Goal: Task Accomplishment & Management: Manage account settings

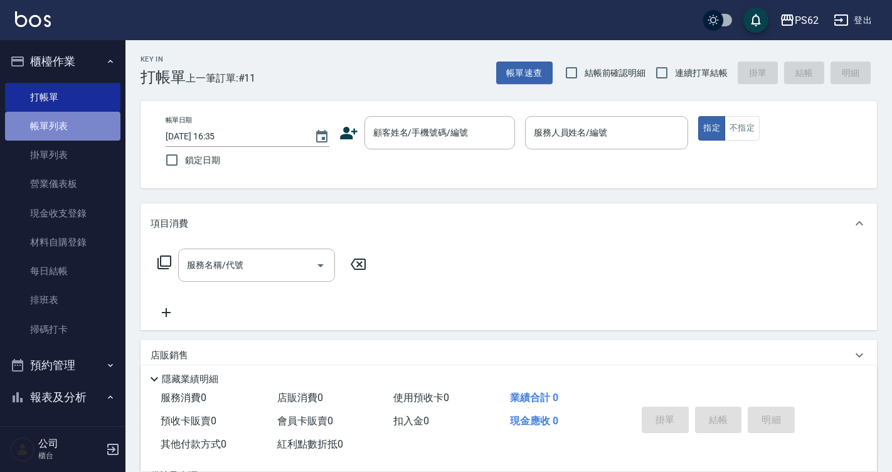
click at [98, 127] on link "帳單列表" at bounding box center [62, 126] width 115 height 29
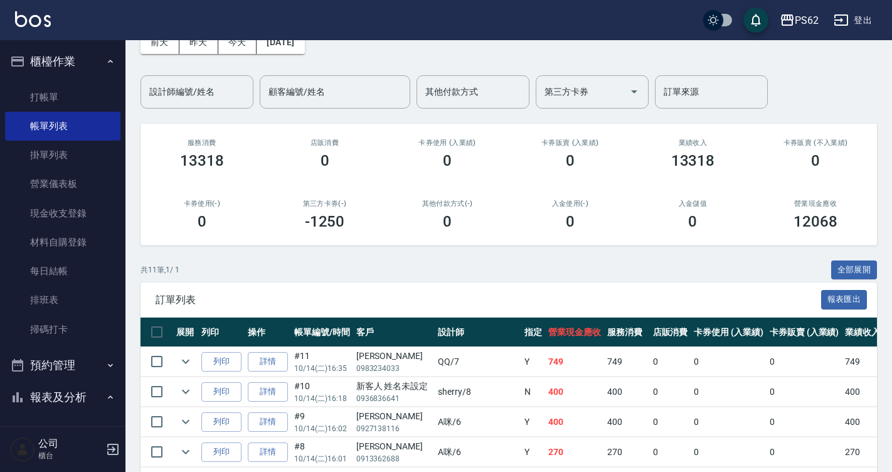
scroll to position [63, 0]
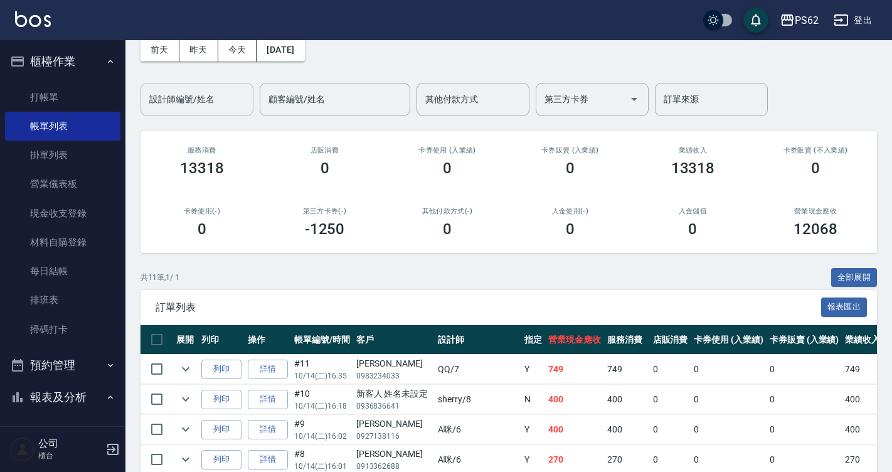
click at [194, 110] on div "設計師編號/姓名" at bounding box center [196, 99] width 113 height 33
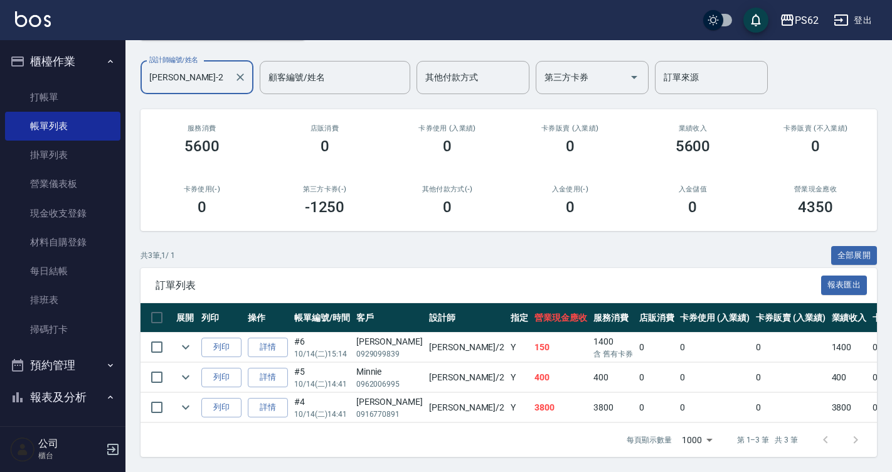
scroll to position [94, 0]
type input "Rita-2"
drag, startPoint x: 354, startPoint y: 361, endPoint x: 428, endPoint y: 372, distance: 74.8
click at [427, 372] on tr "列印 詳情 #5 10/14 (二) 14:41 Minnie 0962006995 Rita /2 Y 400 400 0 0 0 400 0 0 0 0 0" at bounding box center [694, 376] width 1109 height 29
click at [428, 372] on td "Rita /2" at bounding box center [467, 376] width 82 height 29
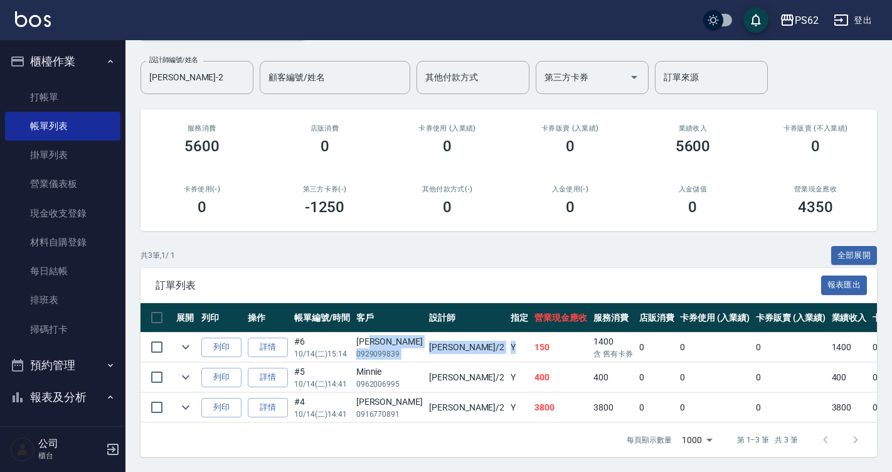
drag, startPoint x: 386, startPoint y: 337, endPoint x: 453, endPoint y: 347, distance: 68.5
click at [453, 347] on tr "列印 詳情 #6 10/14 (二) 15:14 方韻筑 0929099839 Rita /2 Y 150 1400 含 舊有卡券 0 0 0 1400 0 …" at bounding box center [694, 346] width 1109 height 29
click at [507, 347] on td "Y" at bounding box center [519, 346] width 24 height 29
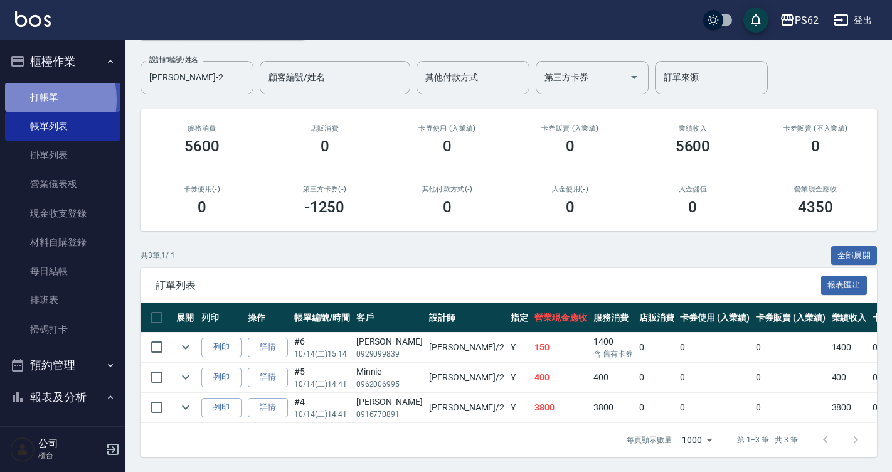
click at [28, 100] on link "打帳單" at bounding box center [62, 97] width 115 height 29
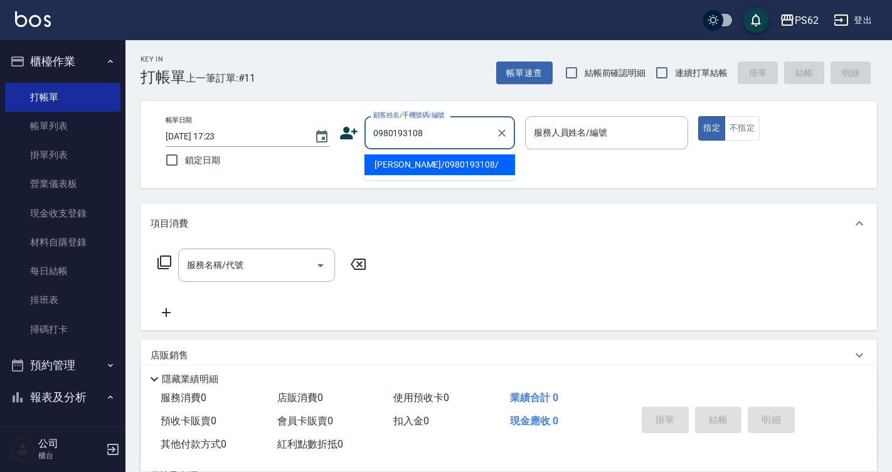
type input "楊貴茹/0980193108/"
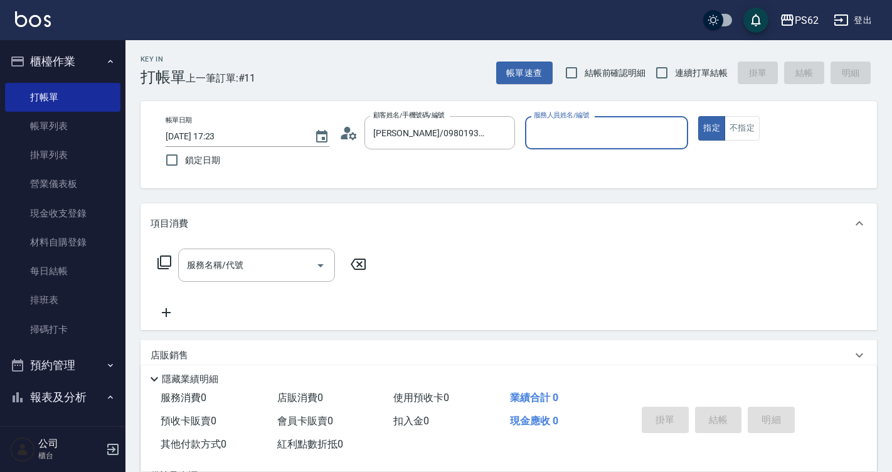
type input "Rita-2"
click at [698, 116] on button "指定" at bounding box center [711, 128] width 27 height 24
type button "true"
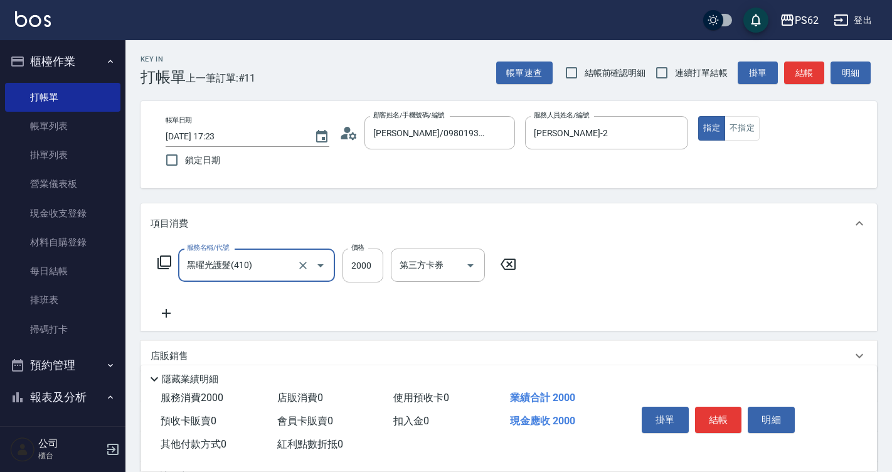
type input "黑曜光護髮(410)"
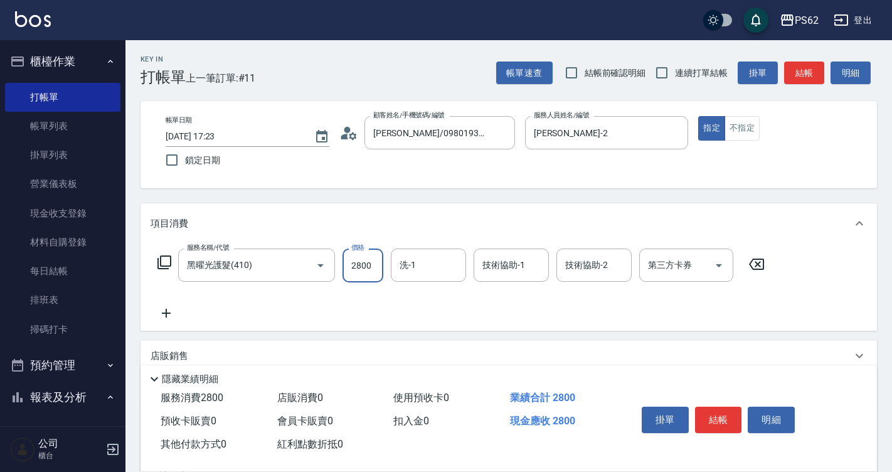
type input "2800"
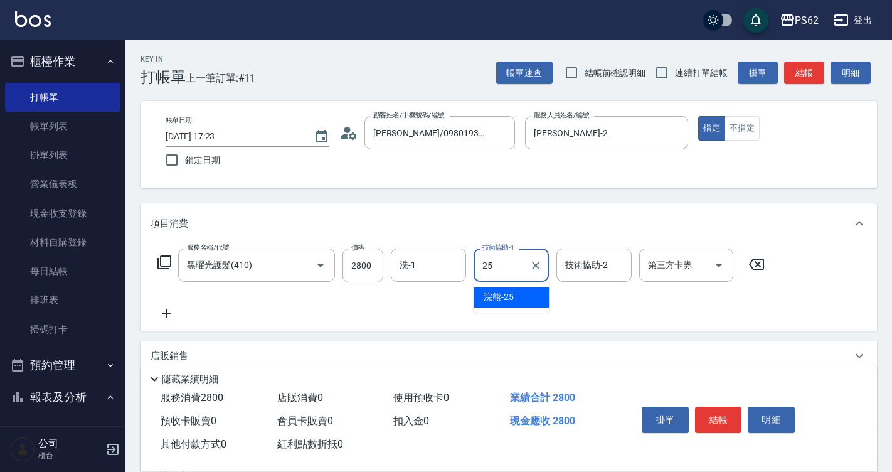
type input "浣熊-25"
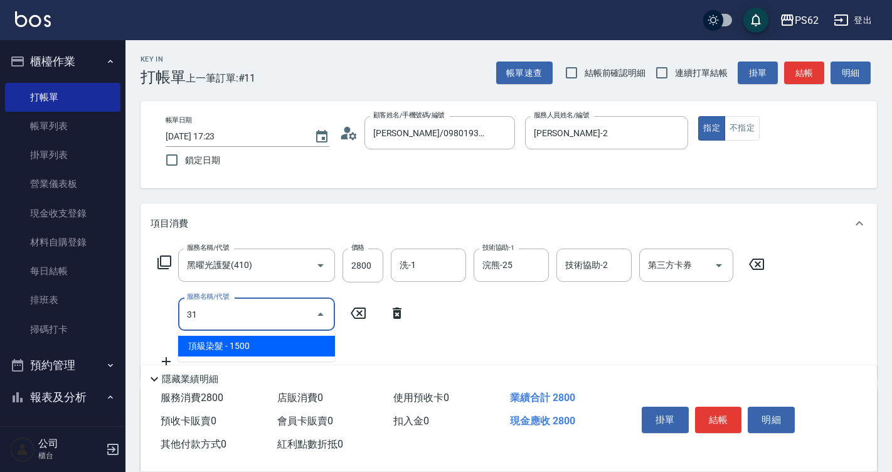
type input "3"
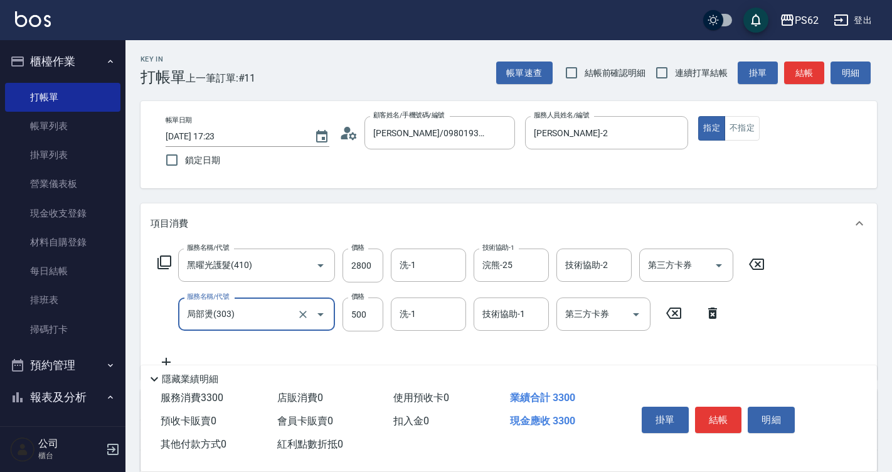
type input "局部燙(303)"
type input "800"
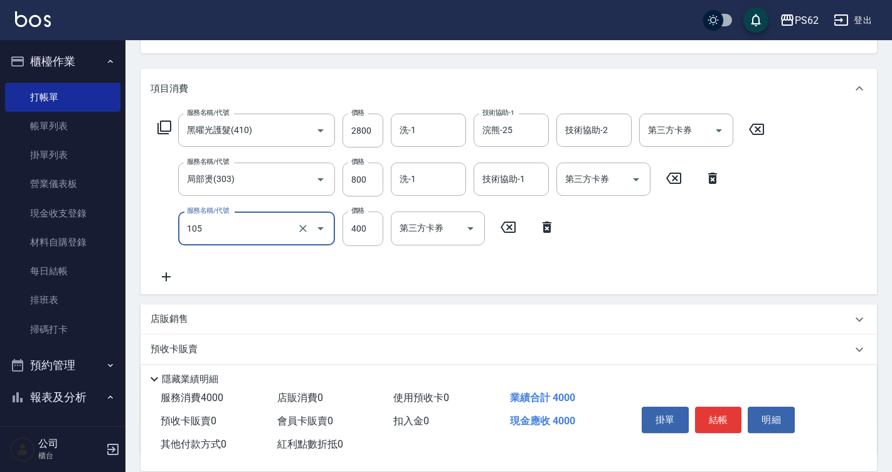
scroll to position [113, 0]
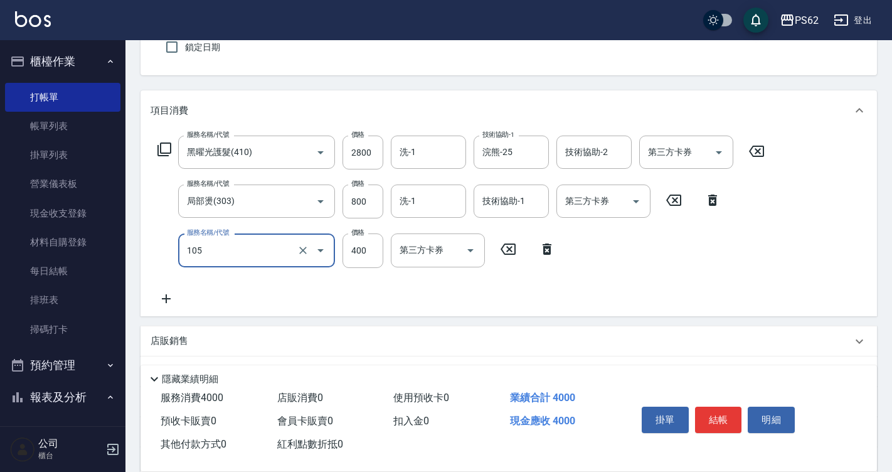
type input "A級單剪400(105)"
click at [170, 295] on icon at bounding box center [166, 298] width 31 height 15
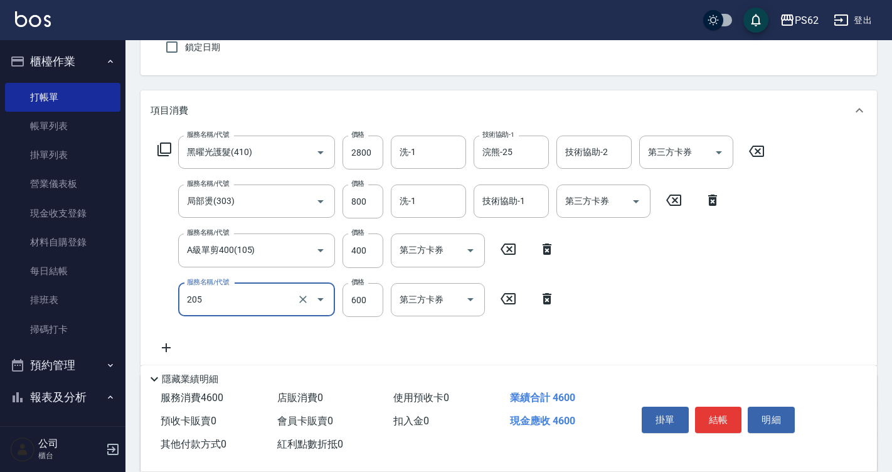
type input "A級洗剪400(205)"
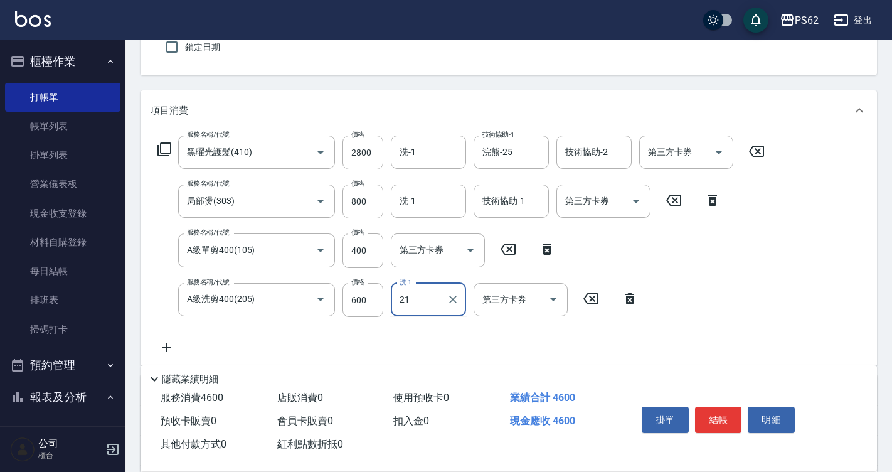
type input "2"
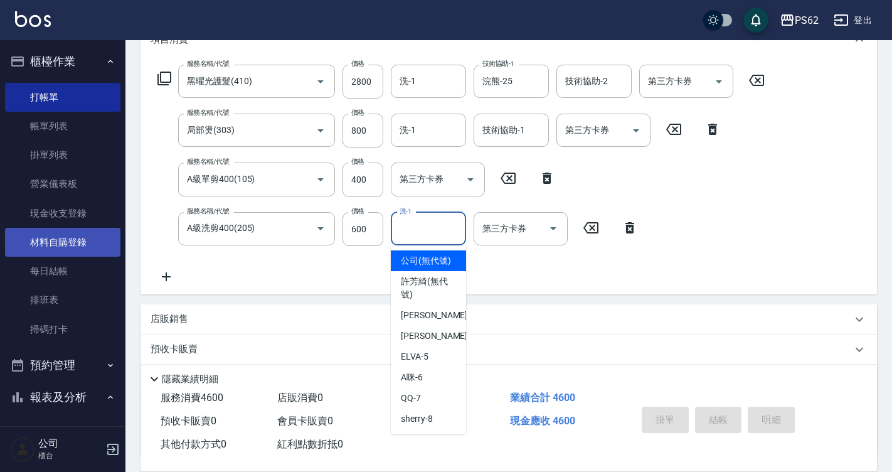
scroll to position [287, 0]
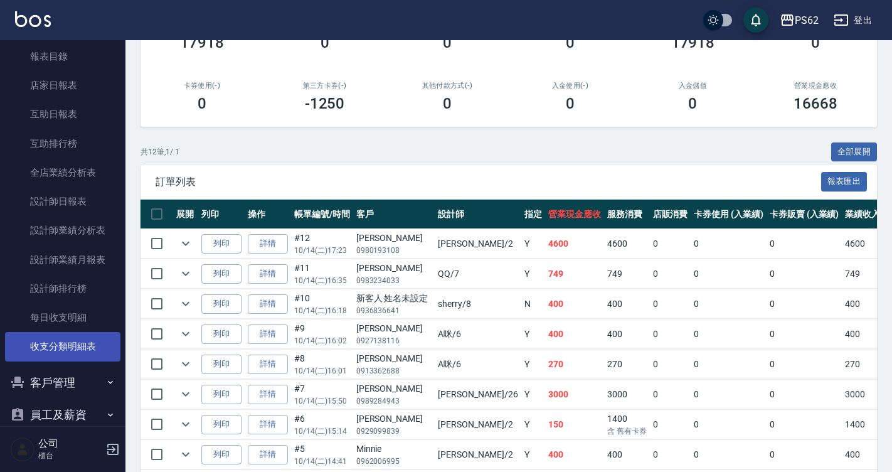
scroll to position [461, 0]
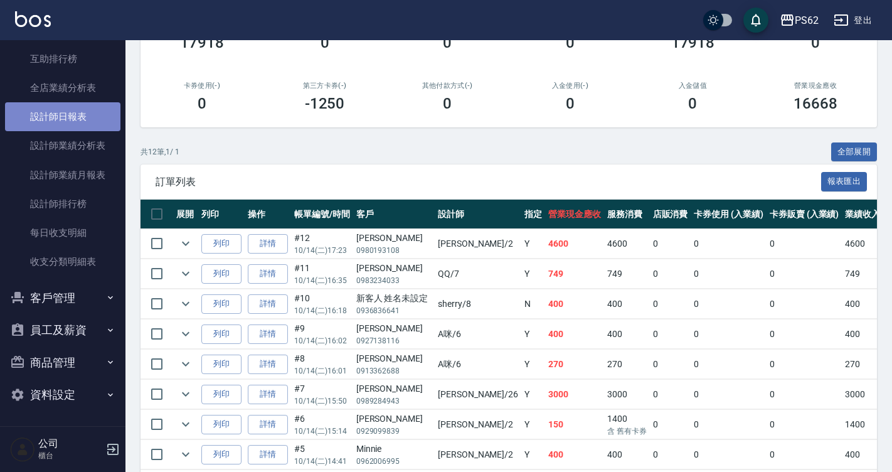
click at [76, 120] on link "設計師日報表" at bounding box center [62, 116] width 115 height 29
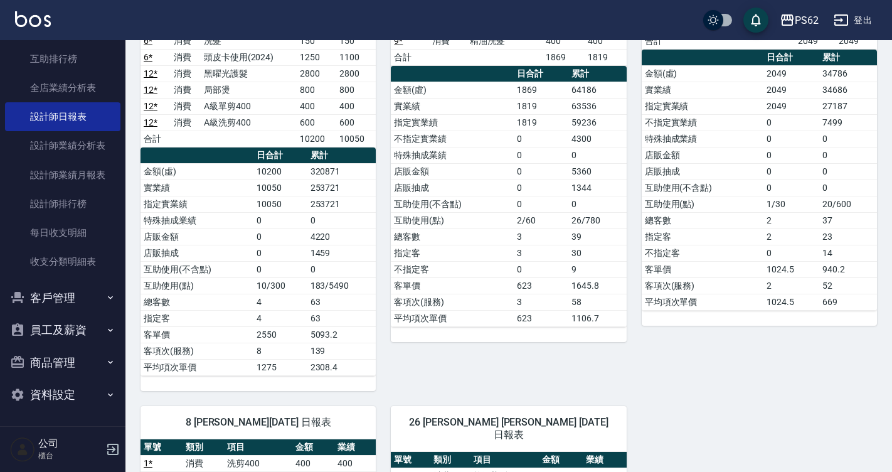
scroll to position [125, 0]
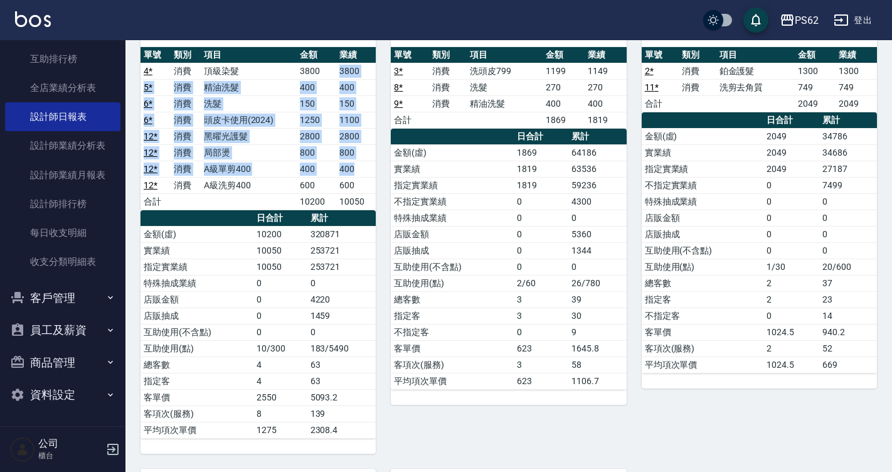
drag, startPoint x: 345, startPoint y: 119, endPoint x: 360, endPoint y: 164, distance: 47.0
click at [360, 164] on tbody "4 * 消費 頂級染髮 3800 3800 5 * 消費 精油洗髮 400 400 6 * 消費 洗髮 150 150 6 * 消費 頭皮卡使用(2024) …" at bounding box center [257, 136] width 235 height 147
click at [360, 164] on td "400" at bounding box center [356, 169] width 40 height 16
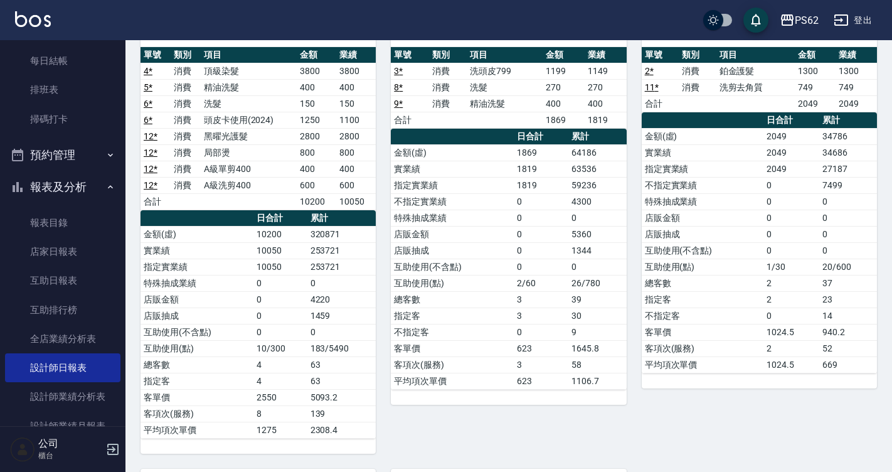
scroll to position [147, 0]
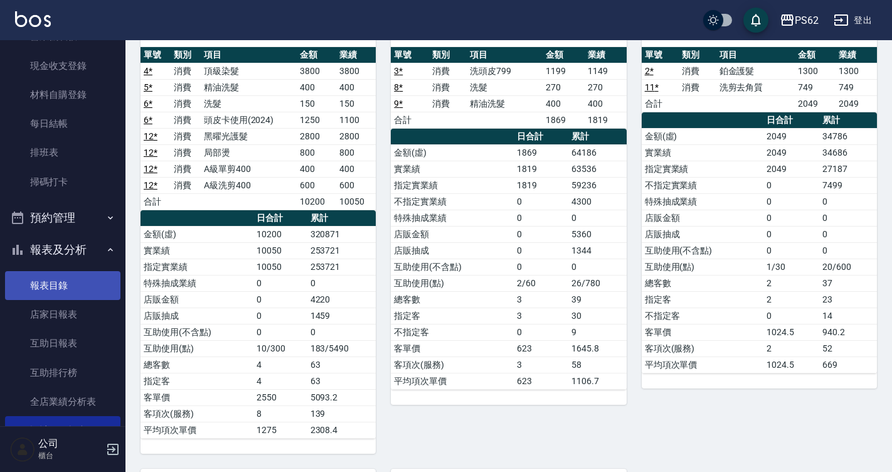
click at [74, 290] on link "報表目錄" at bounding box center [62, 285] width 115 height 29
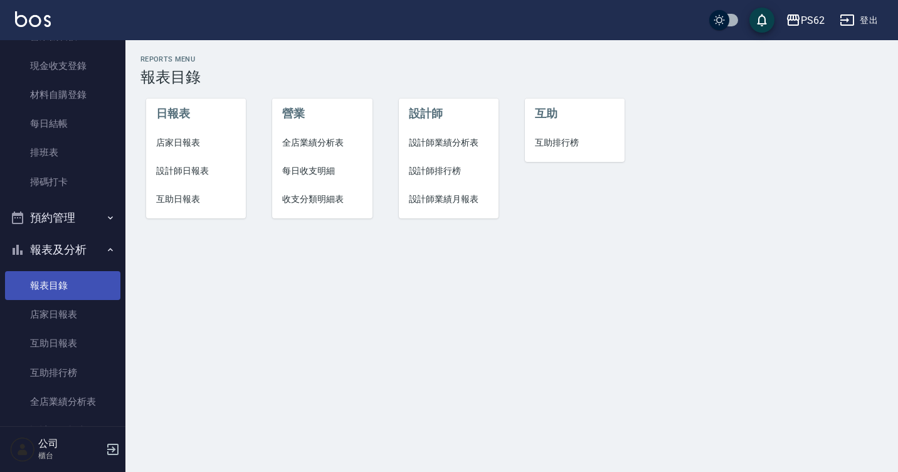
click at [74, 290] on link "報表目錄" at bounding box center [62, 285] width 115 height 29
click at [5, 271] on link "報表目錄" at bounding box center [62, 285] width 115 height 29
click at [58, 154] on link "排班表" at bounding box center [62, 152] width 115 height 29
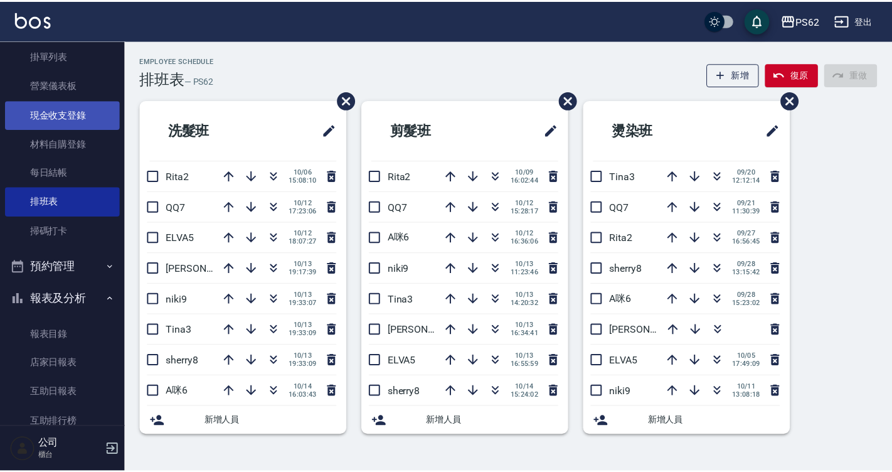
scroll to position [22, 0]
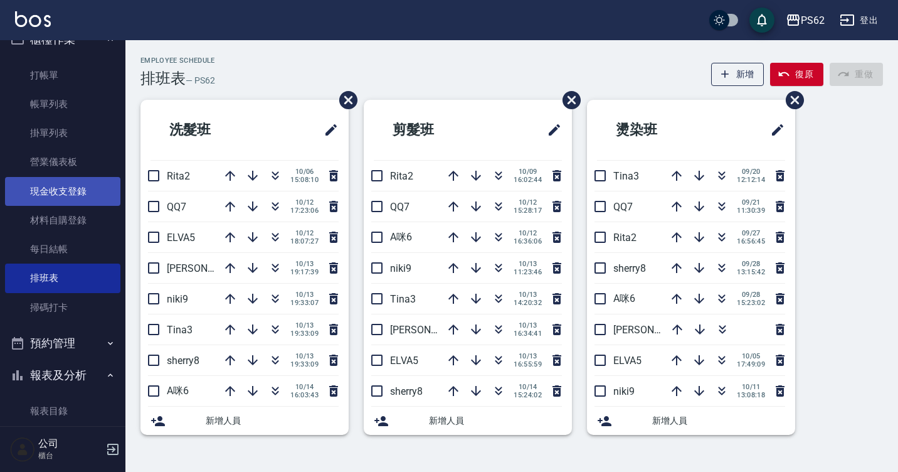
click at [82, 189] on link "現金收支登錄" at bounding box center [62, 191] width 115 height 29
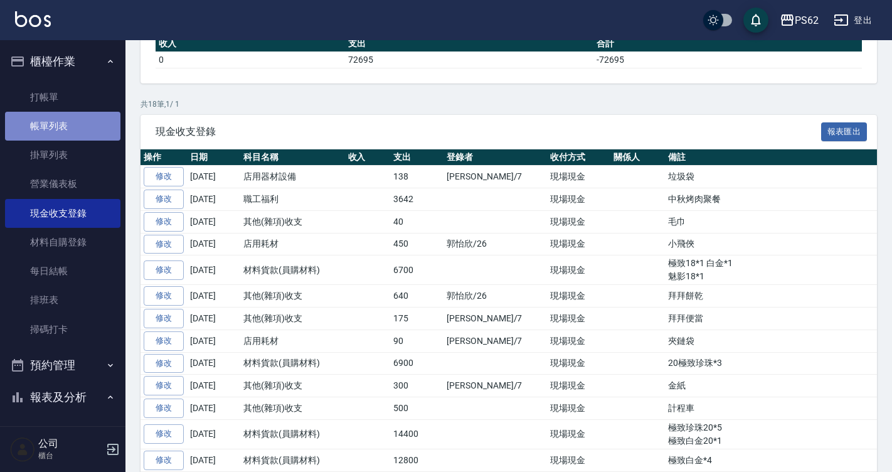
click at [89, 120] on link "帳單列表" at bounding box center [62, 126] width 115 height 29
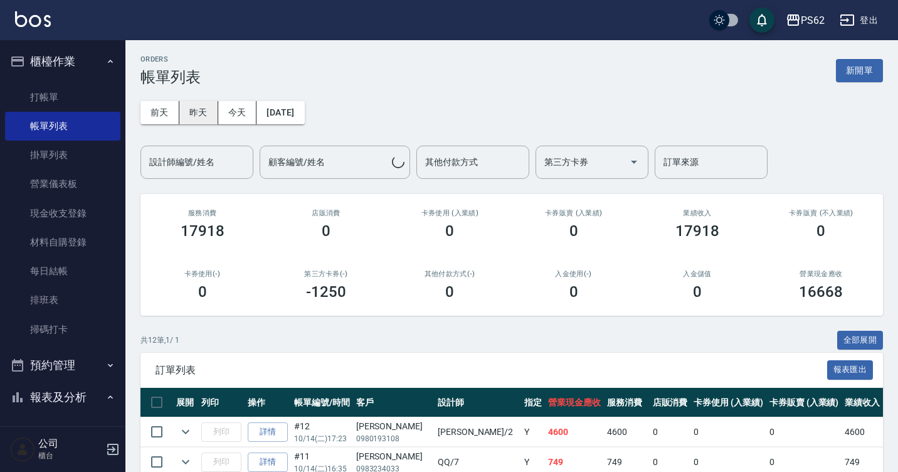
click at [198, 112] on button "昨天" at bounding box center [198, 112] width 39 height 23
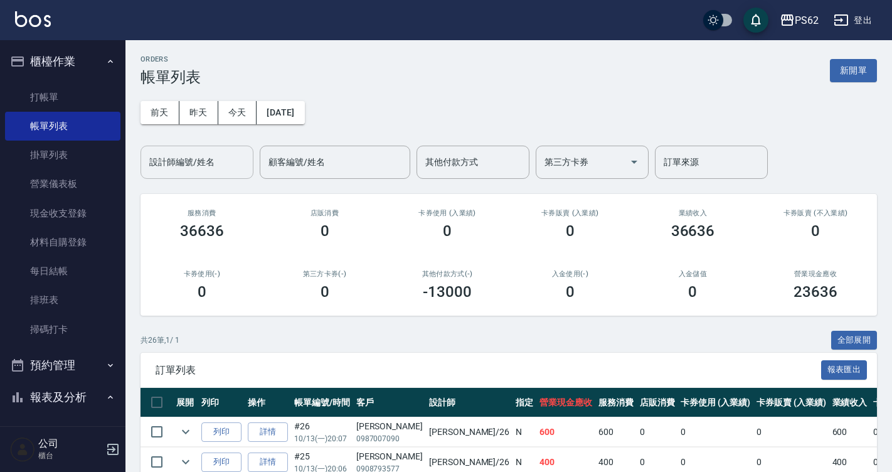
click at [186, 172] on input "設計師編號/姓名" at bounding box center [197, 162] width 102 height 22
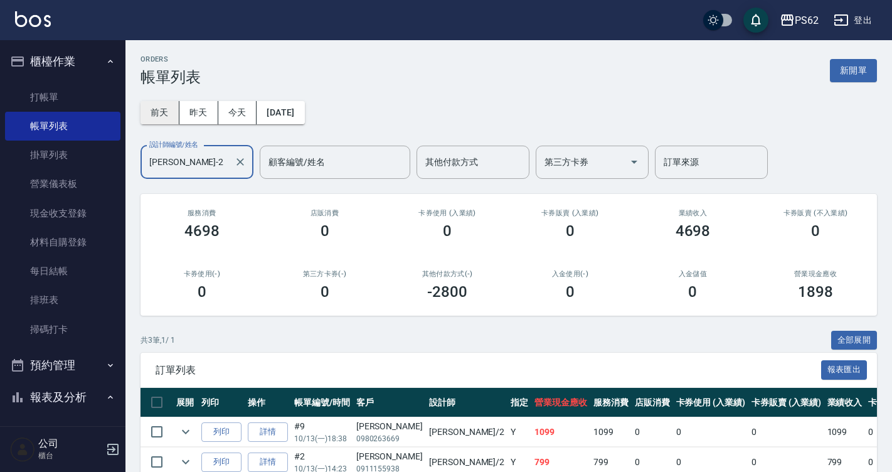
type input "Rita-2"
click at [162, 115] on button "前天" at bounding box center [159, 112] width 39 height 23
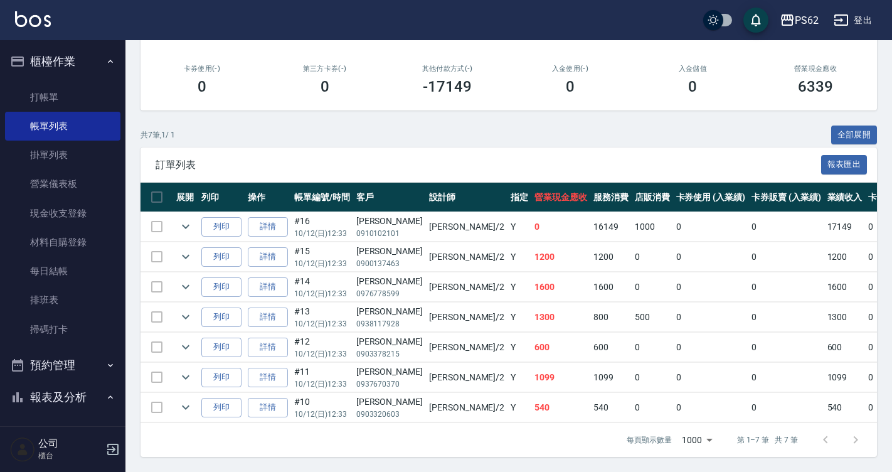
scroll to position [214, 0]
drag, startPoint x: 504, startPoint y: 214, endPoint x: 595, endPoint y: 217, distance: 91.0
click at [595, 217] on tr "列印 詳情 #16 10/12 (日) 12:33 孫文萱 0910102101 Rita /2 Y 0 16149 1000 0 0 17149 0 0 0…" at bounding box center [692, 226] width 1105 height 29
click at [632, 217] on td "1000" at bounding box center [652, 226] width 41 height 29
click at [186, 219] on icon "expand row" at bounding box center [185, 226] width 15 height 15
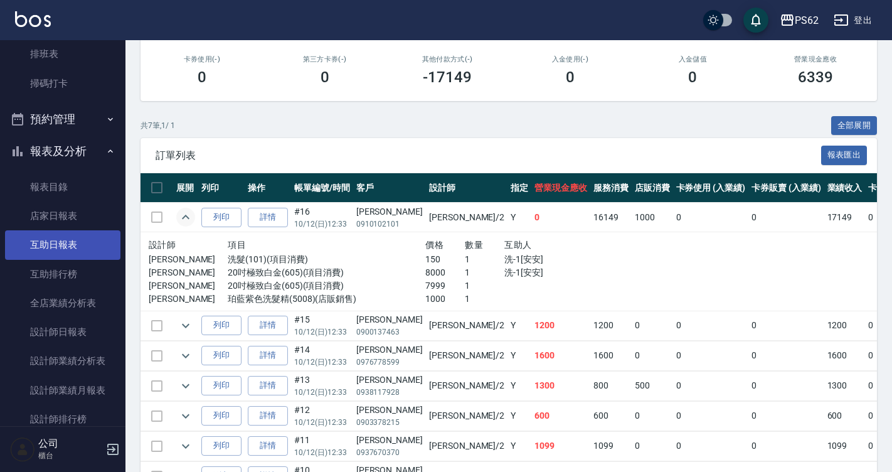
scroll to position [251, 0]
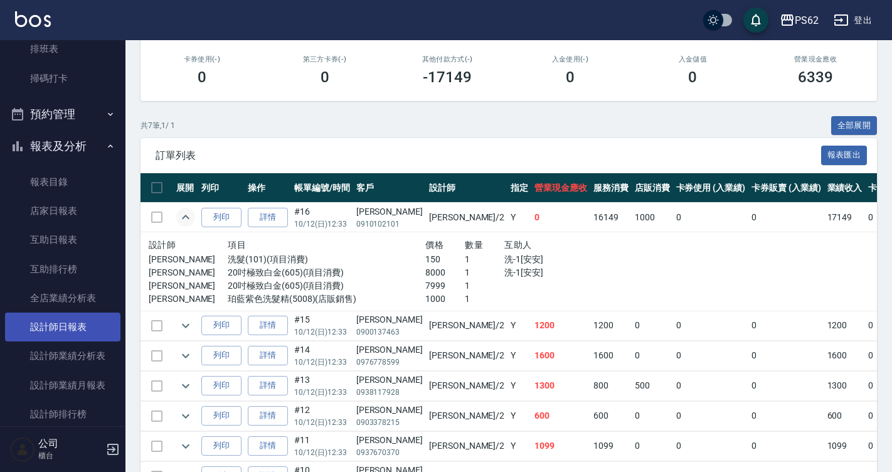
click at [83, 333] on link "設計師日報表" at bounding box center [62, 326] width 115 height 29
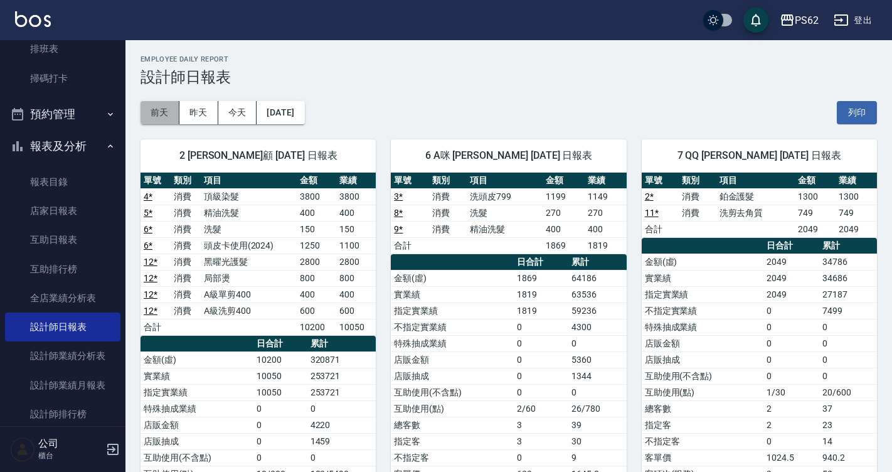
click at [166, 115] on button "前天" at bounding box center [159, 112] width 39 height 23
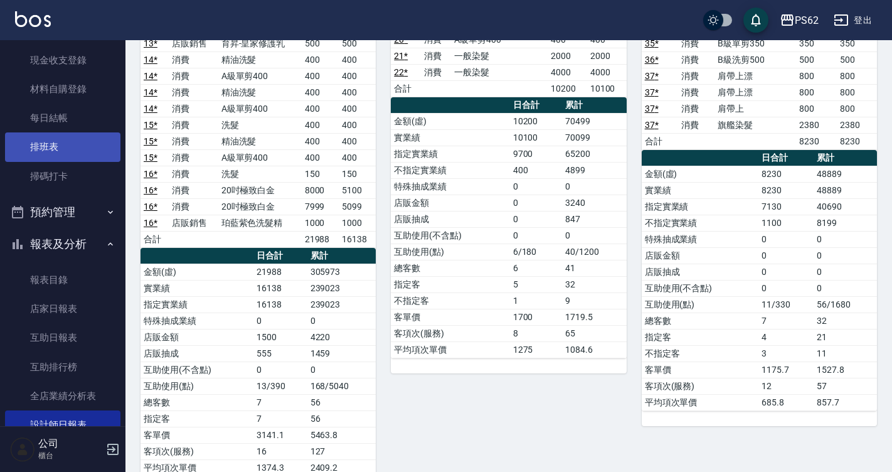
scroll to position [125, 0]
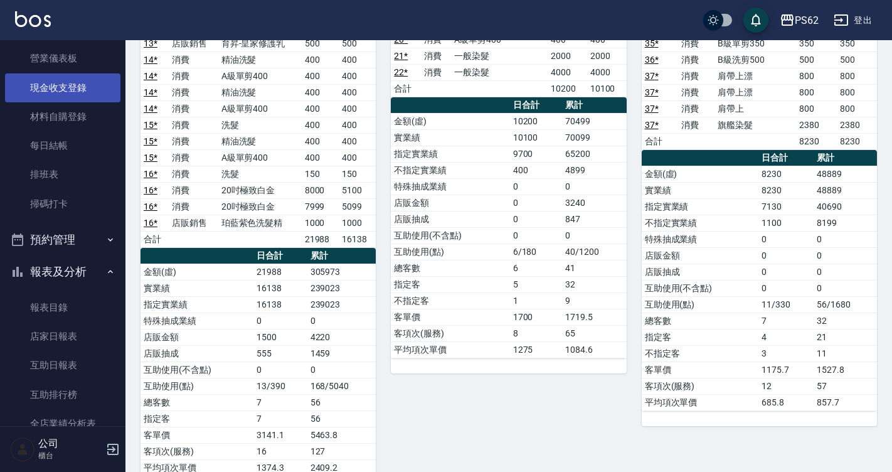
click at [100, 77] on link "現金收支登錄" at bounding box center [62, 87] width 115 height 29
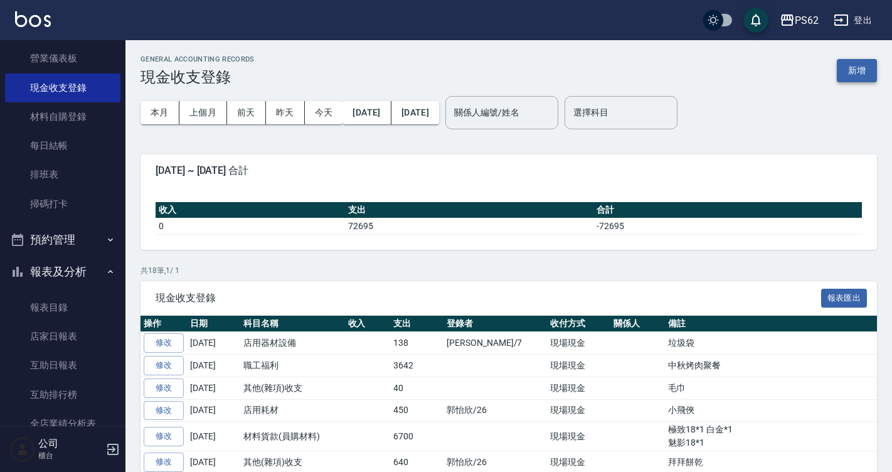
click at [847, 65] on button "新增" at bounding box center [857, 70] width 40 height 23
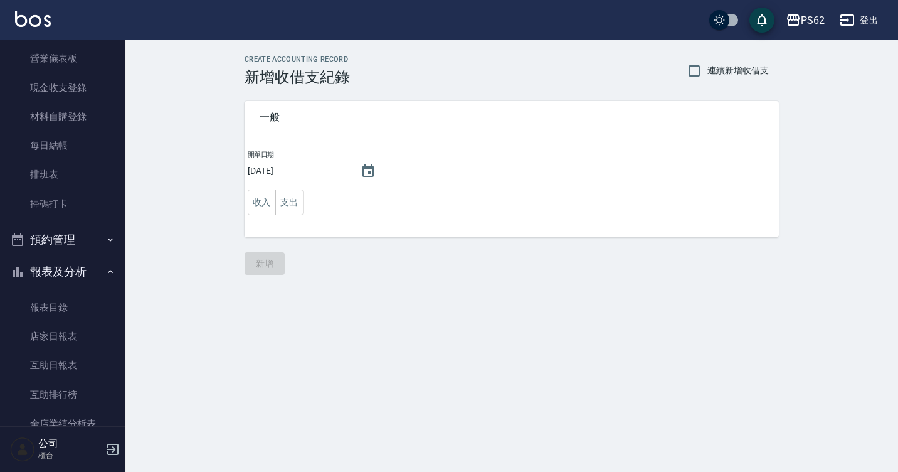
click at [290, 193] on button "支出" at bounding box center [289, 202] width 28 height 26
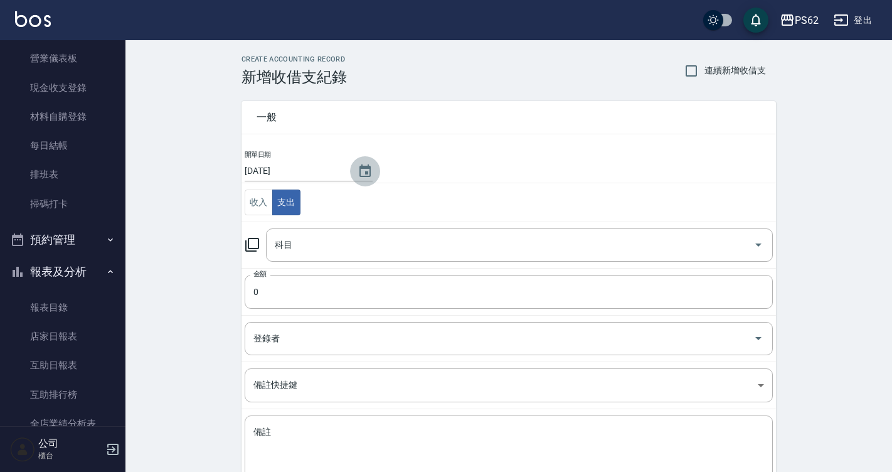
click at [358, 174] on icon "Choose date, selected date is 2025-10-14" at bounding box center [364, 171] width 15 height 15
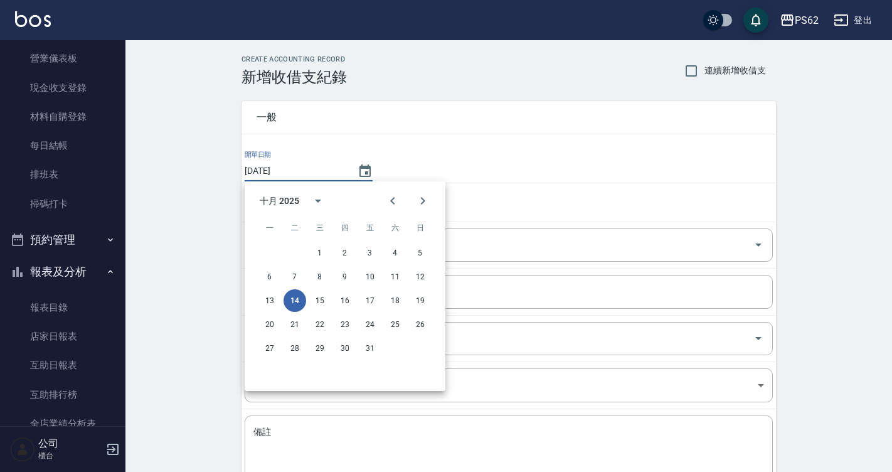
click at [433, 270] on div "6 7 8 9 10 11 12" at bounding box center [345, 276] width 201 height 23
drag, startPoint x: 421, startPoint y: 271, endPoint x: 357, endPoint y: 254, distance: 66.8
click at [421, 271] on button "12" at bounding box center [420, 276] width 23 height 23
type input "2025/10/12"
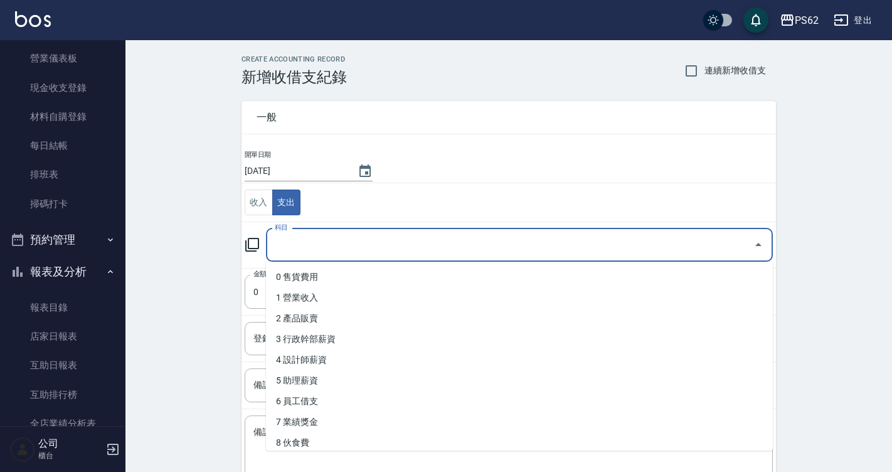
click at [342, 239] on input "科目" at bounding box center [510, 245] width 477 height 22
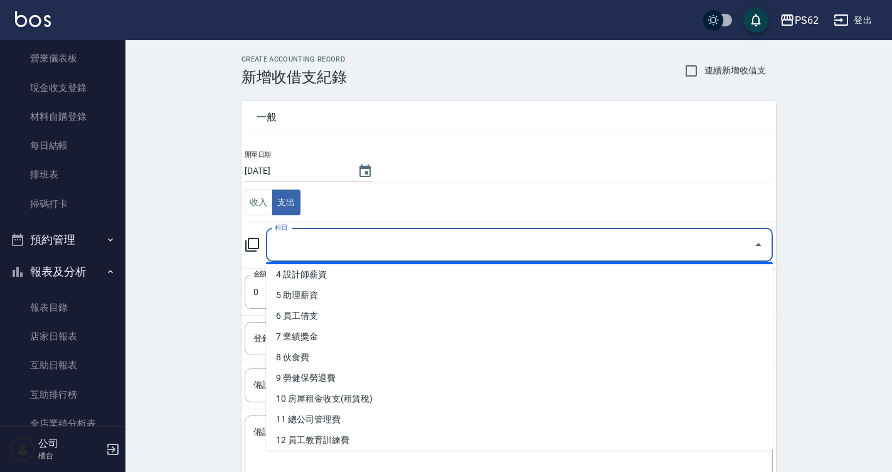
scroll to position [188, 0]
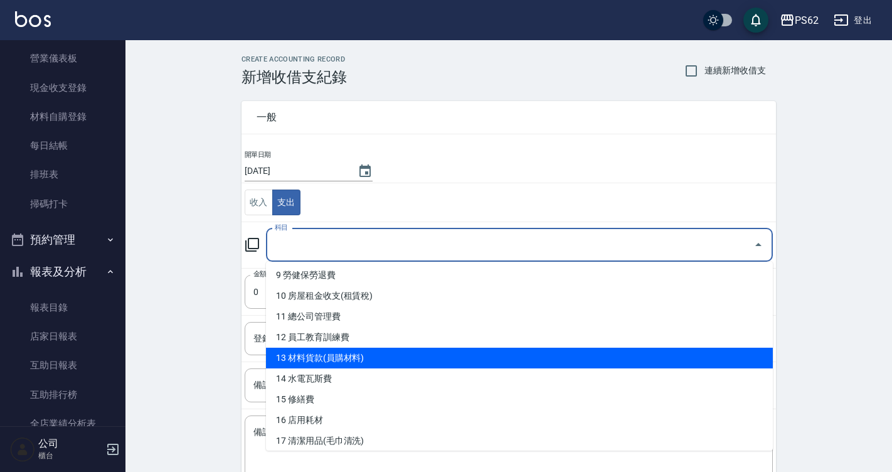
click at [351, 351] on li "13 材料貨款(員購材料)" at bounding box center [519, 357] width 507 height 21
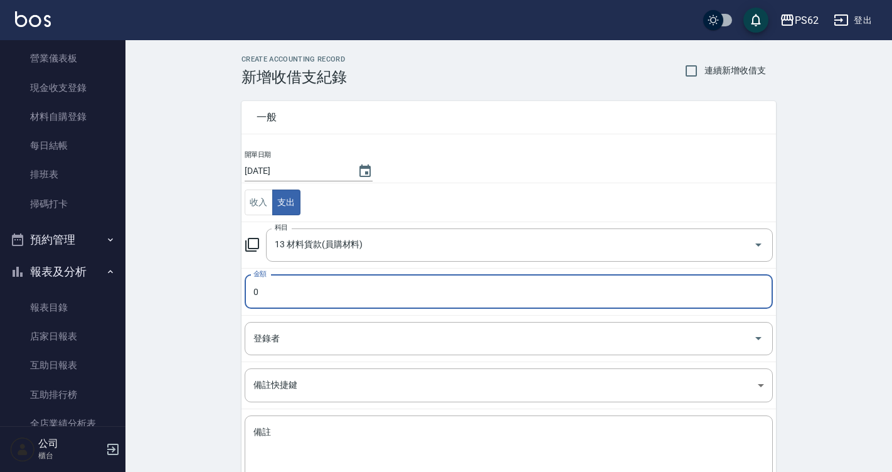
type input "13 材料貨款(員購材料)"
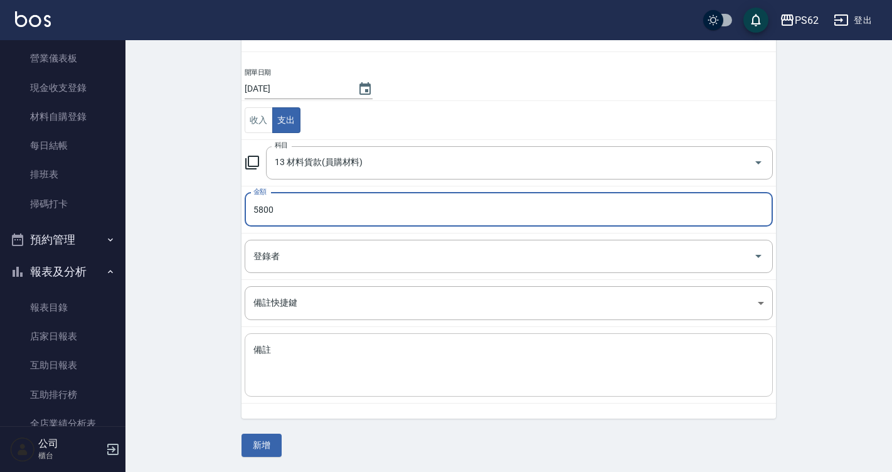
type input "5800"
click at [344, 373] on textarea "備註" at bounding box center [508, 365] width 510 height 43
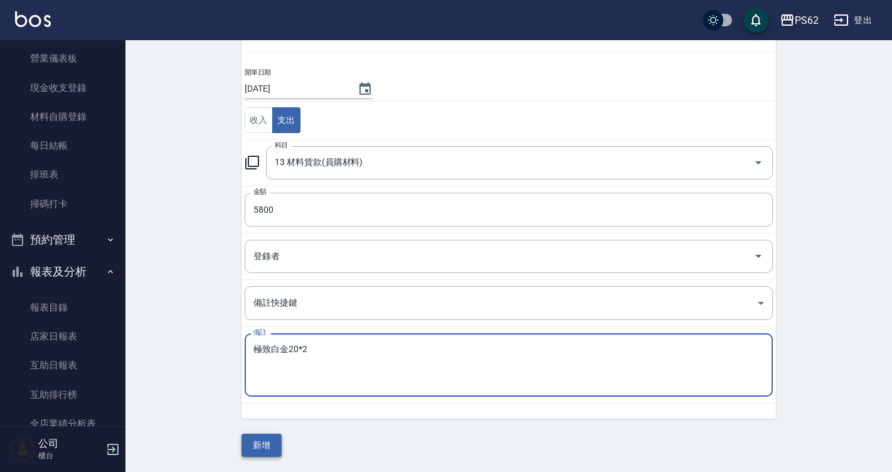
type textarea "極致白金20*2"
click at [258, 447] on button "新增" at bounding box center [261, 444] width 40 height 23
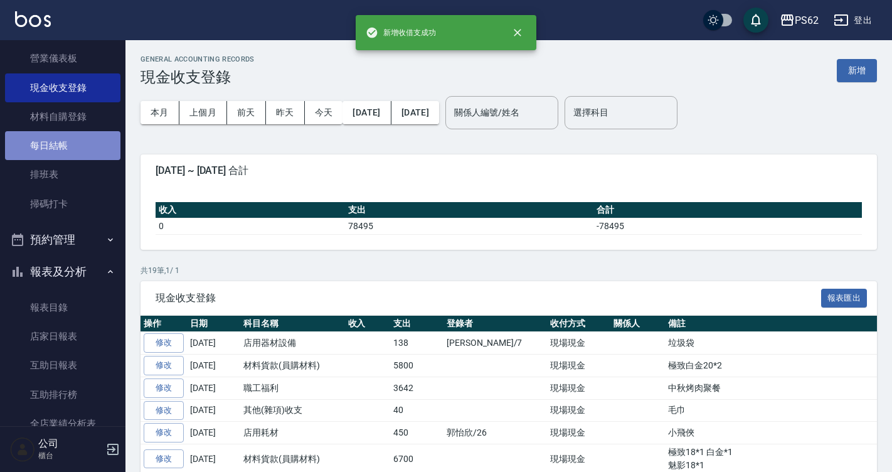
click at [77, 148] on link "每日結帳" at bounding box center [62, 145] width 115 height 29
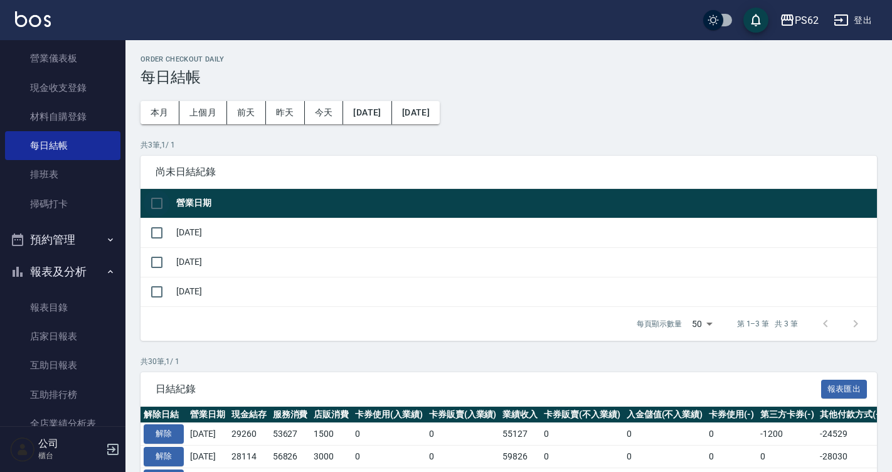
click at [161, 211] on input "checkbox" at bounding box center [157, 203] width 26 height 26
checkbox input "true"
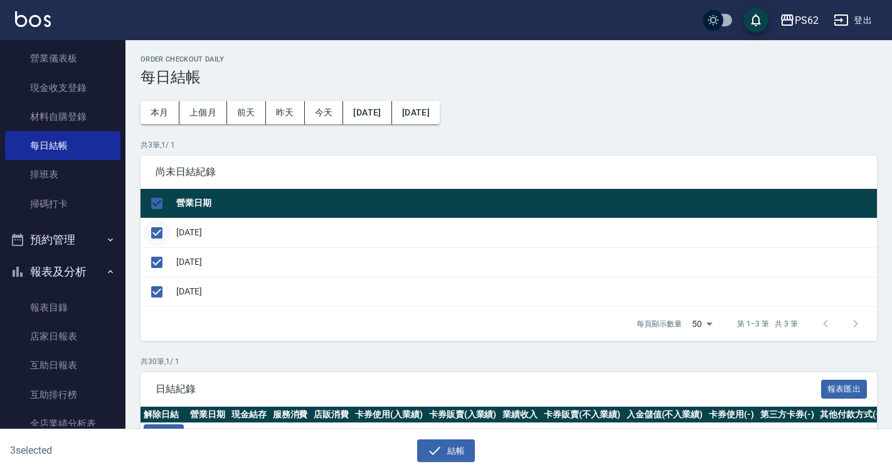
click at [158, 244] on input "checkbox" at bounding box center [157, 232] width 26 height 26
checkbox input "false"
click at [149, 231] on input "checkbox" at bounding box center [157, 232] width 26 height 26
checkbox input "true"
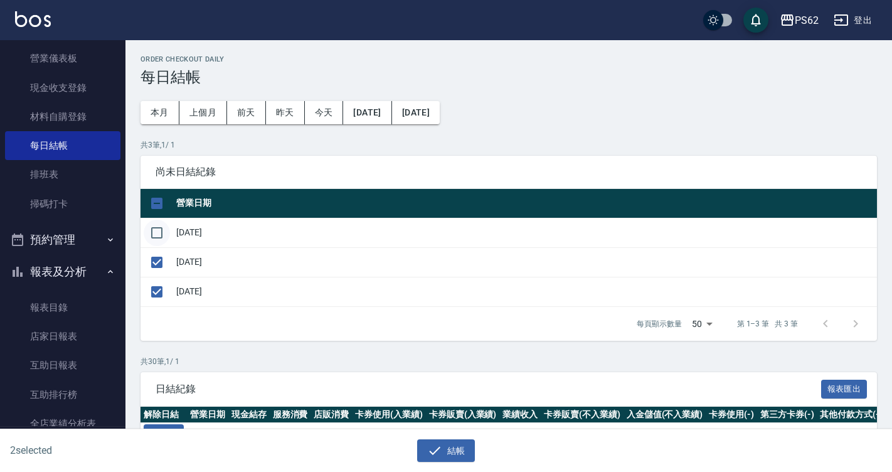
checkbox input "true"
click at [157, 287] on input "checkbox" at bounding box center [157, 291] width 26 height 26
checkbox input "false"
click at [453, 449] on button "結帳" at bounding box center [446, 450] width 58 height 23
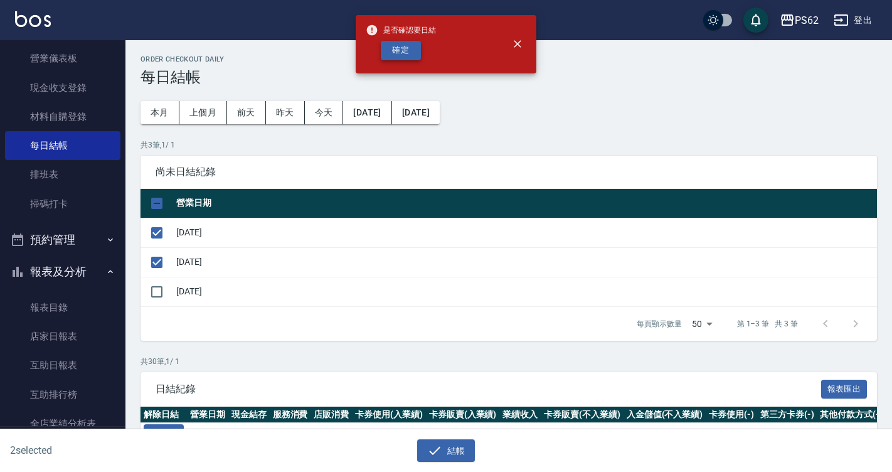
click at [401, 56] on button "確定" at bounding box center [401, 50] width 40 height 19
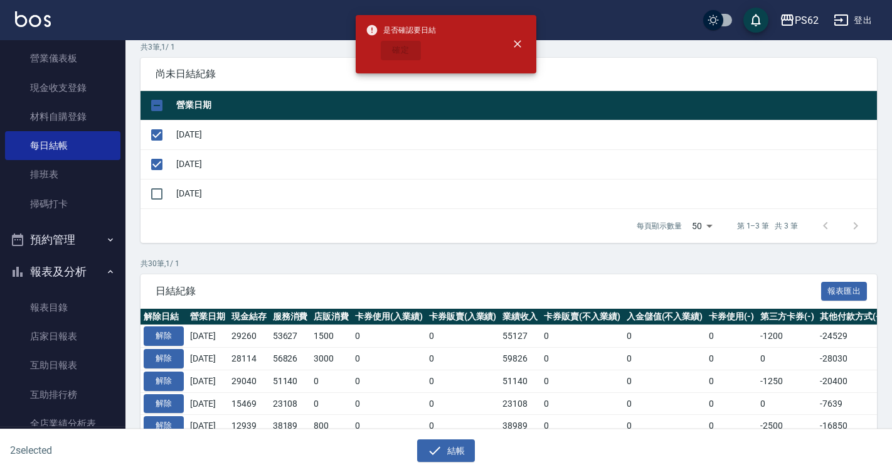
scroll to position [251, 0]
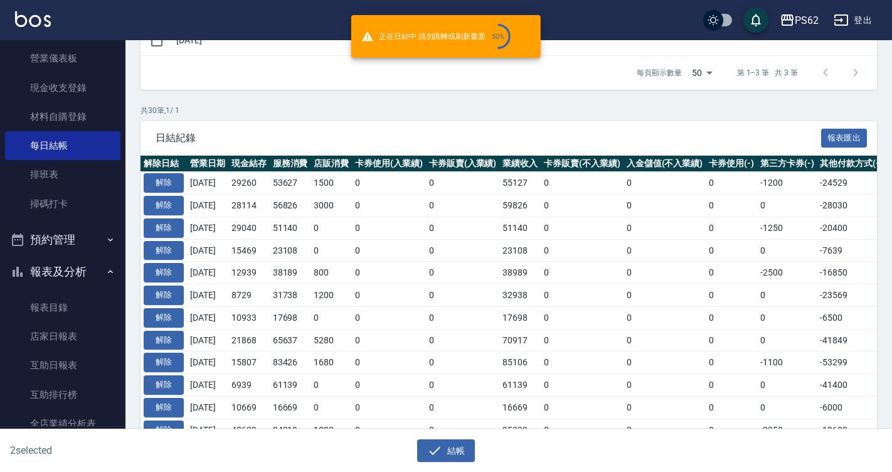
checkbox input "false"
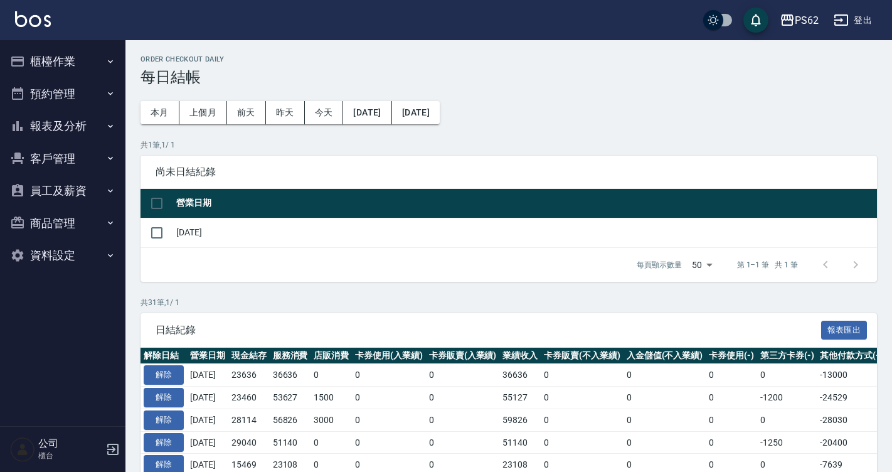
scroll to position [63, 0]
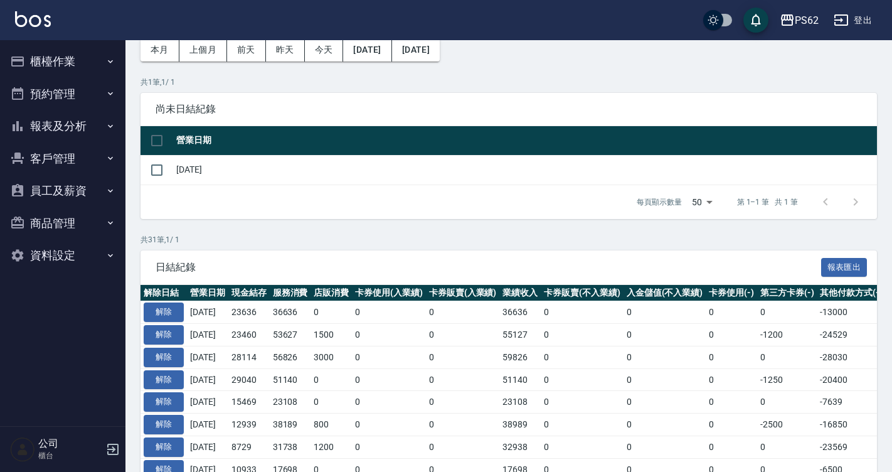
click at [112, 122] on icon "button" at bounding box center [110, 126] width 10 height 10
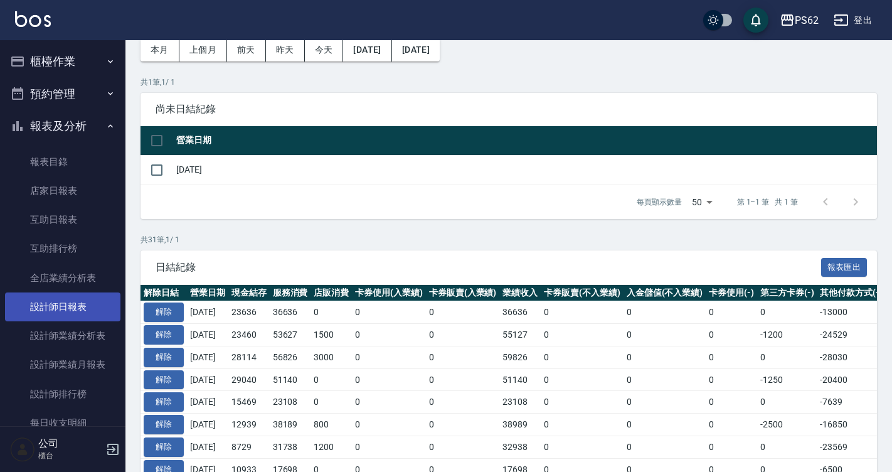
click at [93, 312] on link "設計師日報表" at bounding box center [62, 306] width 115 height 29
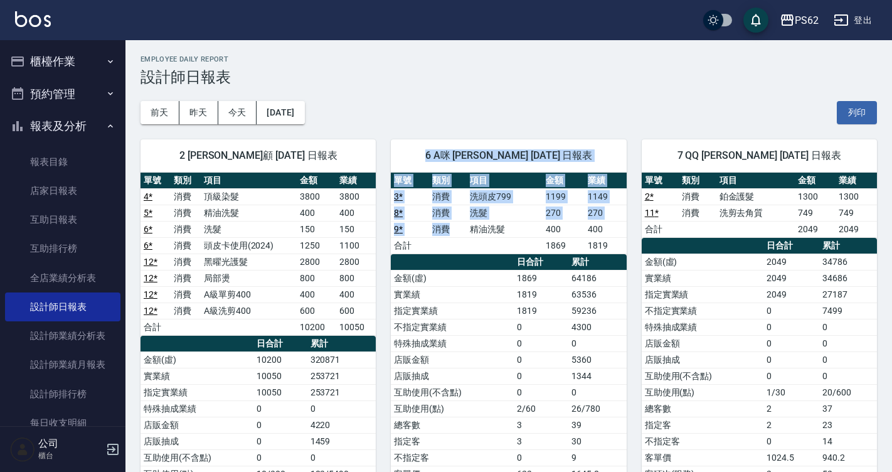
drag, startPoint x: 381, startPoint y: 125, endPoint x: 452, endPoint y: 246, distance: 140.3
click at [452, 245] on div "6 A咪 李姿慧 10/14/2025 日報表 單號 類別 項目 金額 業績 3 * 消費 洗頭皮799 1199 1149 8 * 消費 洗髮 270 27…" at bounding box center [501, 351] width 250 height 455
click at [452, 246] on td "a dense table" at bounding box center [448, 245] width 38 height 16
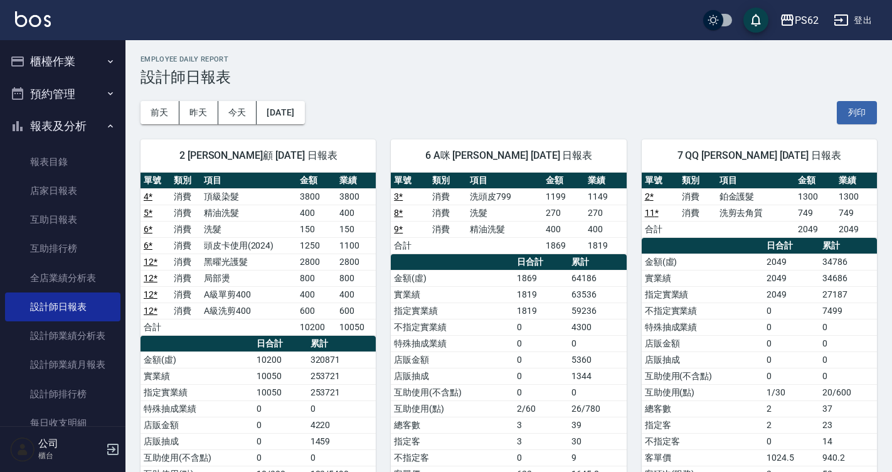
click at [459, 292] on td "實業績" at bounding box center [452, 294] width 123 height 16
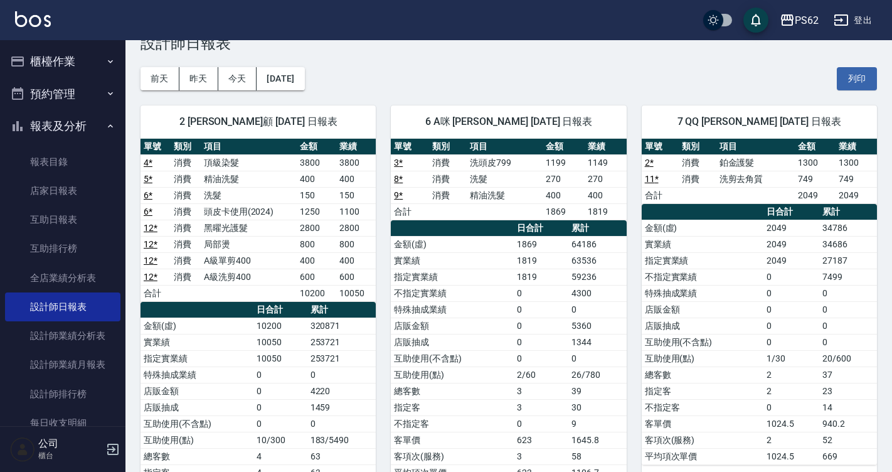
scroll to position [63, 0]
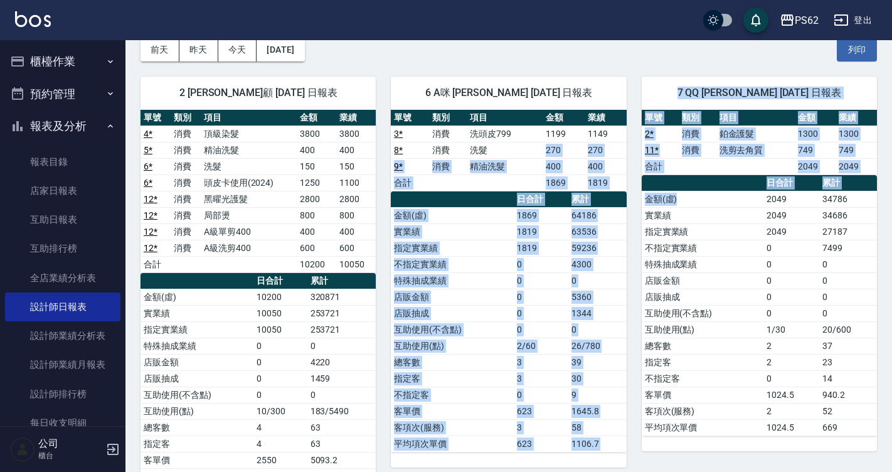
drag, startPoint x: 509, startPoint y: 155, endPoint x: 742, endPoint y: 191, distance: 236.1
click at [742, 191] on td "金額(虛)" at bounding box center [703, 199] width 122 height 16
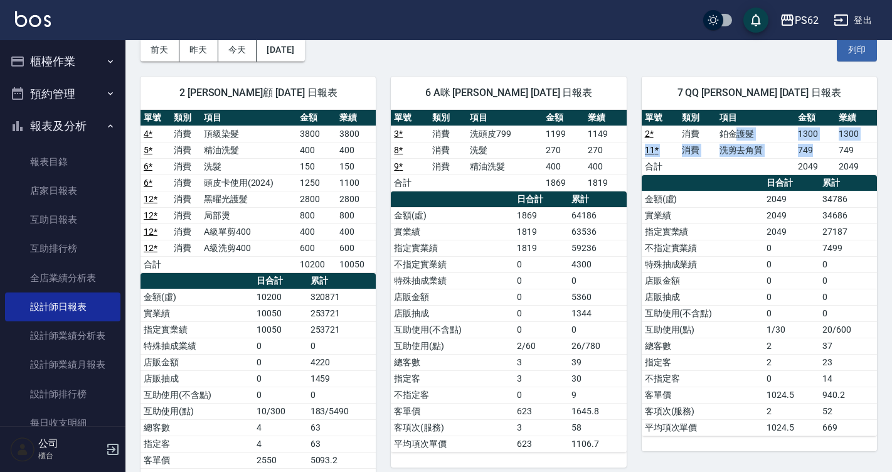
drag, startPoint x: 741, startPoint y: 129, endPoint x: 874, endPoint y: 159, distance: 137.1
click at [870, 159] on tbody "2 * 消費 鉑金護髮 1300 1300 11 * 消費 洗剪去角質 749 749 合計 2049 2049" at bounding box center [759, 149] width 235 height 49
click at [874, 159] on td "2049" at bounding box center [855, 166] width 41 height 16
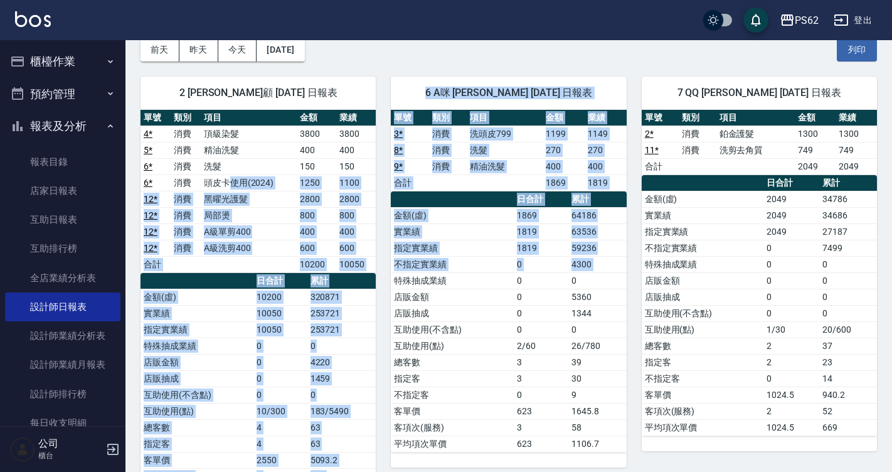
drag, startPoint x: 234, startPoint y: 179, endPoint x: 394, endPoint y: 275, distance: 186.5
click at [394, 275] on td "特殊抽成業績" at bounding box center [452, 280] width 123 height 16
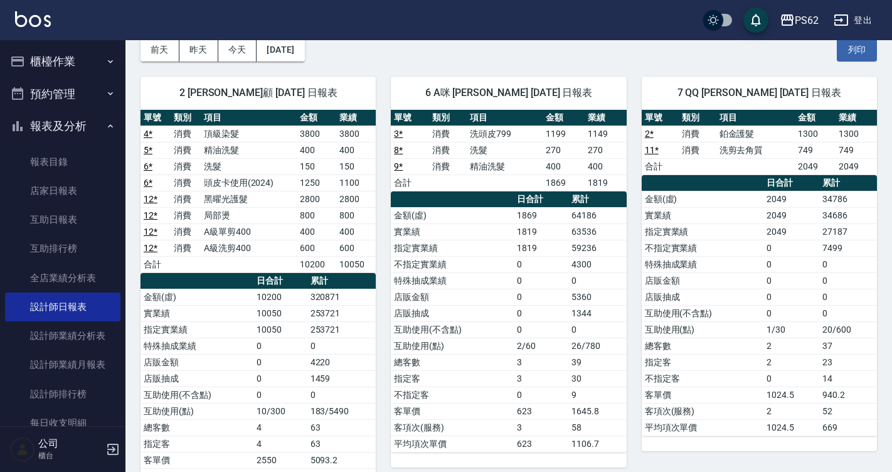
drag, startPoint x: 372, startPoint y: 144, endPoint x: 362, endPoint y: 159, distance: 17.7
click at [362, 159] on tbody "4 * 消費 頂級染髮 3800 3800 5 * 消費 精油洗髮 400 400 6 * 消費 洗髮 150 150 6 * 消費 頭皮卡使用(2024) …" at bounding box center [257, 198] width 235 height 147
click at [362, 159] on td "150" at bounding box center [356, 166] width 40 height 16
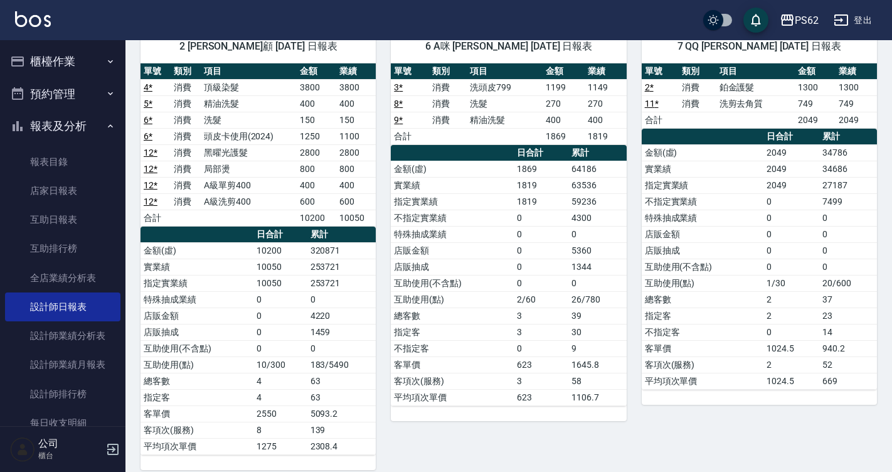
scroll to position [188, 0]
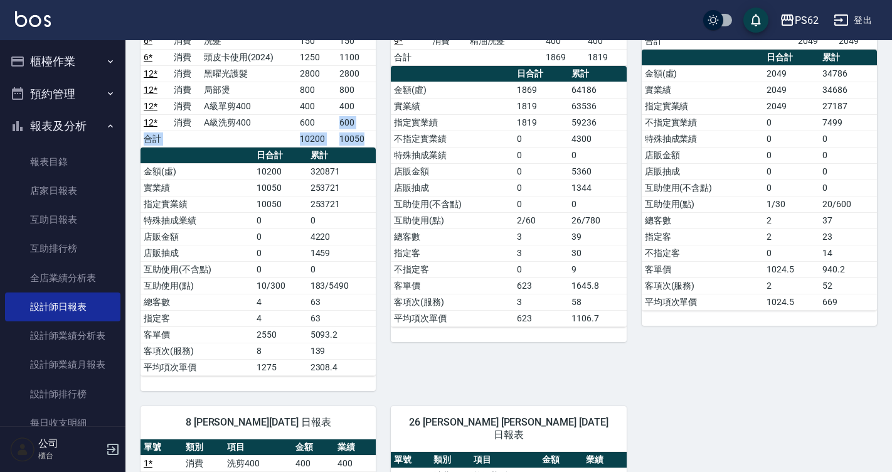
drag, startPoint x: 366, startPoint y: 145, endPoint x: 334, endPoint y: 120, distance: 41.5
click at [334, 120] on tbody "4 * 消費 頂級染髮 3800 3800 5 * 消費 精油洗髮 400 400 6 * 消費 洗髮 150 150 6 * 消費 頭皮卡使用(2024) …" at bounding box center [257, 73] width 235 height 147
click at [334, 120] on td "600" at bounding box center [317, 122] width 40 height 16
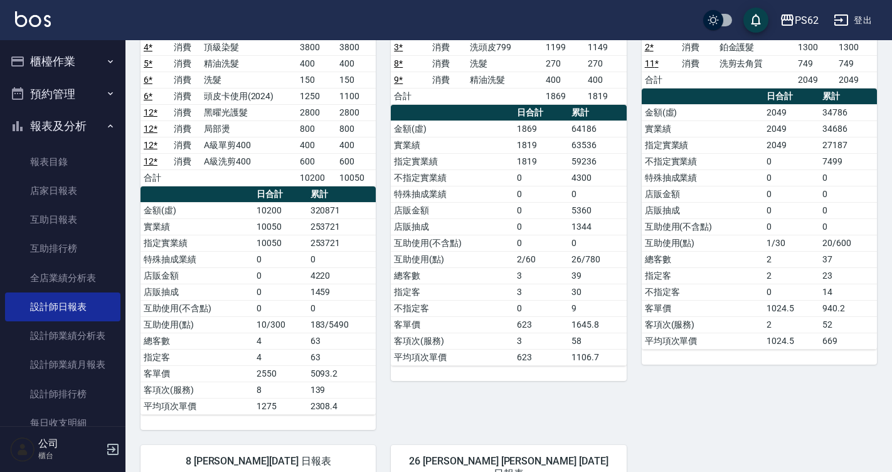
scroll to position [63, 0]
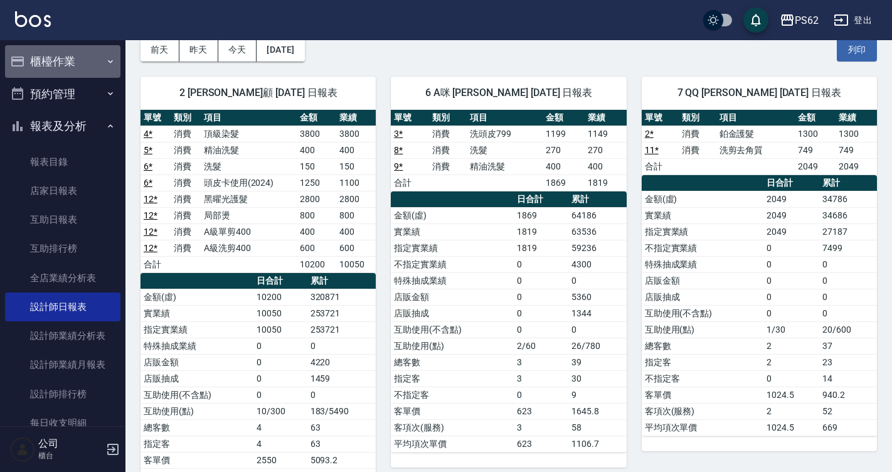
click at [77, 68] on button "櫃檯作業" at bounding box center [62, 61] width 115 height 33
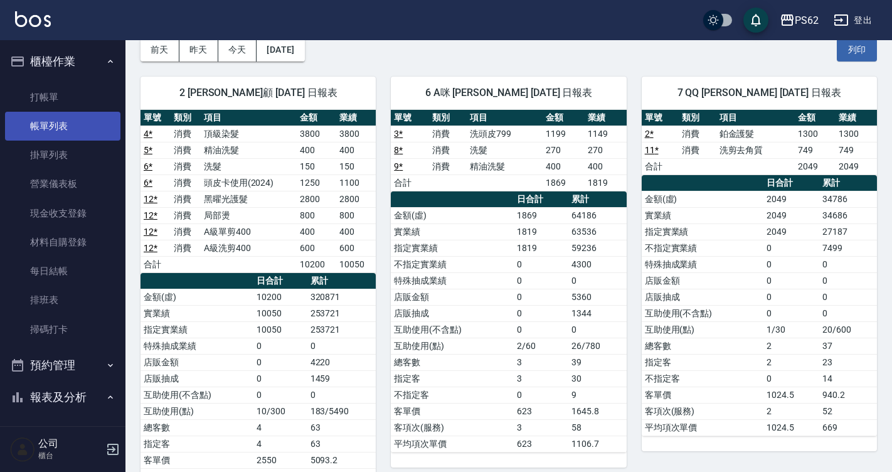
click at [85, 114] on link "帳單列表" at bounding box center [62, 126] width 115 height 29
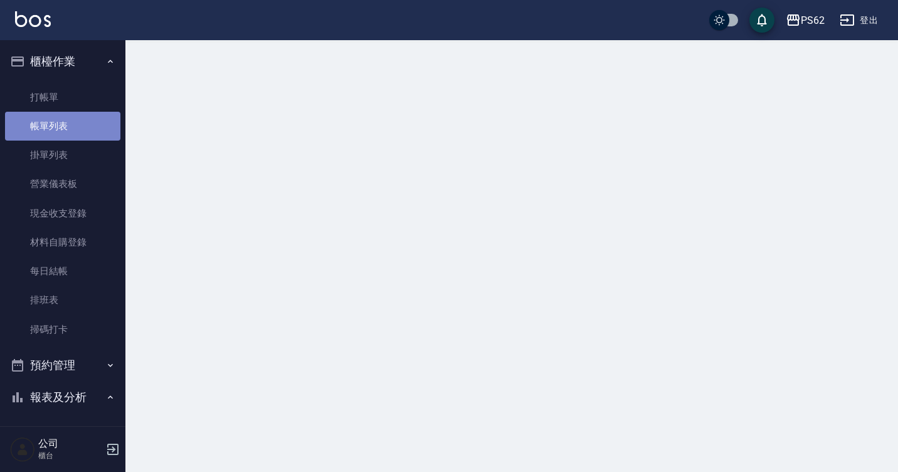
click at [85, 114] on link "帳單列表" at bounding box center [62, 126] width 115 height 29
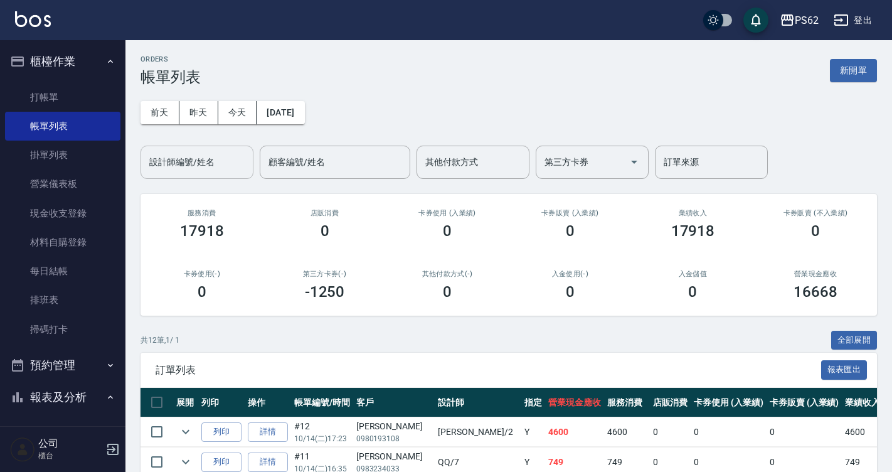
click at [188, 167] on input "設計師編號/姓名" at bounding box center [197, 162] width 102 height 22
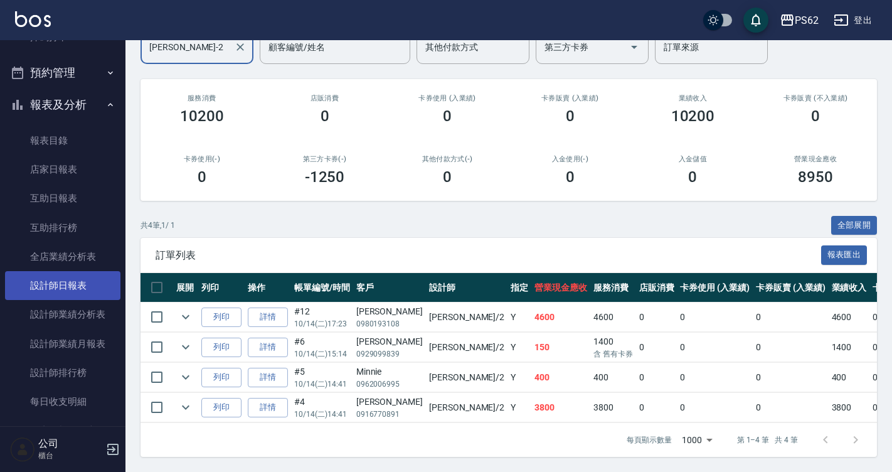
scroll to position [314, 0]
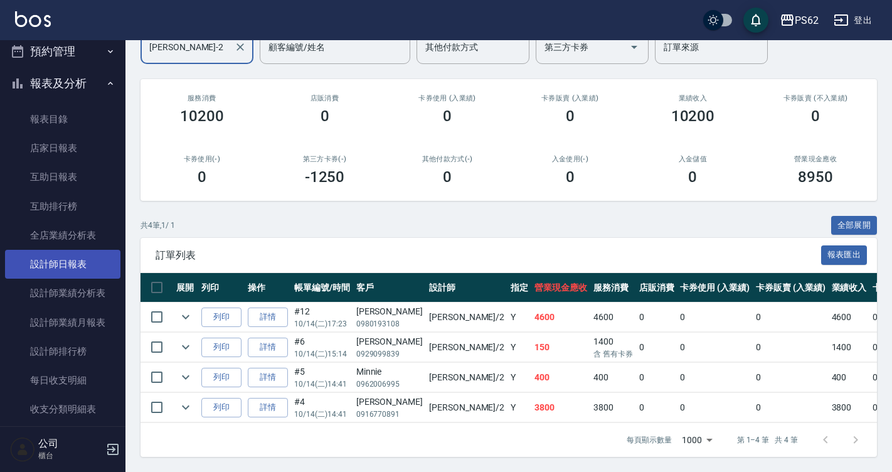
type input "Rita-2"
click at [81, 267] on link "設計師日報表" at bounding box center [62, 264] width 115 height 29
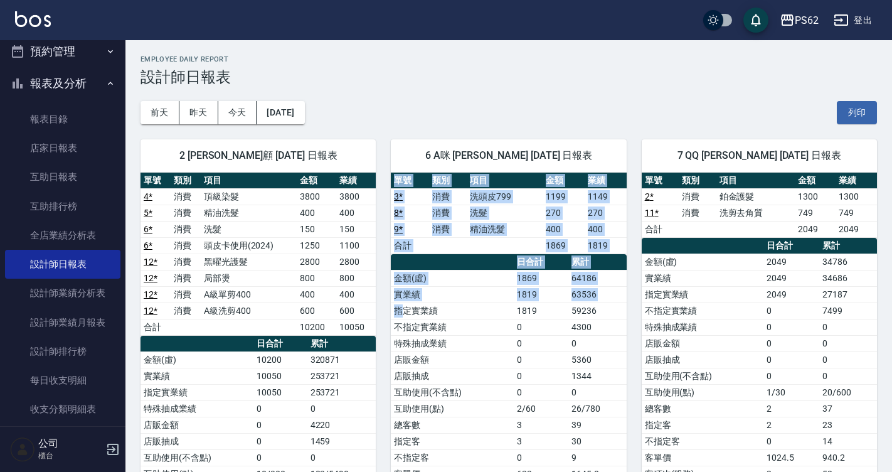
drag, startPoint x: 387, startPoint y: 179, endPoint x: 403, endPoint y: 316, distance: 138.2
click at [403, 316] on div "6 A咪 李姿慧 10/14/2025 日報表 單號 類別 項目 金額 業績 3 * 消費 洗頭皮799 1199 1149 8 * 消費 洗髮 270 27…" at bounding box center [501, 351] width 250 height 455
click at [403, 316] on td "指定實業績" at bounding box center [452, 310] width 123 height 16
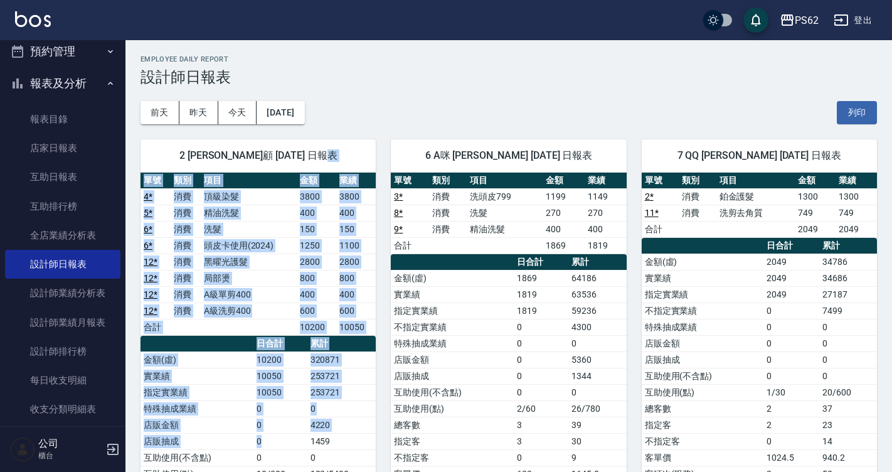
drag, startPoint x: 374, startPoint y: 169, endPoint x: 300, endPoint y: 446, distance: 287.1
click at [302, 448] on div "2 Rita 雅云顧 10/14/2025 日報表 單號 類別 項目 金額 業績 4 * 消費 頂級染髮 3800 3800 5 * 消費 精油洗髮 400 …" at bounding box center [257, 359] width 235 height 440
click at [300, 446] on td "0" at bounding box center [279, 441] width 53 height 16
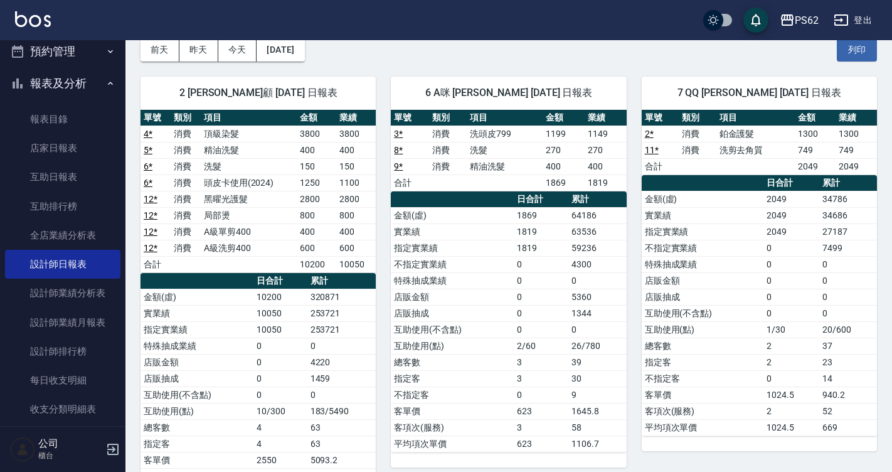
scroll to position [125, 0]
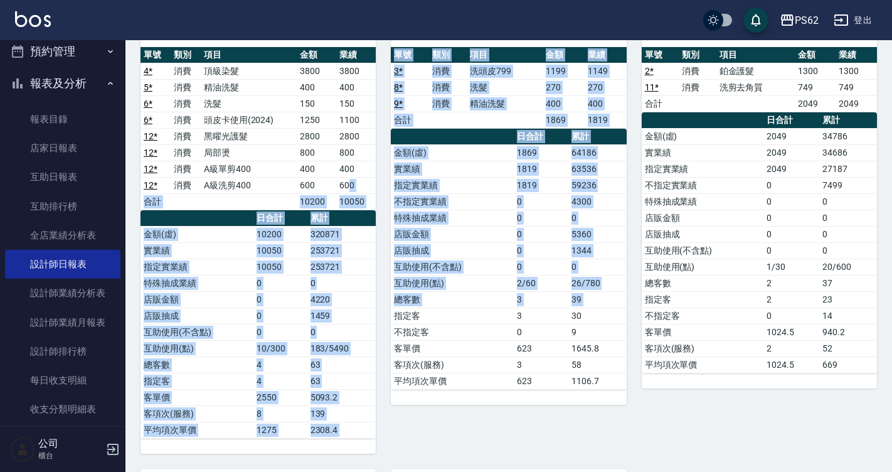
drag, startPoint x: 349, startPoint y: 179, endPoint x: 391, endPoint y: 320, distance: 147.4
click at [391, 320] on div "2 Rita 雅云顧 10/14/2025 日報表 單號 類別 項目 金額 業績 4 * 消費 頂級染髮 3800 3800 5 * 消費 精油洗髮 400 …" at bounding box center [500, 421] width 751 height 844
click at [391, 320] on td "指定客" at bounding box center [452, 315] width 123 height 16
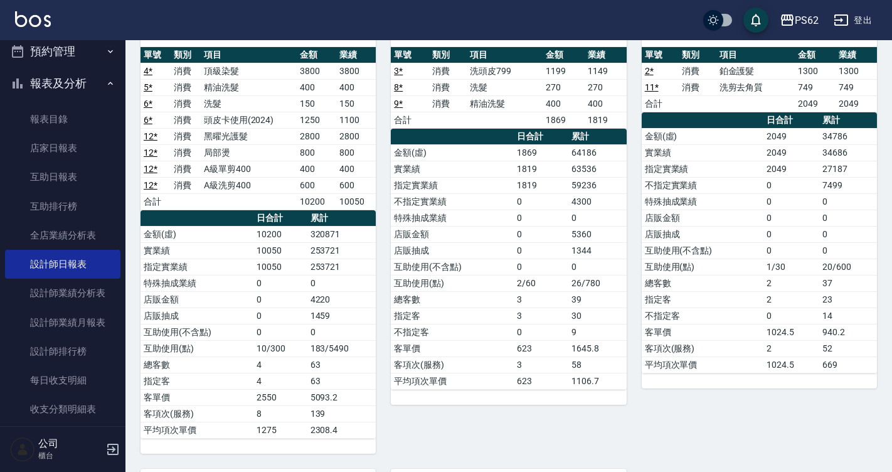
click at [396, 282] on td "互助使用(點)" at bounding box center [452, 283] width 123 height 16
drag, startPoint x: 382, startPoint y: 214, endPoint x: 389, endPoint y: 295, distance: 80.6
click at [389, 295] on div "6 A咪 李姿慧 10/14/2025 日報表 單號 類別 項目 金額 業績 3 * 消費 洗頭皮799 1199 1149 8 * 消費 洗髮 270 27…" at bounding box center [501, 226] width 250 height 455
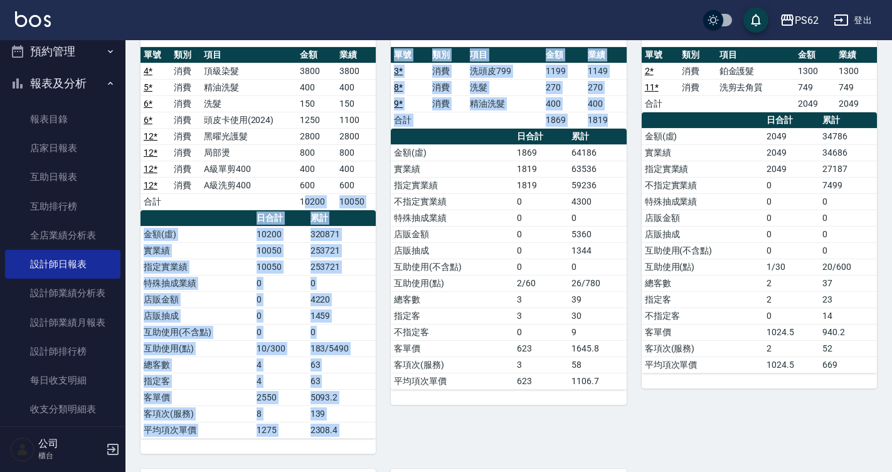
drag, startPoint x: 374, startPoint y: 284, endPoint x: 304, endPoint y: 198, distance: 110.6
click at [304, 198] on div "2 Rita 雅云顧 10/14/2025 日報表 單號 類別 項目 金額 業績 4 * 消費 頂級染髮 3800 3800 5 * 消費 精油洗髮 400 …" at bounding box center [500, 421] width 751 height 844
click at [304, 198] on td "10200" at bounding box center [317, 201] width 40 height 16
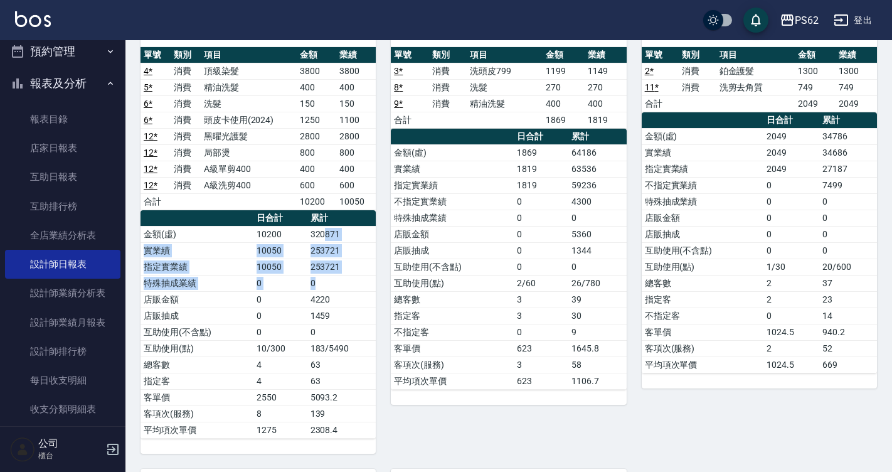
drag, startPoint x: 324, startPoint y: 229, endPoint x: 364, endPoint y: 286, distance: 69.8
click at [364, 286] on tbody "金額(虛) 10200 320871 實業績 10050 253721 指定實業績 10050 253721 特殊抽成業績 0 0 店販金額 0 4220 店…" at bounding box center [257, 332] width 235 height 212
click at [364, 286] on td "0" at bounding box center [341, 283] width 69 height 16
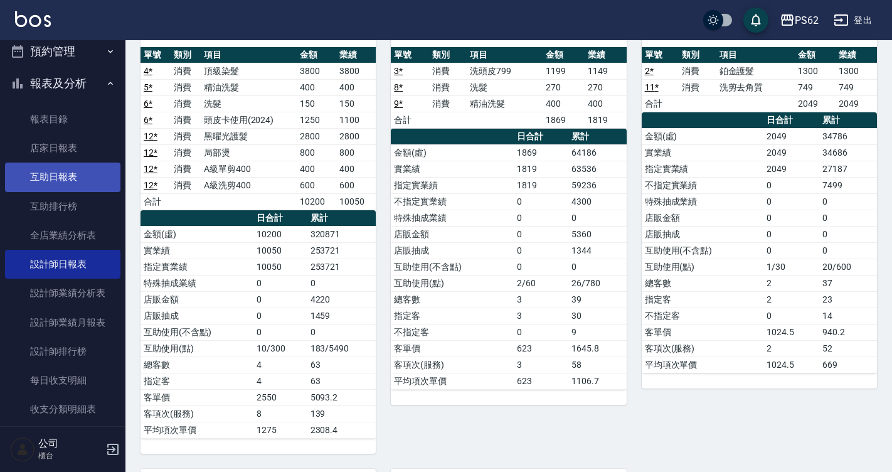
scroll to position [251, 0]
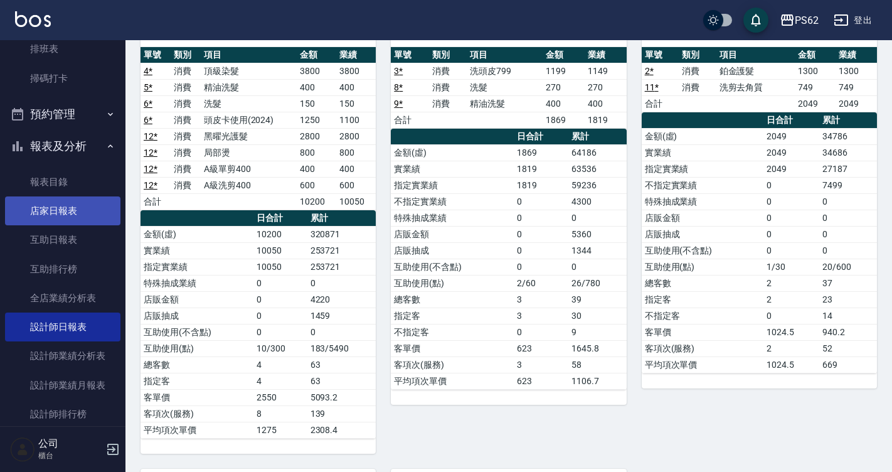
click at [58, 208] on link "店家日報表" at bounding box center [62, 210] width 115 height 29
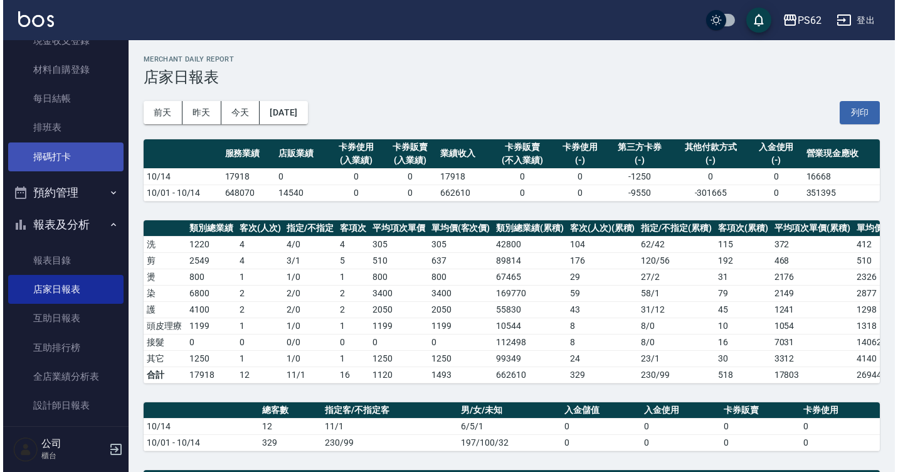
scroll to position [125, 0]
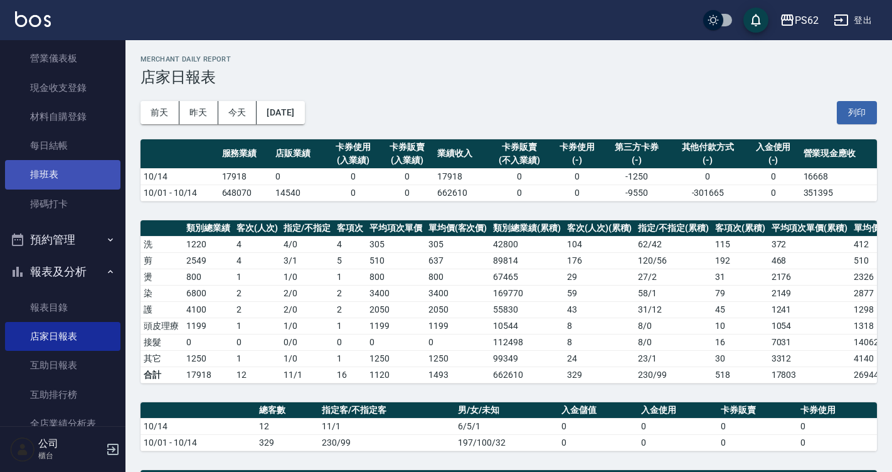
click at [75, 164] on link "排班表" at bounding box center [62, 174] width 115 height 29
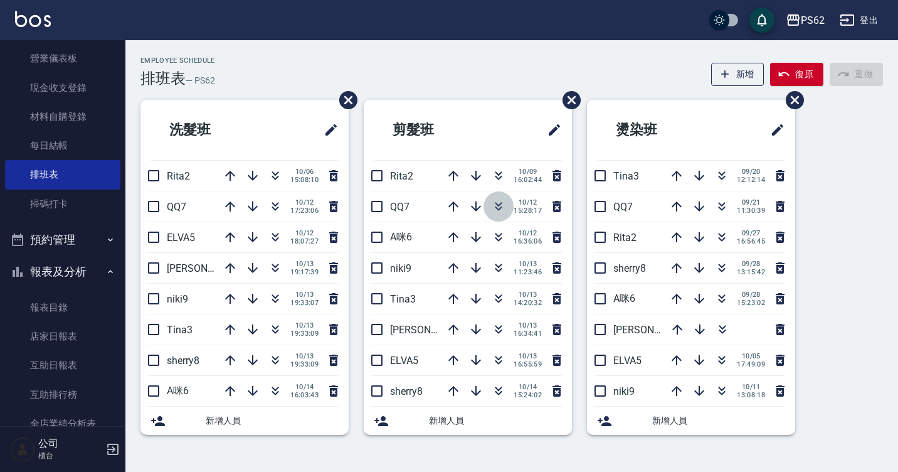
click at [500, 208] on icon "button" at bounding box center [498, 208] width 7 height 4
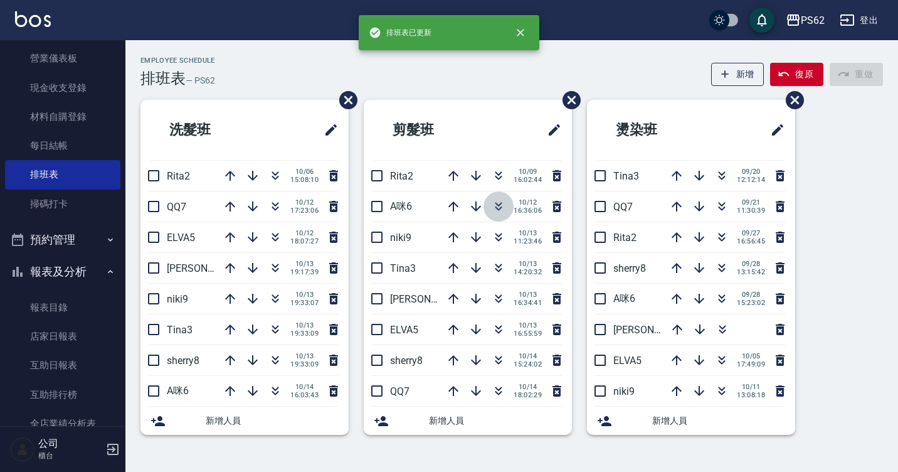
click at [500, 208] on icon "button" at bounding box center [498, 208] width 7 height 4
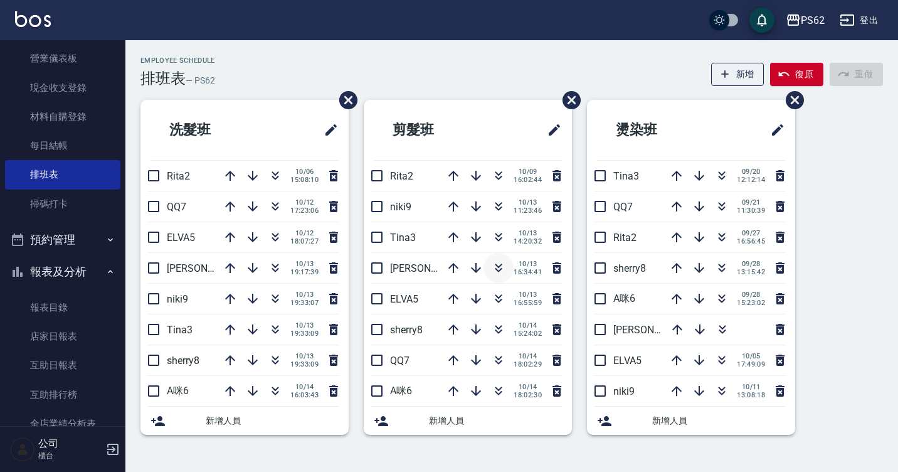
click at [497, 272] on icon "button" at bounding box center [498, 267] width 15 height 15
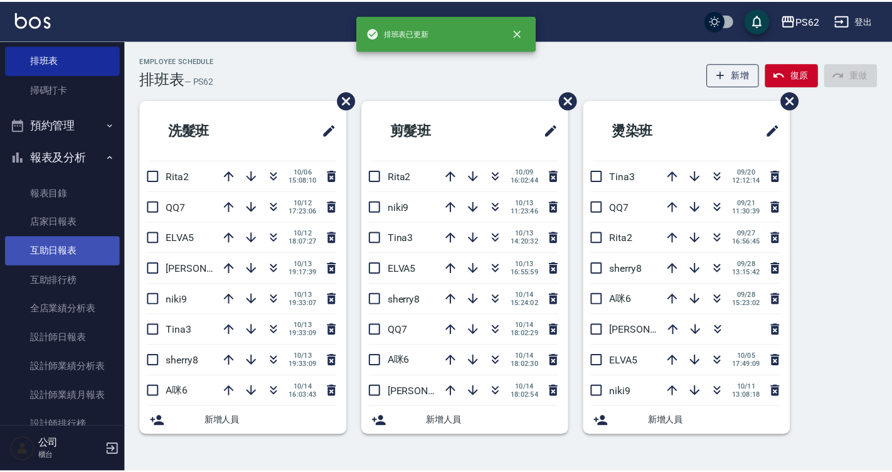
scroll to position [251, 0]
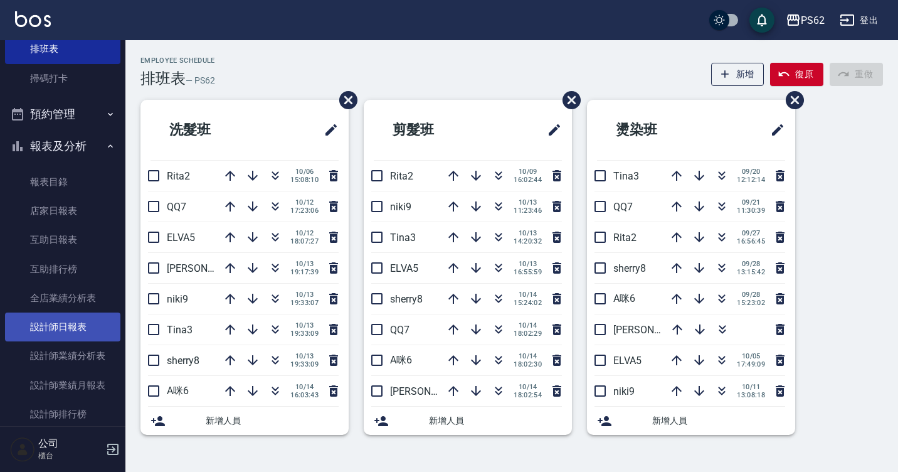
click at [75, 315] on link "設計師日報表" at bounding box center [62, 326] width 115 height 29
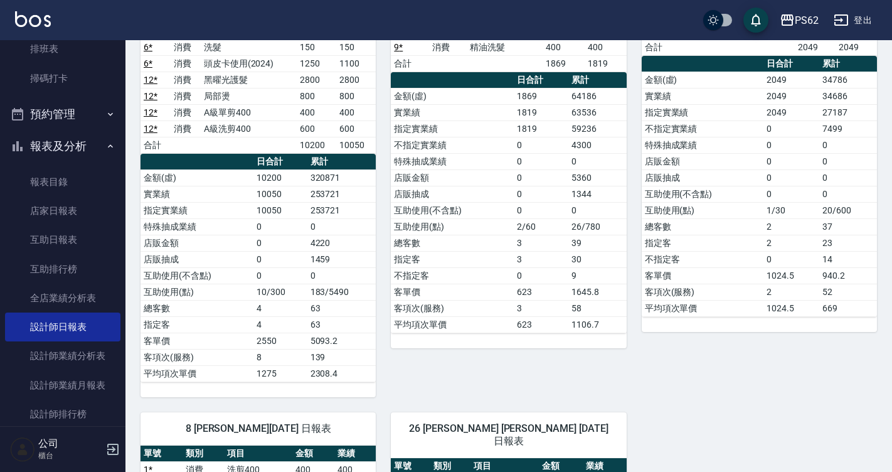
scroll to position [188, 0]
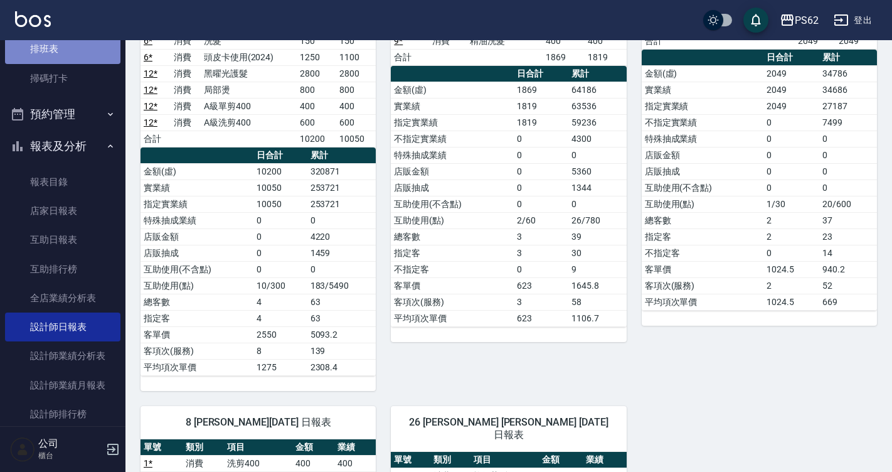
click at [71, 60] on link "排班表" at bounding box center [62, 48] width 115 height 29
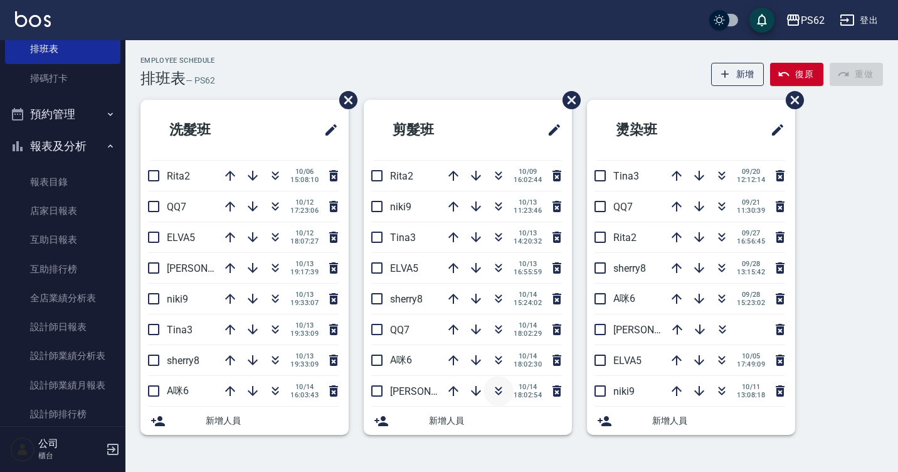
click at [497, 393] on icon "button" at bounding box center [498, 390] width 15 height 15
click at [497, 388] on icon "button" at bounding box center [498, 390] width 15 height 15
click at [76, 244] on link "互助日報表" at bounding box center [62, 239] width 115 height 29
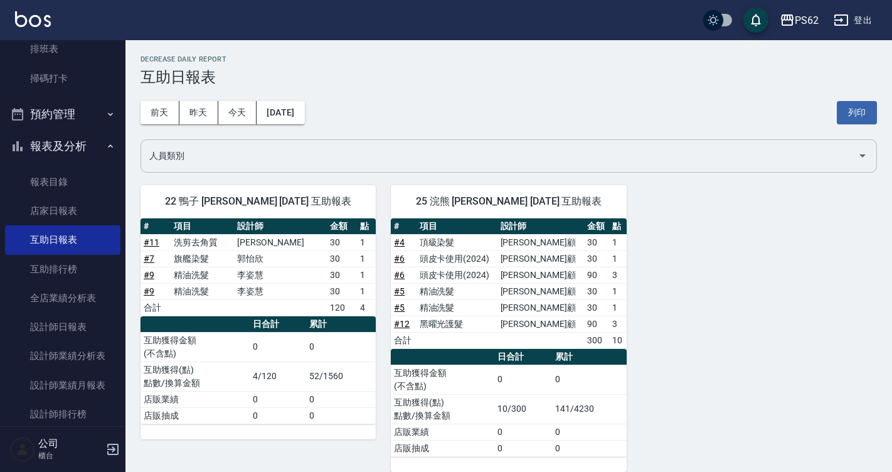
scroll to position [15, 0]
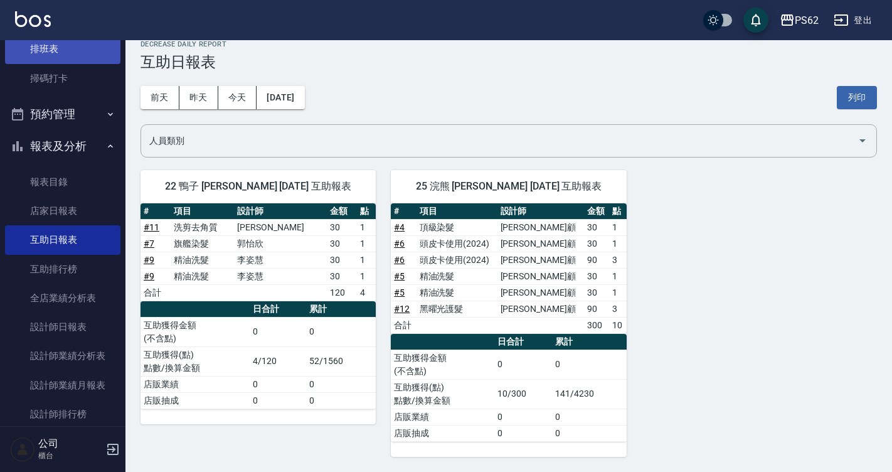
click at [76, 41] on link "排班表" at bounding box center [62, 48] width 115 height 29
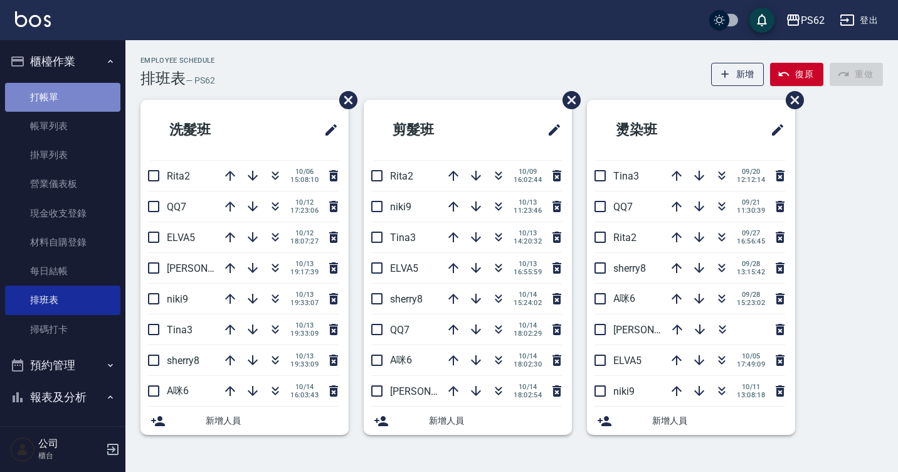
click at [71, 100] on link "打帳單" at bounding box center [62, 97] width 115 height 29
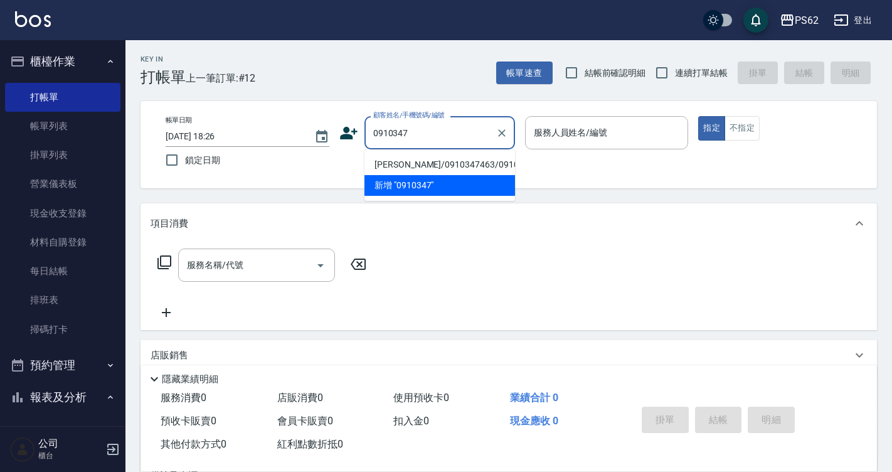
click at [451, 164] on li "謝韋楷/0910347463/0910347463" at bounding box center [439, 164] width 151 height 21
type input "謝韋楷/0910347463/0910347463"
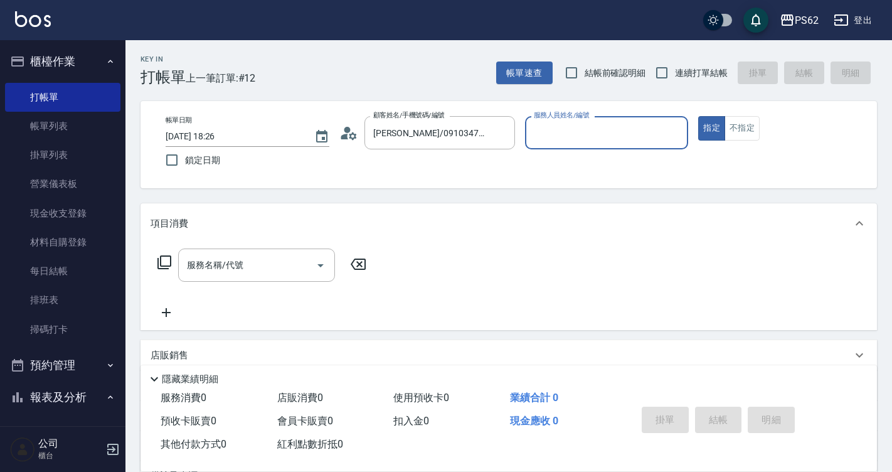
type input "Tina-3"
click at [698, 116] on button "指定" at bounding box center [711, 128] width 27 height 24
type button "true"
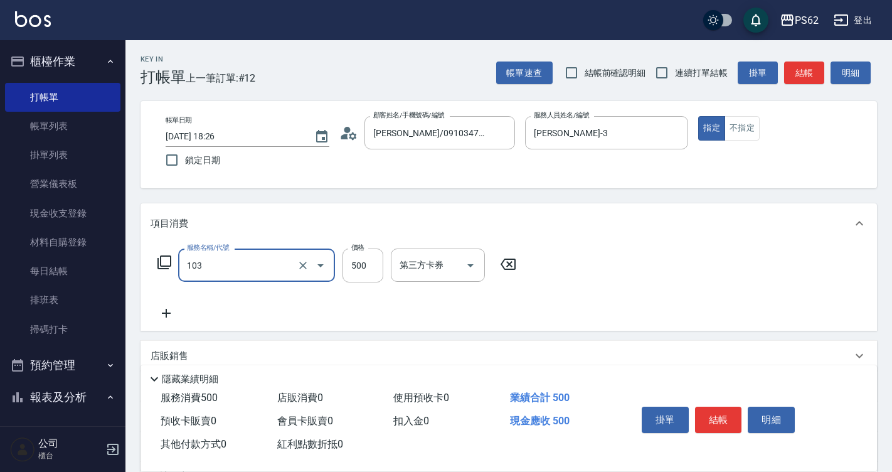
type input "B級洗剪500(103)"
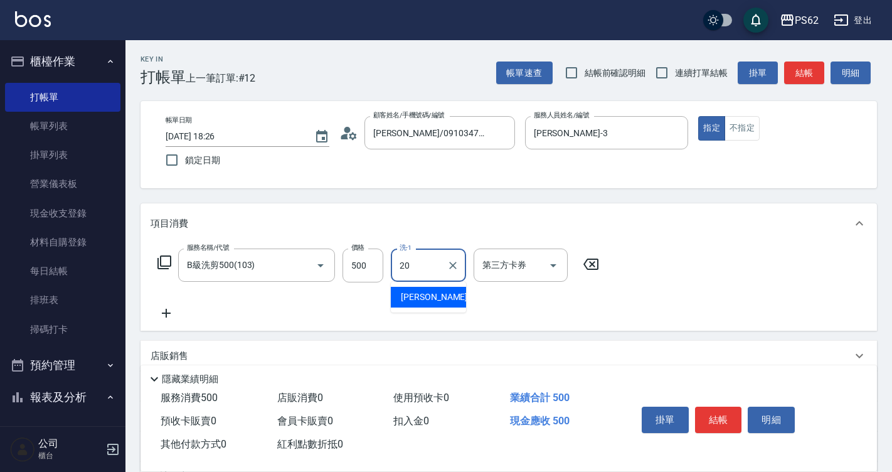
type input "佩佩-20"
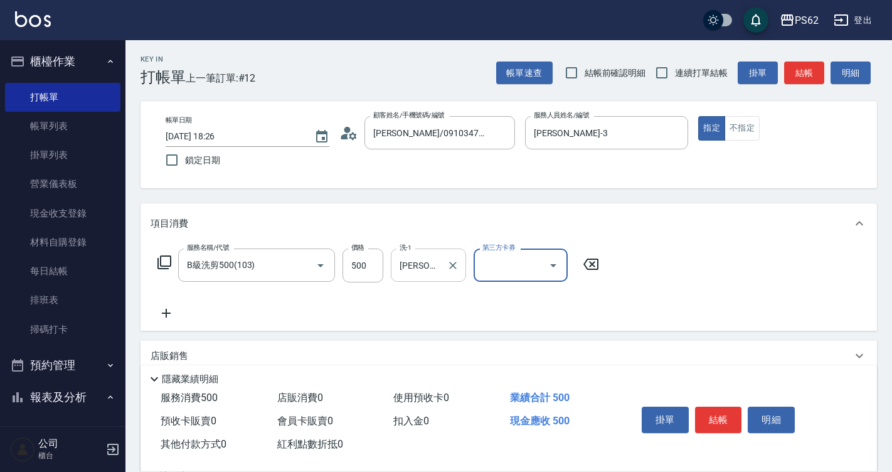
drag, startPoint x: 423, startPoint y: 262, endPoint x: 430, endPoint y: 263, distance: 7.6
click at [426, 262] on input "佩佩-20" at bounding box center [418, 265] width 45 height 22
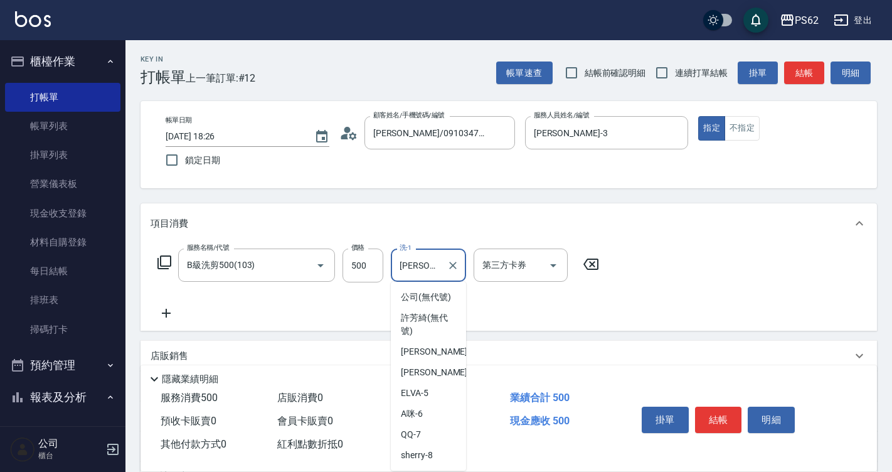
scroll to position [50, 0]
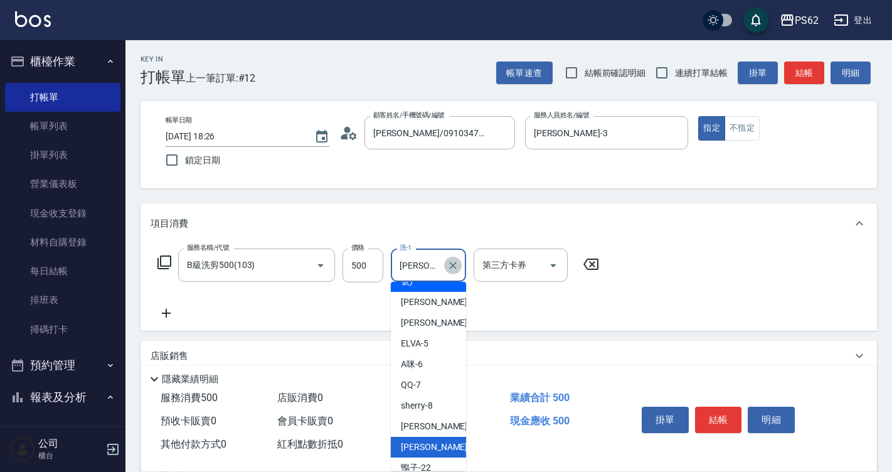
click at [454, 263] on icon "Clear" at bounding box center [453, 266] width 8 height 8
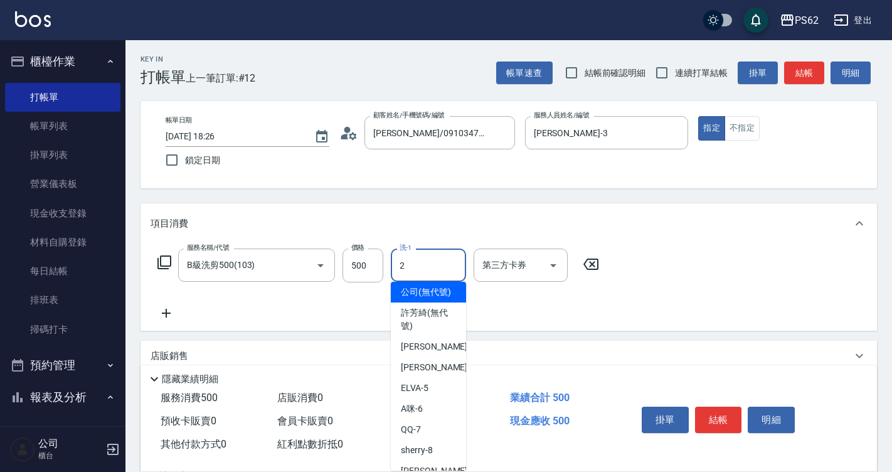
scroll to position [0, 0]
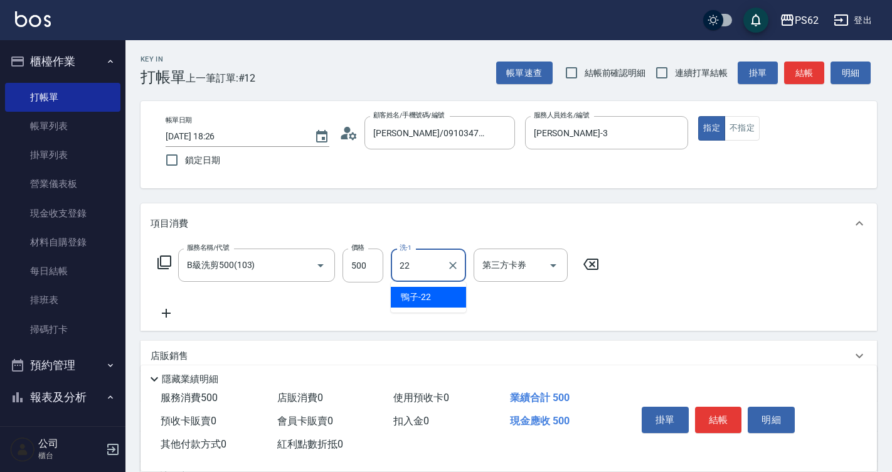
type input "鴨子-22"
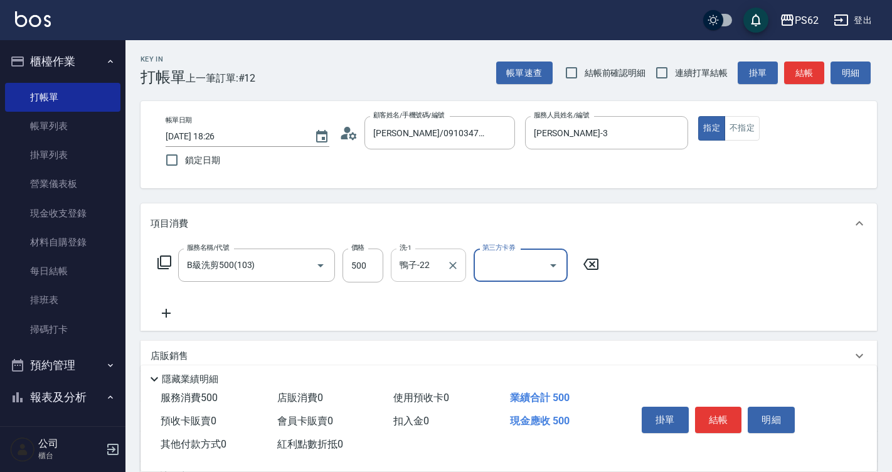
click at [718, 401] on div "掛單 結帳 明細" at bounding box center [719, 421] width 164 height 40
click at [671, 76] on input "連續打單結帳" at bounding box center [661, 73] width 26 height 26
checkbox input "true"
click at [724, 406] on button "結帳" at bounding box center [718, 419] width 47 height 26
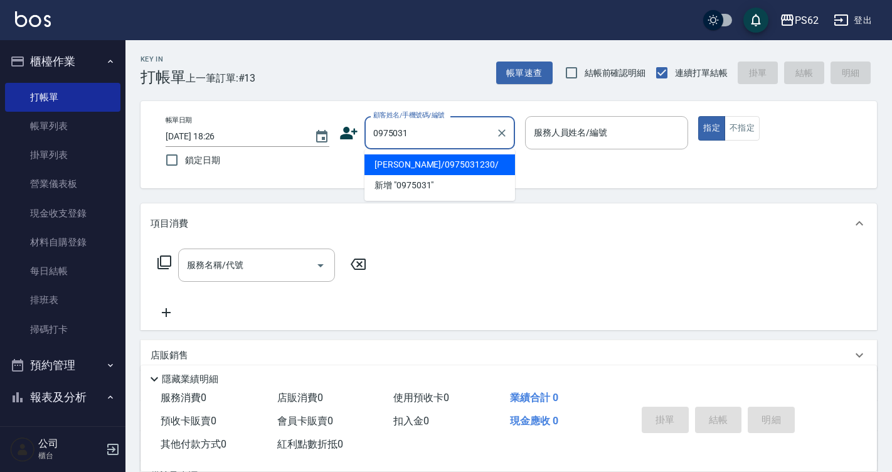
click at [430, 161] on li "簡良俊/0975031230/" at bounding box center [439, 164] width 151 height 21
type input "簡良俊/0975031230/"
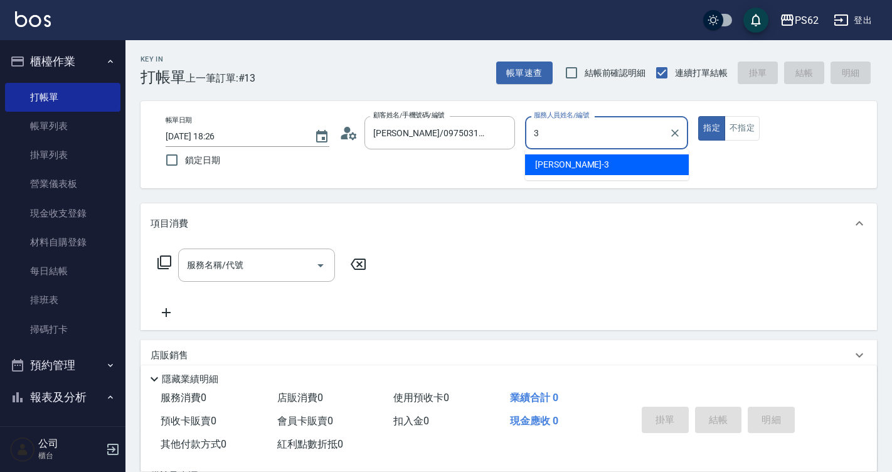
type input "Tina-3"
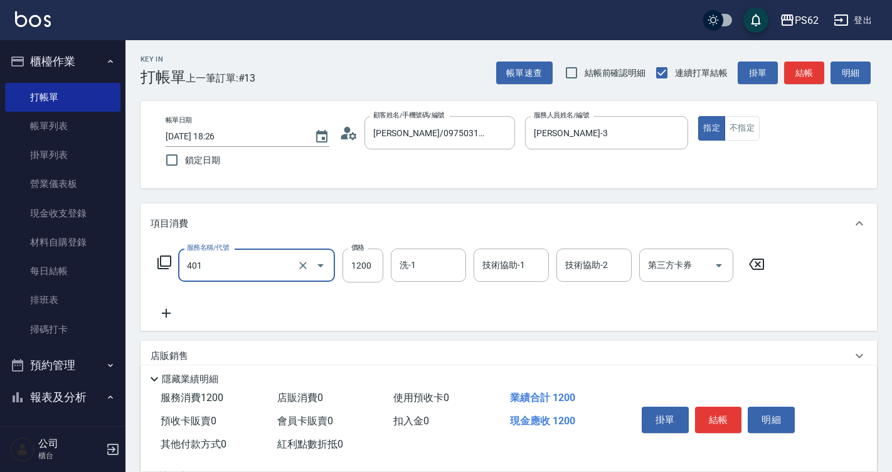
type input "一般染髮(401)"
type input "1800"
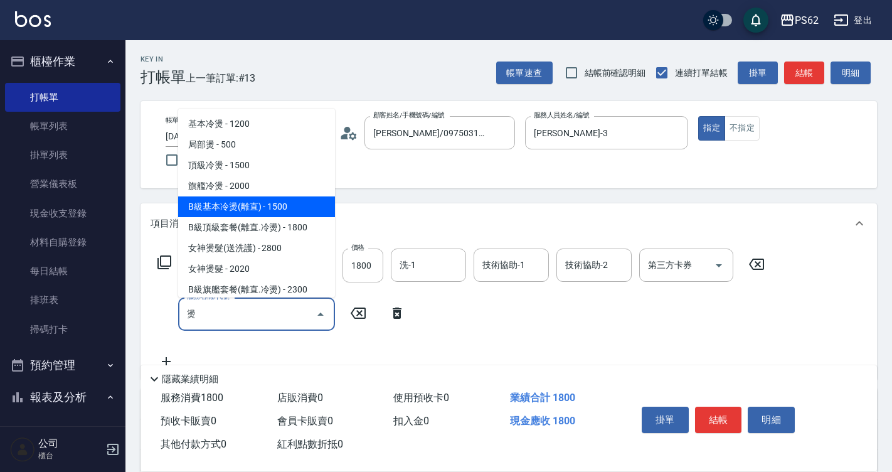
drag, startPoint x: 203, startPoint y: 205, endPoint x: 337, endPoint y: 270, distance: 149.2
click at [203, 205] on span "B級基本冷燙(離直) - 1500" at bounding box center [256, 206] width 157 height 21
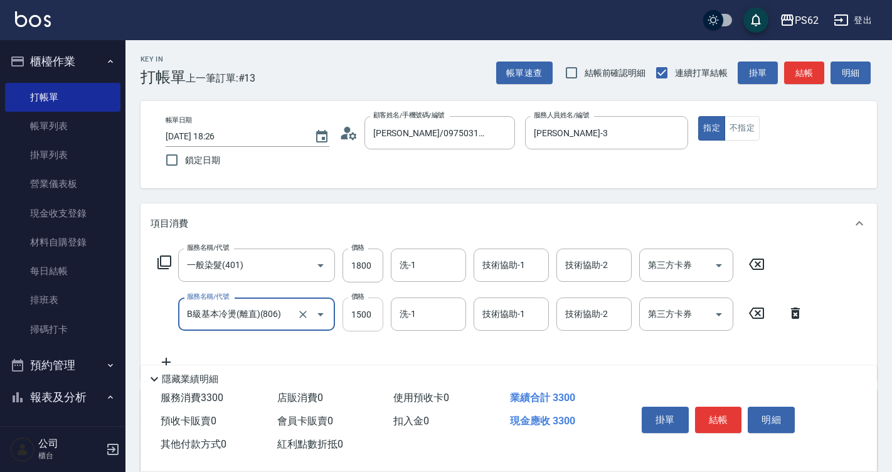
type input "B級基本冷燙(離直)(806)"
click at [352, 322] on input "1500" at bounding box center [362, 314] width 41 height 34
type input "2000"
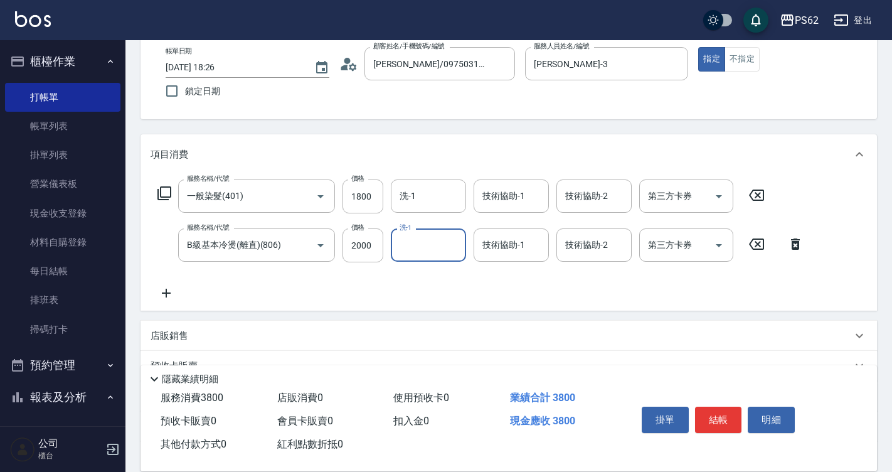
scroll to position [188, 0]
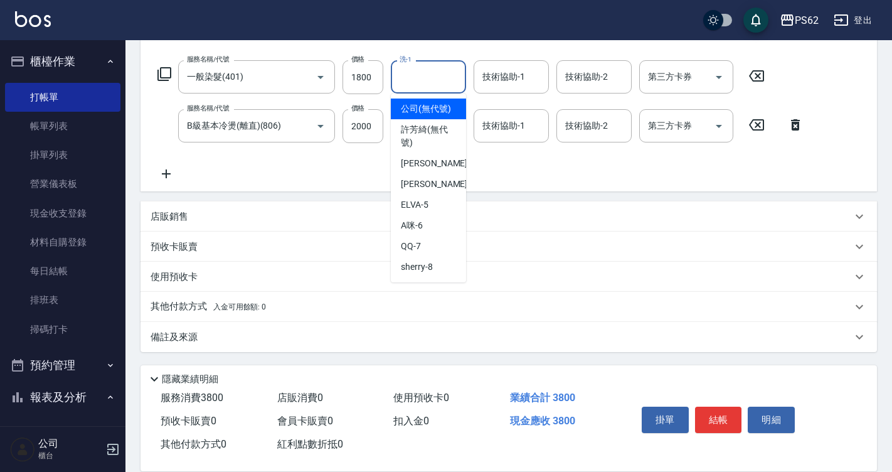
click at [415, 75] on input "洗-1" at bounding box center [428, 77] width 64 height 22
type input "佩佩-20"
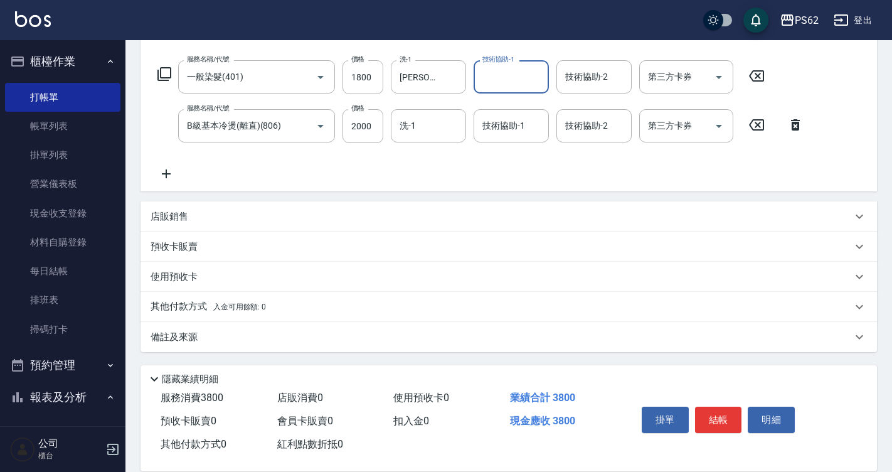
scroll to position [189, 0]
click at [183, 311] on p "其他付款方式 入金可用餘額: 0" at bounding box center [208, 306] width 115 height 14
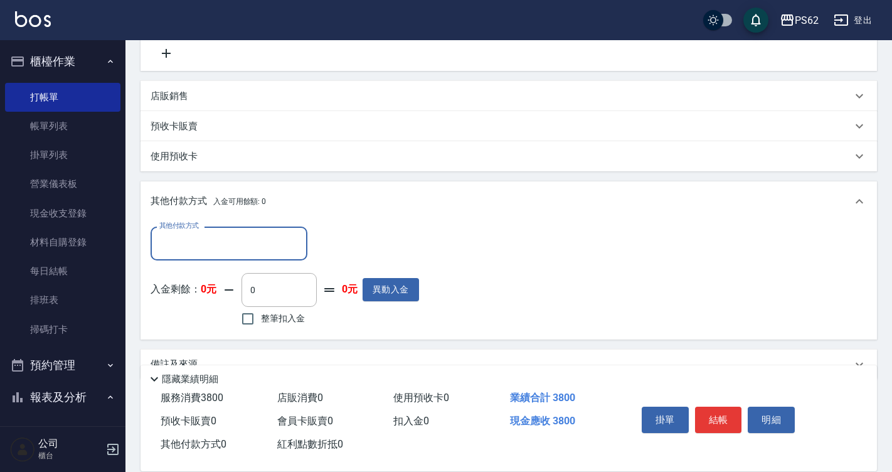
scroll to position [314, 0]
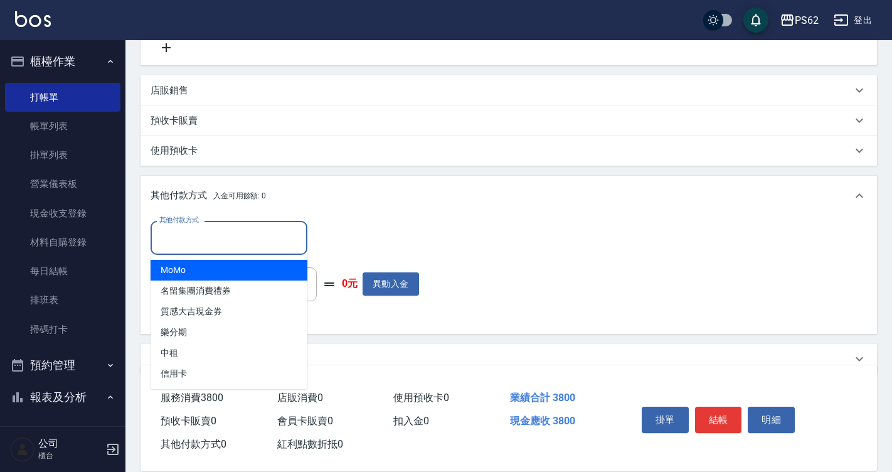
click at [225, 238] on input "其他付款方式" at bounding box center [228, 237] width 145 height 22
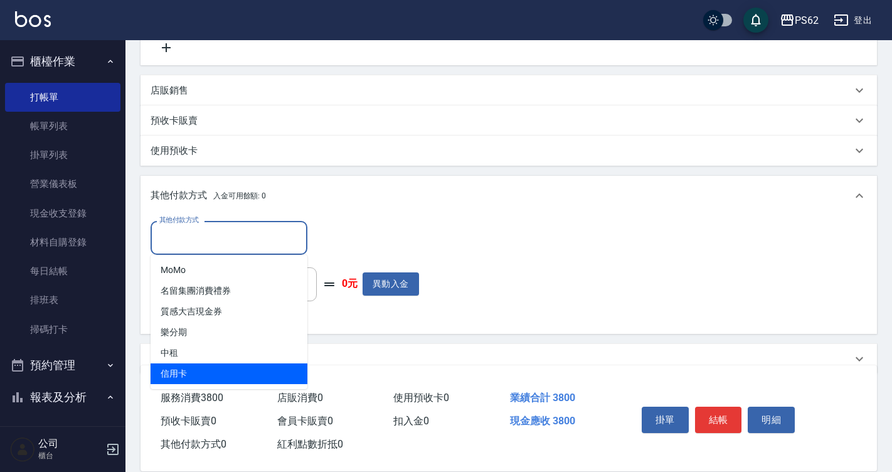
click at [193, 367] on span "信用卡" at bounding box center [229, 373] width 157 height 21
type input "信用卡"
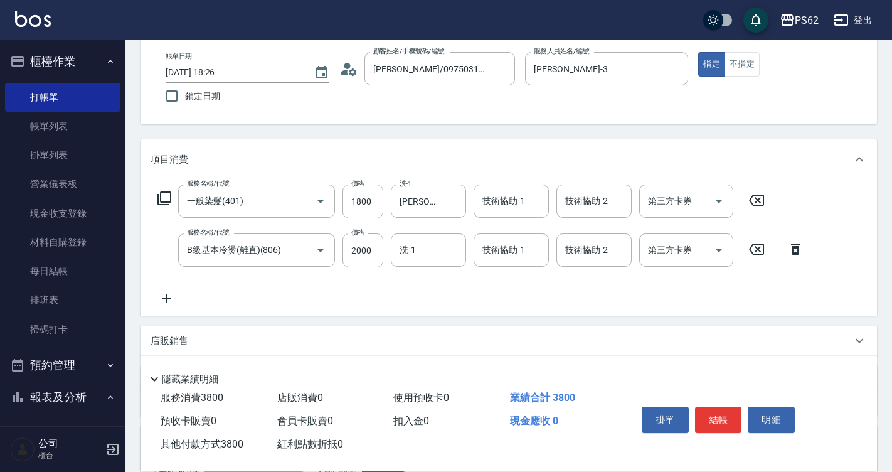
scroll to position [63, 0]
type input "3800"
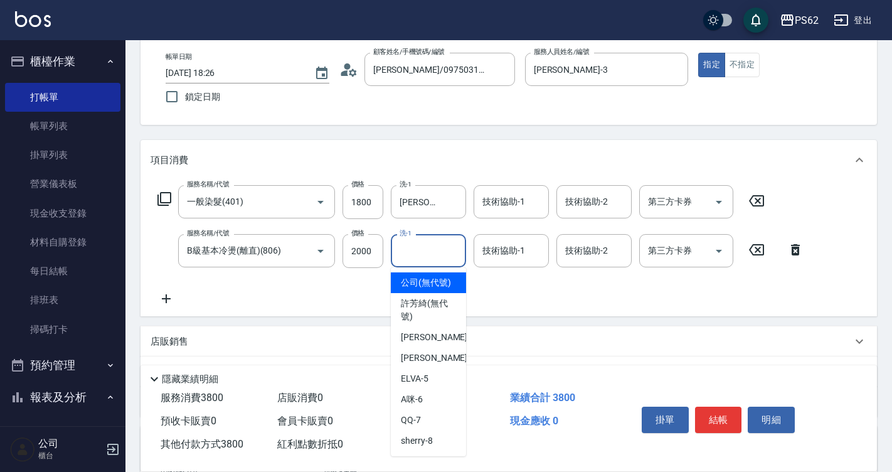
click at [433, 243] on input "洗-1" at bounding box center [428, 251] width 64 height 22
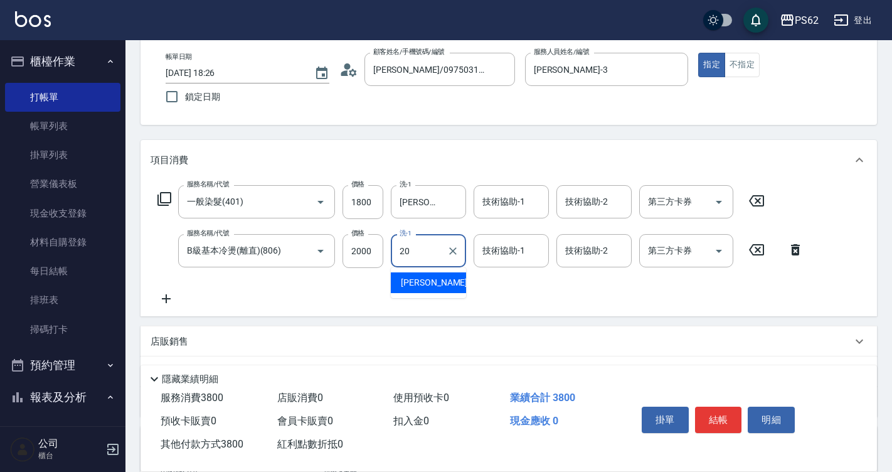
type input "佩佩-20"
type input "0"
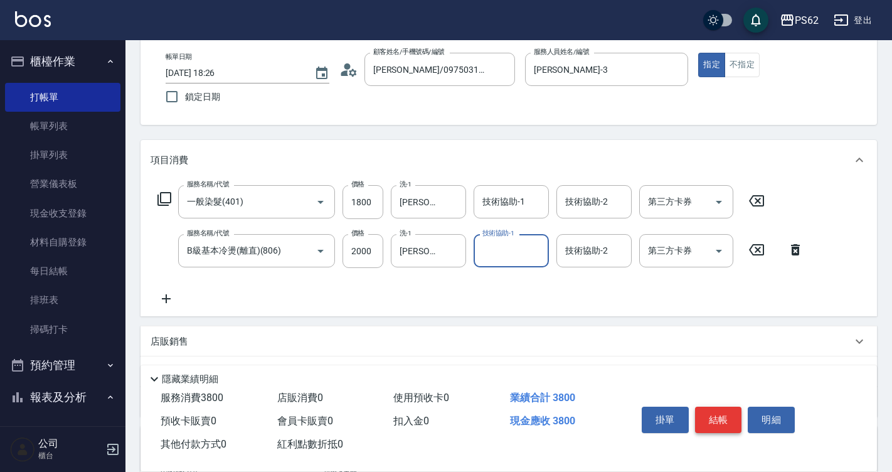
click at [712, 420] on button "結帳" at bounding box center [718, 419] width 47 height 26
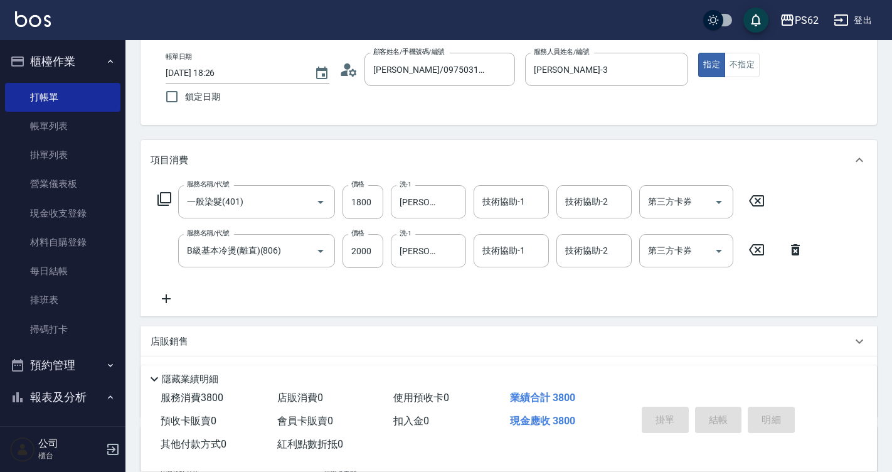
type input "2025/10/14 18:27"
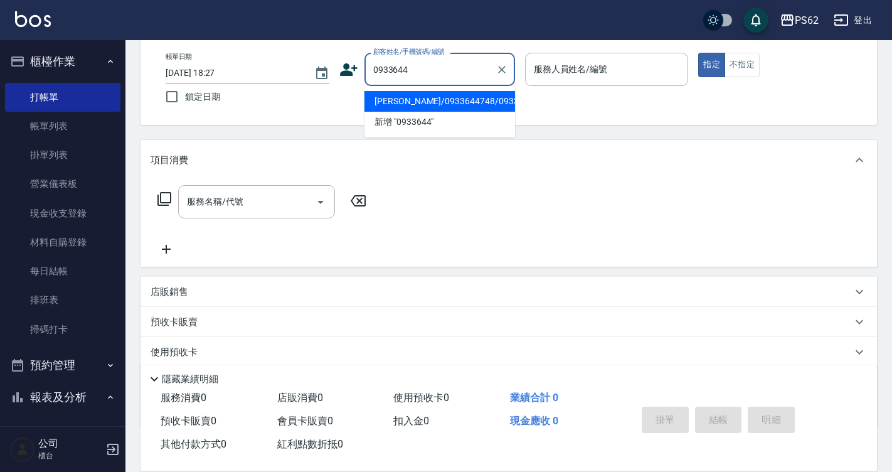
click at [457, 103] on li "王信準/0933644748/0933644748" at bounding box center [439, 101] width 151 height 21
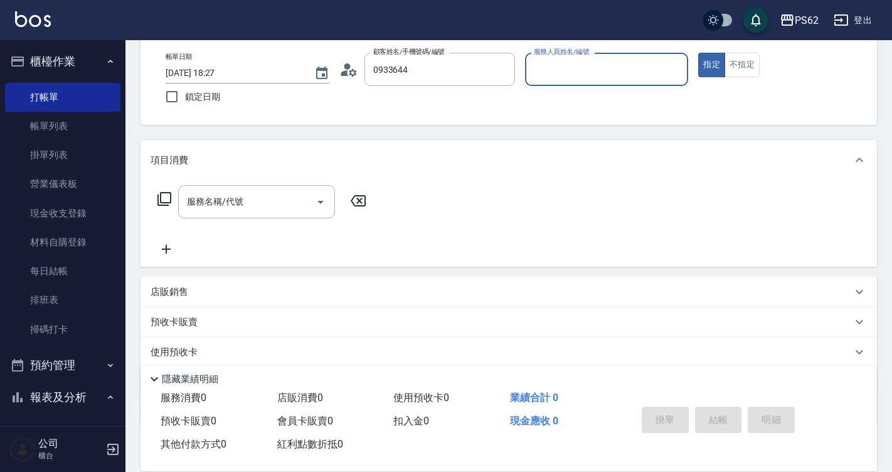
type input "王信準/0933644748/0933644748"
type input "Tina-3"
click at [698, 53] on button "指定" at bounding box center [711, 65] width 27 height 24
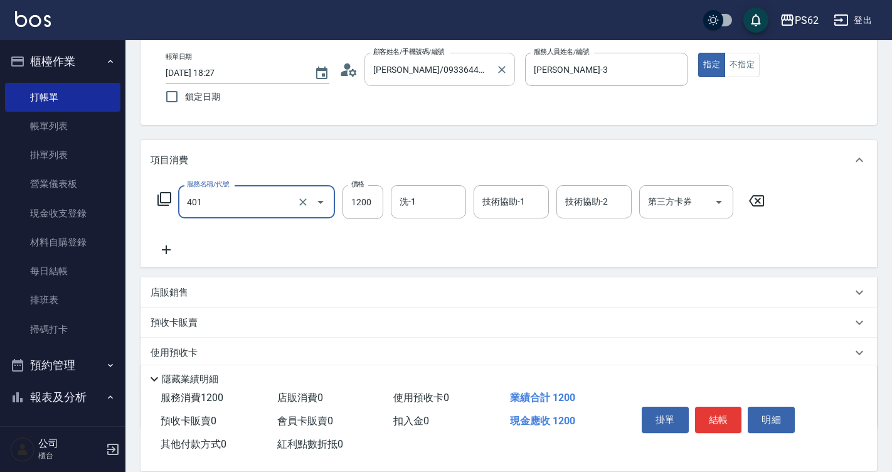
type input "一般染髮(401)"
type input "2000"
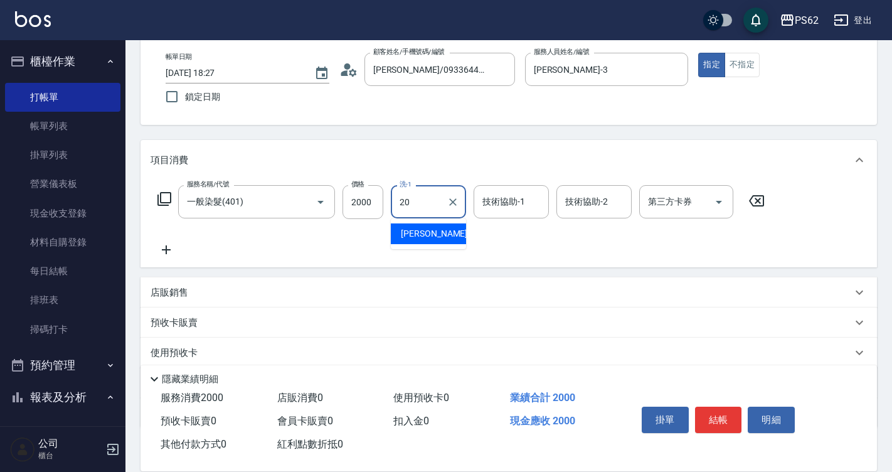
type input "佩佩-20"
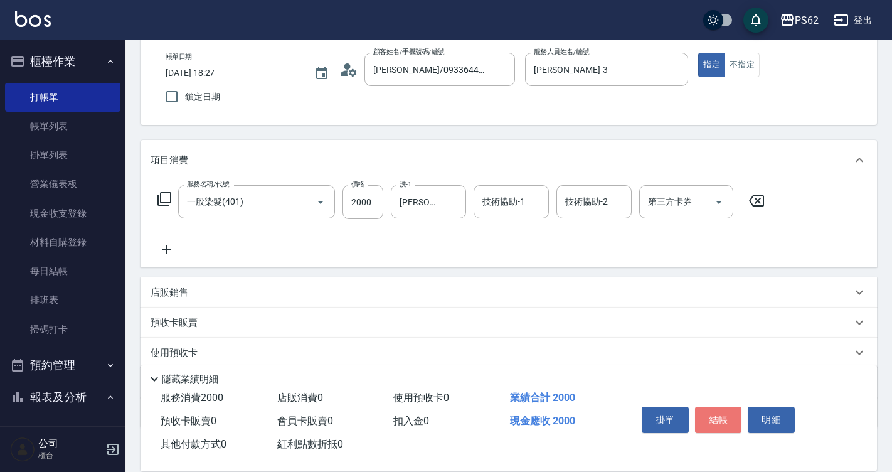
drag, startPoint x: 721, startPoint y: 410, endPoint x: 665, endPoint y: 315, distance: 109.4
click at [721, 407] on button "結帳" at bounding box center [718, 419] width 47 height 26
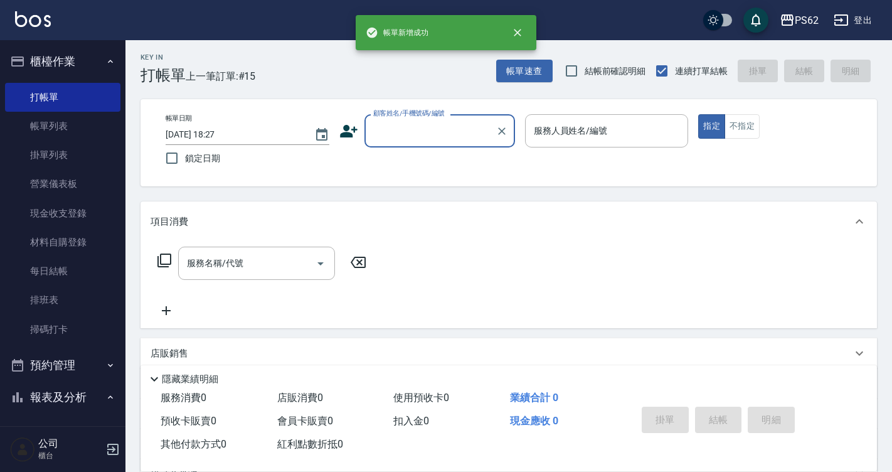
scroll to position [0, 0]
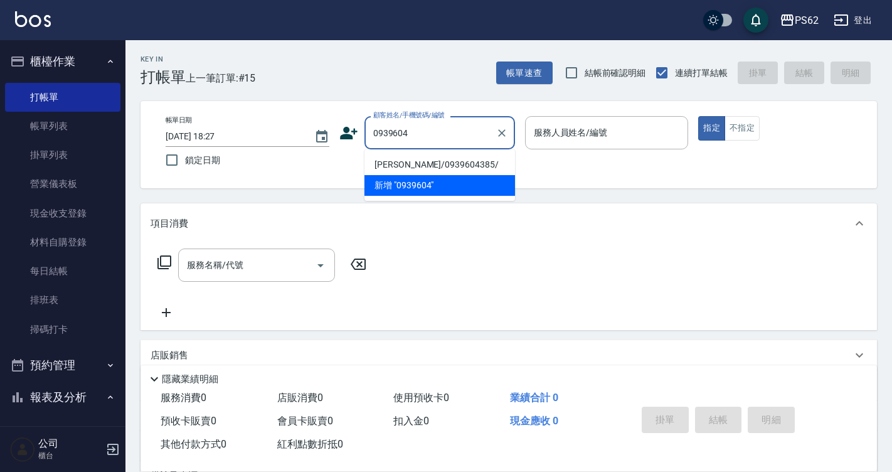
click at [430, 166] on li "陳秋杏/0939604385/" at bounding box center [439, 164] width 151 height 21
type input "陳秋杏/0939604385/"
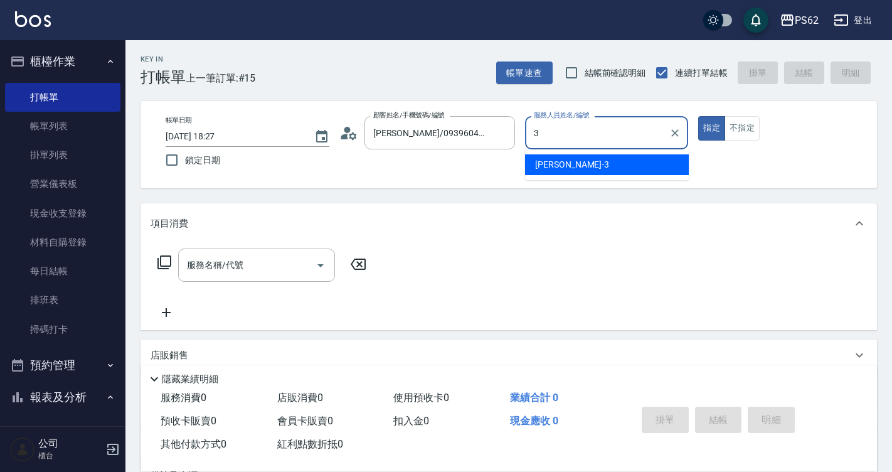
type input "Tina-3"
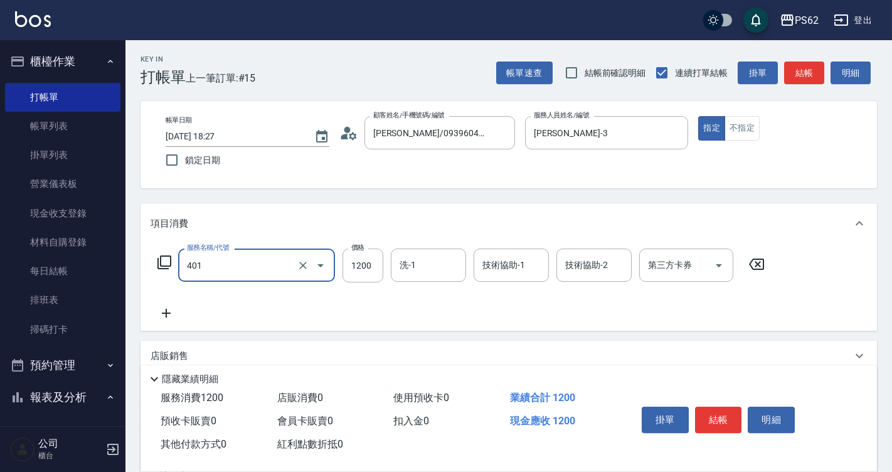
type input "一般染髮(401)"
type input "3000"
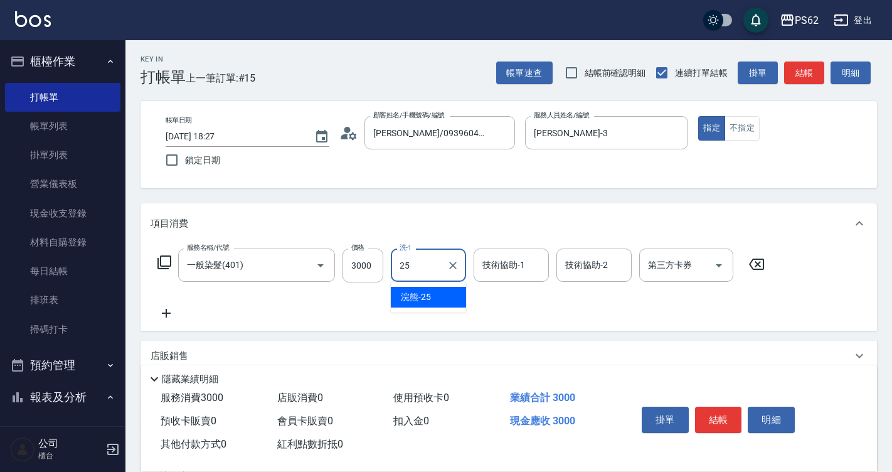
type input "浣熊-25"
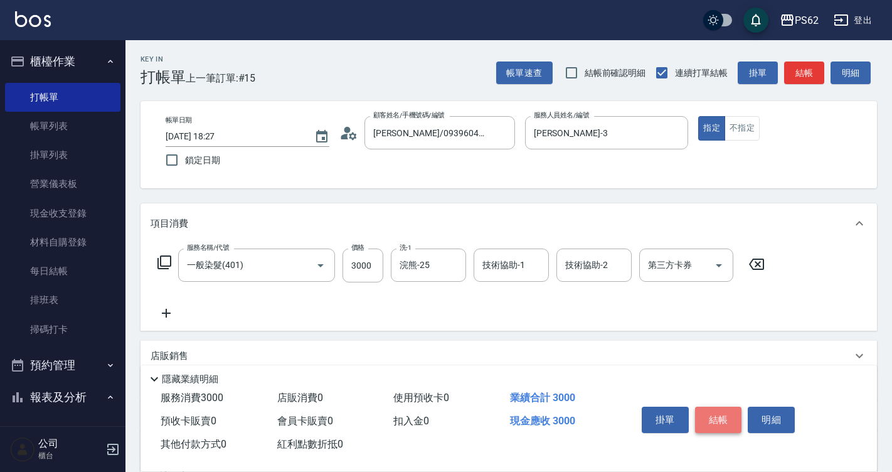
click at [714, 406] on button "結帳" at bounding box center [718, 419] width 47 height 26
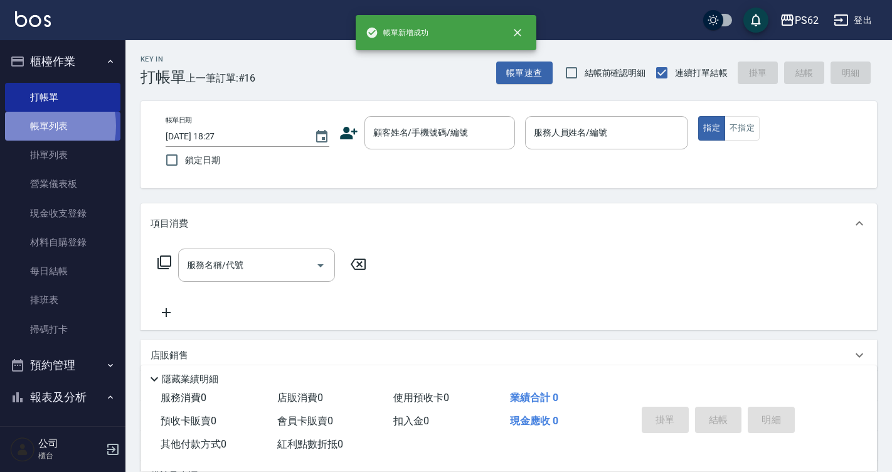
click at [38, 127] on link "帳單列表" at bounding box center [62, 126] width 115 height 29
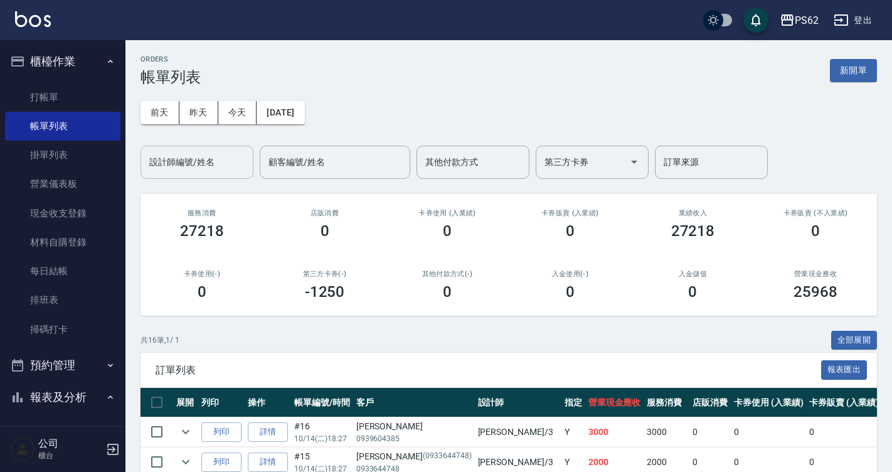
click at [226, 166] on input "設計師編號/姓名" at bounding box center [197, 162] width 102 height 22
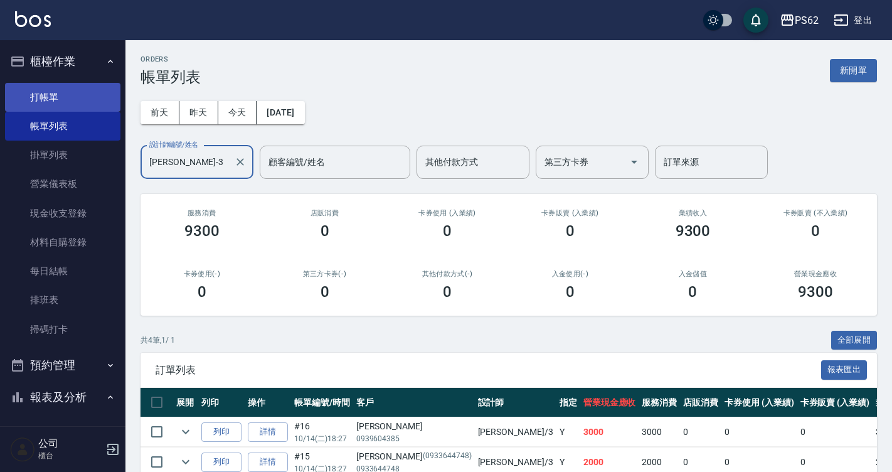
type input "Tina-3"
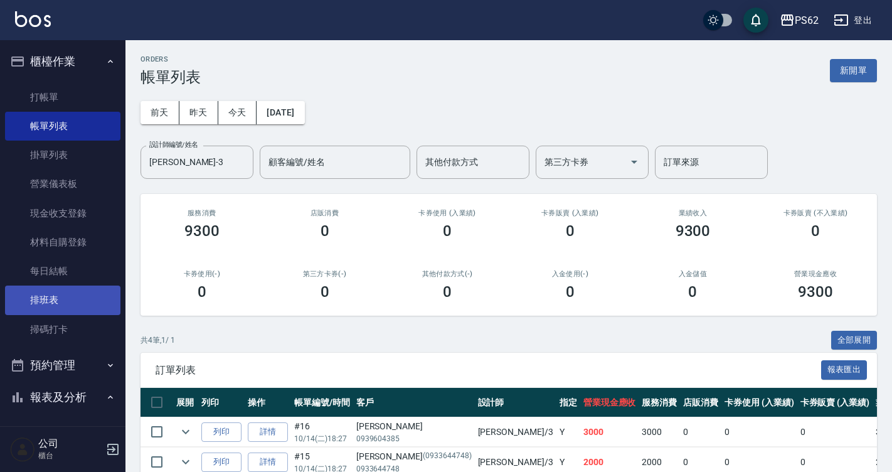
click at [86, 309] on link "排班表" at bounding box center [62, 299] width 115 height 29
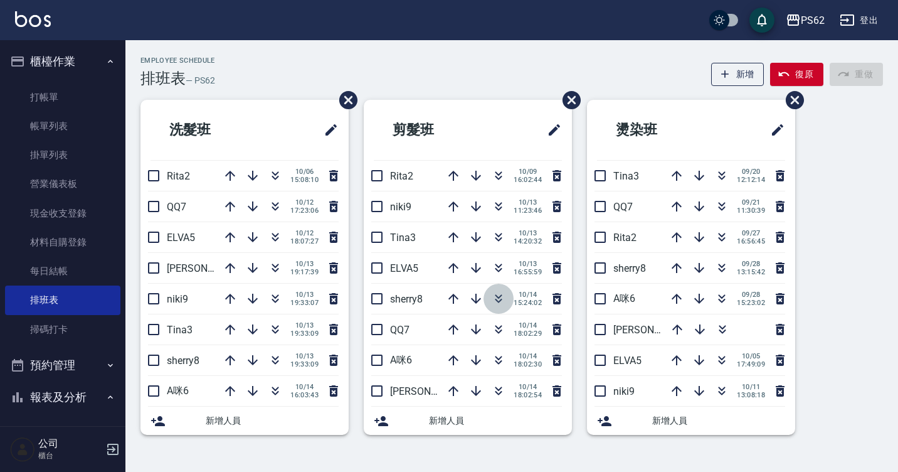
click at [499, 297] on icon "button" at bounding box center [498, 296] width 7 height 4
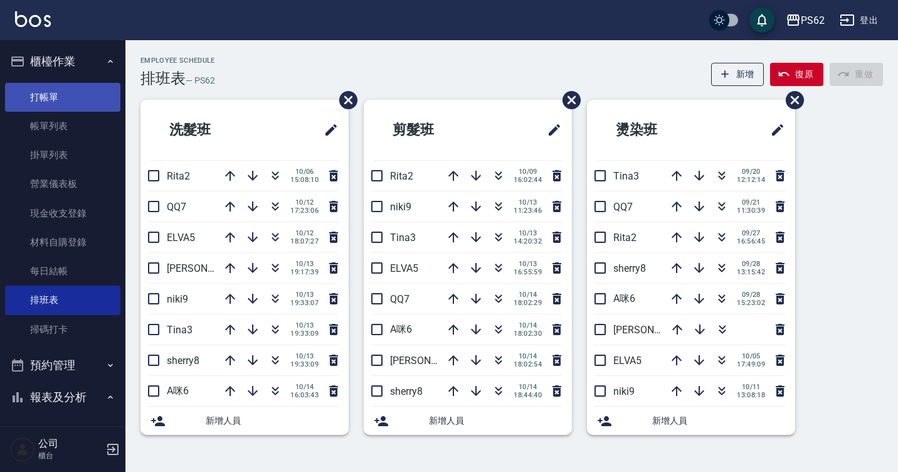
click at [81, 106] on link "打帳單" at bounding box center [62, 97] width 115 height 29
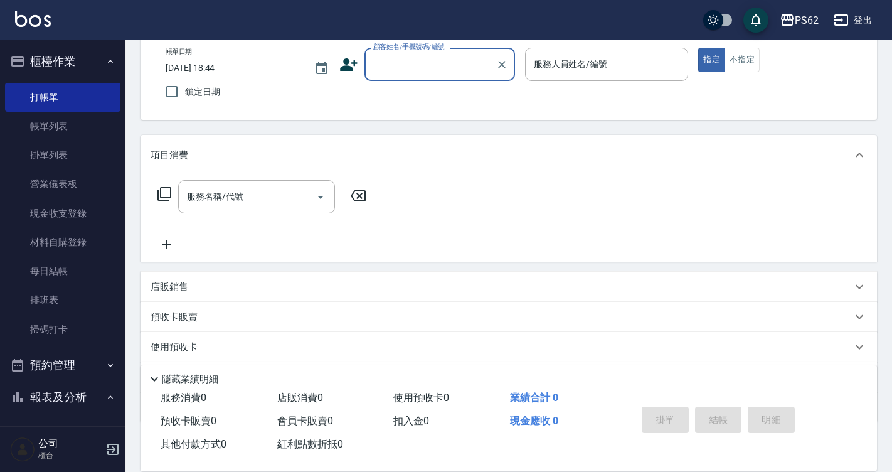
scroll to position [139, 0]
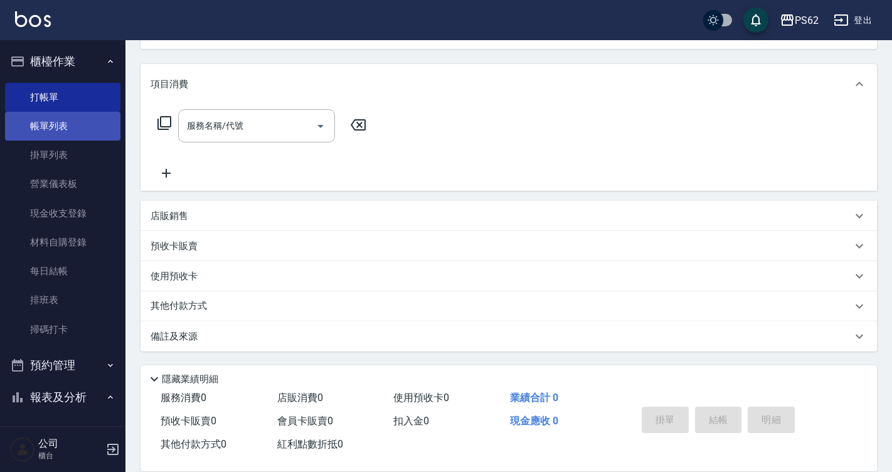
click at [75, 125] on link "帳單列表" at bounding box center [62, 126] width 115 height 29
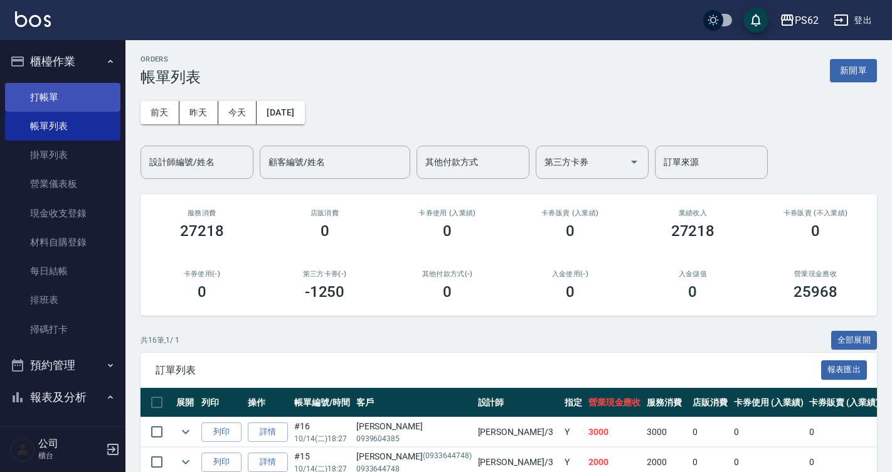
click at [82, 86] on link "打帳單" at bounding box center [62, 97] width 115 height 29
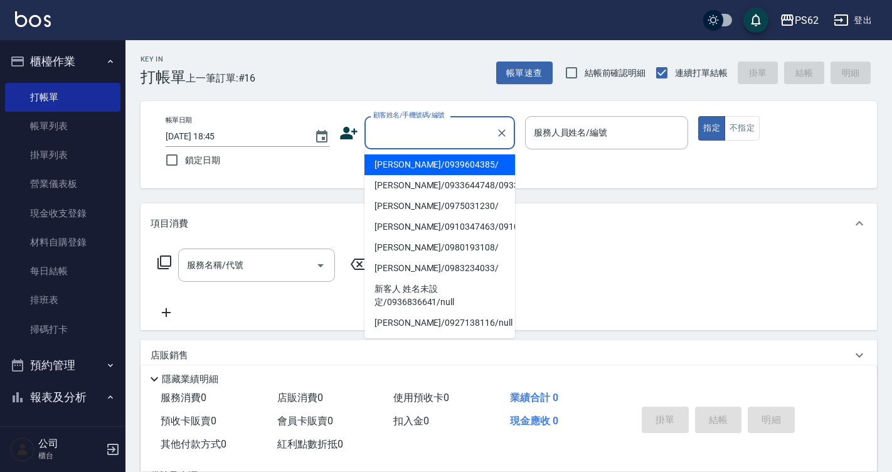
click at [404, 135] on input "顧客姓名/手機號碼/編號" at bounding box center [430, 133] width 120 height 22
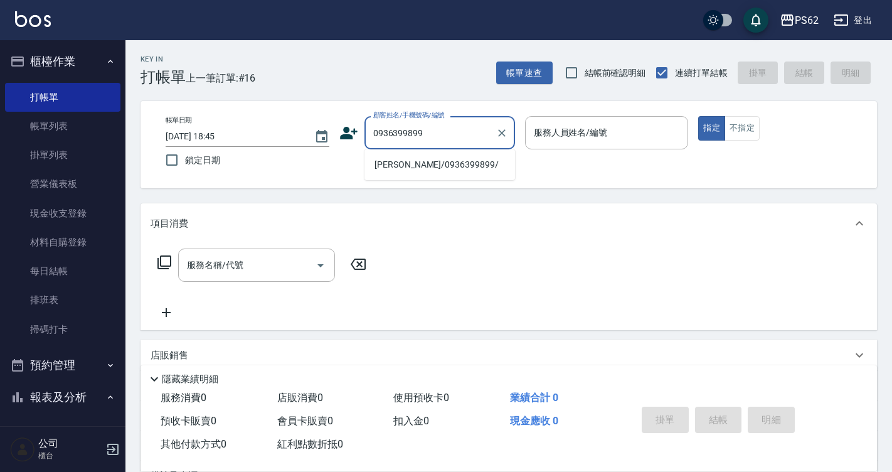
click at [410, 163] on li "徐偉恩/0936399899/" at bounding box center [439, 164] width 151 height 21
type input "徐偉恩/0936399899/"
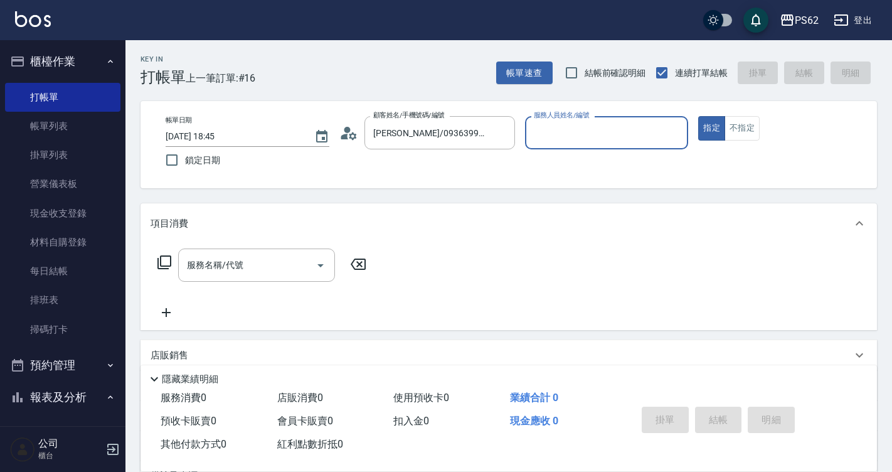
click at [579, 144] on div "服務人員姓名/編號" at bounding box center [607, 132] width 164 height 33
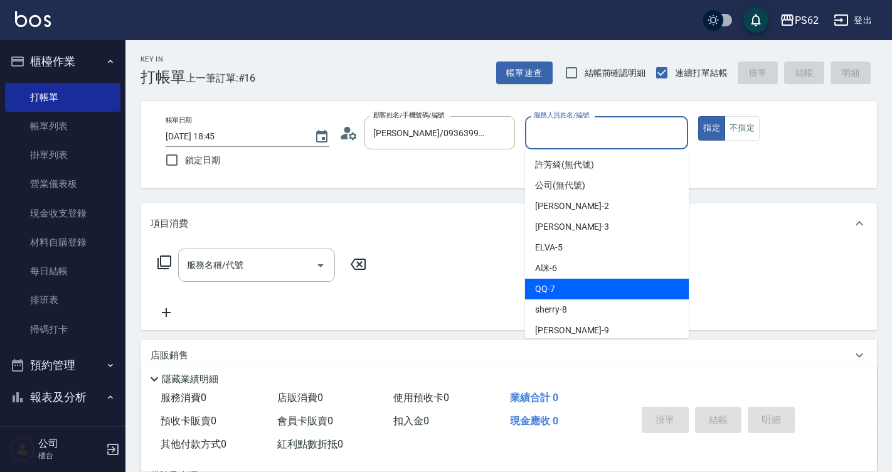
click at [573, 283] on div "QQ -7" at bounding box center [607, 288] width 164 height 21
type input "QQ-7"
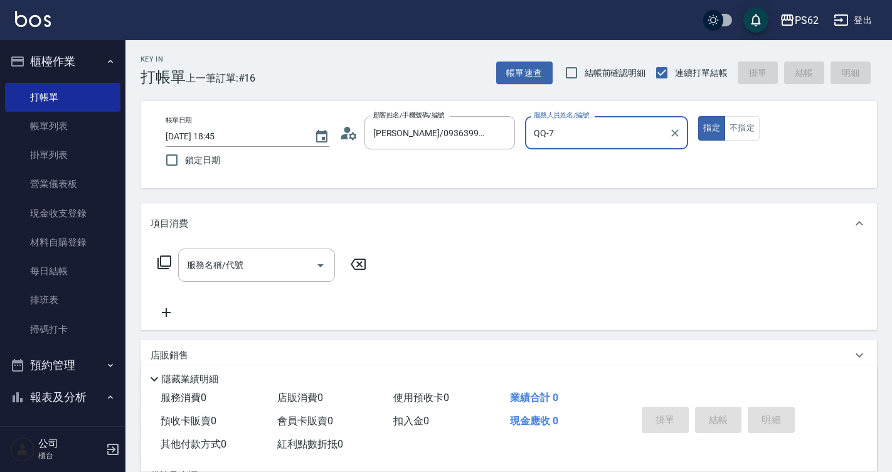
click at [162, 261] on icon at bounding box center [164, 262] width 15 height 15
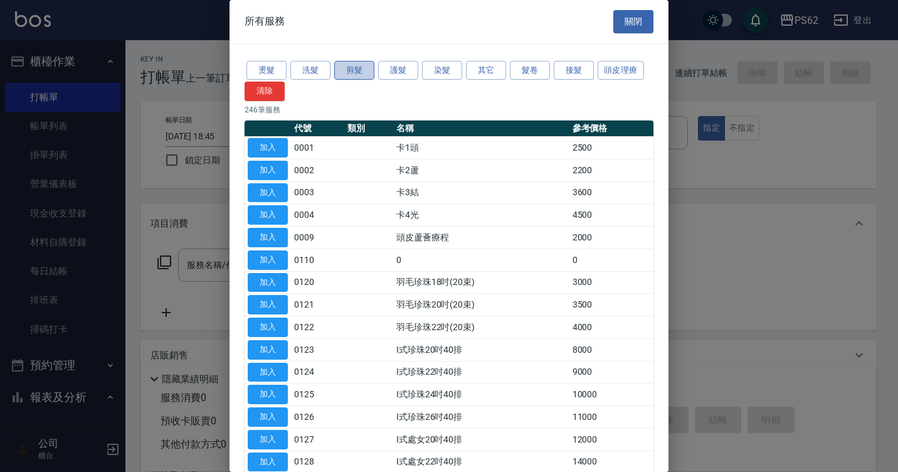
click at [341, 65] on button "剪髮" at bounding box center [354, 70] width 40 height 19
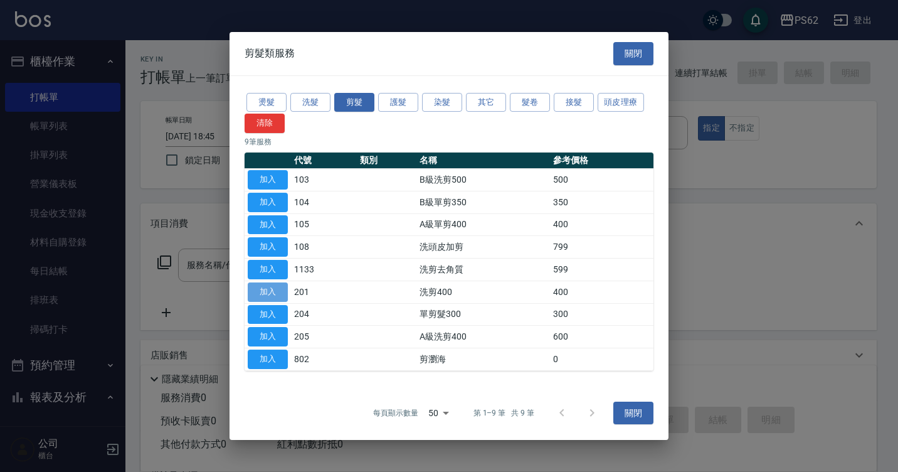
click at [275, 292] on button "加入" at bounding box center [268, 291] width 40 height 19
type input "洗剪400(201)"
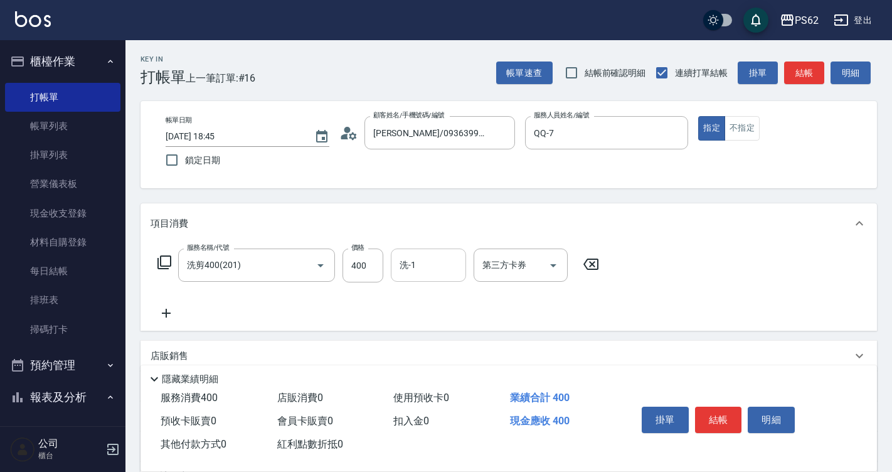
click at [410, 272] on input "洗-1" at bounding box center [428, 265] width 64 height 22
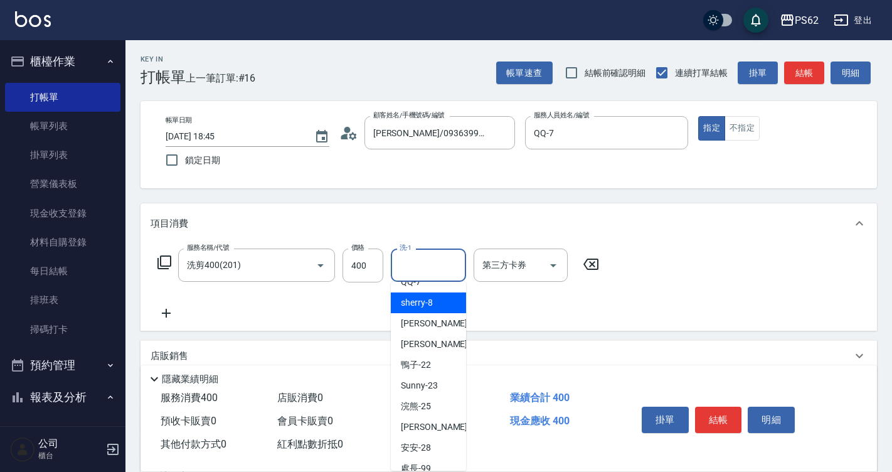
scroll to position [179, 0]
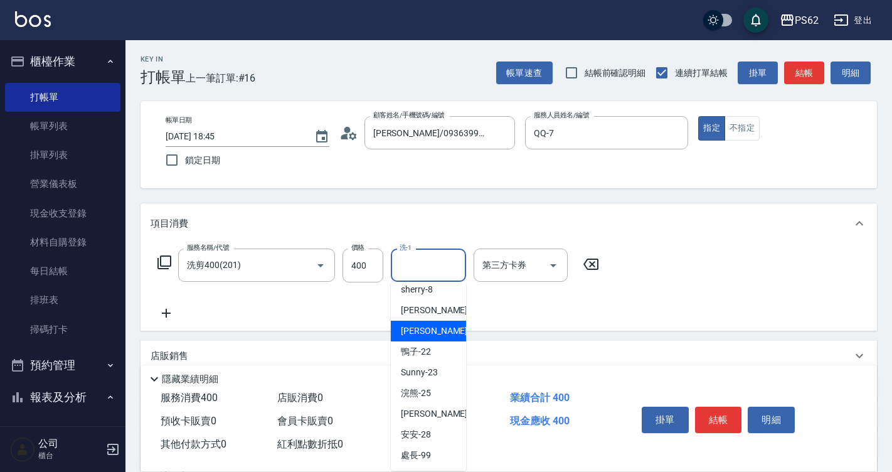
click at [425, 336] on span "佩佩 -20" at bounding box center [440, 330] width 79 height 13
type input "佩佩-20"
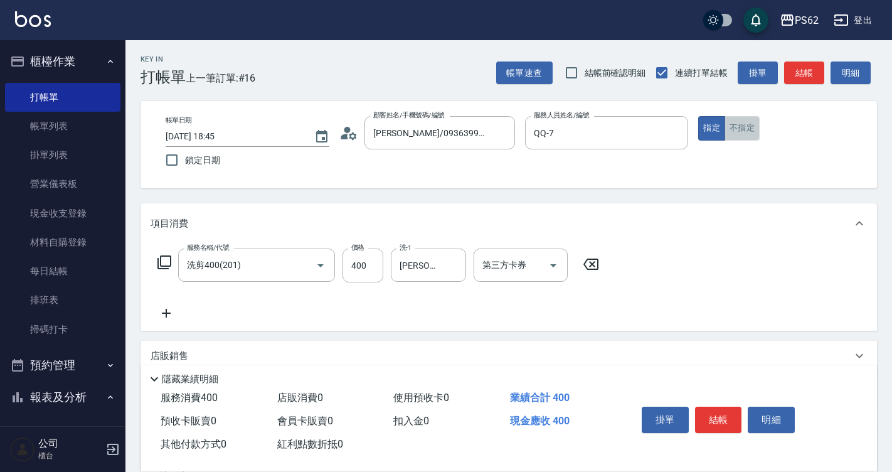
click at [748, 132] on button "不指定" at bounding box center [741, 128] width 35 height 24
click at [714, 431] on div "掛單 結帳 明細" at bounding box center [719, 421] width 164 height 40
click at [714, 416] on button "結帳" at bounding box center [718, 419] width 47 height 26
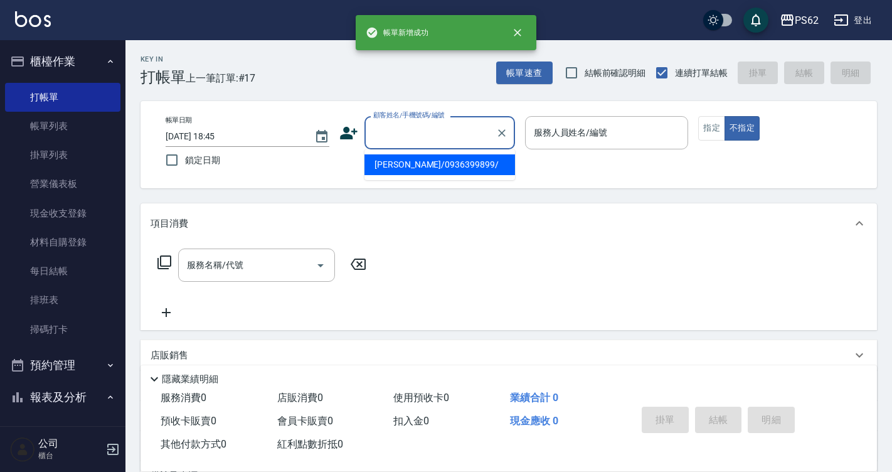
click at [417, 130] on input "顧客姓名/手機號碼/編號" at bounding box center [430, 133] width 120 height 22
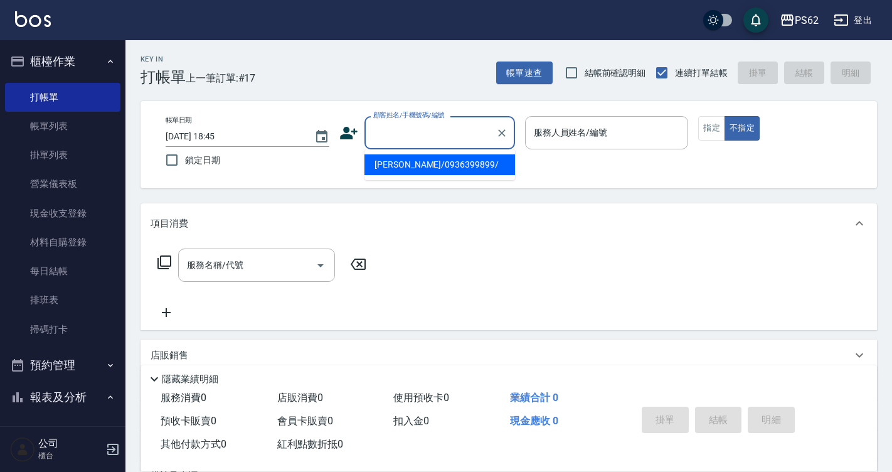
click at [412, 157] on li "徐偉恩/0936399899/" at bounding box center [439, 164] width 151 height 21
type input "徐偉恩/0936399899/"
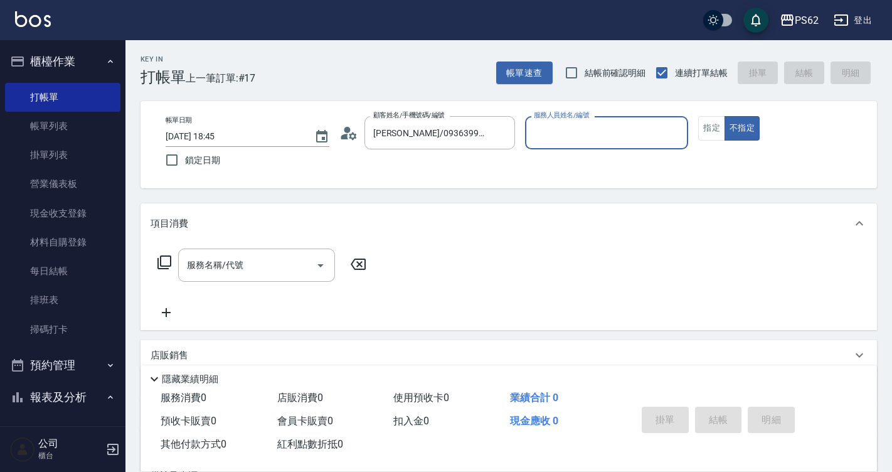
click at [558, 135] on input "服務人員姓名/編號" at bounding box center [607, 133] width 152 height 22
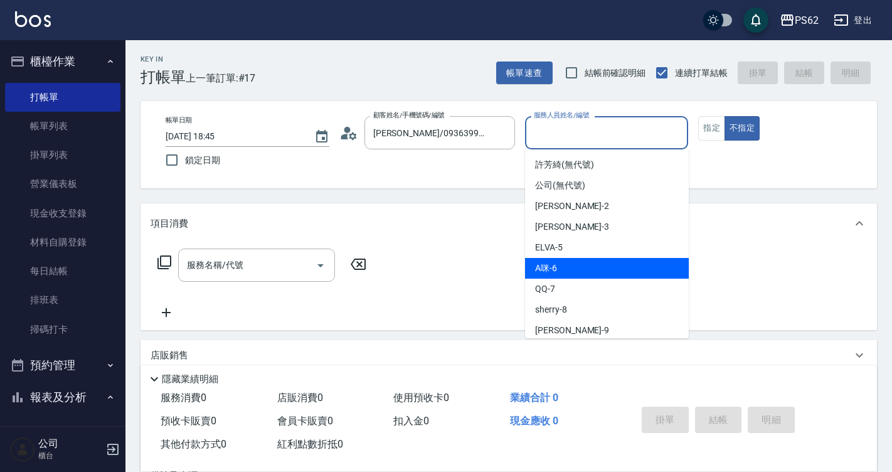
click at [554, 261] on div "A咪 -6" at bounding box center [607, 268] width 164 height 21
type input "A咪-6"
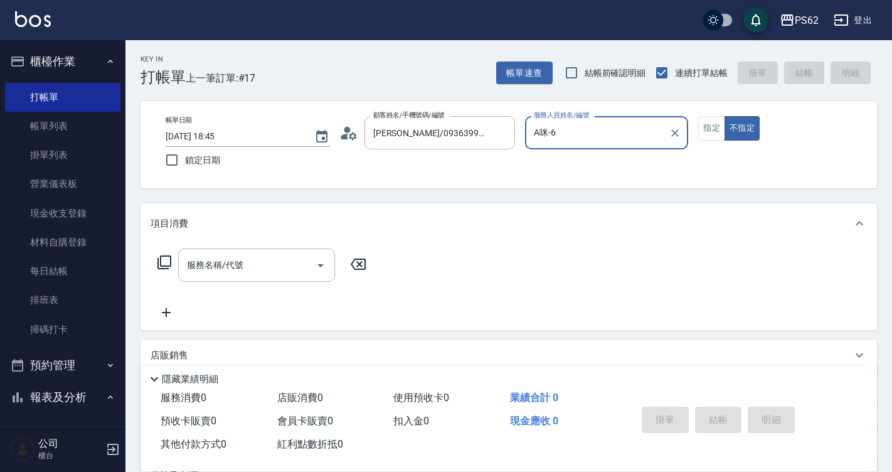
click at [155, 257] on div "服務名稱/代號 服務名稱/代號" at bounding box center [262, 264] width 223 height 33
click at [164, 263] on icon at bounding box center [164, 262] width 15 height 15
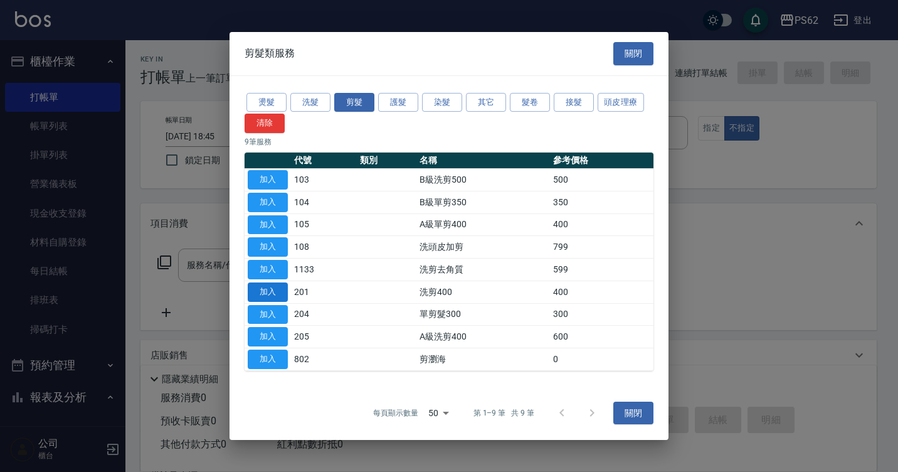
click at [265, 292] on button "加入" at bounding box center [268, 291] width 40 height 19
type input "洗剪400(201)"
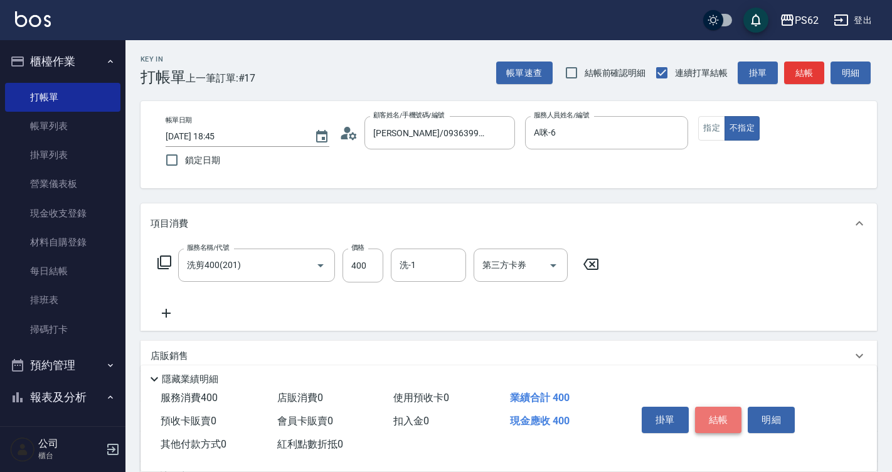
click at [733, 421] on button "結帳" at bounding box center [718, 419] width 47 height 26
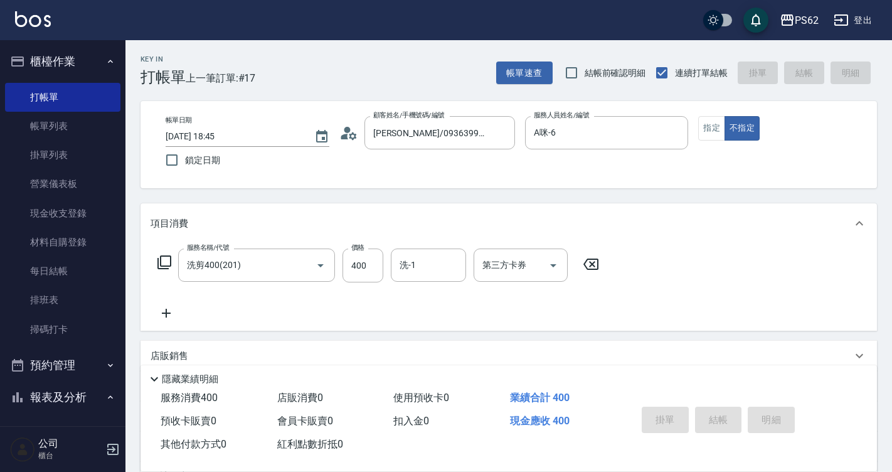
type input "2025/10/14 18:46"
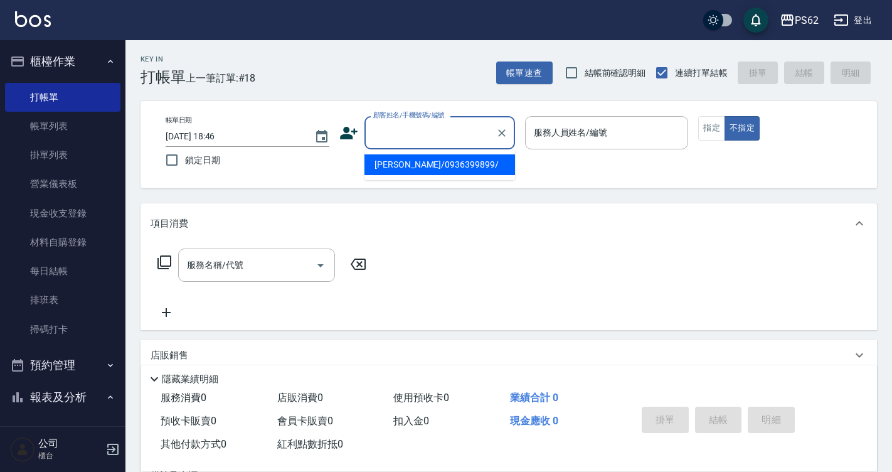
click at [374, 132] on input "顧客姓名/手機號碼/編號" at bounding box center [430, 133] width 120 height 22
drag, startPoint x: 94, startPoint y: 127, endPoint x: 352, endPoint y: 193, distance: 266.5
click at [94, 127] on link "帳單列表" at bounding box center [62, 126] width 115 height 29
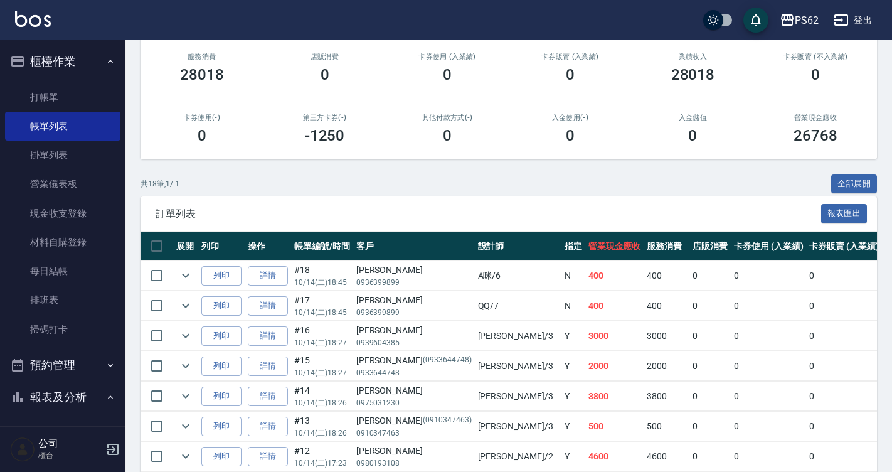
scroll to position [63, 0]
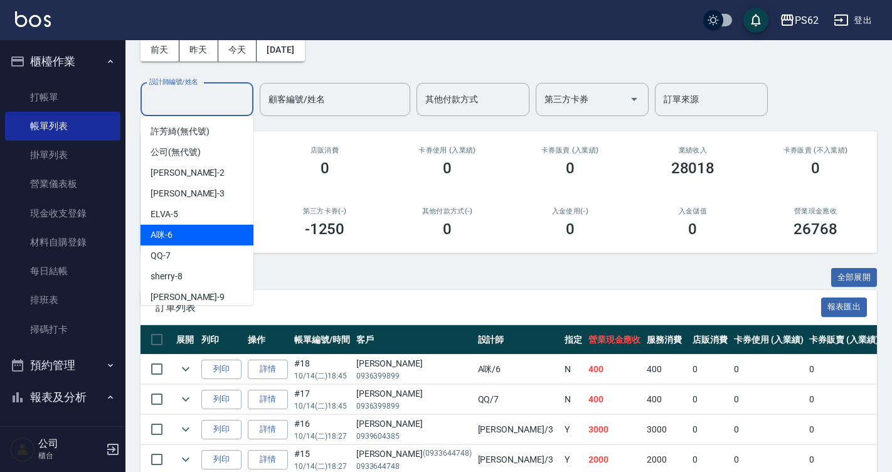
drag, startPoint x: 194, startPoint y: 90, endPoint x: 180, endPoint y: 226, distance: 137.4
click at [181, 228] on body "PS62 登出 櫃檯作業 打帳單 帳單列表 掛單列表 營業儀表板 現金收支登錄 材料自購登錄 每日結帳 排班表 掃碼打卡 預約管理 預約管理 單日預約紀錄 單…" at bounding box center [446, 441] width 892 height 1008
click at [180, 226] on div "A咪 -6" at bounding box center [196, 235] width 113 height 21
type input "A咪-6"
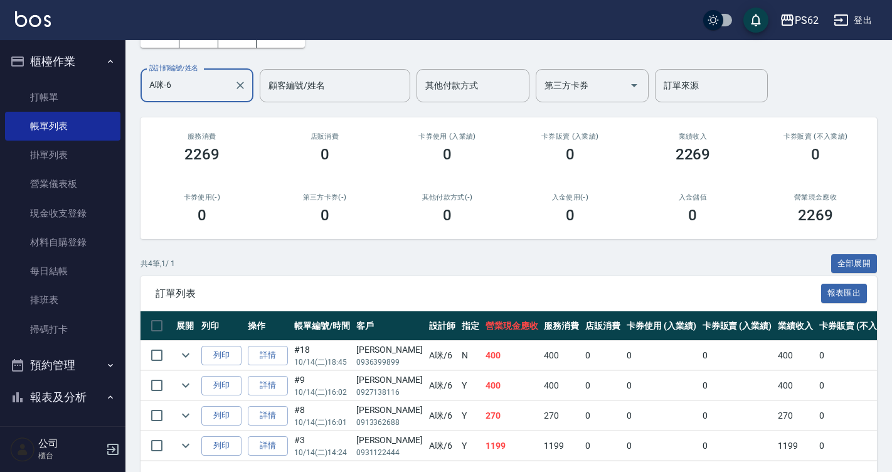
scroll to position [124, 0]
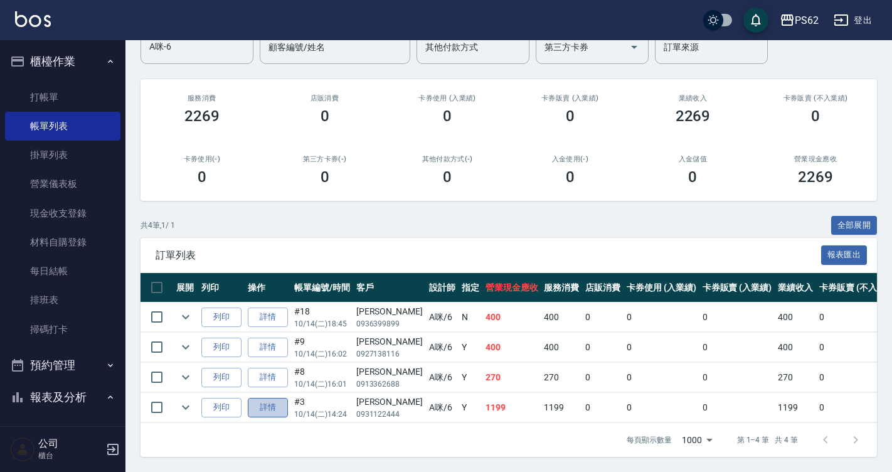
click at [268, 398] on link "詳情" at bounding box center [268, 407] width 40 height 19
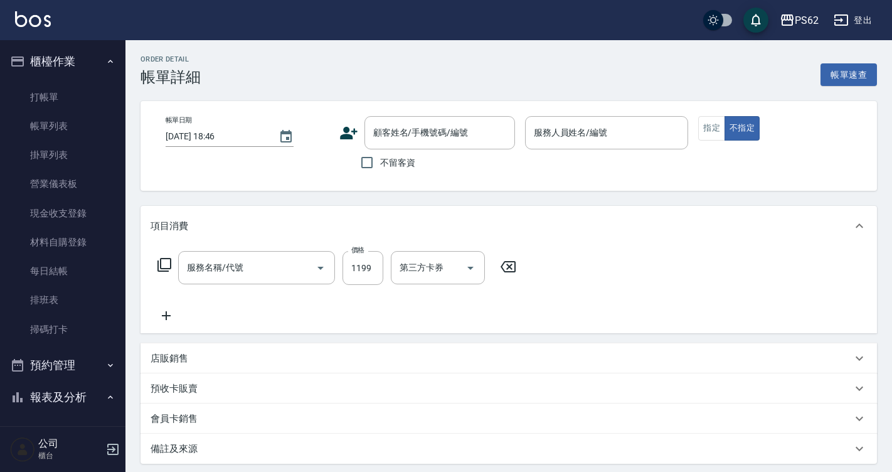
type input "2025/10/14 14:24"
type input "A咪-6"
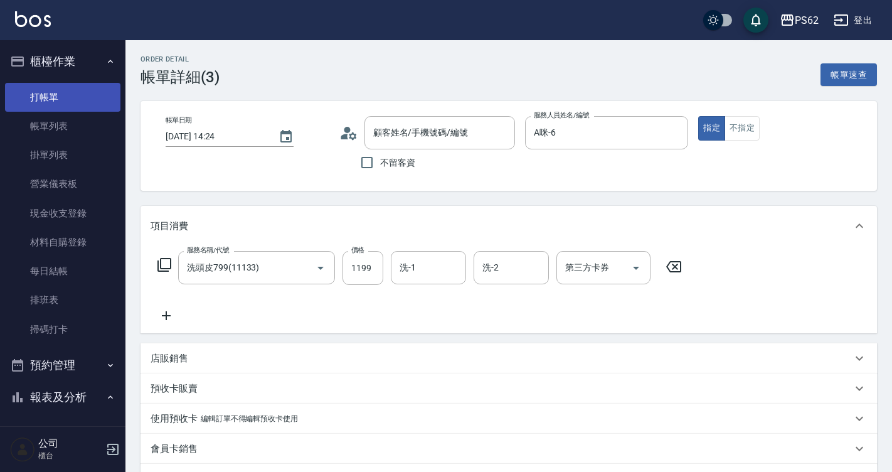
type input "洗頭皮799(11133)"
type input "陳泓佑/0931122444/"
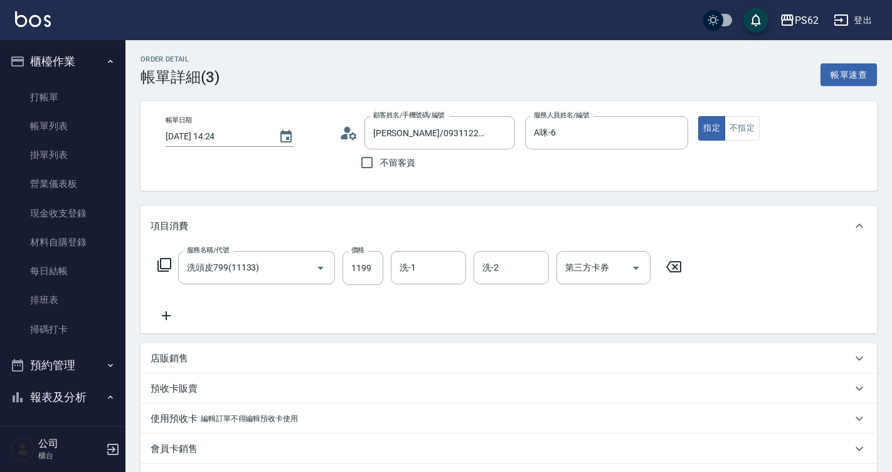
click at [166, 262] on icon at bounding box center [164, 264] width 15 height 15
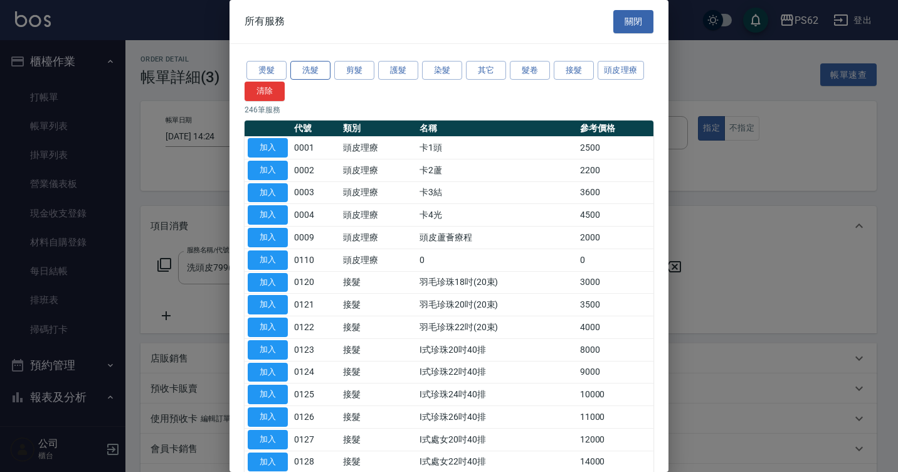
click at [307, 73] on button "洗髮" at bounding box center [310, 70] width 40 height 19
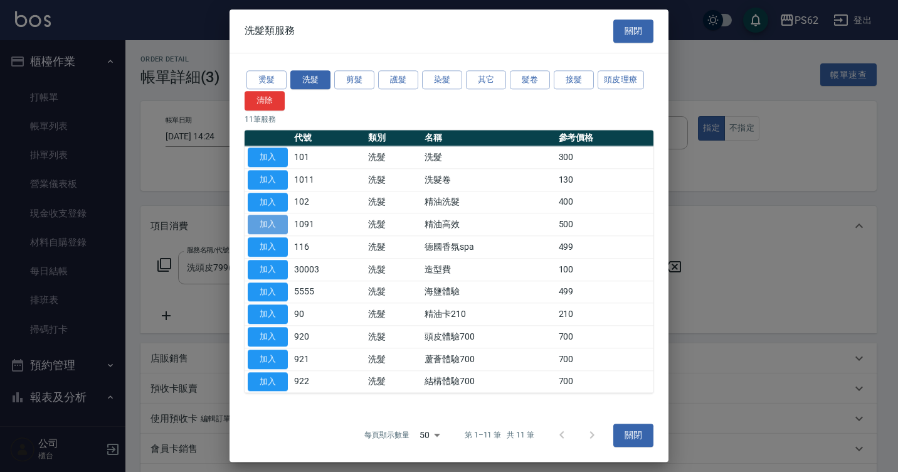
click at [280, 221] on button "加入" at bounding box center [268, 224] width 40 height 19
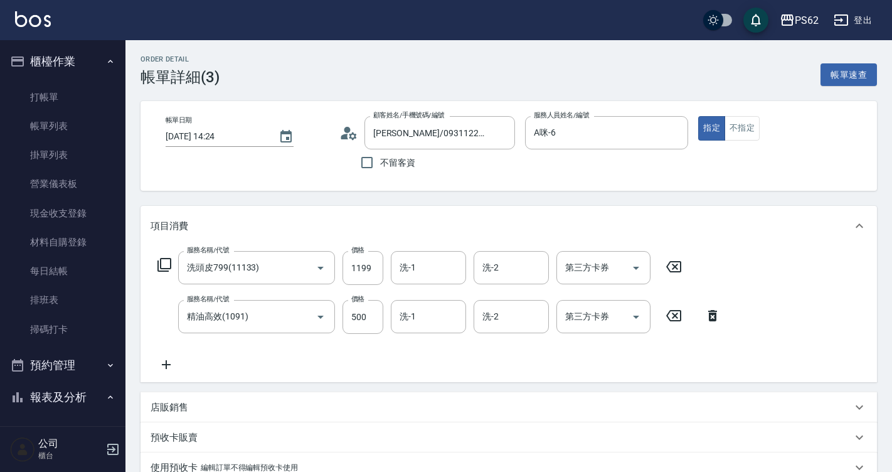
scroll to position [236, 0]
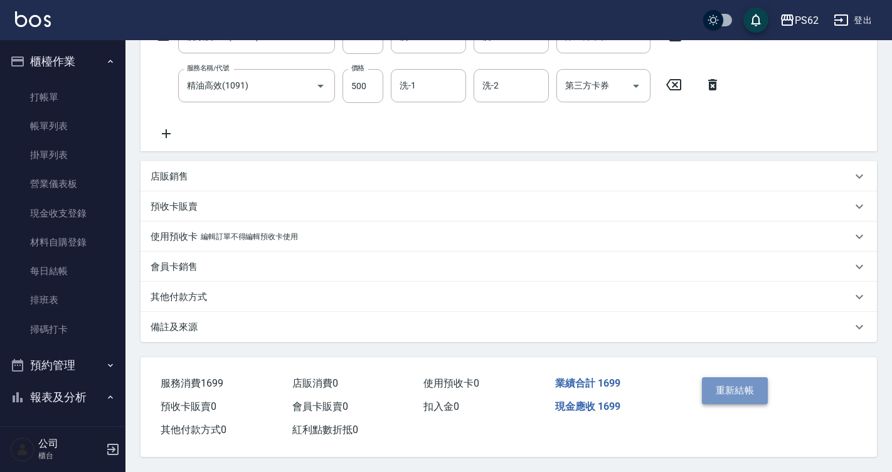
drag, startPoint x: 755, startPoint y: 376, endPoint x: 726, endPoint y: 359, distance: 33.7
click at [754, 377] on button "重新結帳" at bounding box center [735, 390] width 66 height 26
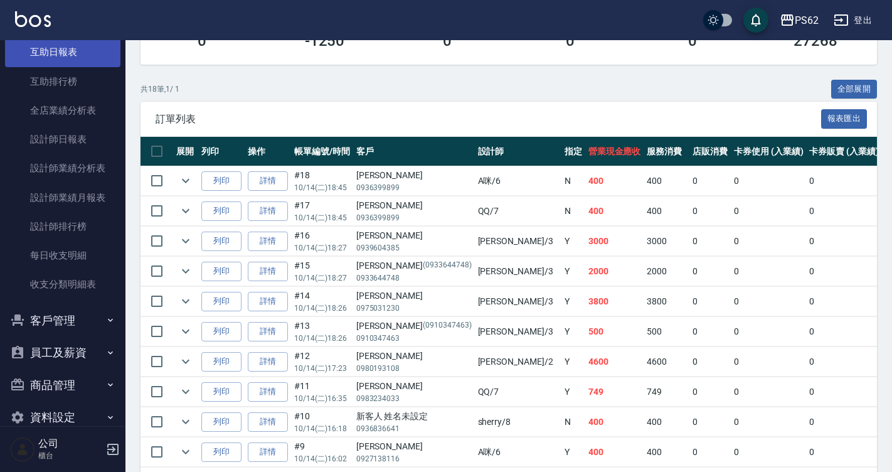
scroll to position [439, 0]
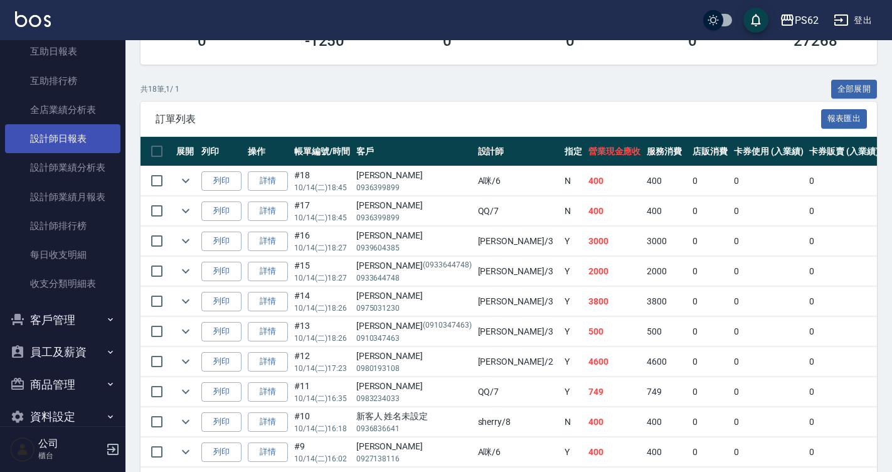
click at [82, 142] on link "設計師日報表" at bounding box center [62, 138] width 115 height 29
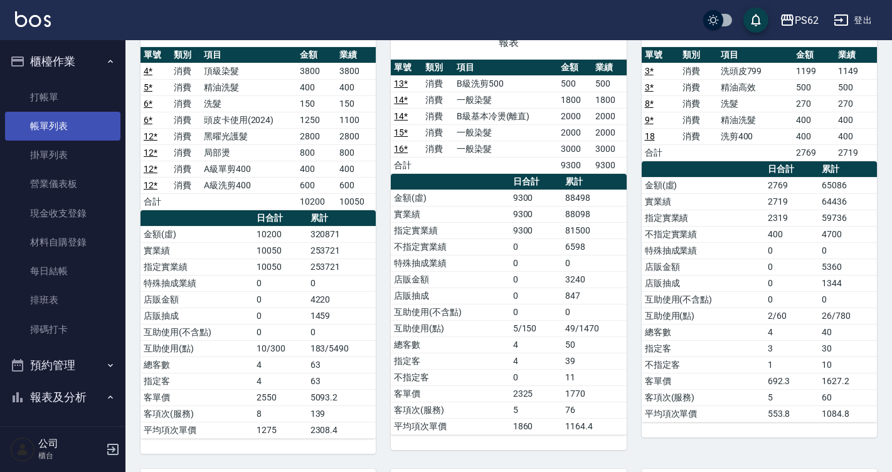
click at [100, 117] on link "帳單列表" at bounding box center [62, 126] width 115 height 29
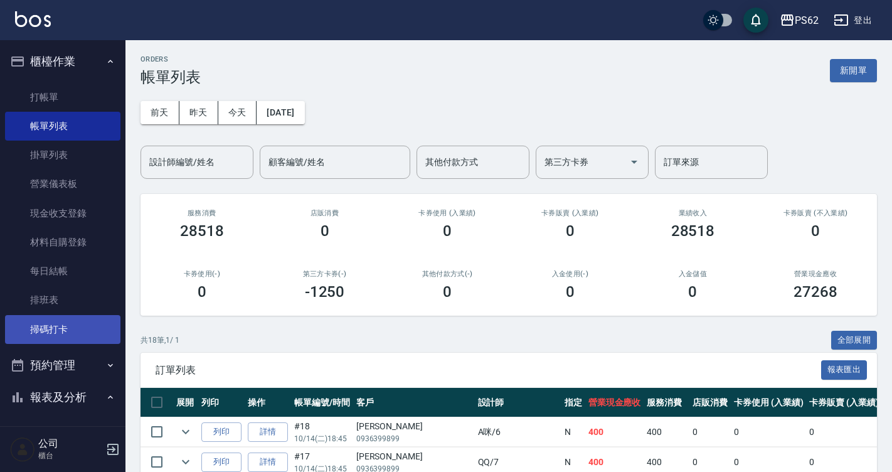
click at [87, 336] on link "掃碼打卡" at bounding box center [62, 329] width 115 height 29
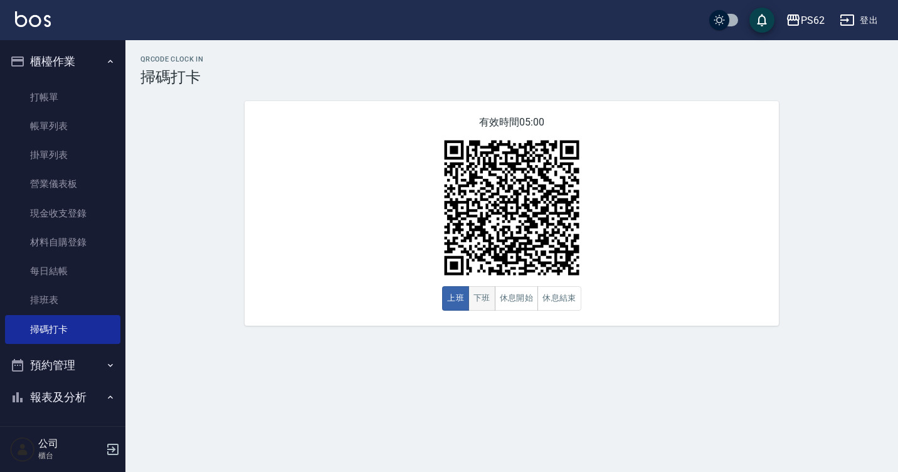
click at [475, 302] on button "下班" at bounding box center [481, 298] width 27 height 24
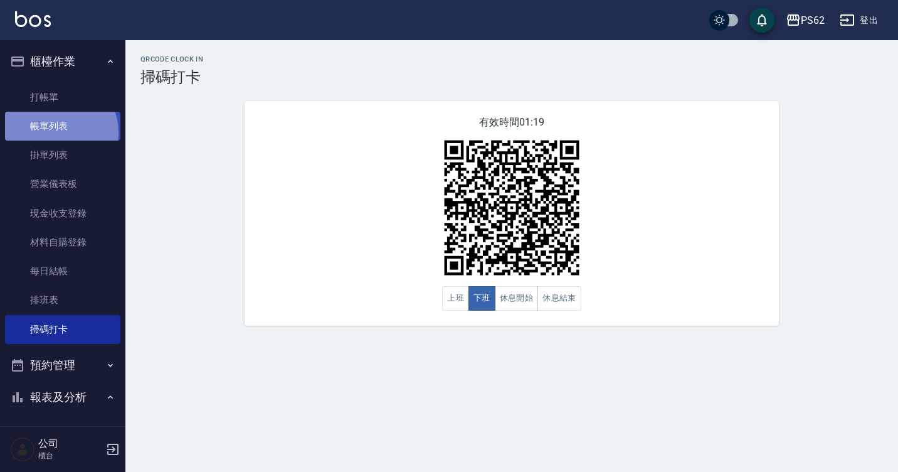
click at [56, 133] on link "帳單列表" at bounding box center [62, 126] width 115 height 29
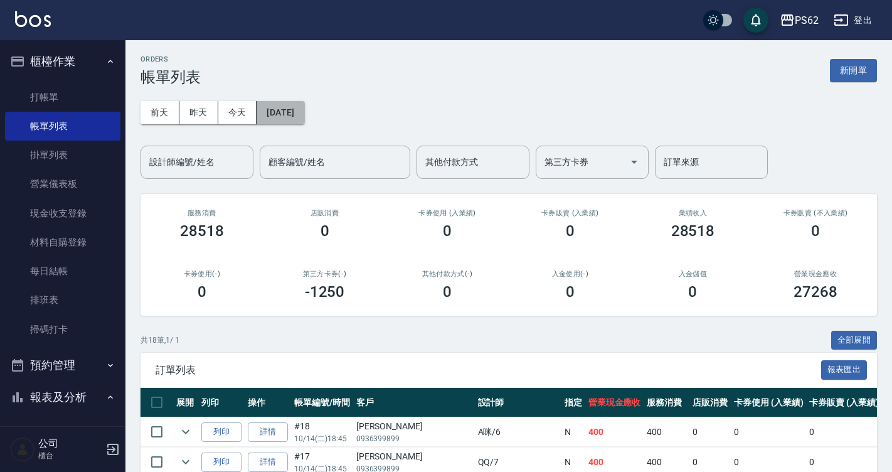
click at [290, 110] on button "[DATE]" at bounding box center [281, 112] width 48 height 23
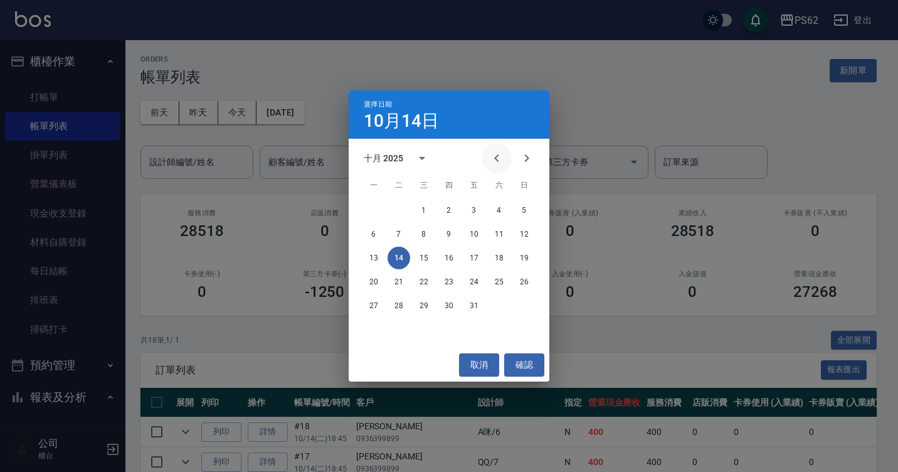
click at [505, 154] on button "Previous month" at bounding box center [497, 158] width 30 height 30
click at [403, 254] on button "16" at bounding box center [399, 257] width 23 height 23
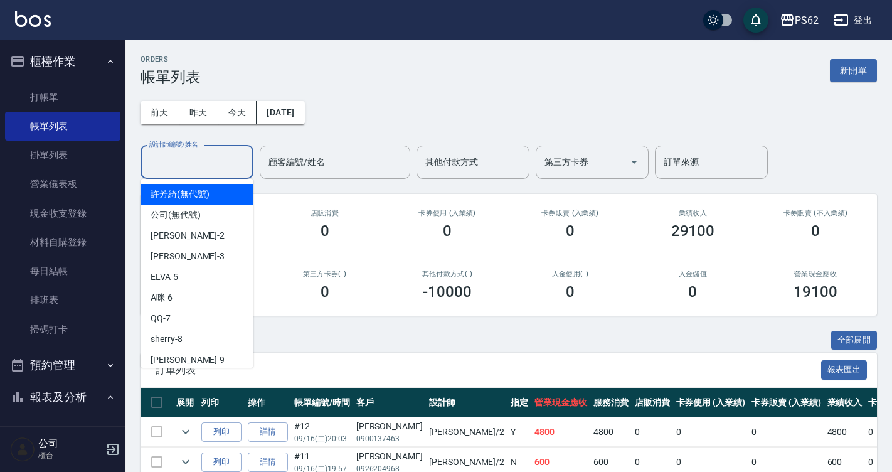
click at [210, 159] on input "設計師編號/姓名" at bounding box center [197, 162] width 102 height 22
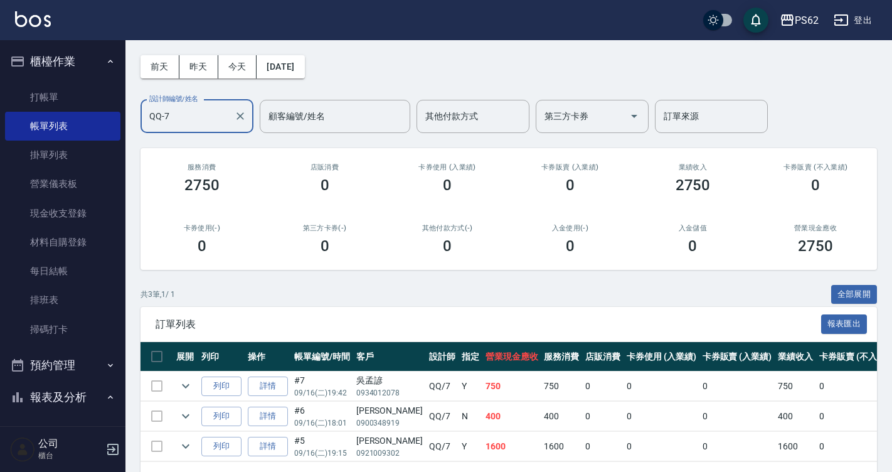
scroll to position [94, 0]
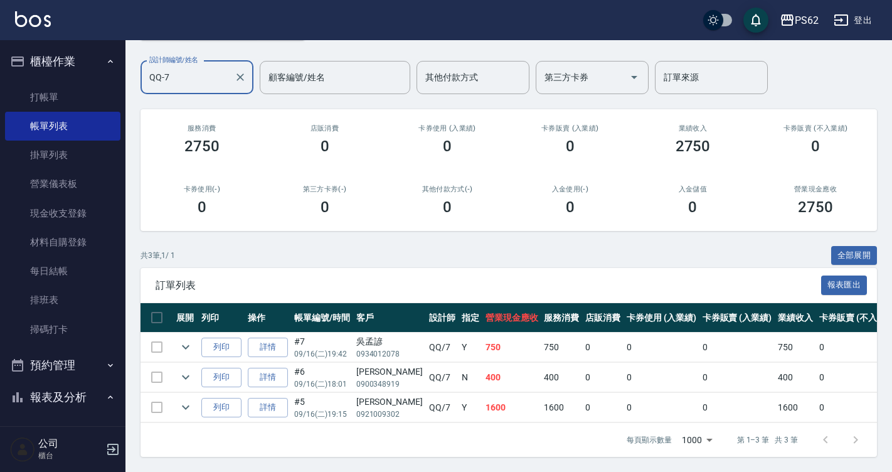
type input "QQ-7"
click at [370, 335] on div "吳孟諺" at bounding box center [389, 341] width 66 height 13
click at [369, 335] on div "吳孟諺" at bounding box center [389, 341] width 66 height 13
copy div "吳孟諺"
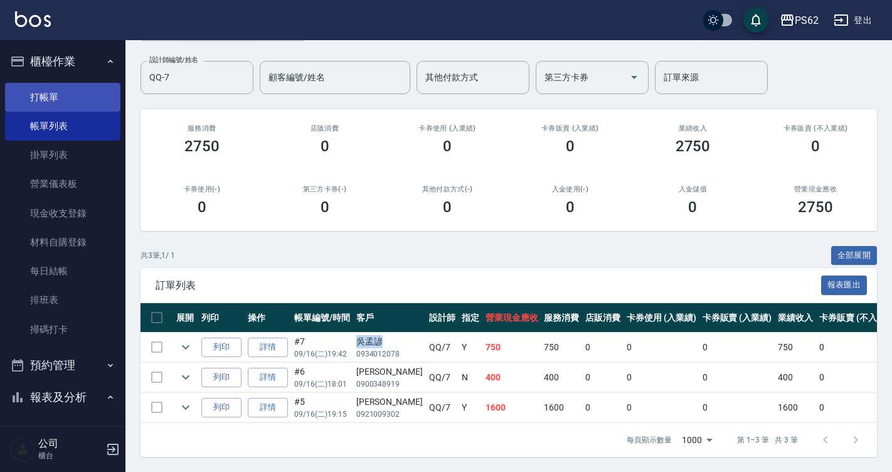
click at [51, 90] on link "打帳單" at bounding box center [62, 97] width 115 height 29
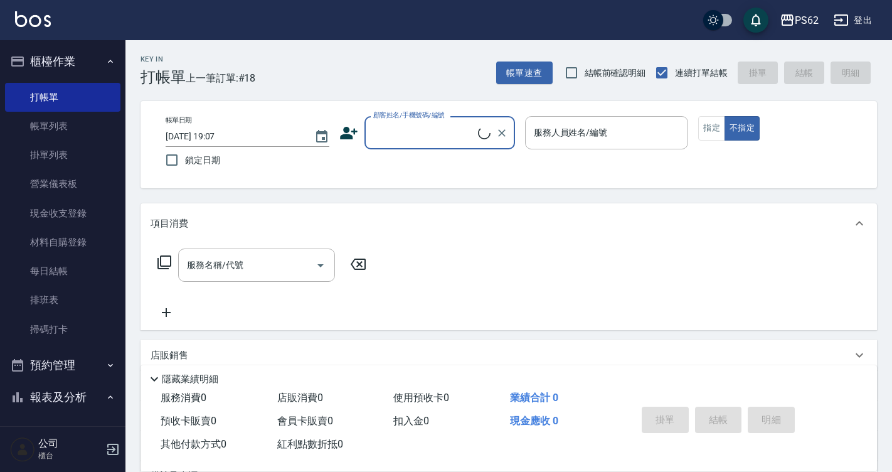
click at [405, 135] on input "顧客姓名/手機號碼/編號" at bounding box center [424, 133] width 108 height 22
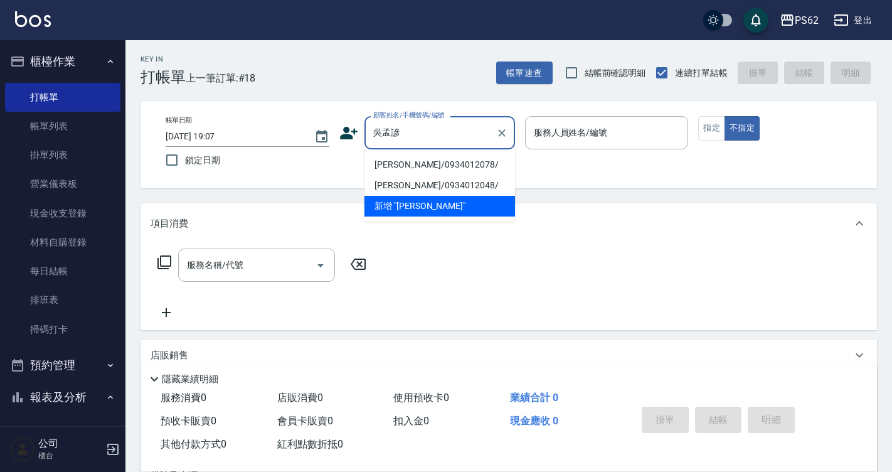
click at [448, 162] on li "吳孟諺/0934012078/" at bounding box center [439, 164] width 151 height 21
type input "吳孟諺/0934012078/"
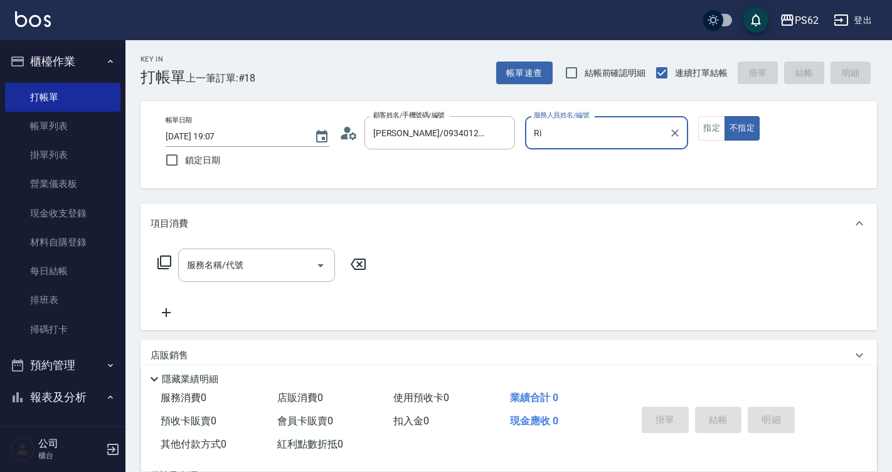
type input "R"
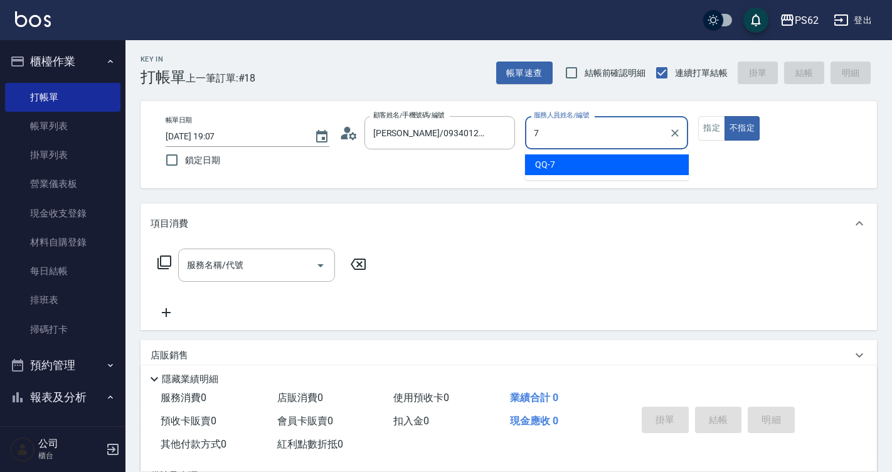
type input "QQ-7"
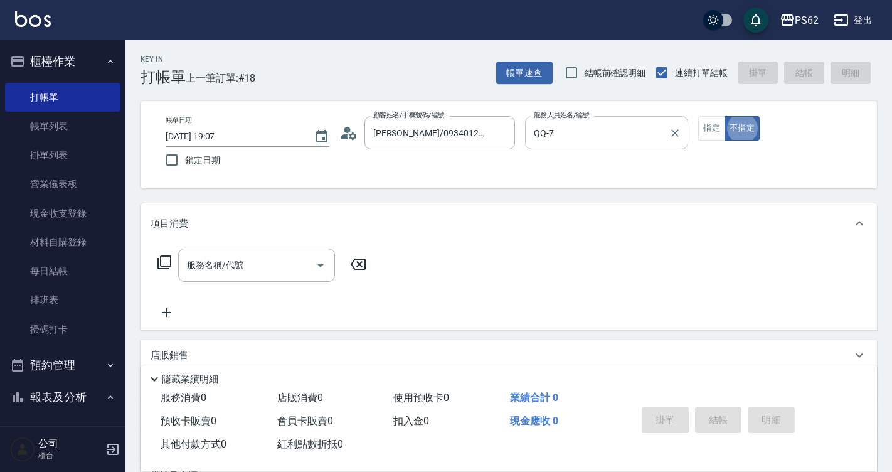
type button "false"
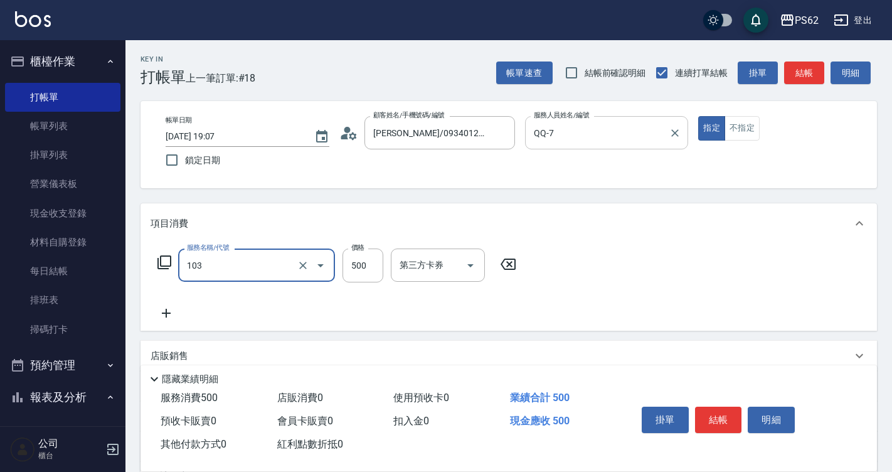
type input "B級洗剪500(103)"
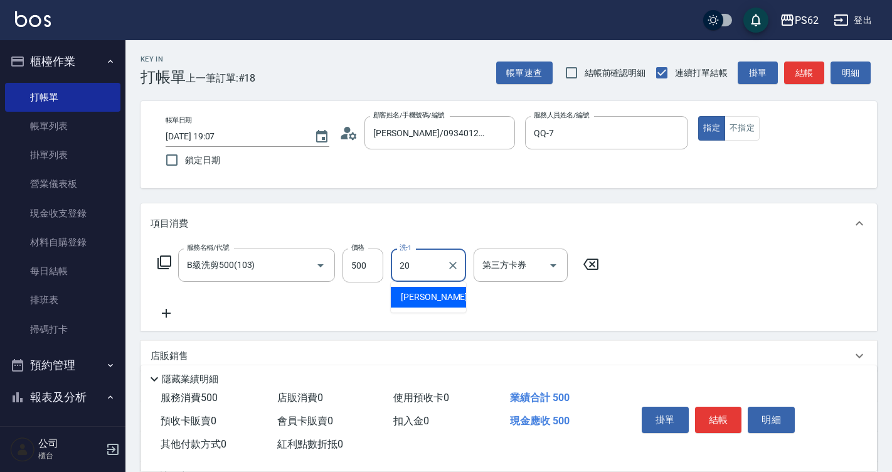
type input "佩佩-20"
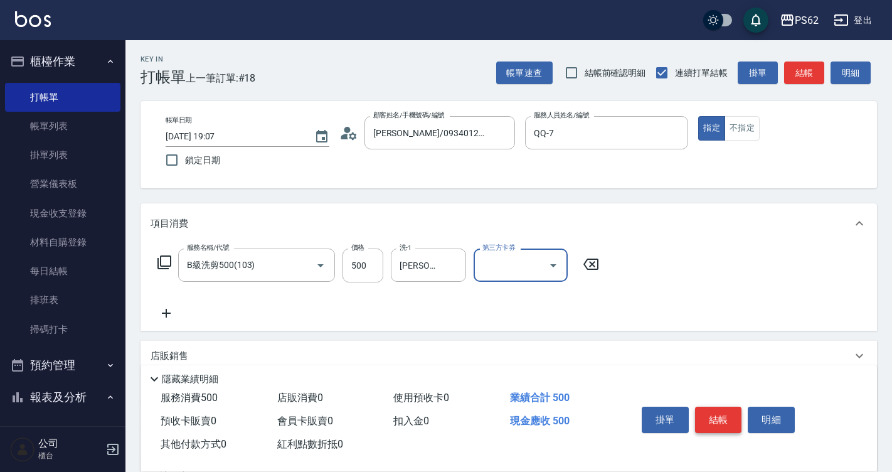
click at [724, 414] on button "結帳" at bounding box center [718, 419] width 47 height 26
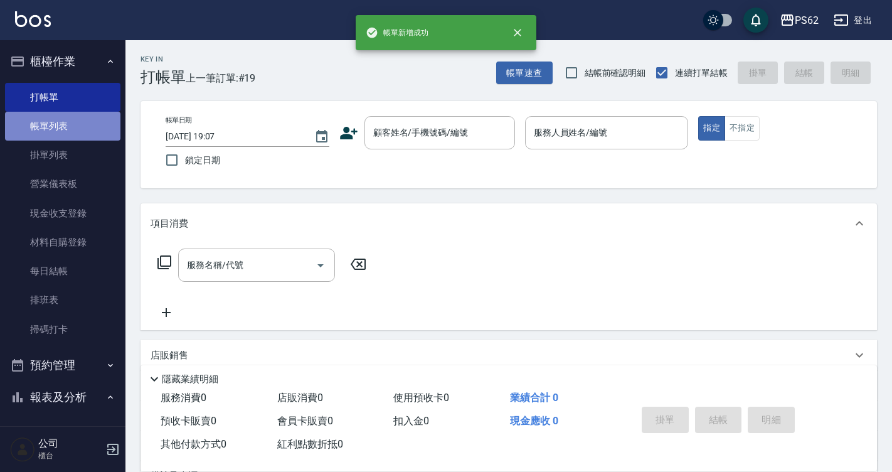
click at [71, 131] on link "帳單列表" at bounding box center [62, 126] width 115 height 29
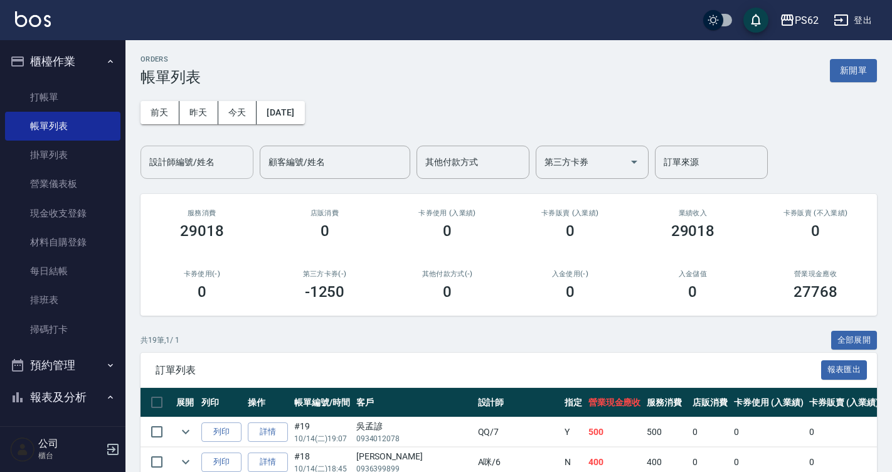
click at [193, 171] on input "設計師編號/姓名" at bounding box center [197, 162] width 102 height 22
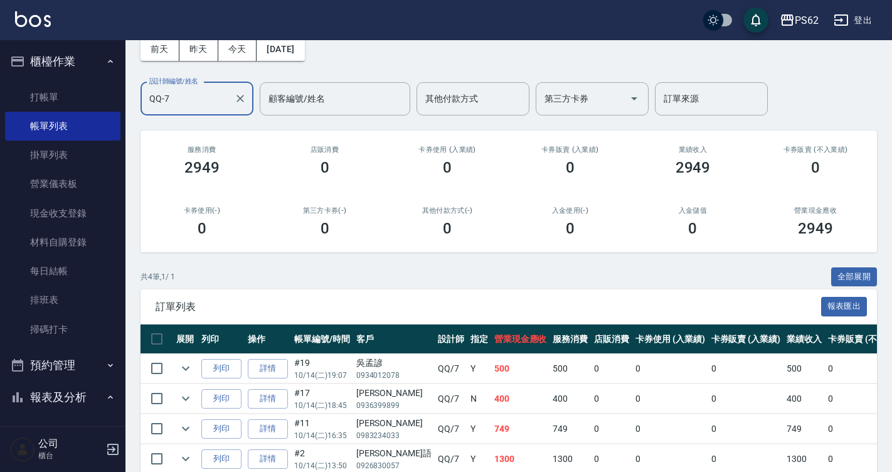
scroll to position [124, 0]
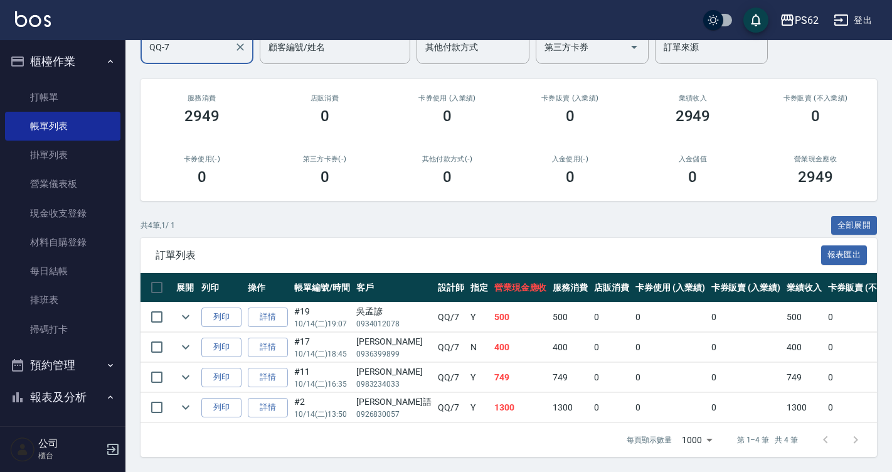
type input "QQ-7"
click at [71, 85] on link "打帳單" at bounding box center [62, 97] width 115 height 29
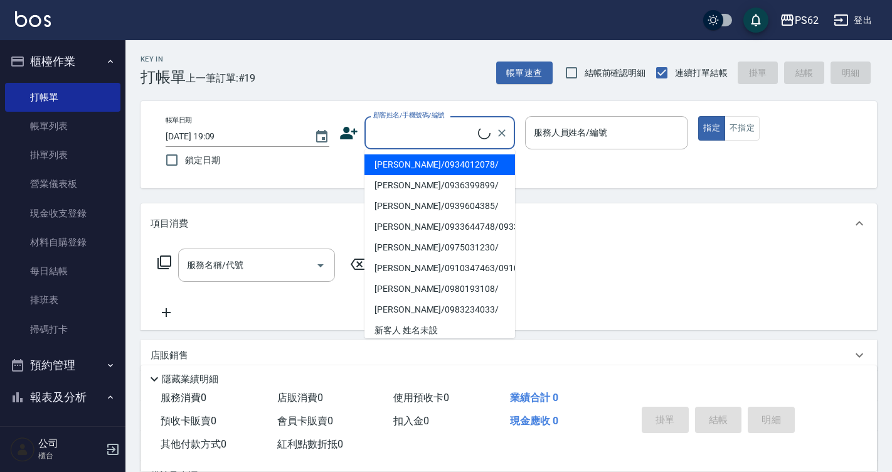
click at [442, 122] on input "顧客姓名/手機號碼/編號" at bounding box center [424, 133] width 108 height 22
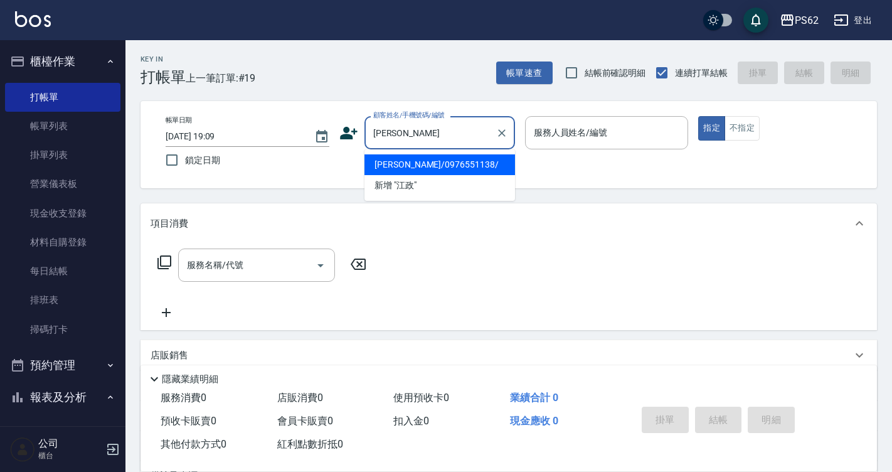
type input "江政賢/0976551138/"
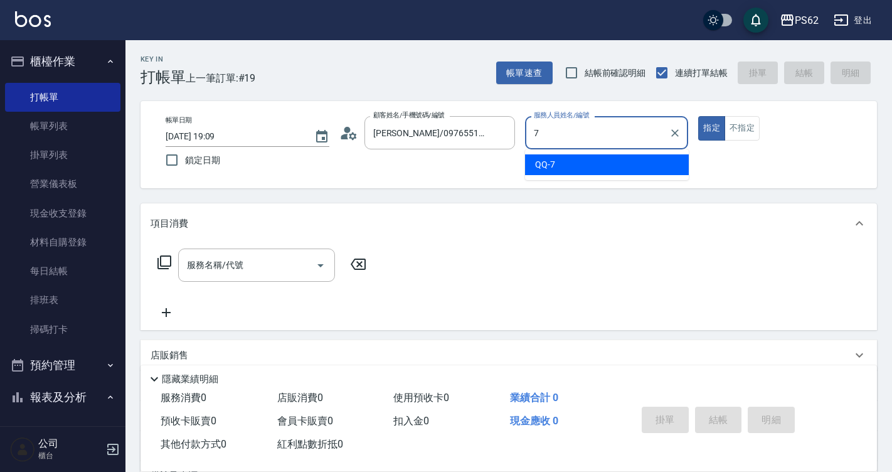
type input "QQ-7"
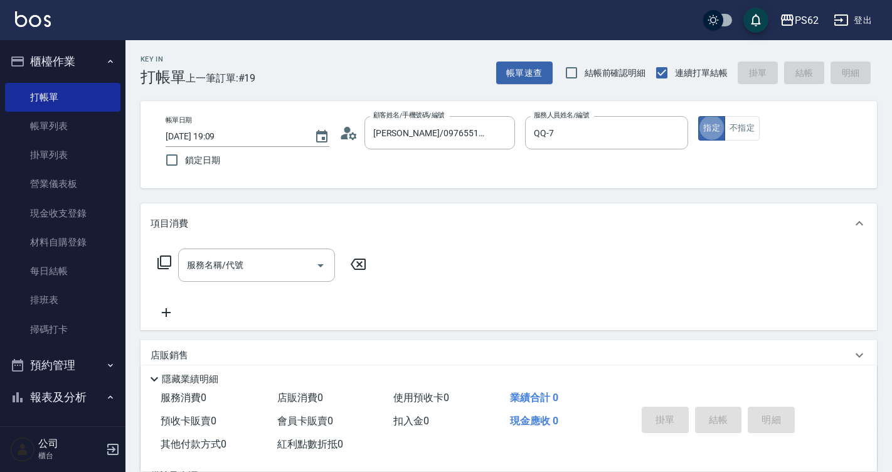
type button "true"
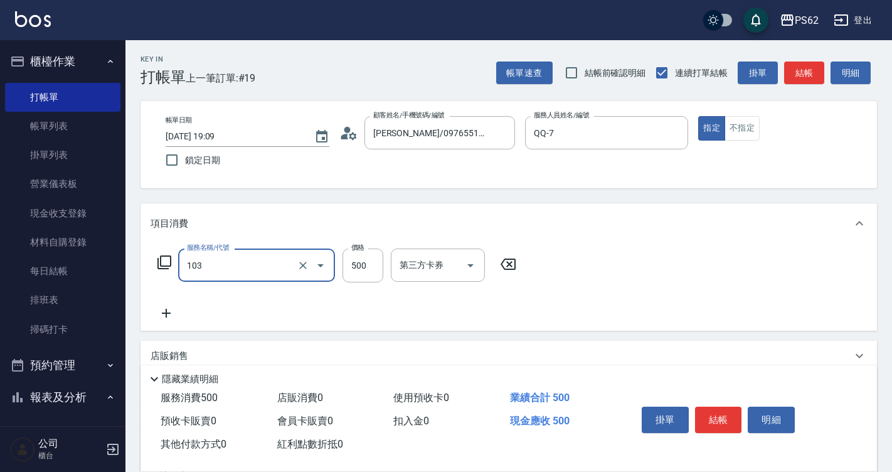
type input "B級洗剪500(103)"
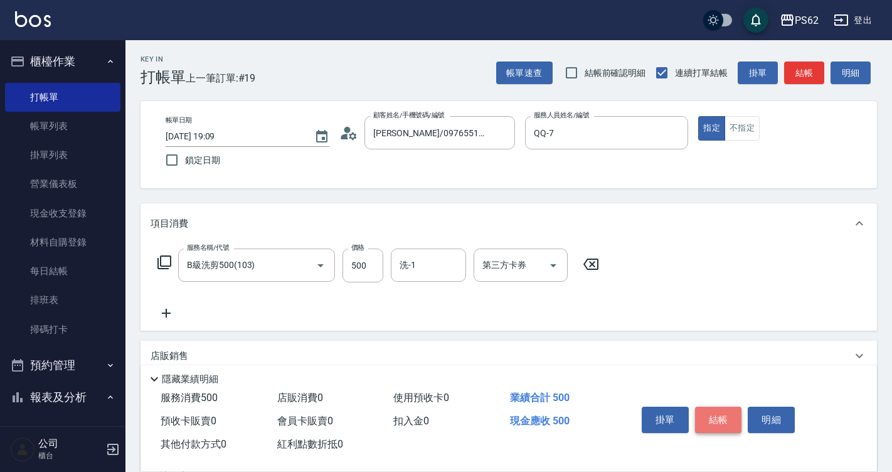
click at [712, 421] on button "結帳" at bounding box center [718, 419] width 47 height 26
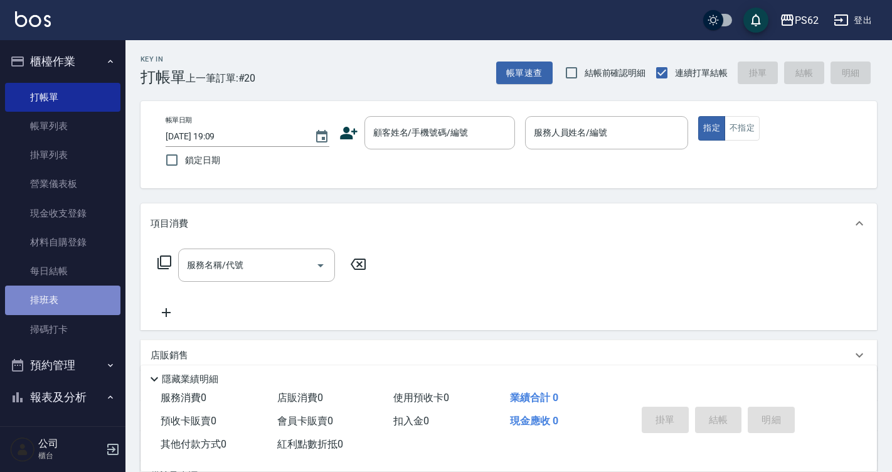
click at [83, 291] on link "排班表" at bounding box center [62, 299] width 115 height 29
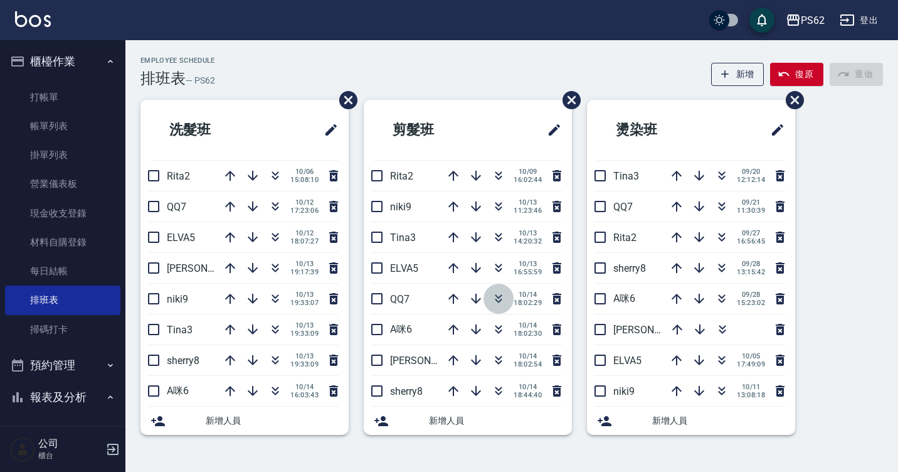
click at [495, 297] on icon "button" at bounding box center [498, 298] width 15 height 15
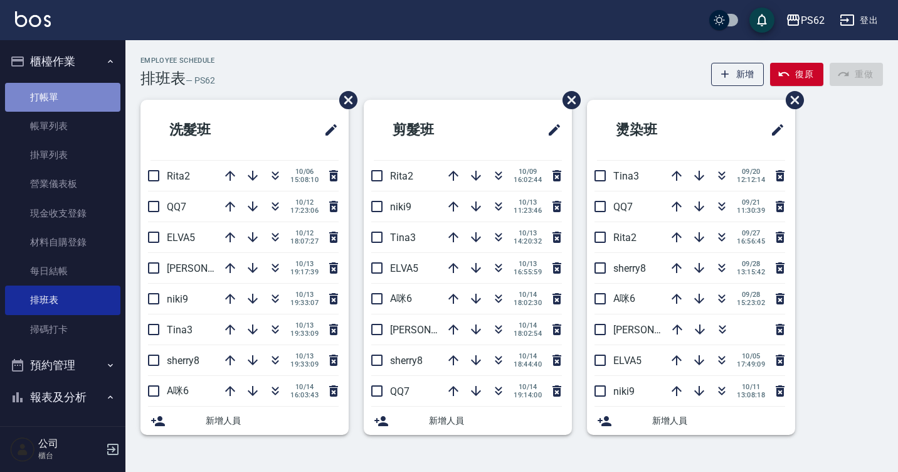
click at [80, 92] on link "打帳單" at bounding box center [62, 97] width 115 height 29
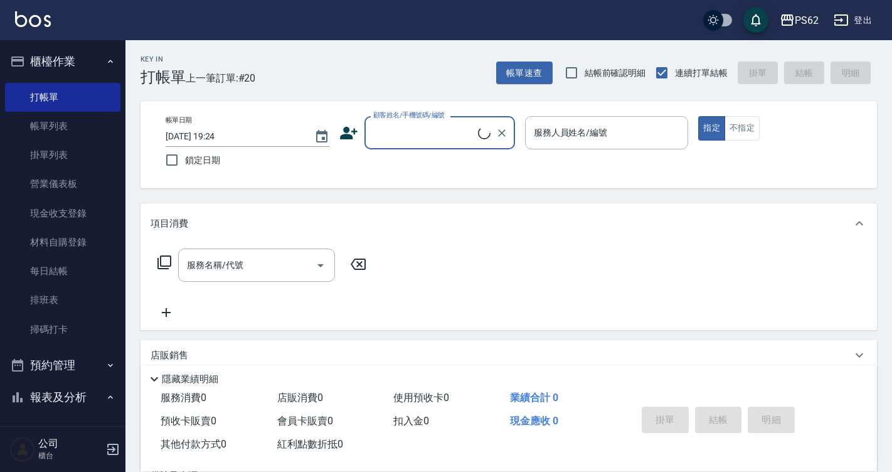
click at [401, 141] on input "顧客姓名/手機號碼/編號" at bounding box center [424, 133] width 108 height 22
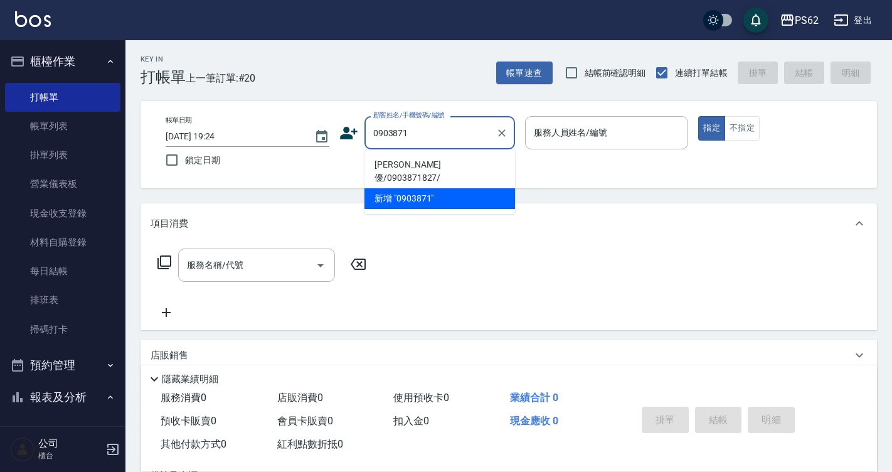
type input "洪誠優/0903871827/"
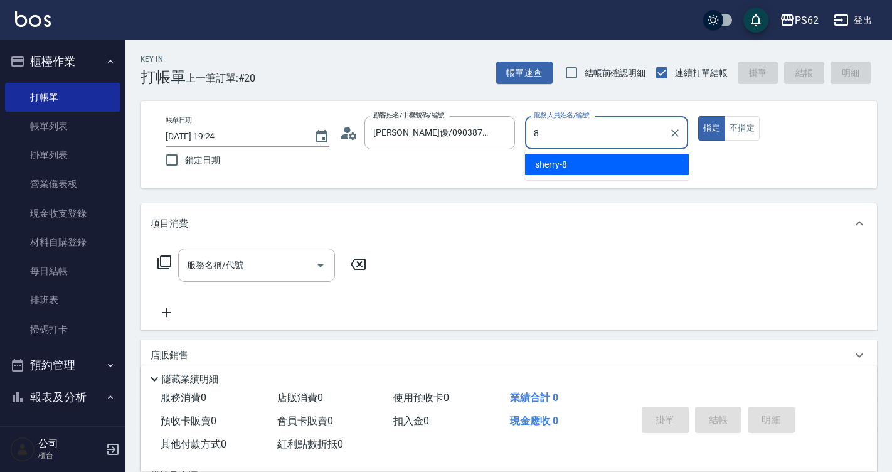
type input "sherry-8"
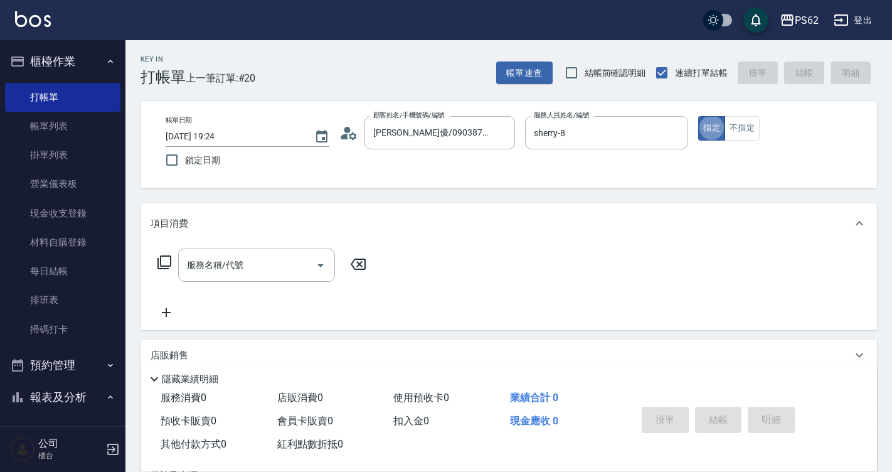
type button "true"
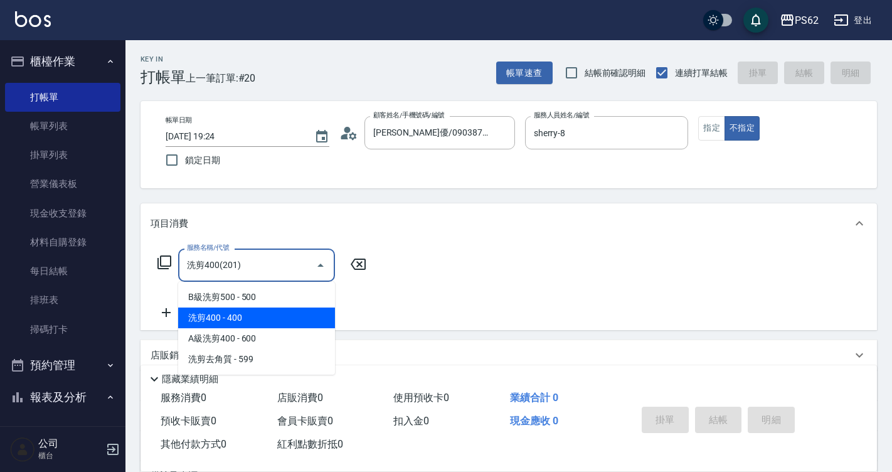
type input "洗剪400(201)"
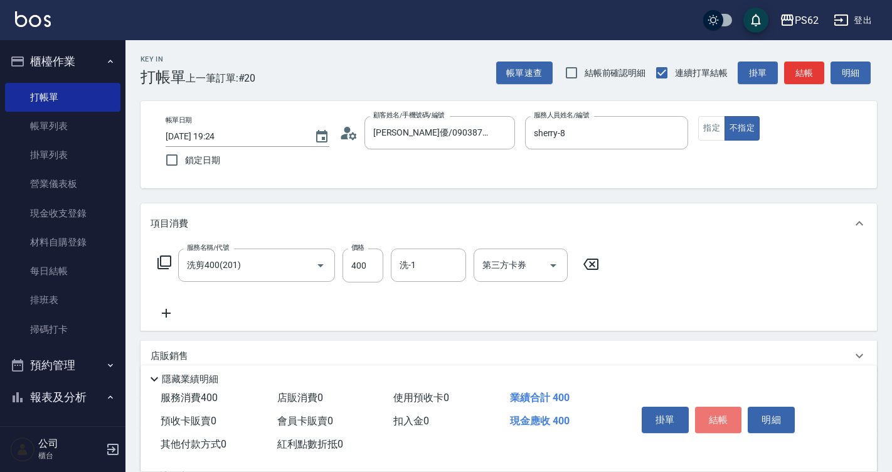
drag, startPoint x: 735, startPoint y: 410, endPoint x: 749, endPoint y: 386, distance: 27.0
click at [737, 408] on button "結帳" at bounding box center [718, 419] width 47 height 26
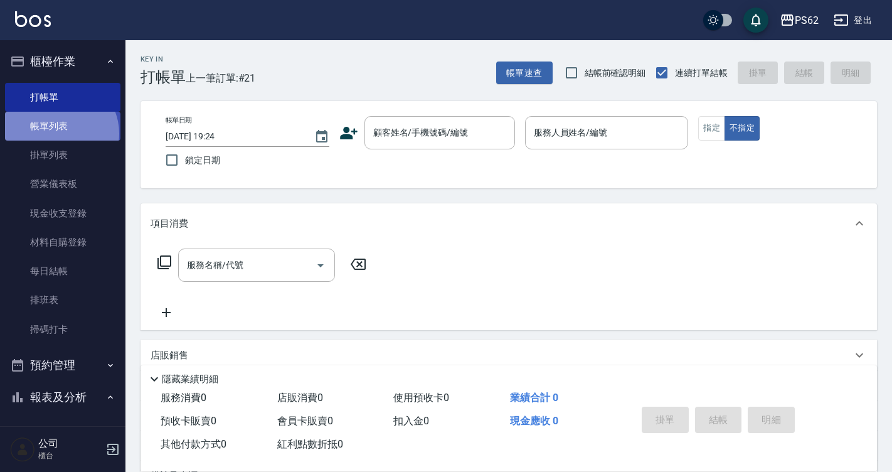
drag, startPoint x: 57, startPoint y: 134, endPoint x: 56, endPoint y: 125, distance: 8.9
click at [58, 135] on link "帳單列表" at bounding box center [62, 126] width 115 height 29
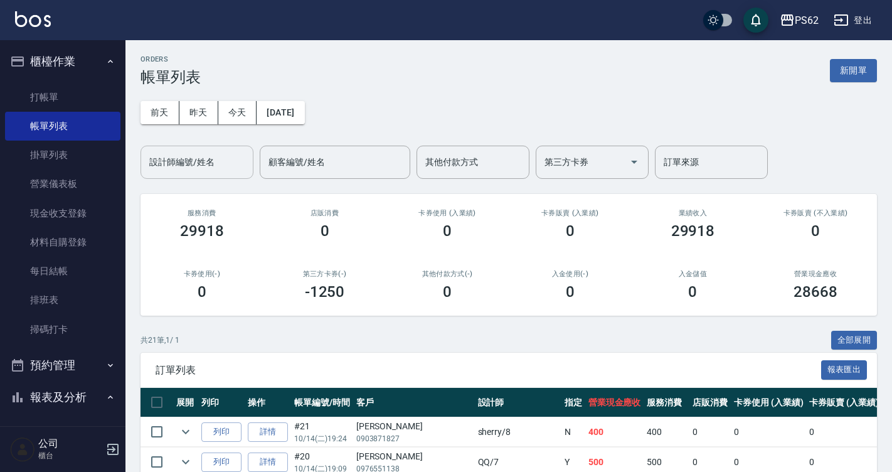
drag, startPoint x: 164, startPoint y: 169, endPoint x: 186, endPoint y: 166, distance: 22.8
click at [164, 169] on input "設計師編號/姓名" at bounding box center [197, 162] width 102 height 22
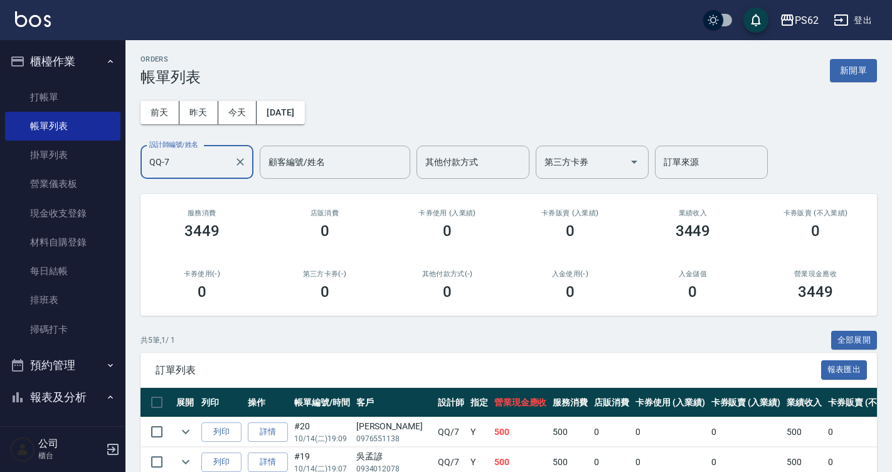
scroll to position [63, 0]
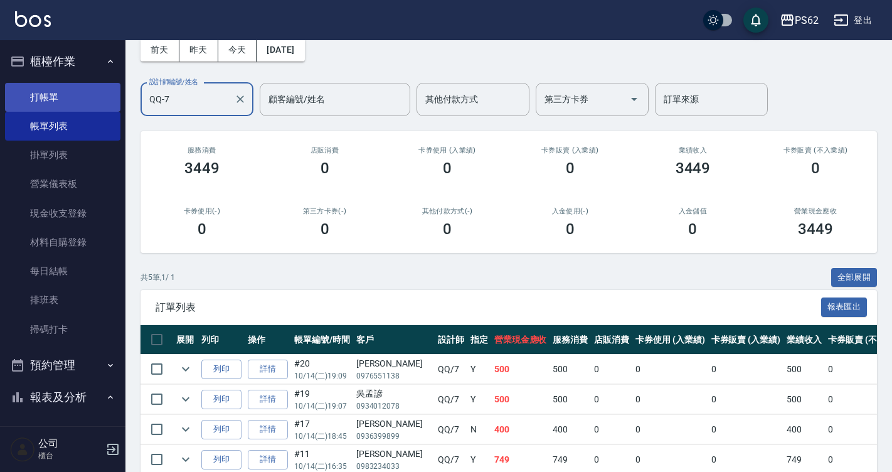
type input "QQ-7"
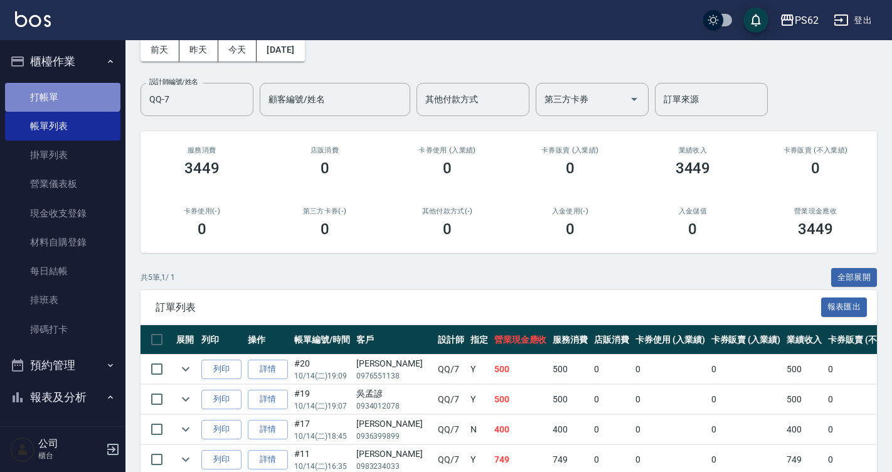
click at [61, 83] on link "打帳單" at bounding box center [62, 97] width 115 height 29
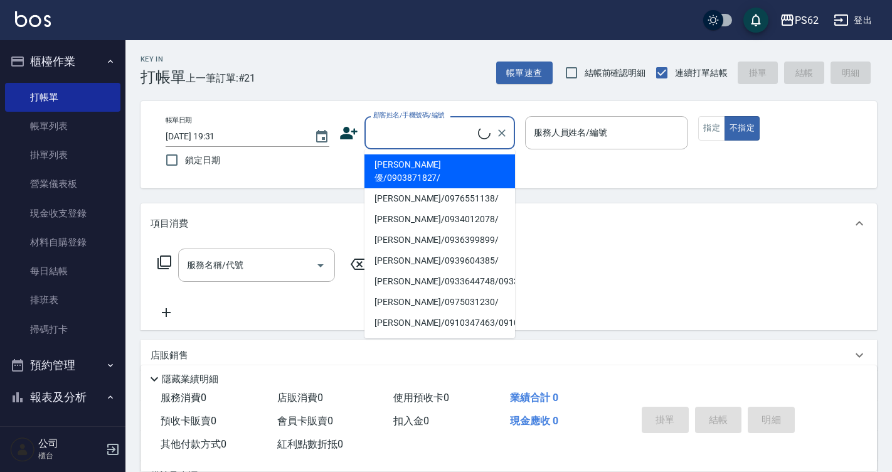
click at [436, 122] on input "顧客姓名/手機號碼/編號" at bounding box center [424, 133] width 108 height 22
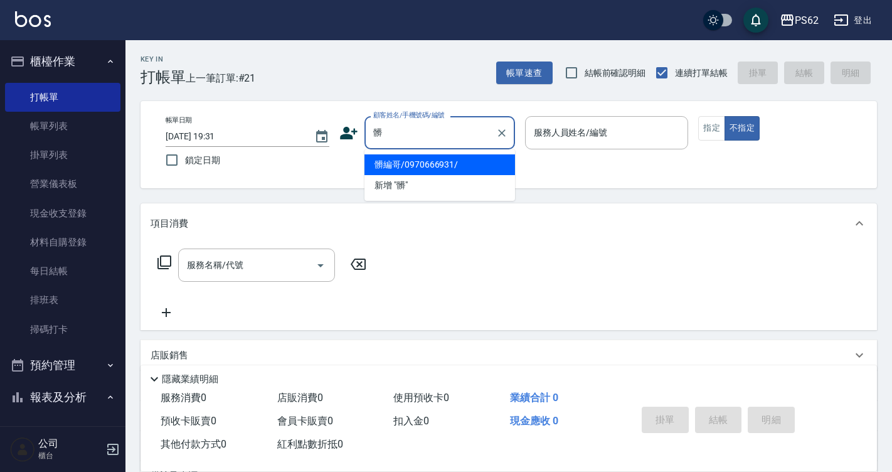
type input "髒編哥/0970666931/"
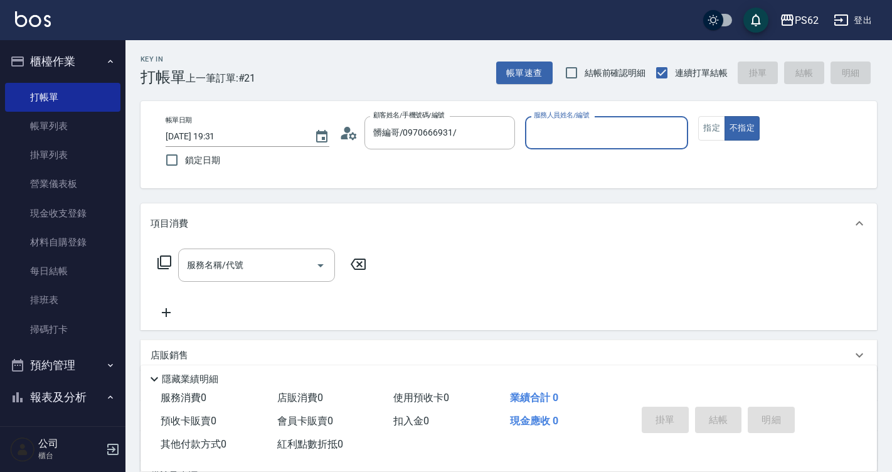
click at [350, 120] on div "顧客姓名/手機號碼/編號 髒編哥/0970666931/ 顧客姓名/手機號碼/編號" at bounding box center [427, 132] width 176 height 33
click at [352, 127] on icon at bounding box center [348, 133] width 19 height 19
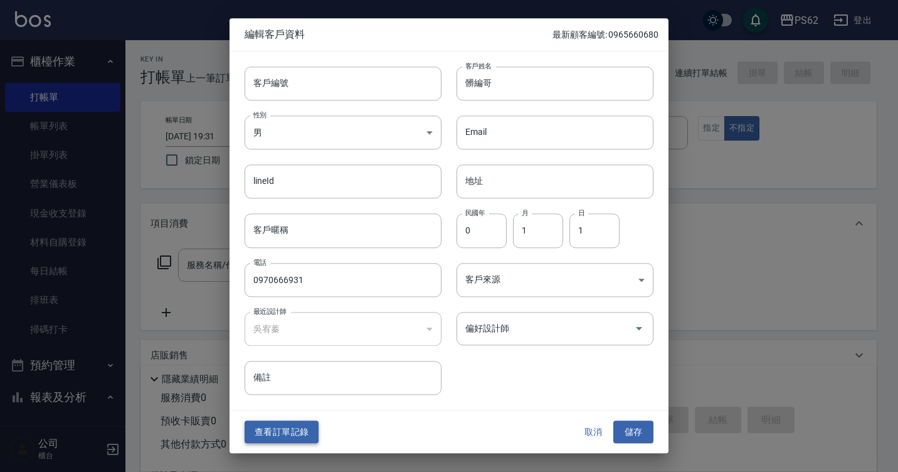
click at [250, 435] on button "查看訂單記錄" at bounding box center [282, 431] width 74 height 23
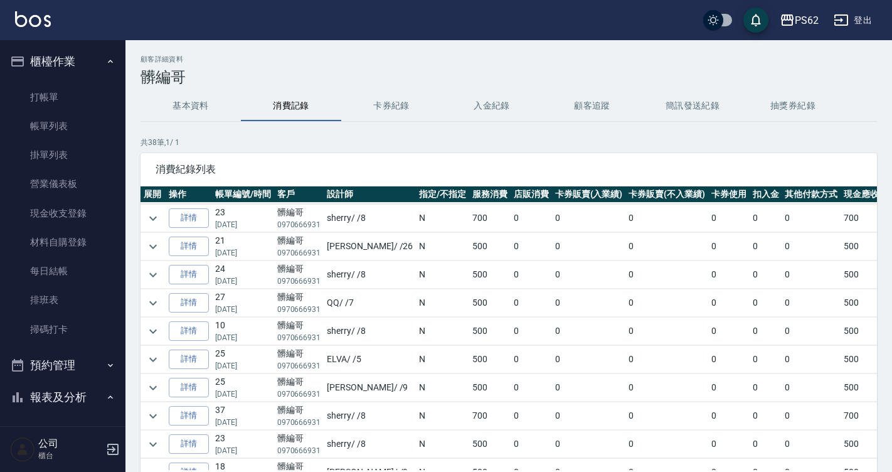
scroll to position [63, 0]
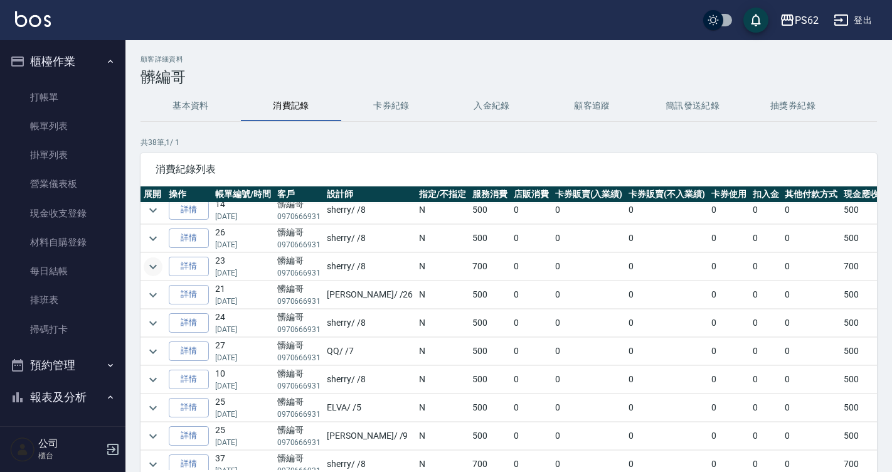
click at [160, 265] on icon "expand row" at bounding box center [152, 266] width 15 height 15
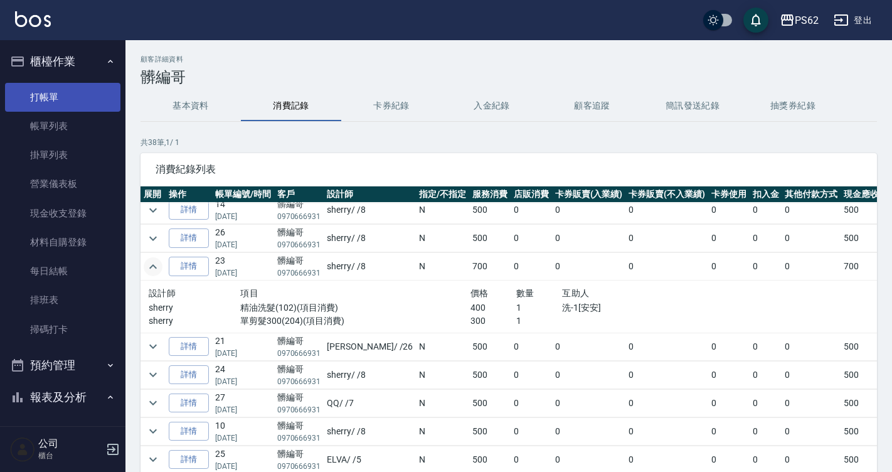
click at [70, 92] on link "打帳單" at bounding box center [62, 97] width 115 height 29
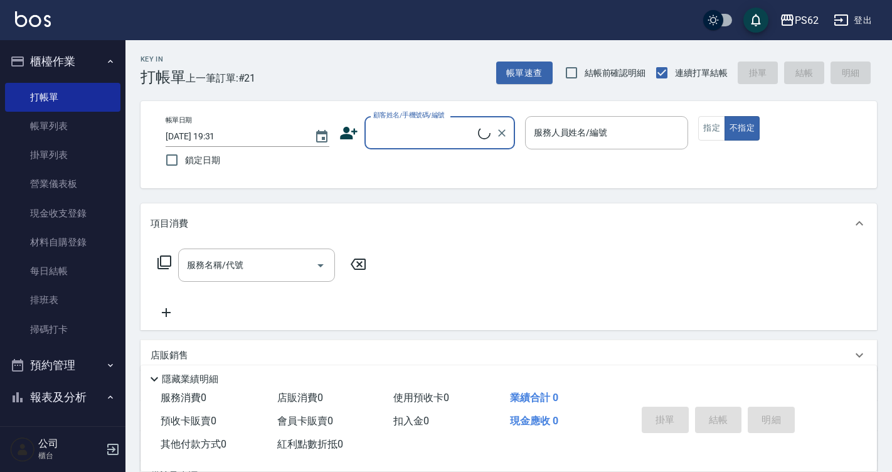
click at [407, 139] on input "顧客姓名/手機號碼/編號" at bounding box center [424, 133] width 108 height 22
type input "ㄗ"
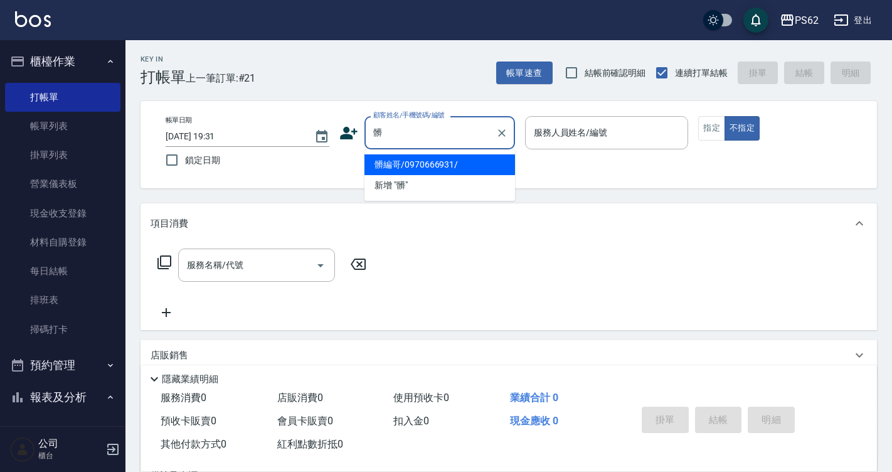
type input "髒編哥/0970666931/"
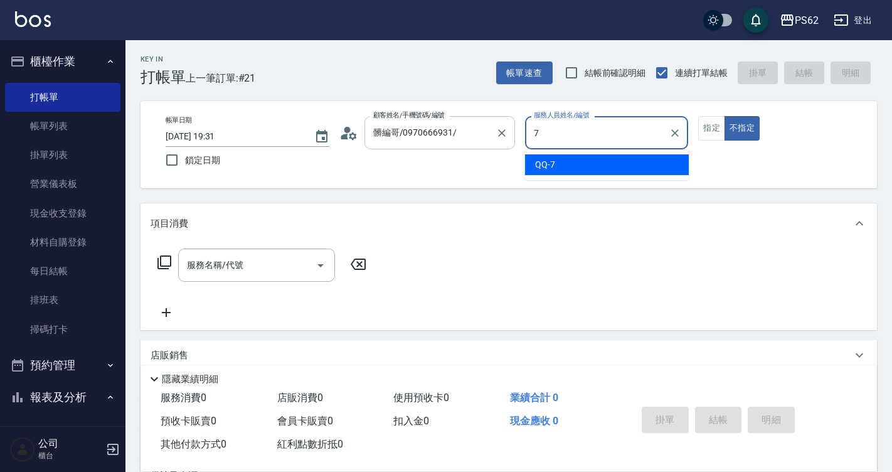
type input "QQ-7"
type button "false"
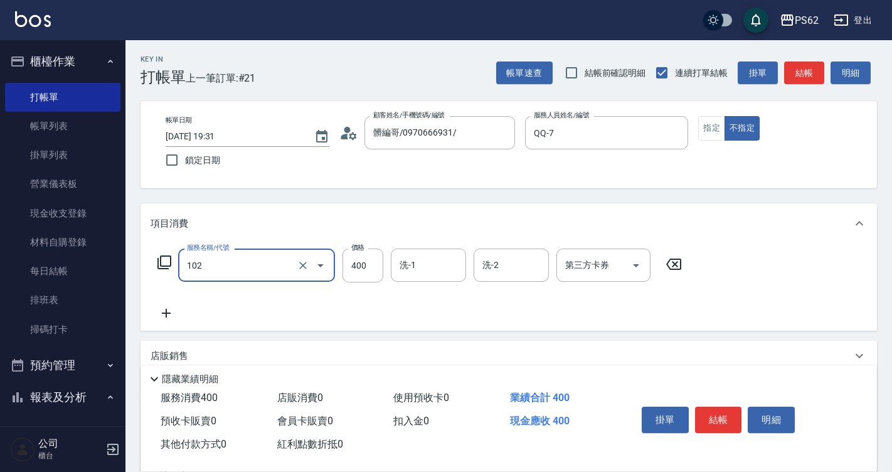
type input "精油洗髮(102)"
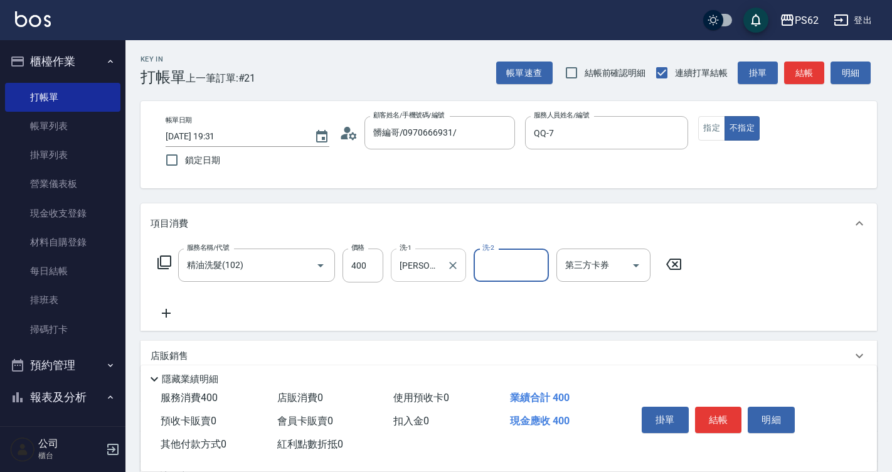
click at [402, 258] on input "佩佩-20" at bounding box center [418, 265] width 45 height 22
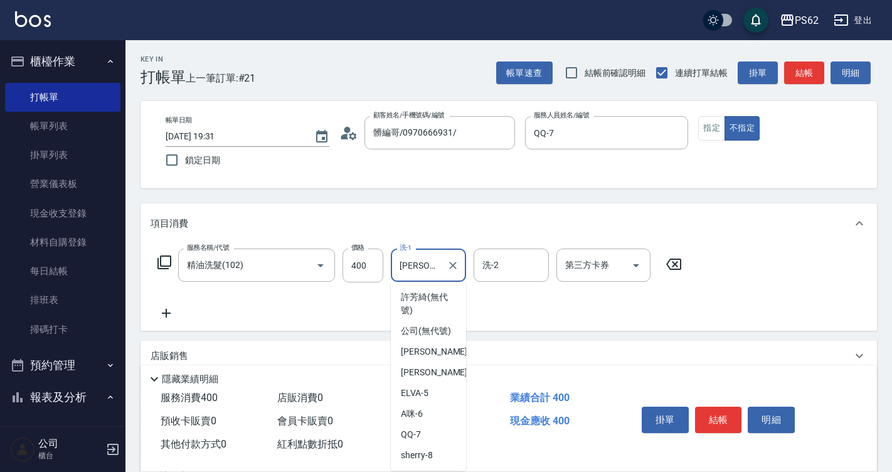
scroll to position [50, 0]
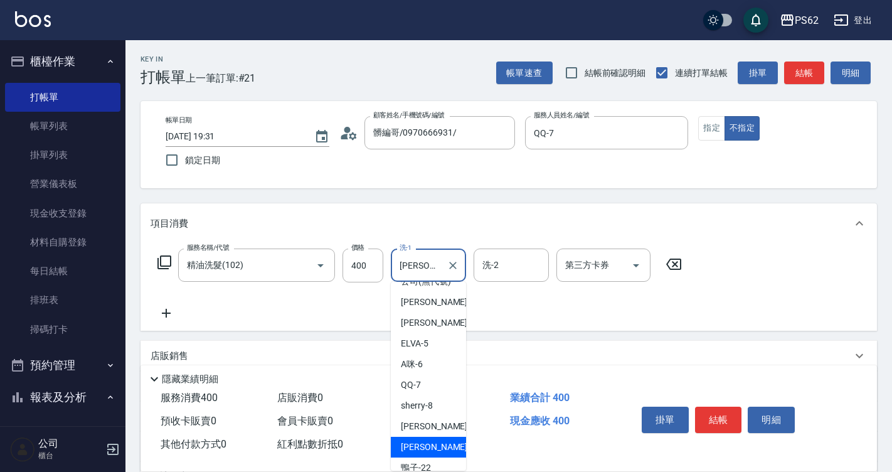
click at [401, 254] on input "佩佩-20" at bounding box center [418, 265] width 45 height 22
click at [402, 258] on input "佩佩-20" at bounding box center [418, 265] width 45 height 22
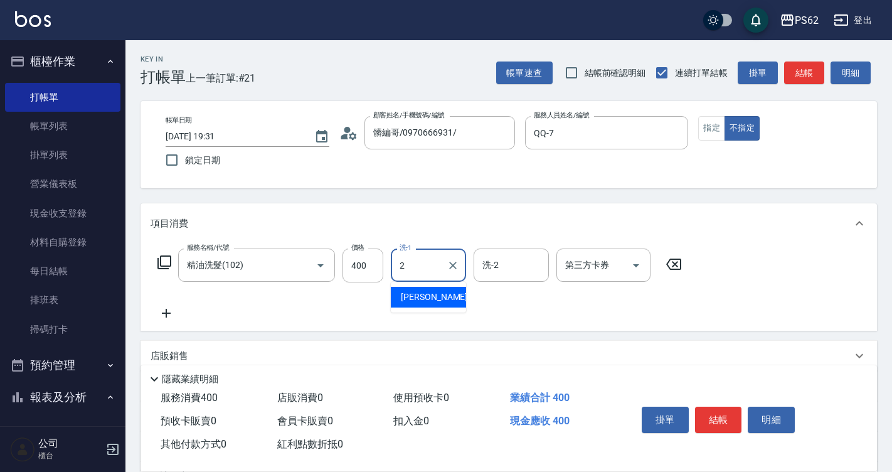
scroll to position [0, 0]
type input "鴨子-22"
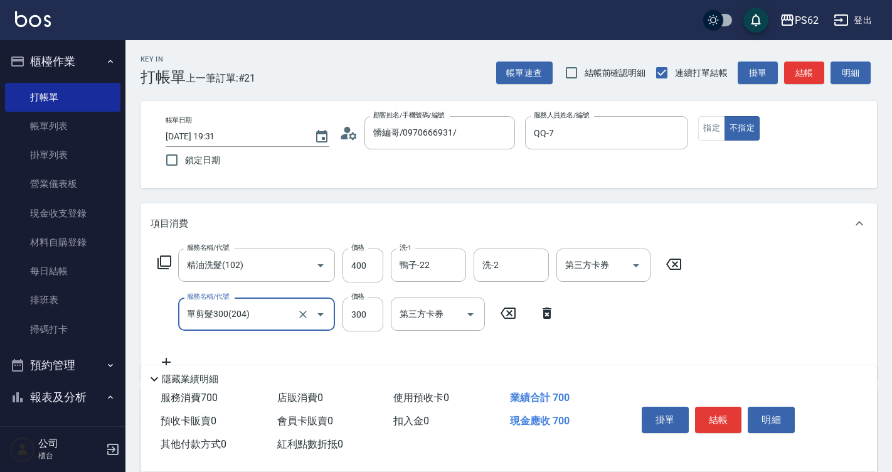
type input "單剪髮300(204)"
click at [721, 417] on button "結帳" at bounding box center [718, 419] width 47 height 26
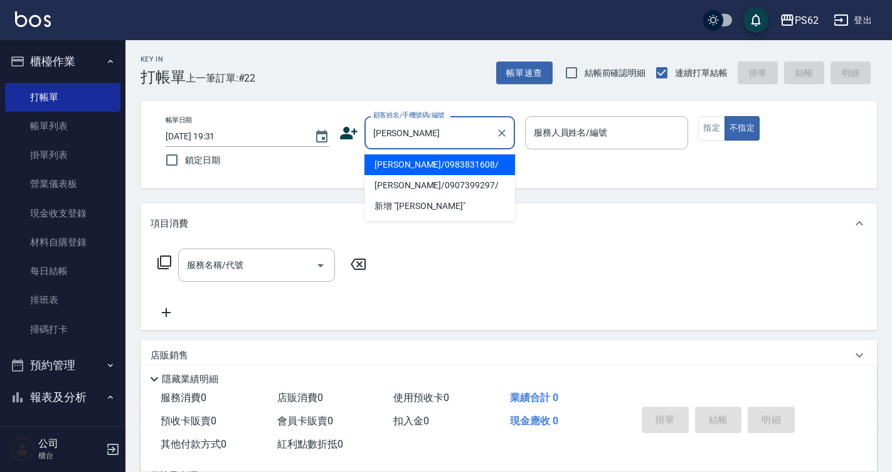
type input "林妍潔/0983831608/"
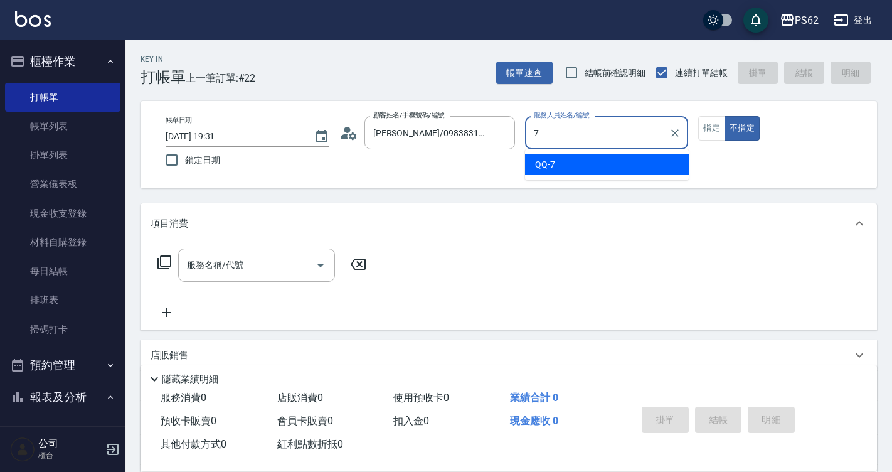
type input "QQ-7"
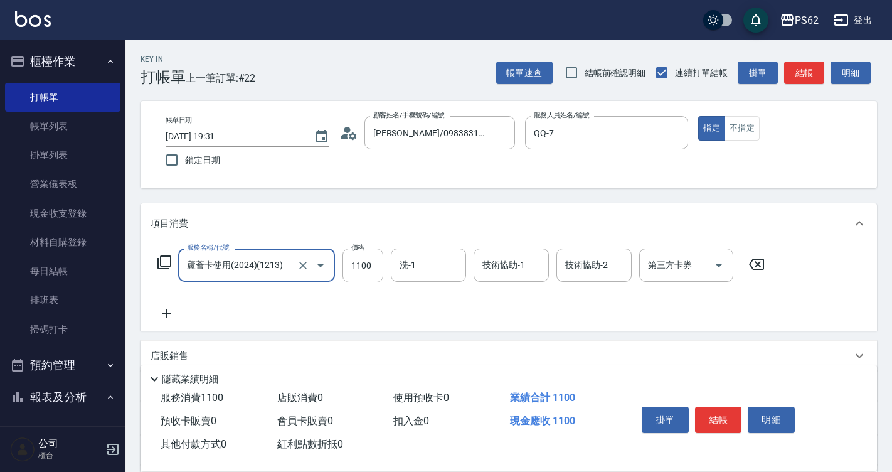
type input "蘆薈卡使用(2024)(1213)"
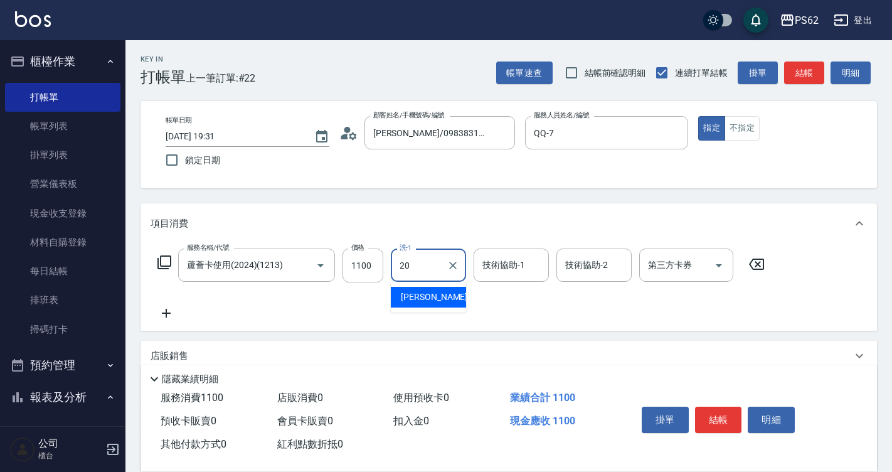
type input "佩佩-20"
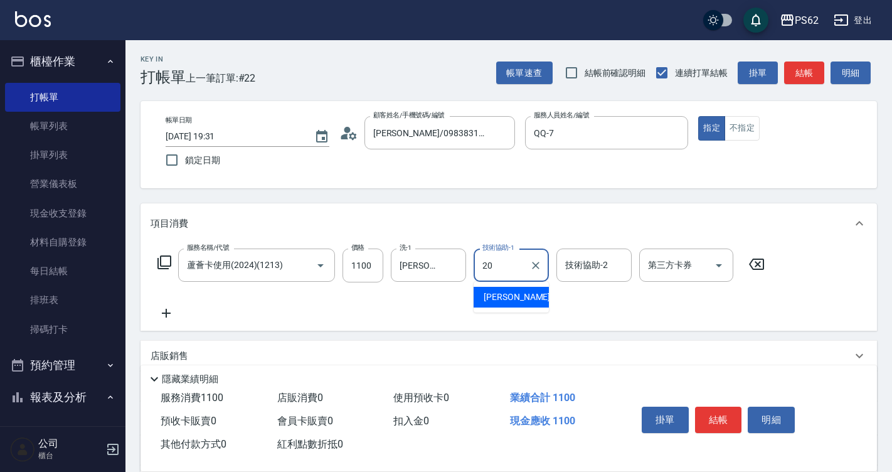
type input "佩佩-20"
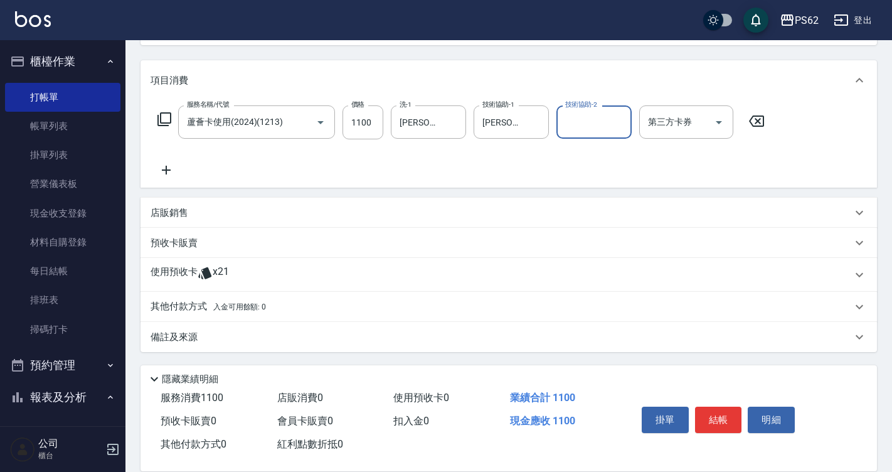
scroll to position [144, 0]
click at [177, 310] on p "其他付款方式 入金可用餘額: 0" at bounding box center [208, 306] width 115 height 14
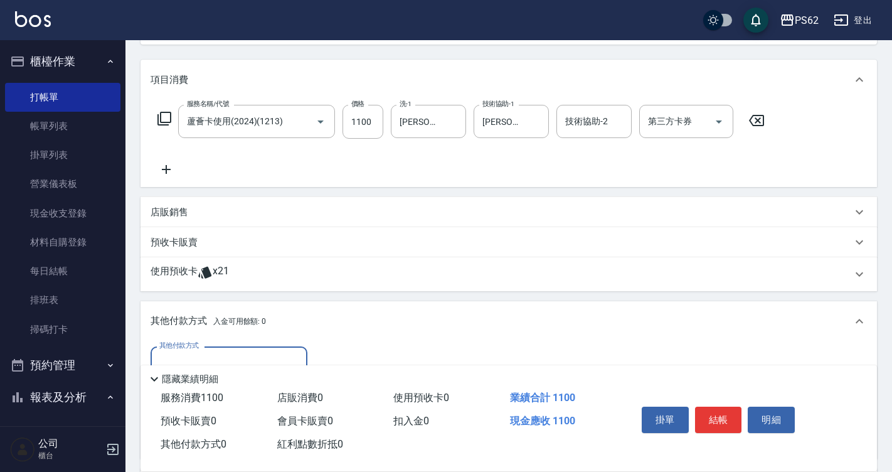
scroll to position [0, 0]
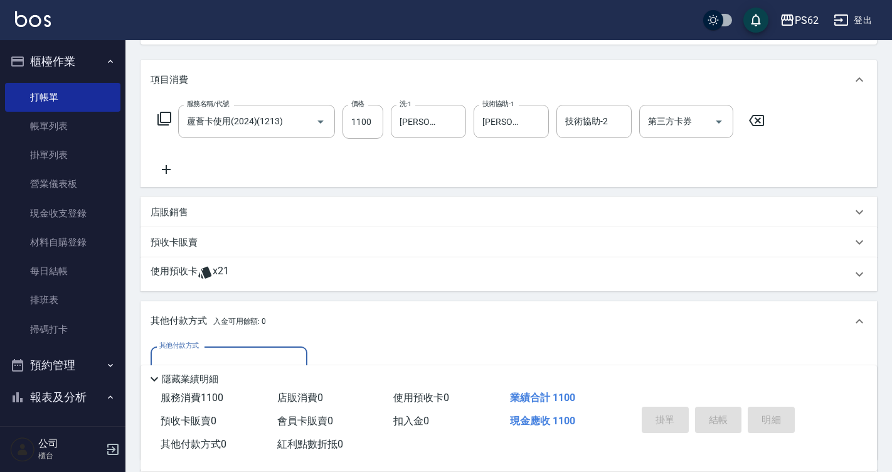
type input "2025/10/14 19:32"
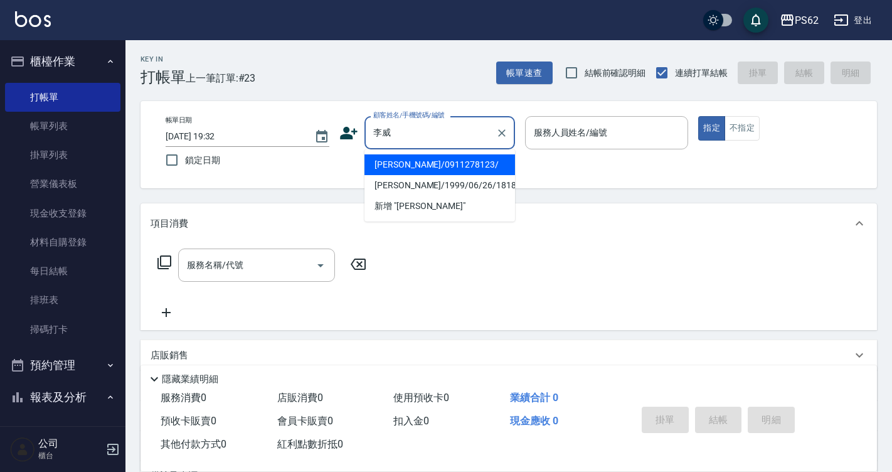
type input "李威霆/0911278123/"
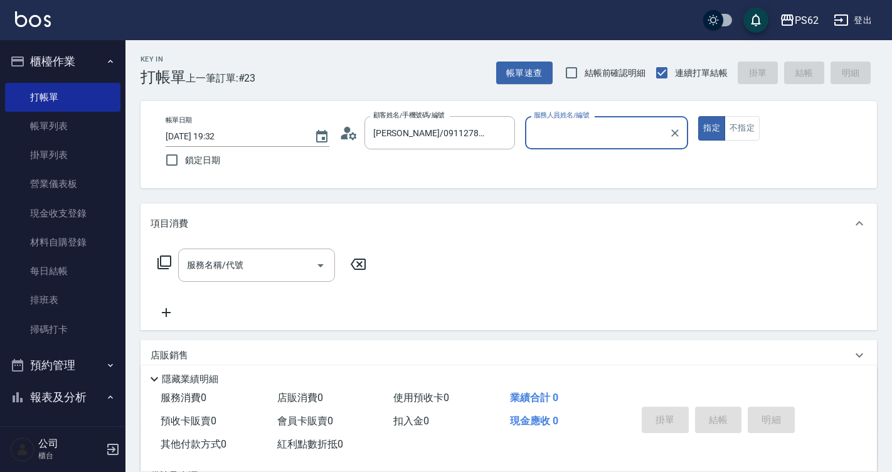
type input "Rita-2"
click at [698, 116] on button "指定" at bounding box center [711, 128] width 27 height 24
type button "true"
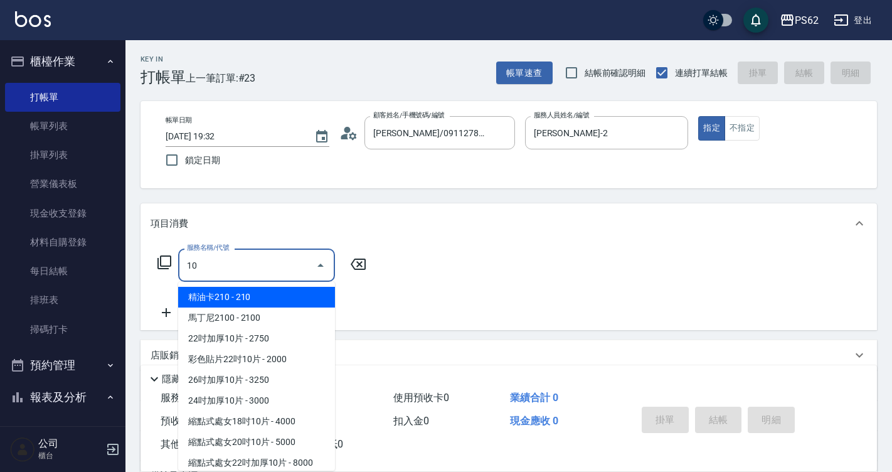
type input "1"
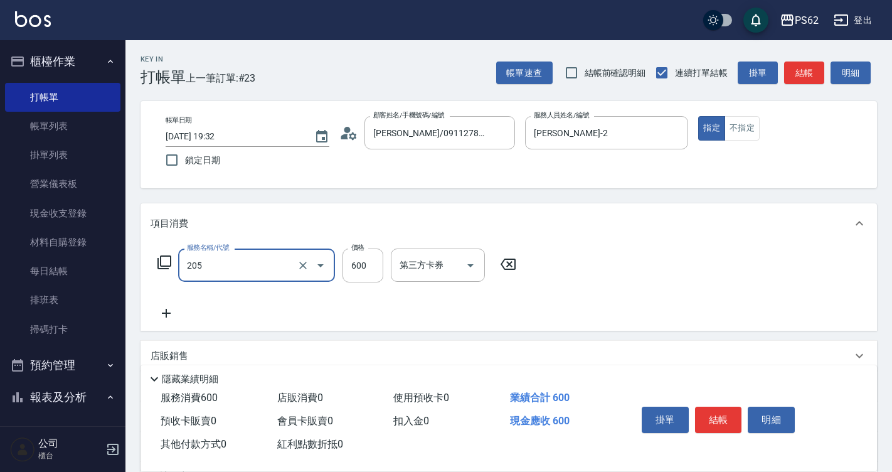
type input "A級洗剪400(205)"
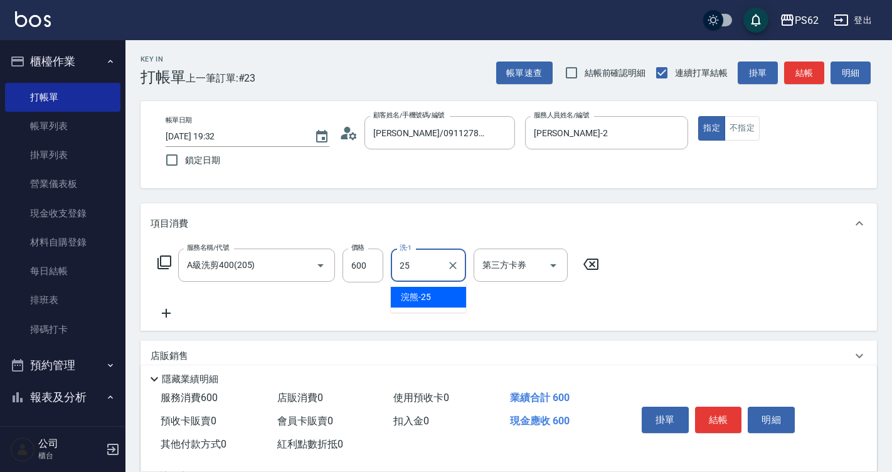
type input "浣熊-25"
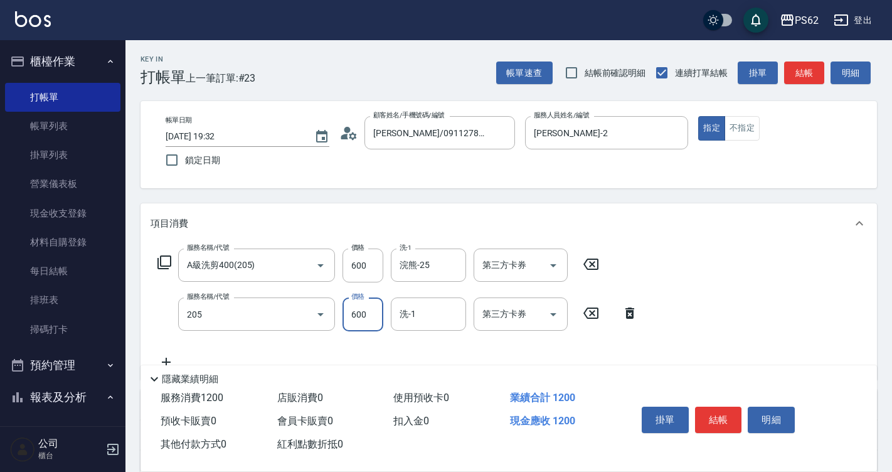
type input "A級洗剪400(205)"
type input "300"
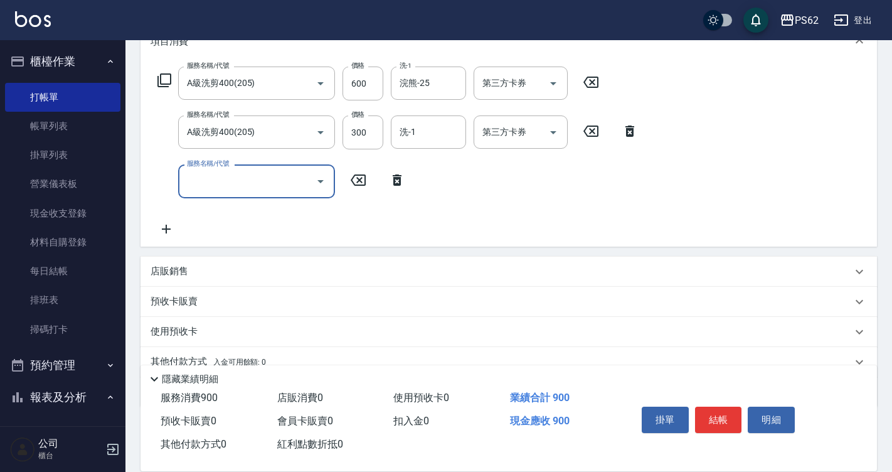
scroll to position [188, 0]
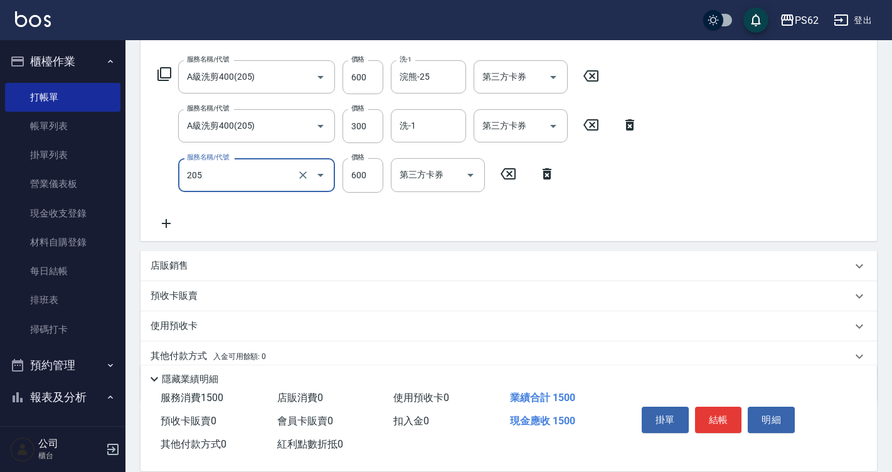
type input "A級洗剪400(205)"
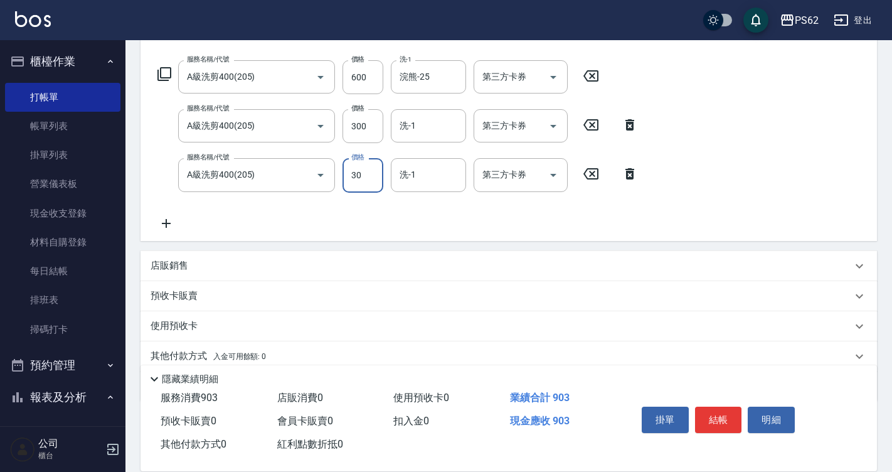
type input "300"
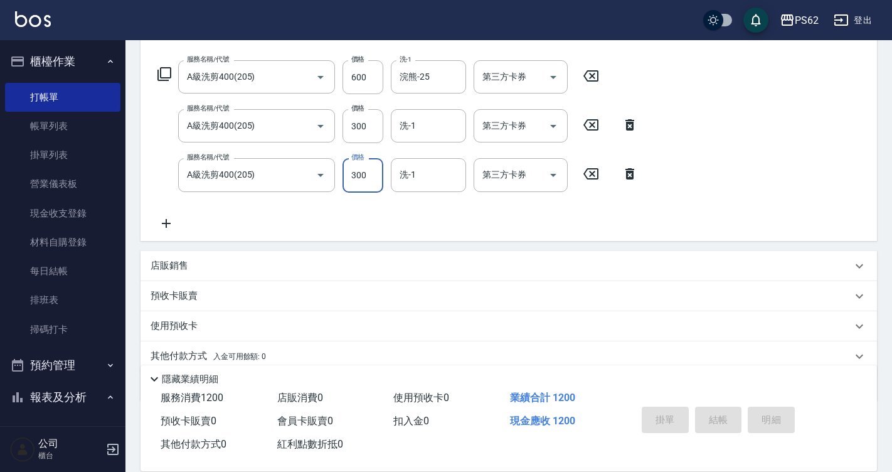
type input "2025/10/14 19:33"
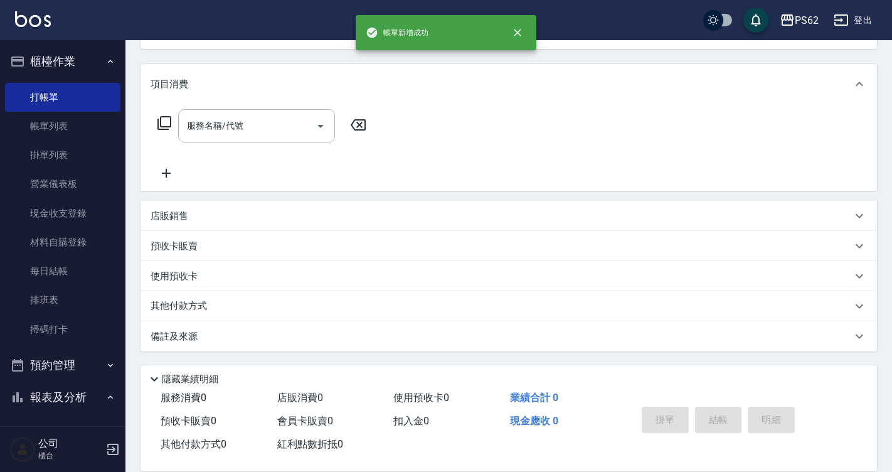
scroll to position [0, 0]
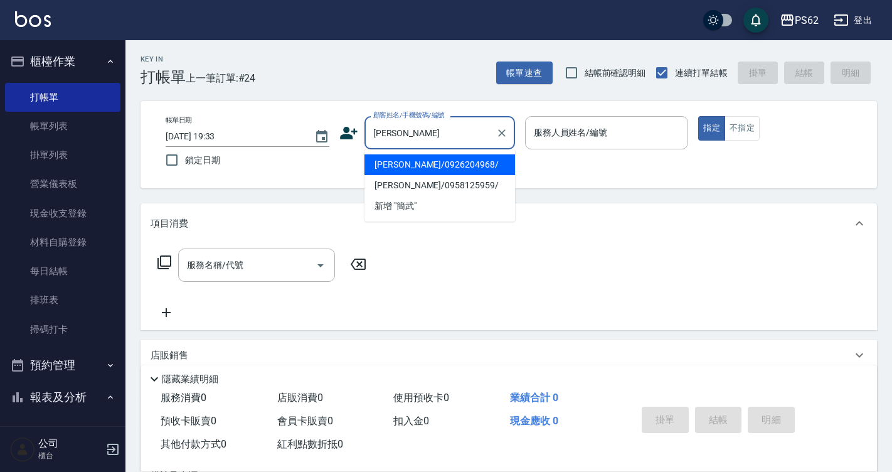
type input "簡武益/0926204968/"
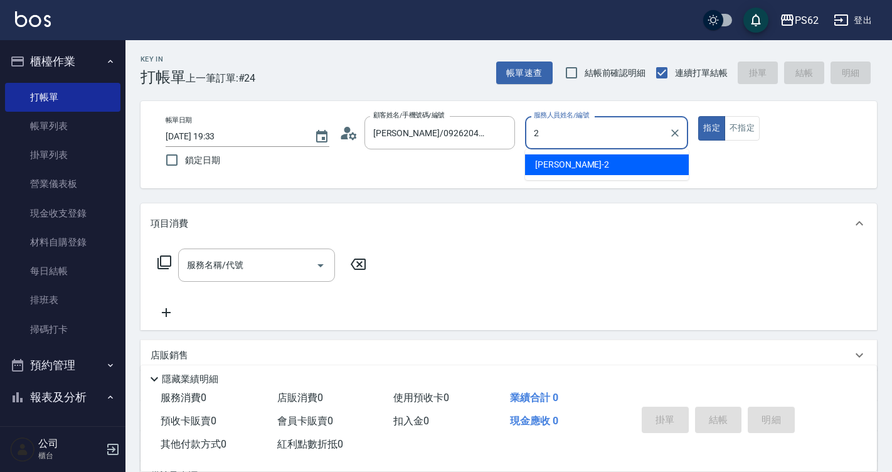
type input "Rita-2"
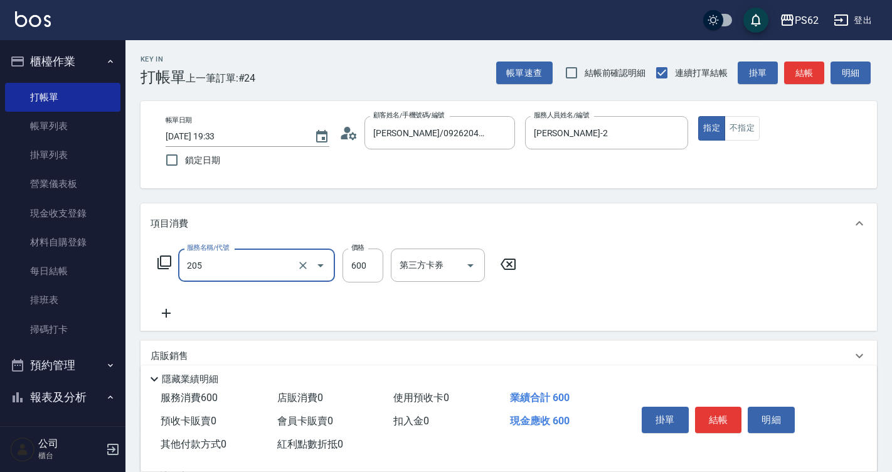
type input "A級洗剪400(205)"
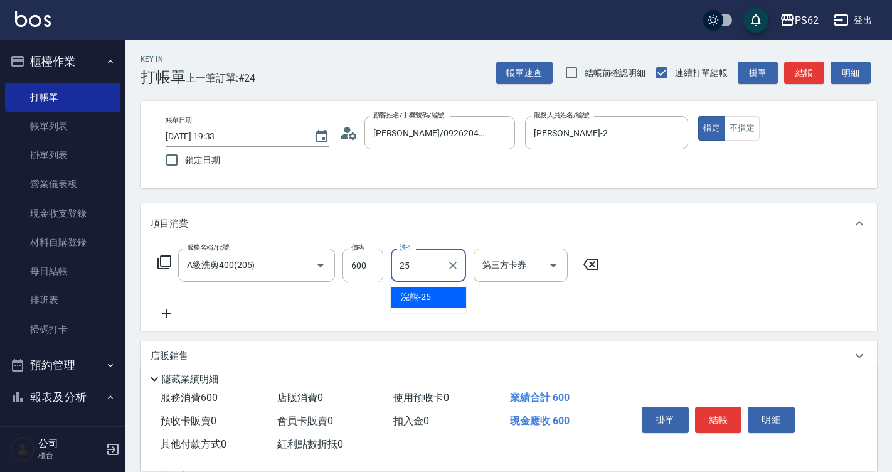
type input "浣熊-25"
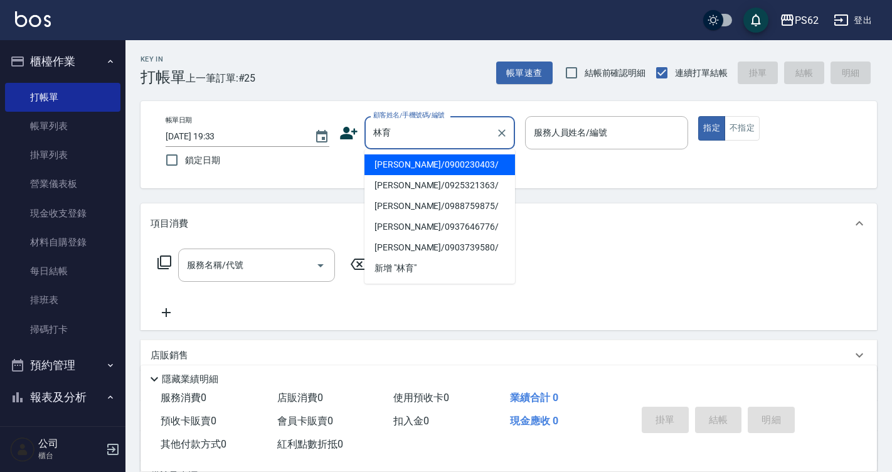
type input "林育賢/0900230403/"
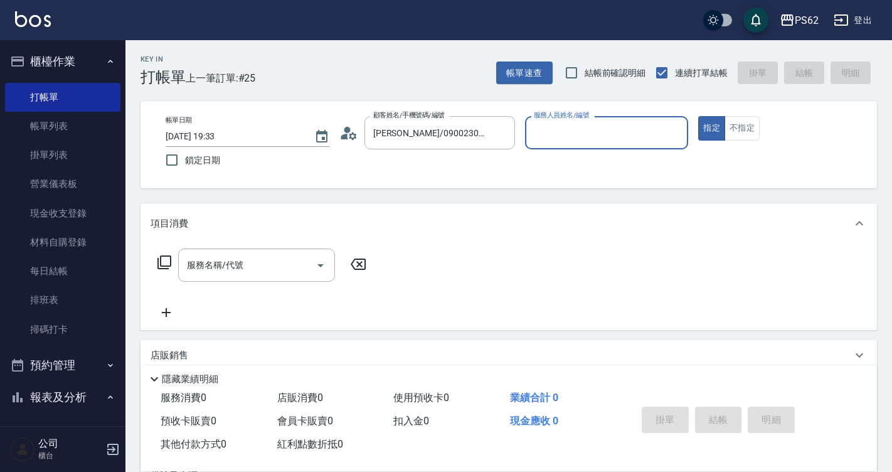
type input "Rita-2"
click at [698, 116] on button "指定" at bounding box center [711, 128] width 27 height 24
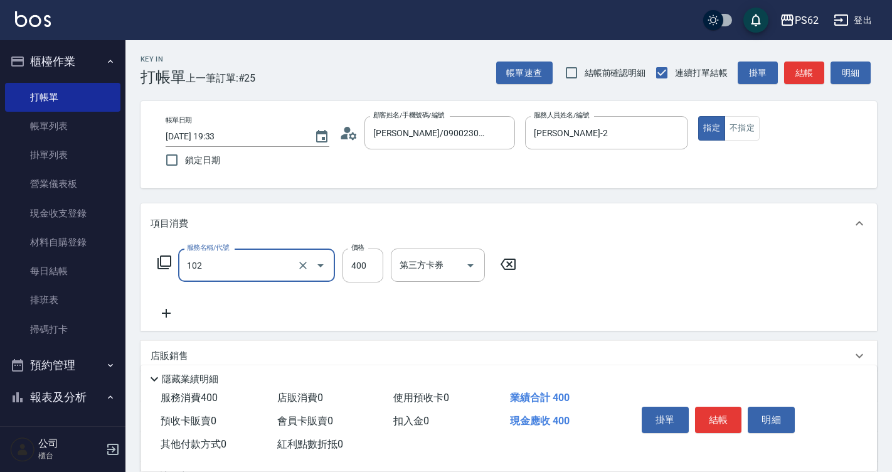
type input "精油洗髮(102)"
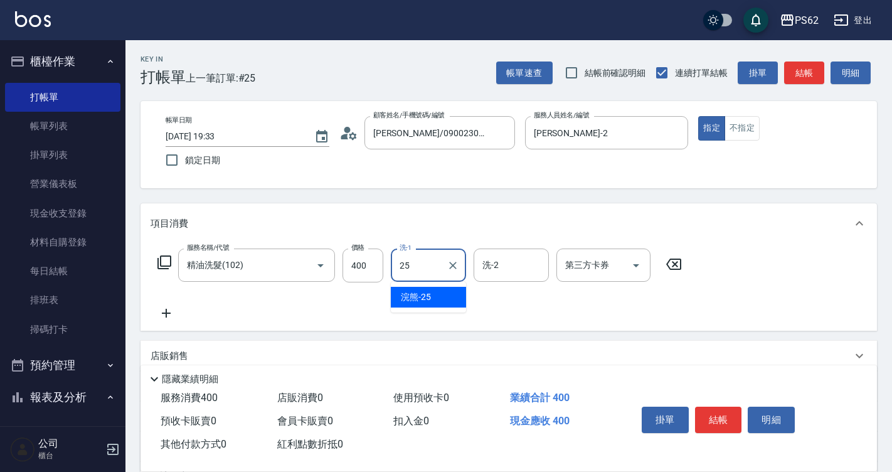
type input "2"
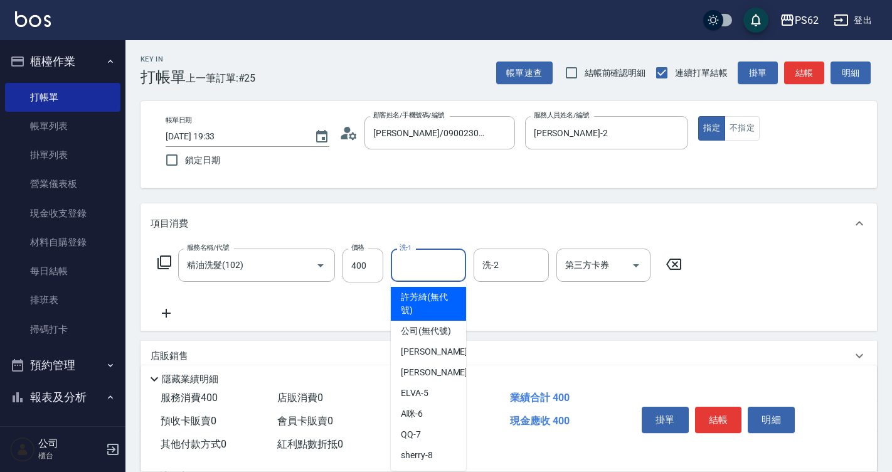
type input "許芳綺(無代號)"
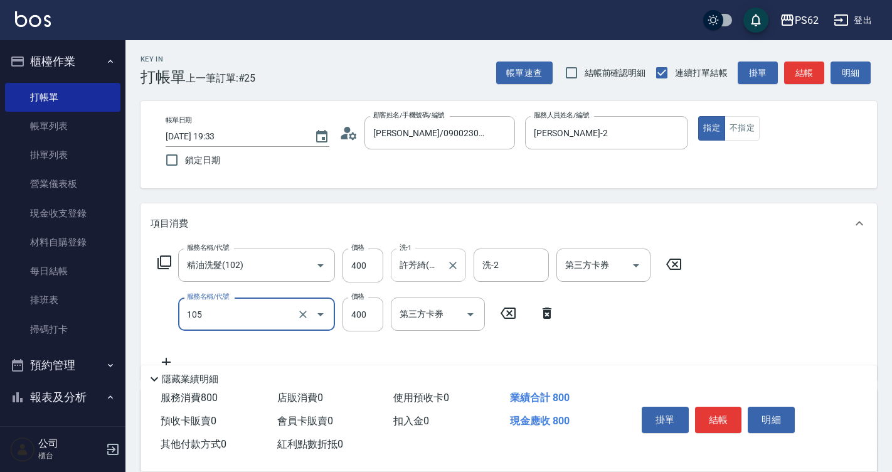
click at [451, 268] on icon "Clear" at bounding box center [453, 265] width 13 height 13
type input "105"
type input "A級單剪400(105)"
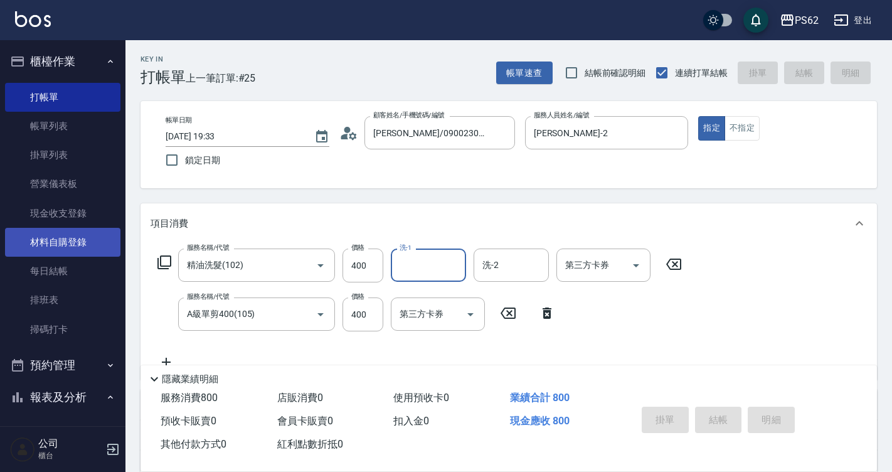
type input "2025/10/14 19:34"
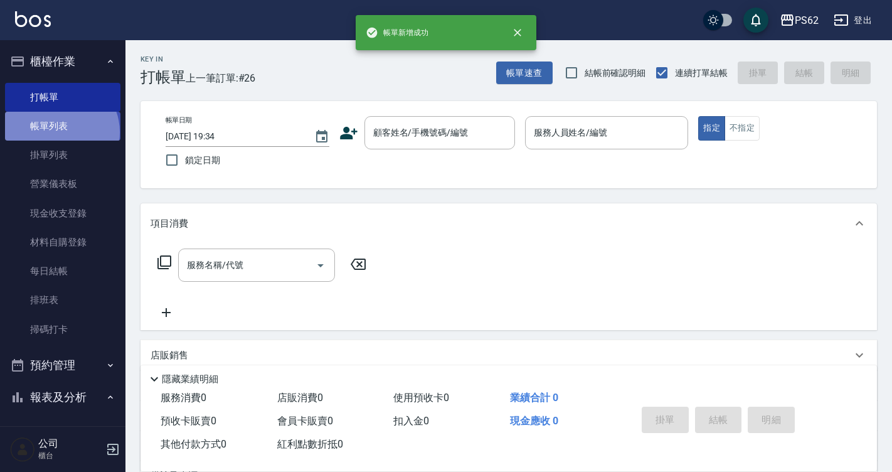
click at [60, 132] on link "帳單列表" at bounding box center [62, 126] width 115 height 29
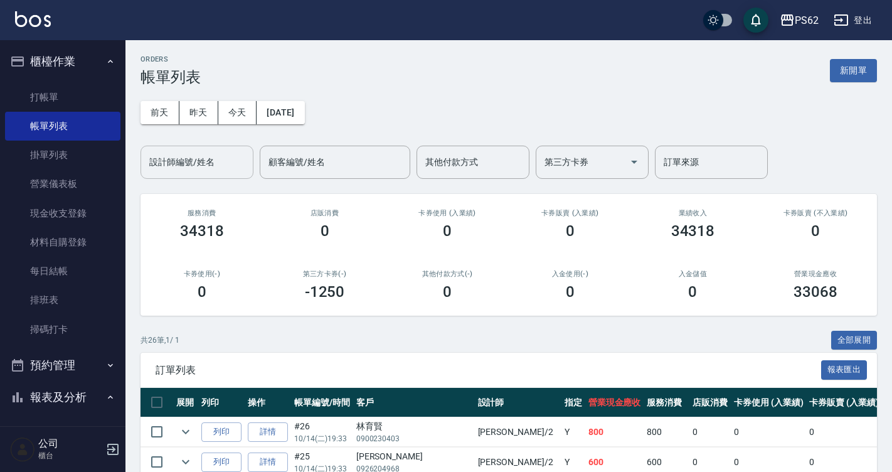
click at [194, 162] on input "設計師編號/姓名" at bounding box center [197, 162] width 102 height 22
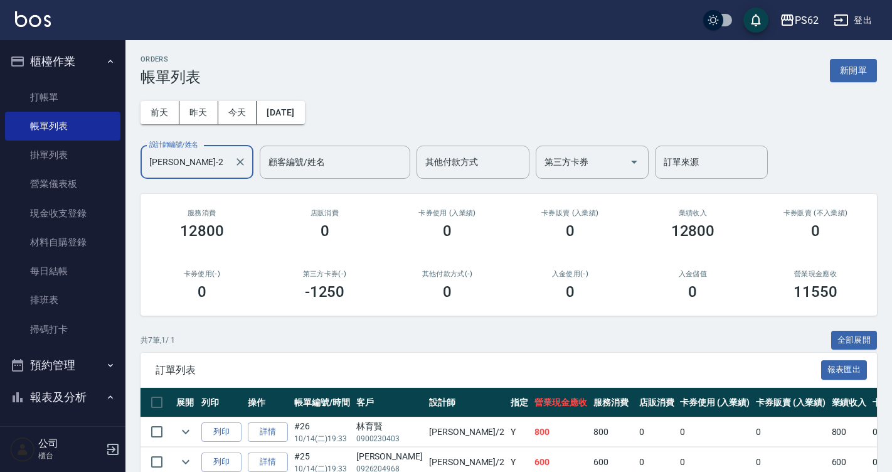
scroll to position [214, 0]
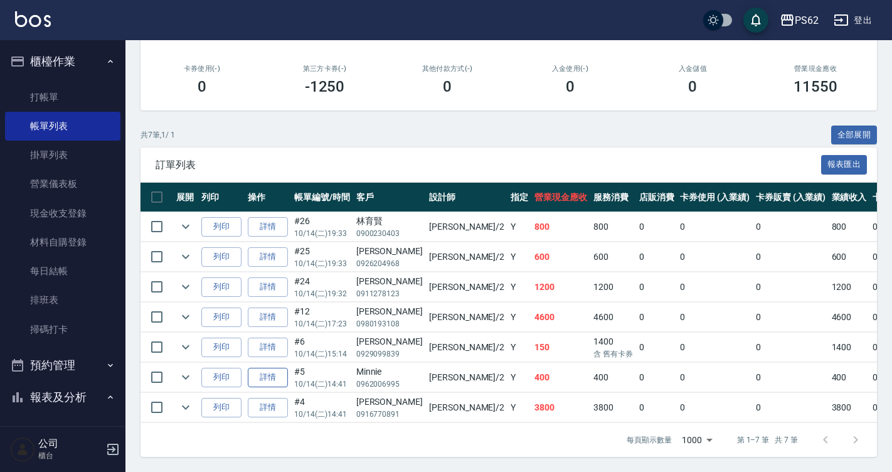
type input "Rita-2"
click at [265, 368] on link "詳情" at bounding box center [268, 377] width 40 height 19
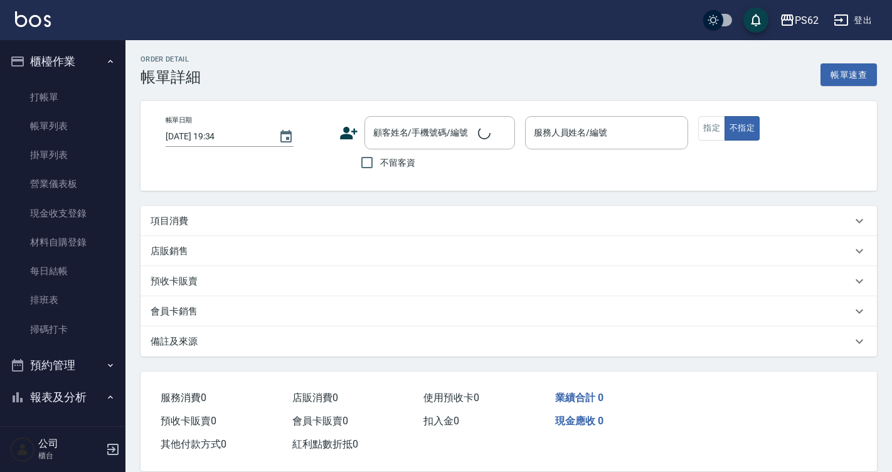
type input "2025/10/14 14:41"
type input "Rita-2"
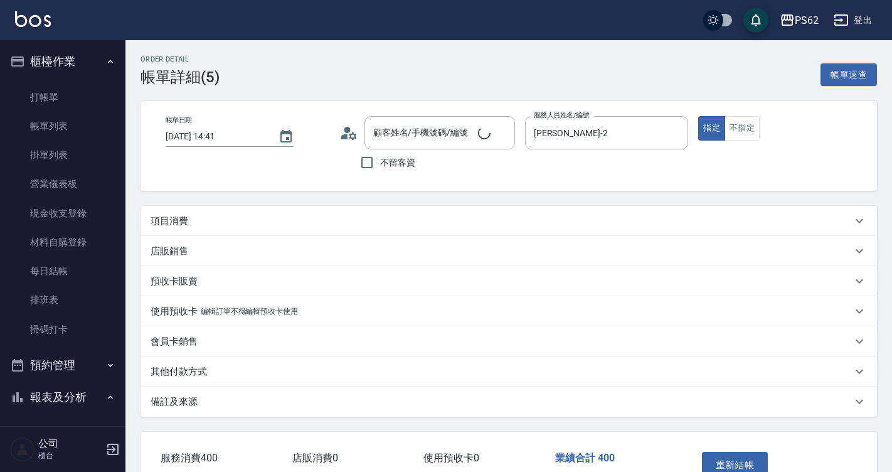
type input "Minnie/0962006995/"
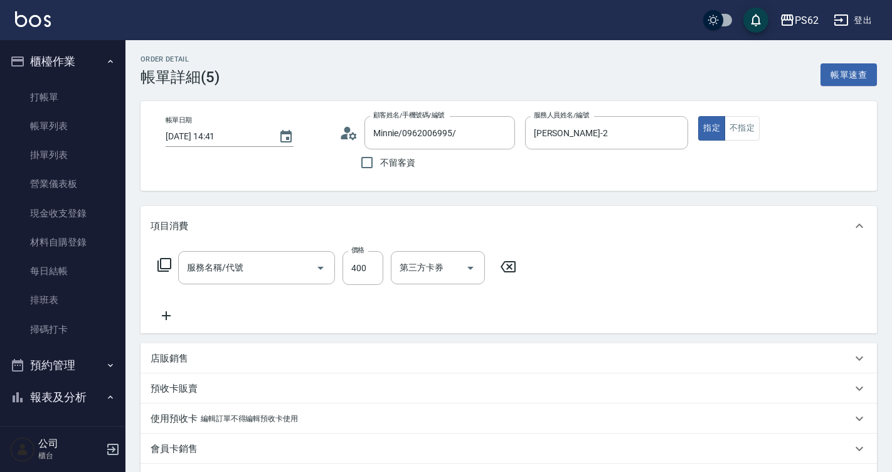
type input "精油洗髮(102)"
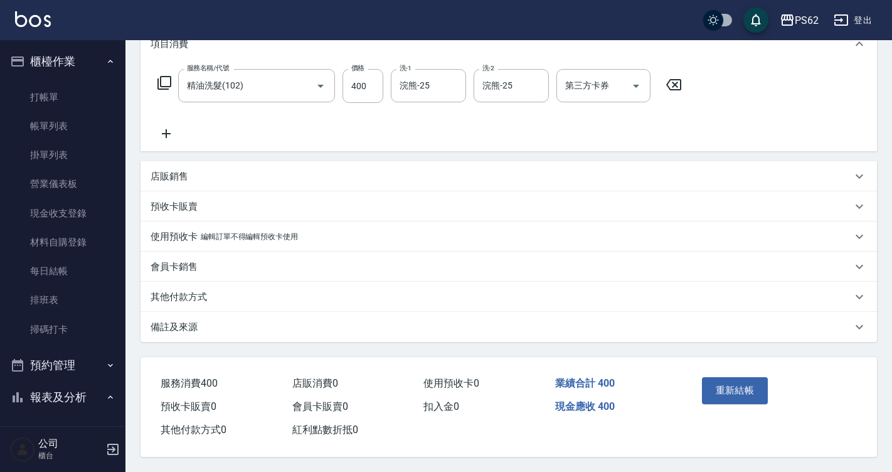
scroll to position [188, 0]
click at [232, 179] on div "店販銷售" at bounding box center [508, 176] width 736 height 30
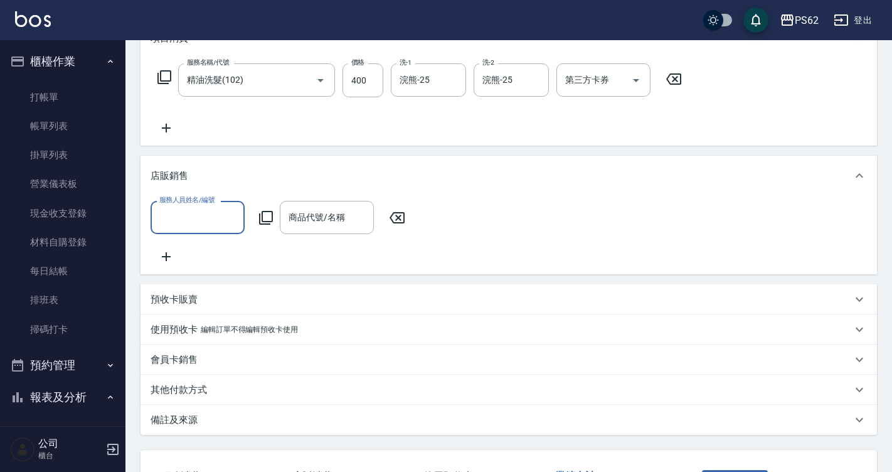
scroll to position [0, 0]
type input "Rita-2"
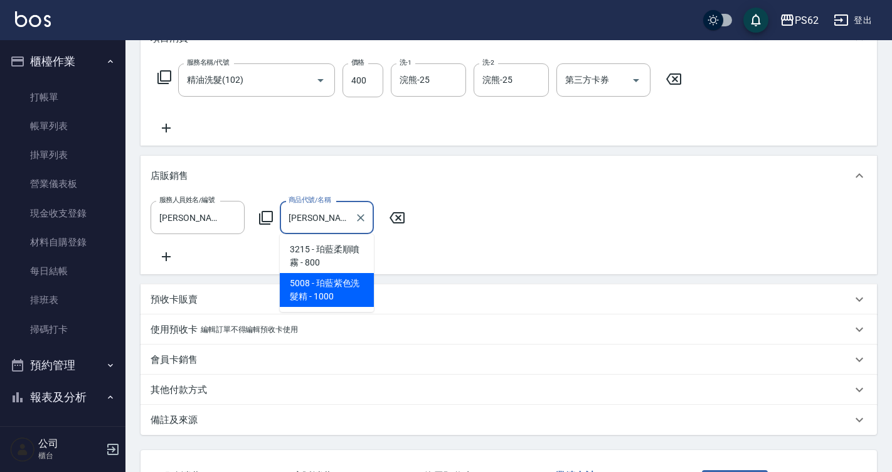
type input "珀藍紫色洗髮精"
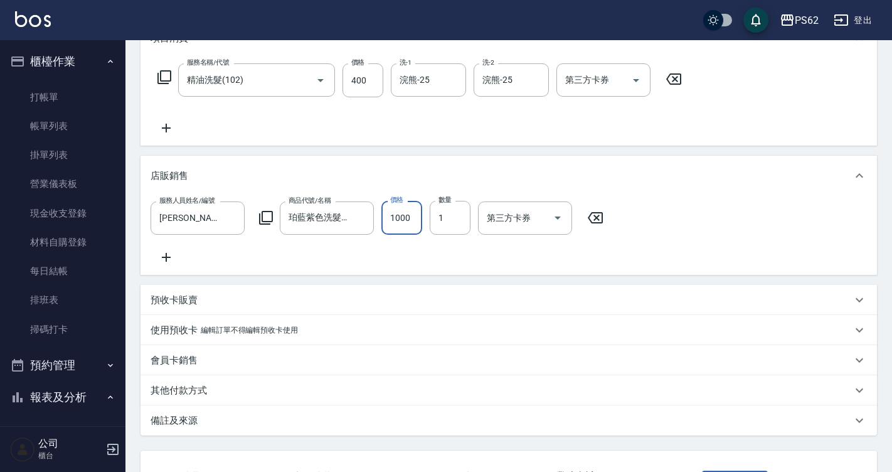
scroll to position [296, 0]
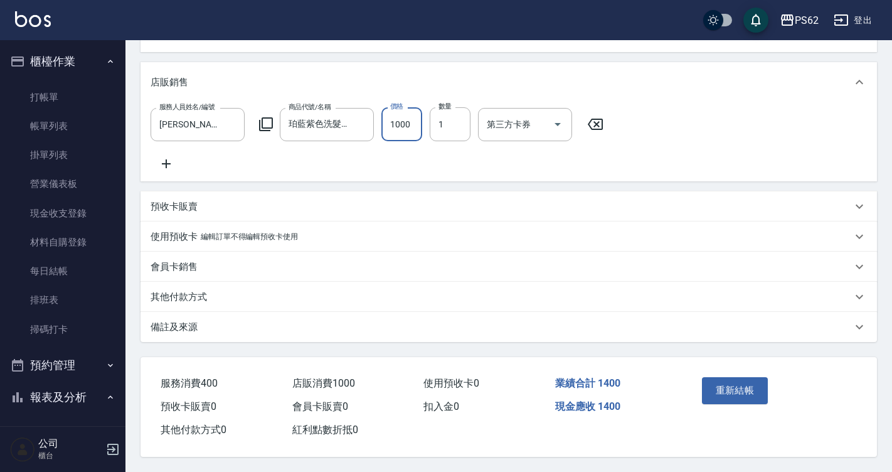
click at [189, 297] on p "其他付款方式" at bounding box center [179, 296] width 56 height 13
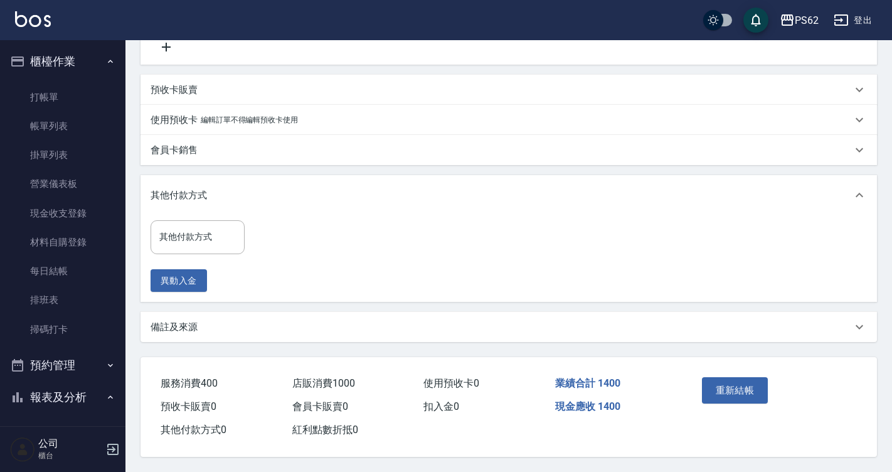
scroll to position [413, 0]
click at [201, 237] on input "其他付款方式" at bounding box center [197, 237] width 83 height 22
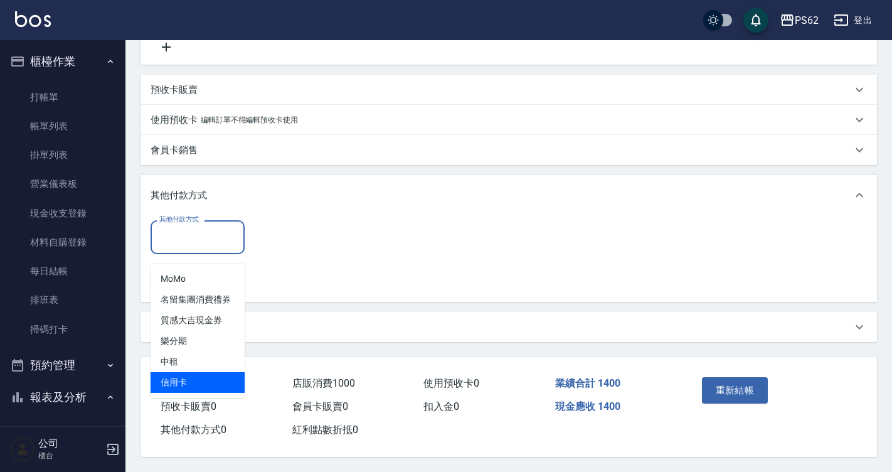
click at [184, 372] on span "信用卡" at bounding box center [198, 382] width 94 height 21
type input "信用卡"
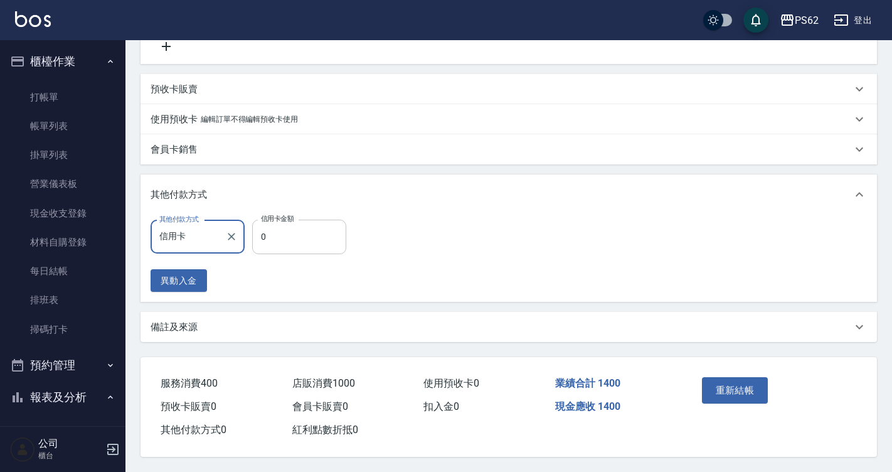
click at [280, 242] on input "0" at bounding box center [299, 236] width 94 height 34
type input "1400"
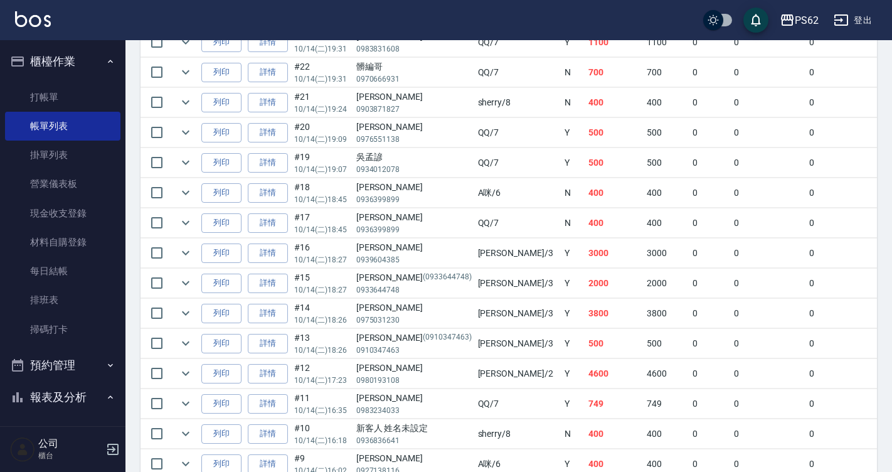
scroll to position [502, 0]
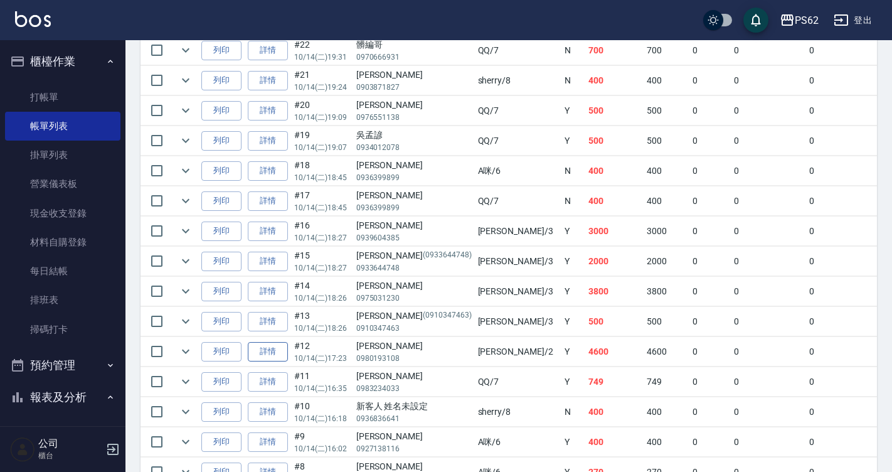
click at [269, 349] on link "詳情" at bounding box center [268, 351] width 40 height 19
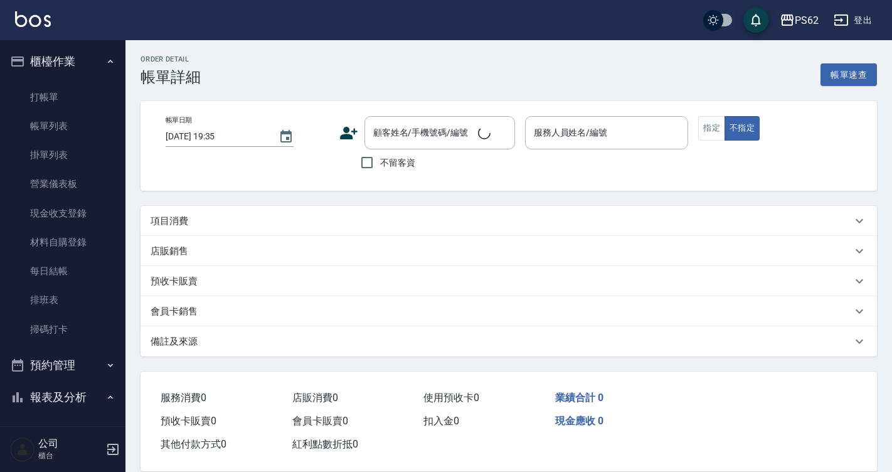
type input "2025/10/14 17:23"
type input "Rita-2"
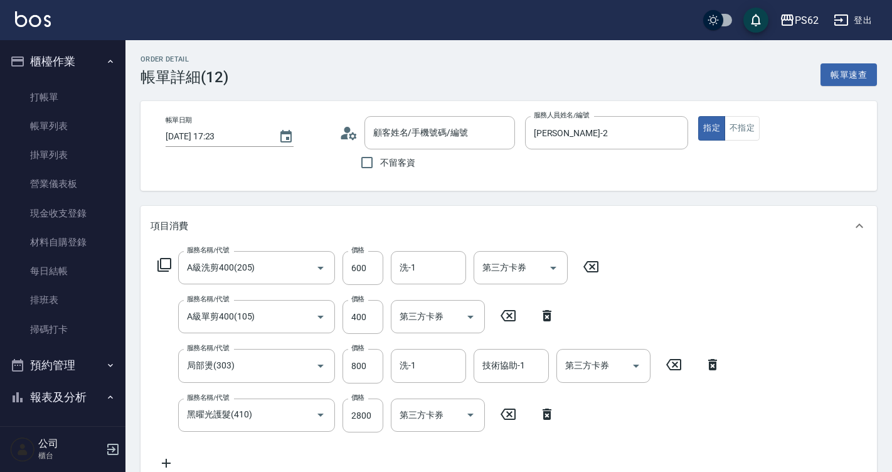
type input "楊貴茹/0980193108/"
type input "A級洗剪400(205)"
type input "A級單剪400(105)"
type input "局部燙(303)"
type input "黑曜光護髮(410)"
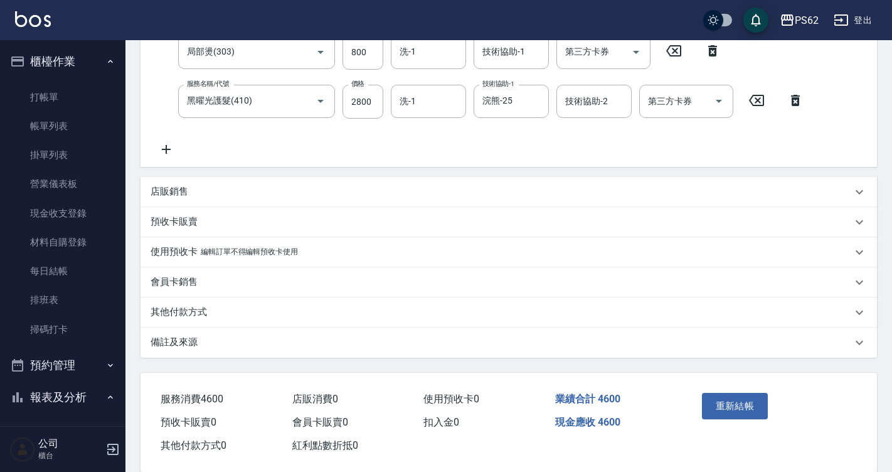
click at [224, 307] on div "其他付款方式" at bounding box center [501, 311] width 701 height 13
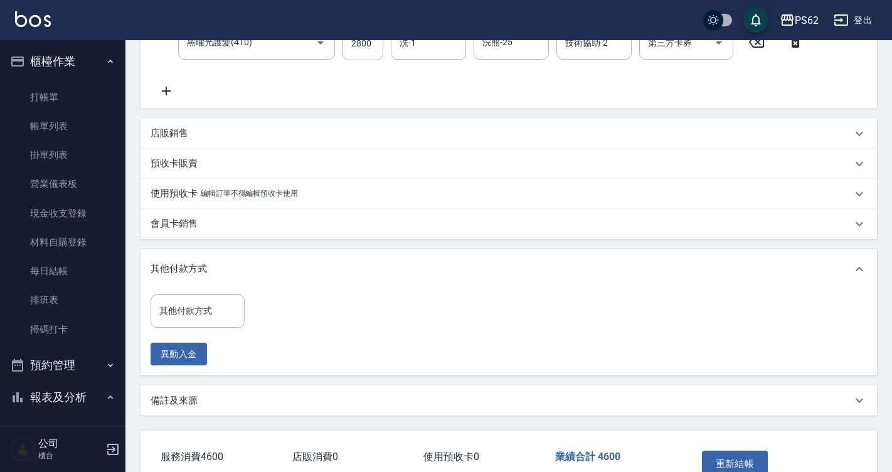
scroll to position [448, 0]
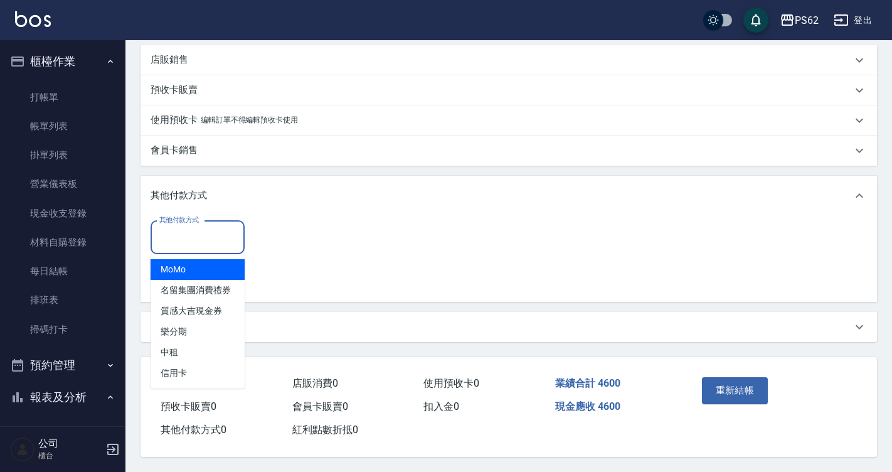
click at [209, 243] on input "其他付款方式" at bounding box center [197, 237] width 83 height 22
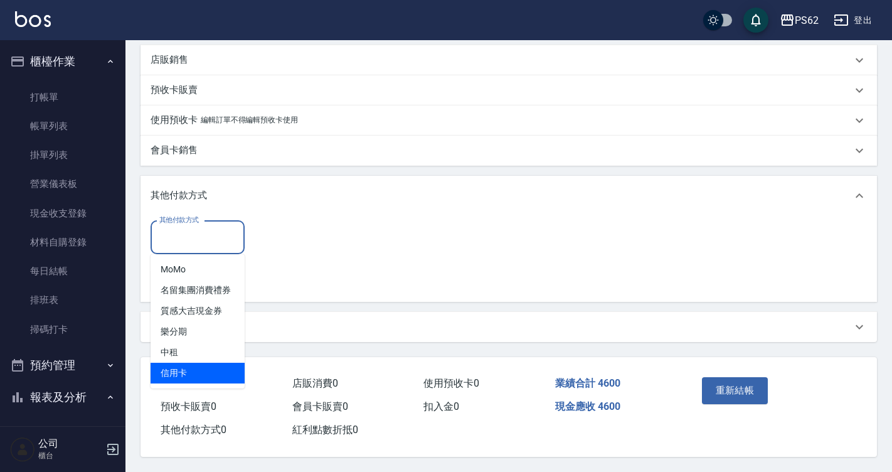
click at [216, 362] on span "信用卡" at bounding box center [198, 372] width 94 height 21
type input "信用卡"
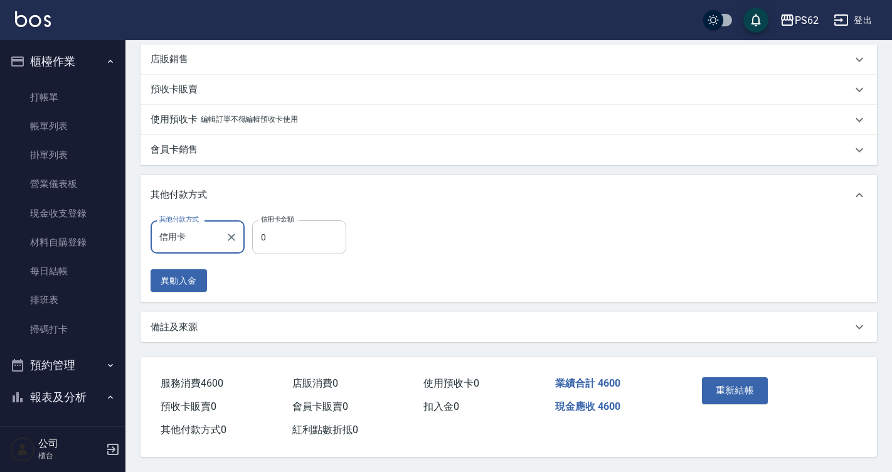
click at [317, 248] on input "0" at bounding box center [299, 237] width 94 height 34
type input "4000"
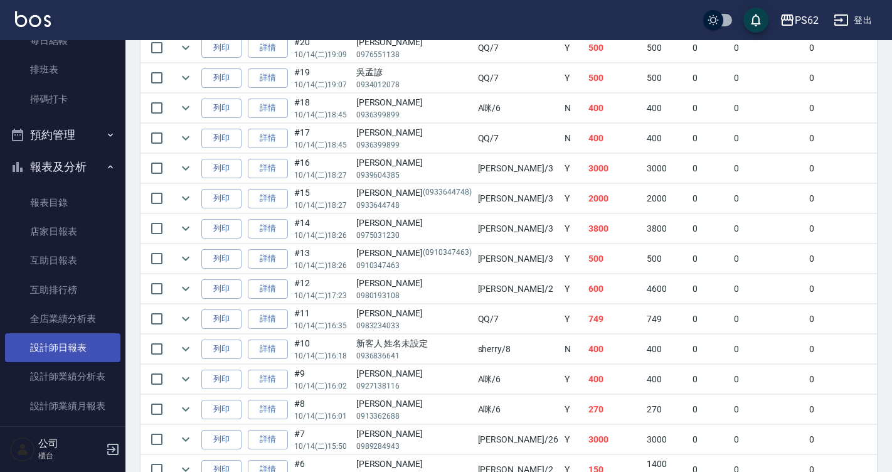
scroll to position [251, 0]
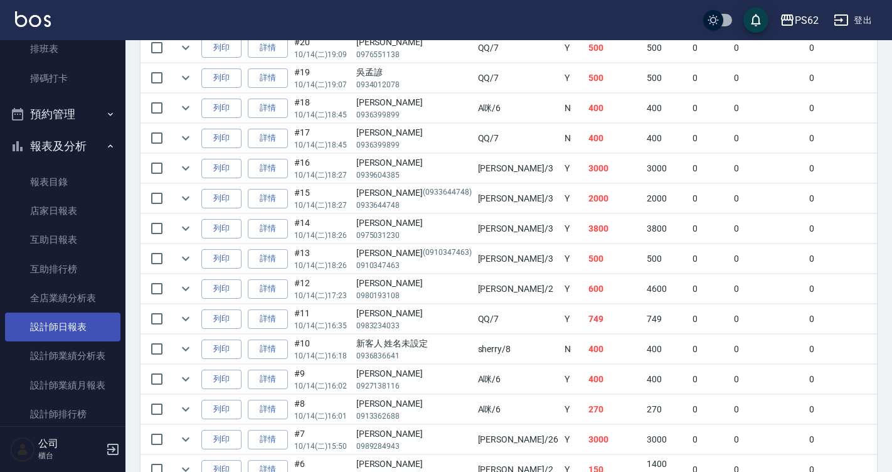
click at [101, 327] on link "設計師日報表" at bounding box center [62, 326] width 115 height 29
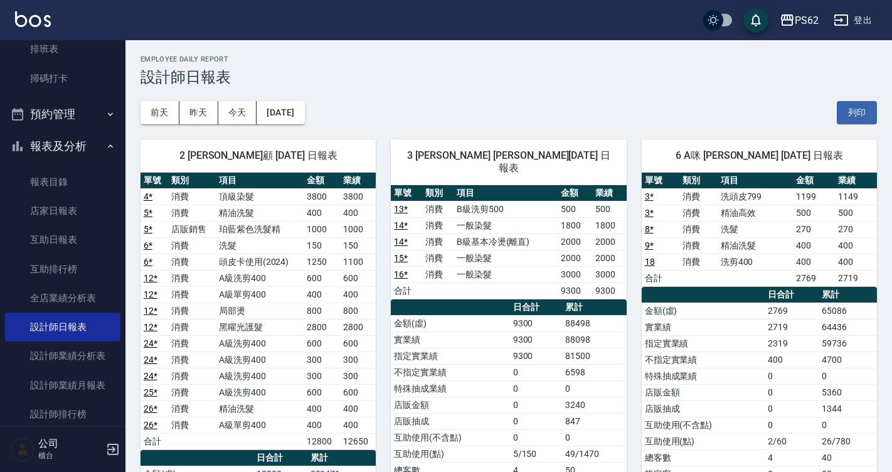
scroll to position [188, 0]
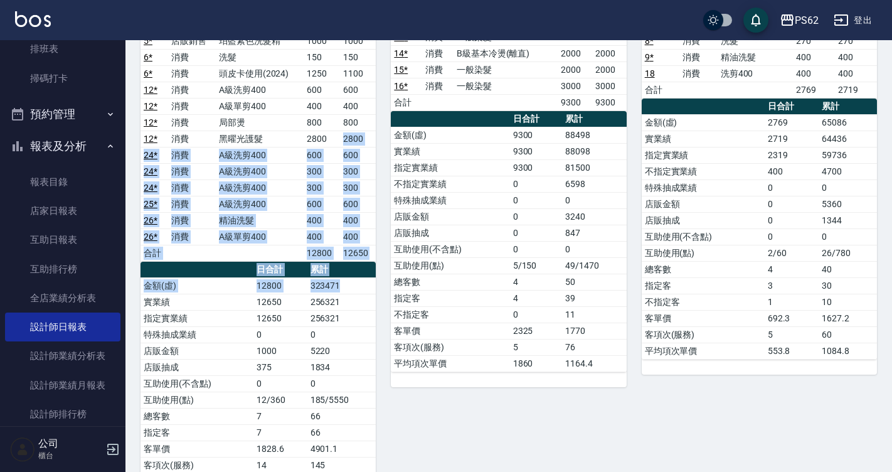
drag, startPoint x: 326, startPoint y: 145, endPoint x: 374, endPoint y: 289, distance: 151.9
click at [374, 289] on div "單號 類別 項目 金額 業績 4 * 消費 頂級染髮 3800 3800 5 * 消費 精油洗髮 400 400 5 * 店販銷售 珀藍紫色洗髮精 1000 …" at bounding box center [257, 236] width 235 height 505
click at [374, 289] on td "323471" at bounding box center [341, 285] width 69 height 16
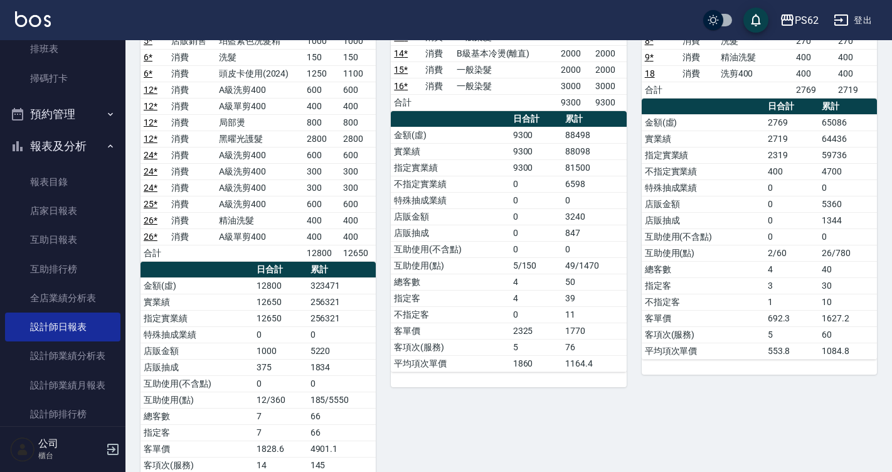
click at [362, 289] on td "323471" at bounding box center [341, 285] width 69 height 16
click at [357, 310] on td "256321" at bounding box center [341, 318] width 69 height 16
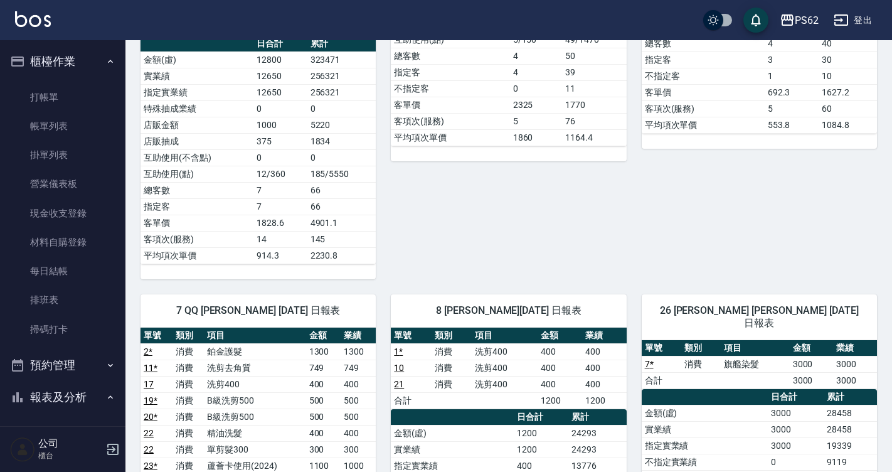
scroll to position [314, 0]
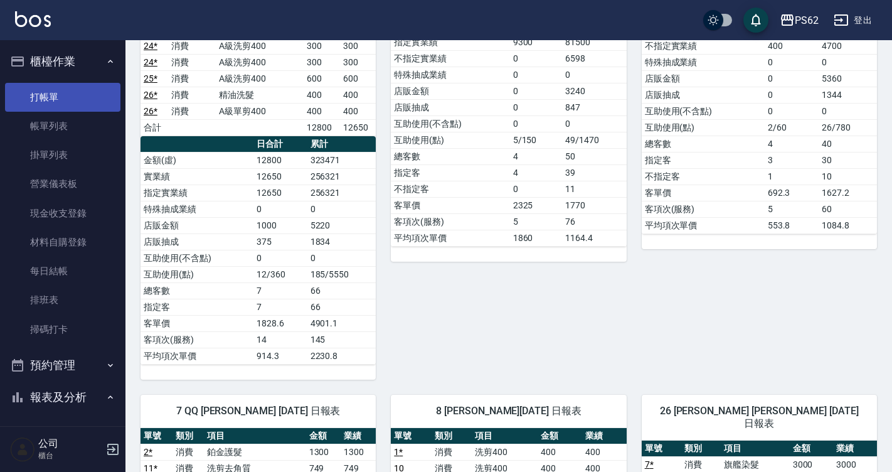
click at [83, 102] on link "打帳單" at bounding box center [62, 97] width 115 height 29
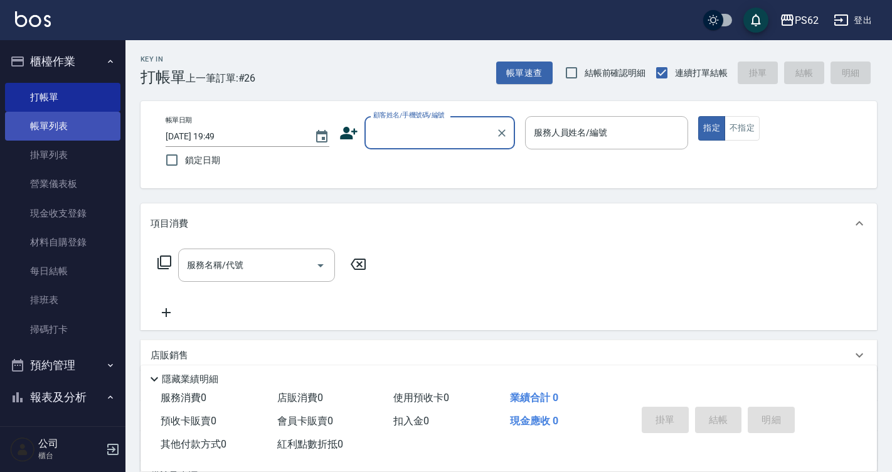
click at [68, 126] on link "帳單列表" at bounding box center [62, 126] width 115 height 29
click at [66, 130] on link "帳單列表" at bounding box center [62, 126] width 115 height 29
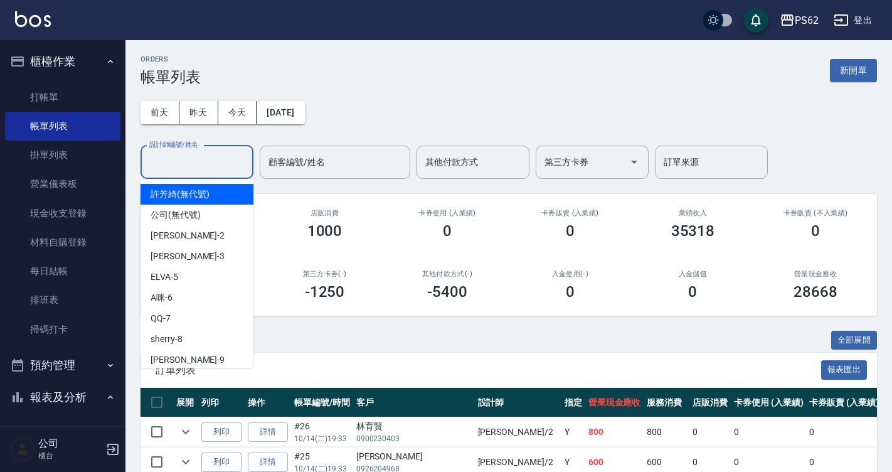
click at [238, 157] on input "設計師編號/姓名" at bounding box center [197, 162] width 102 height 22
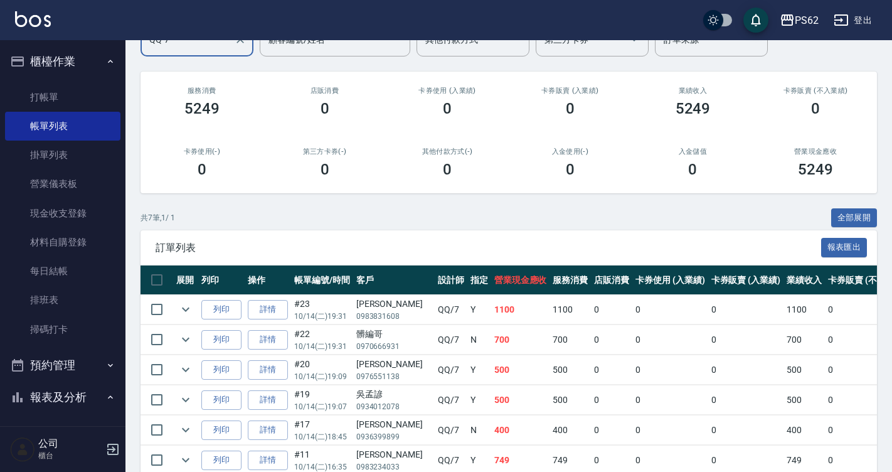
scroll to position [214, 0]
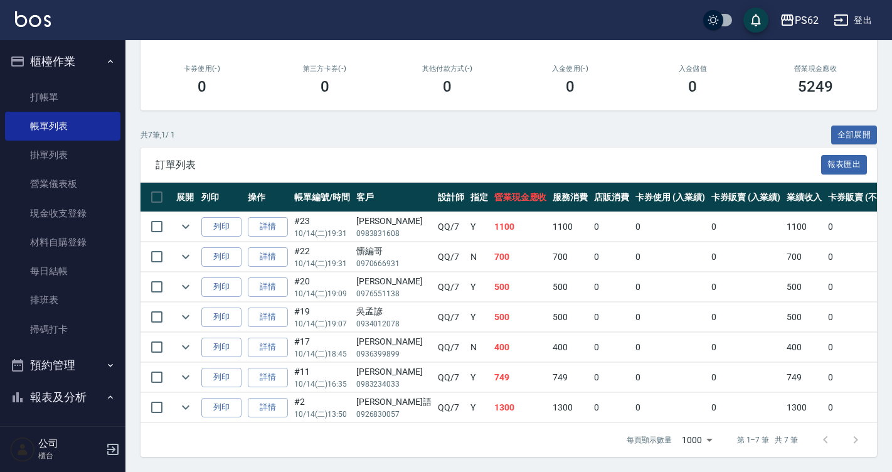
type input "QQ-7"
click at [281, 212] on td "詳情" at bounding box center [268, 226] width 46 height 29
click at [275, 218] on link "詳情" at bounding box center [268, 226] width 40 height 19
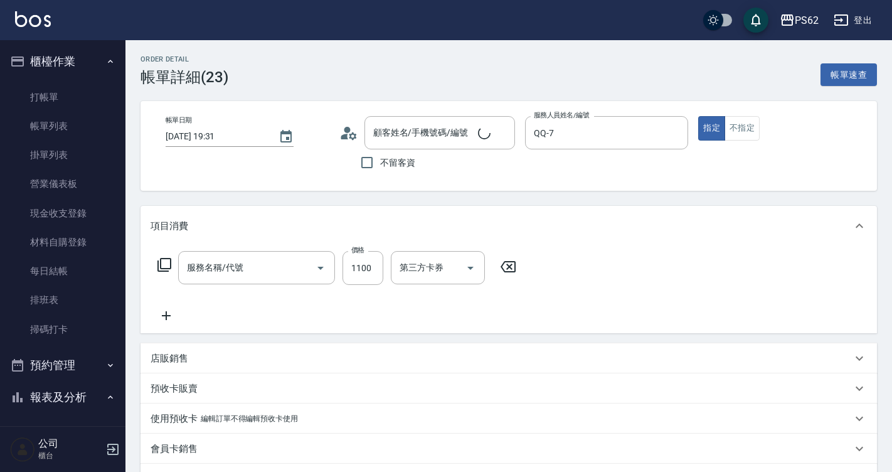
type input "2025/10/14 19:31"
type input "QQ-7"
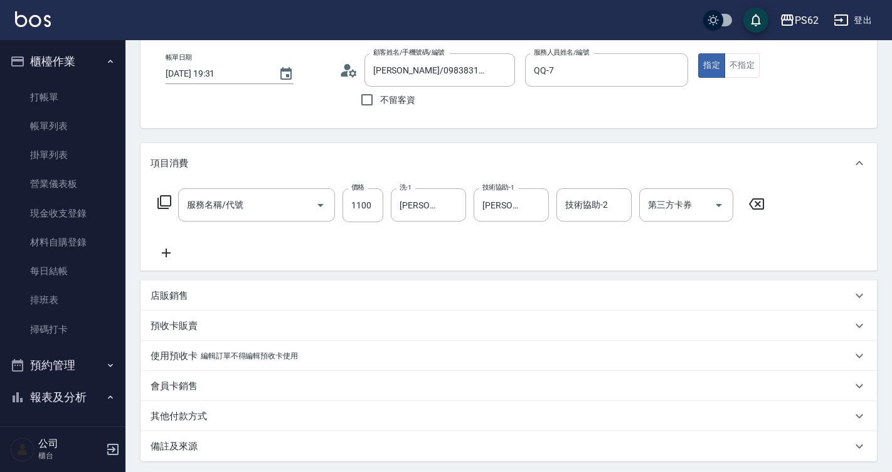
type input "林妍潔/0983831608/"
type input "蘆薈卡使用(2024)(1213)"
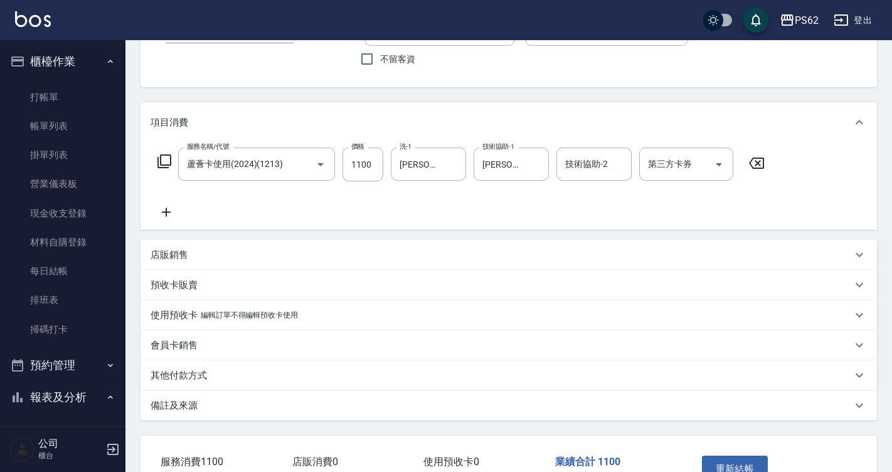
scroll to position [125, 0]
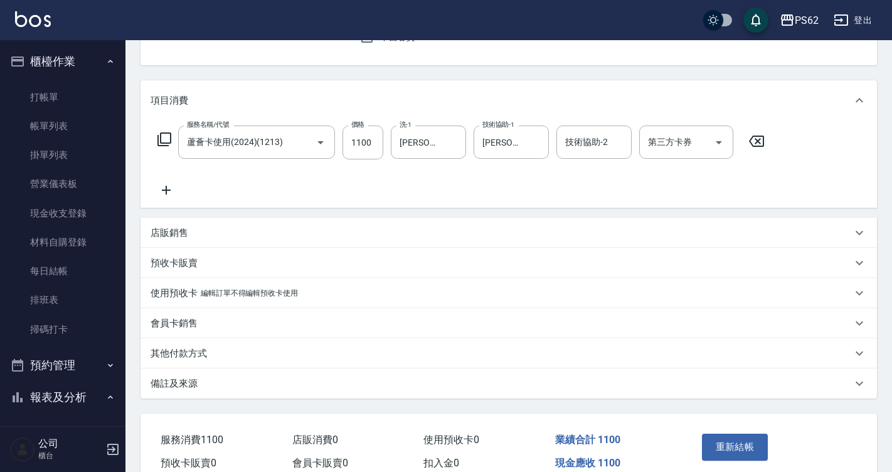
click at [186, 238] on p "店販銷售" at bounding box center [170, 232] width 38 height 13
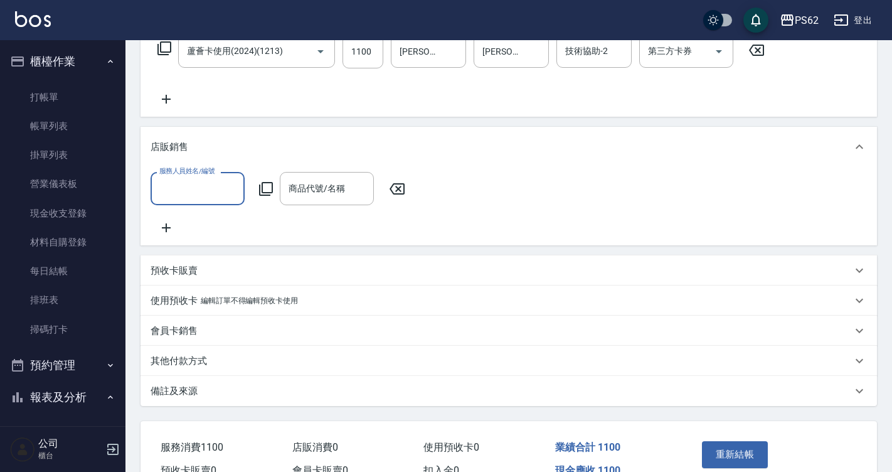
scroll to position [295, 0]
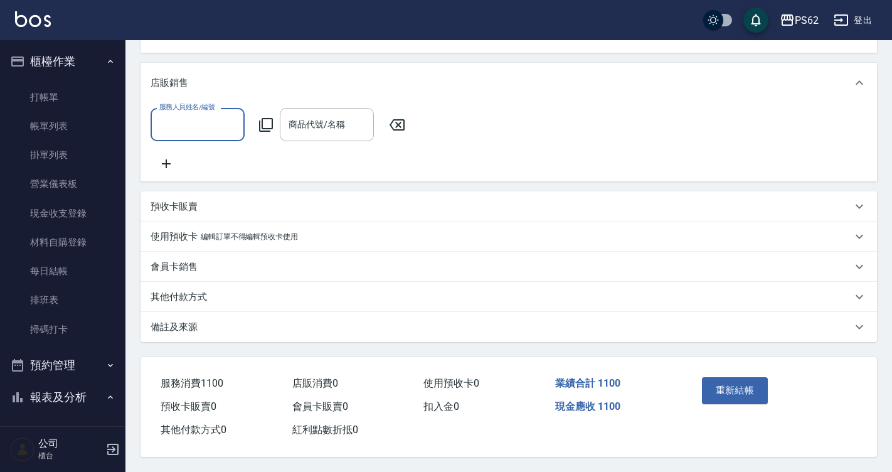
click at [176, 292] on p "其他付款方式" at bounding box center [179, 296] width 56 height 13
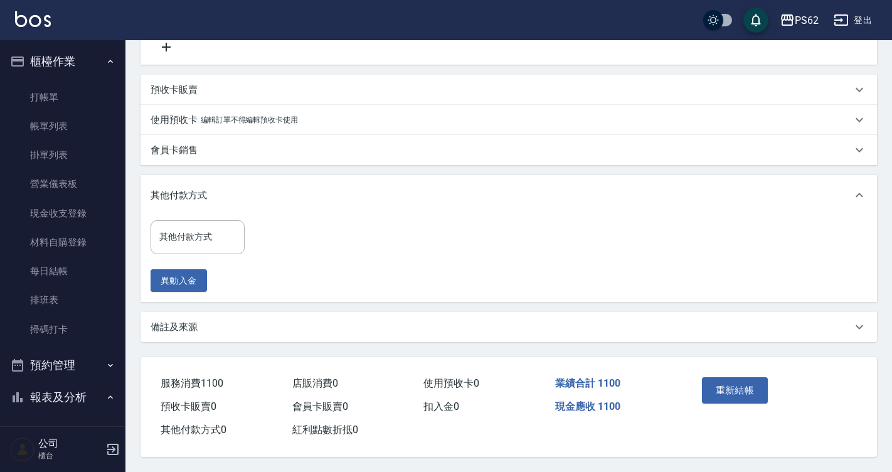
scroll to position [412, 0]
click at [223, 230] on input "其他付款方式" at bounding box center [197, 237] width 83 height 22
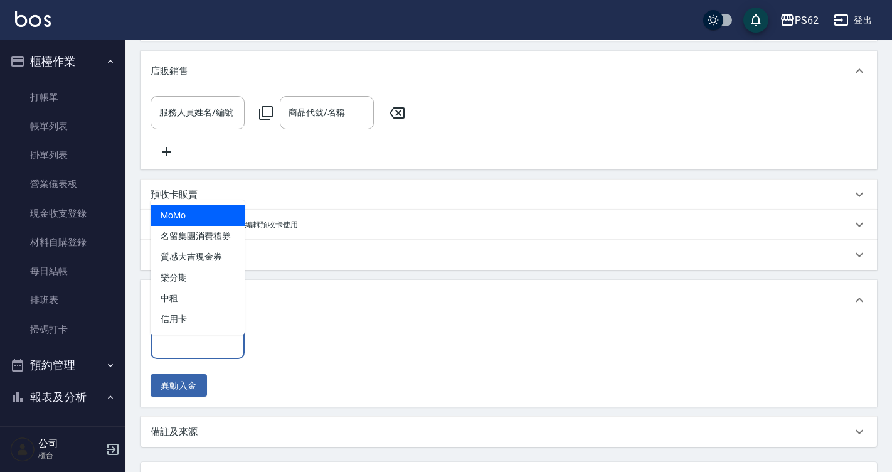
scroll to position [161, 0]
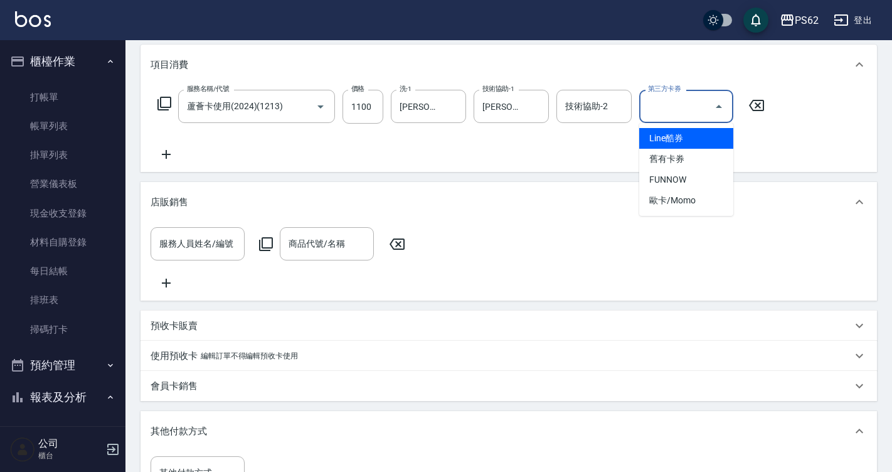
click at [690, 117] on input "第三方卡券" at bounding box center [677, 106] width 64 height 22
click at [685, 159] on span "舊有卡券" at bounding box center [686, 159] width 94 height 21
type input "舊有卡券"
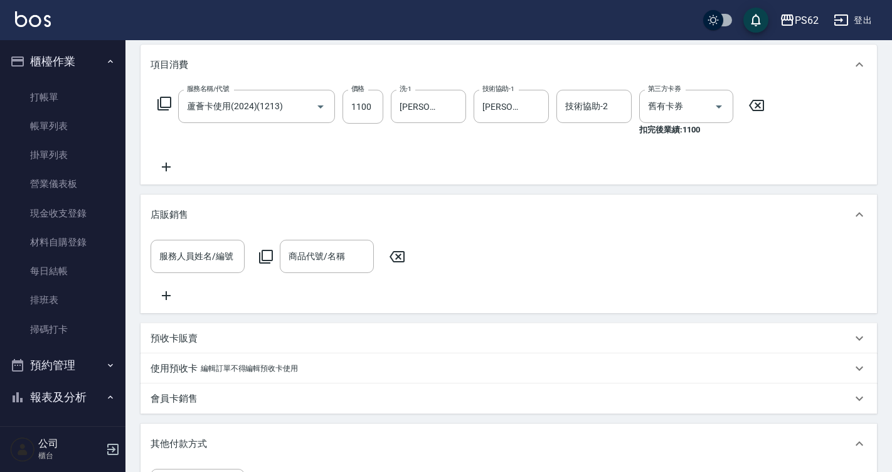
click at [605, 162] on div "服務名稱/代號 蘆薈卡使用(2024)(1213) 服務名稱/代號 價格 1100 價格 洗-1 佩佩-20 洗-1 技術協助-1 佩佩-20 技術協助-1 …" at bounding box center [461, 132] width 621 height 85
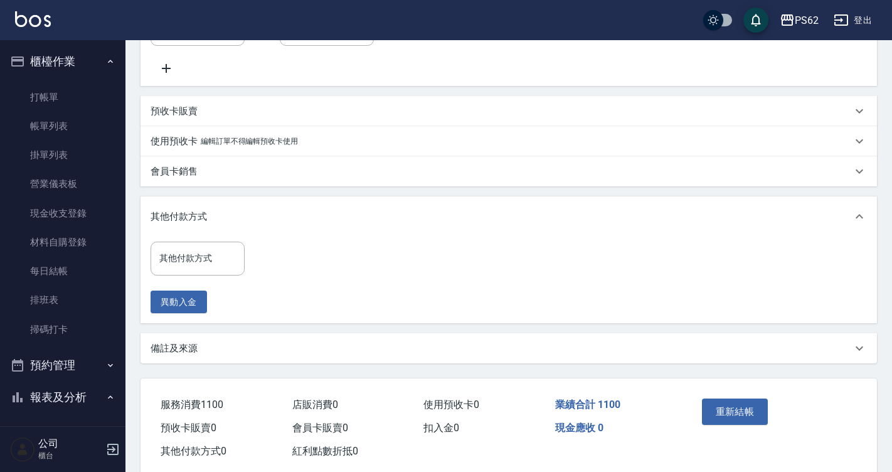
scroll to position [425, 0]
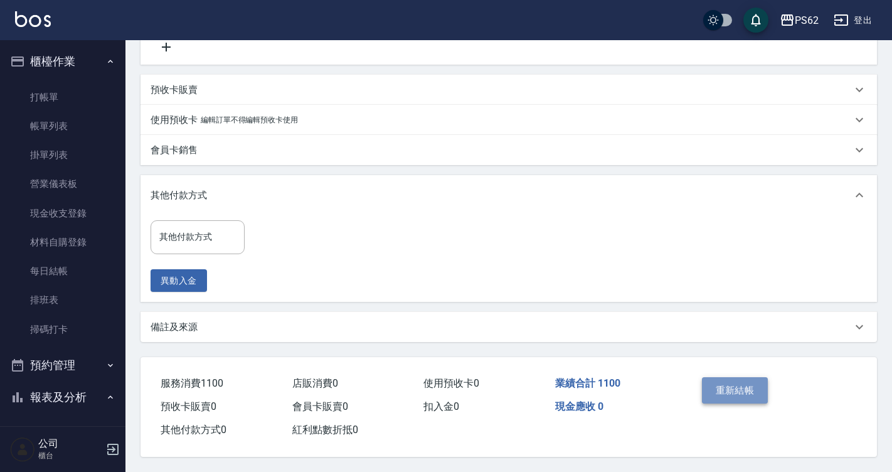
click at [746, 383] on button "重新結帳" at bounding box center [735, 390] width 66 height 26
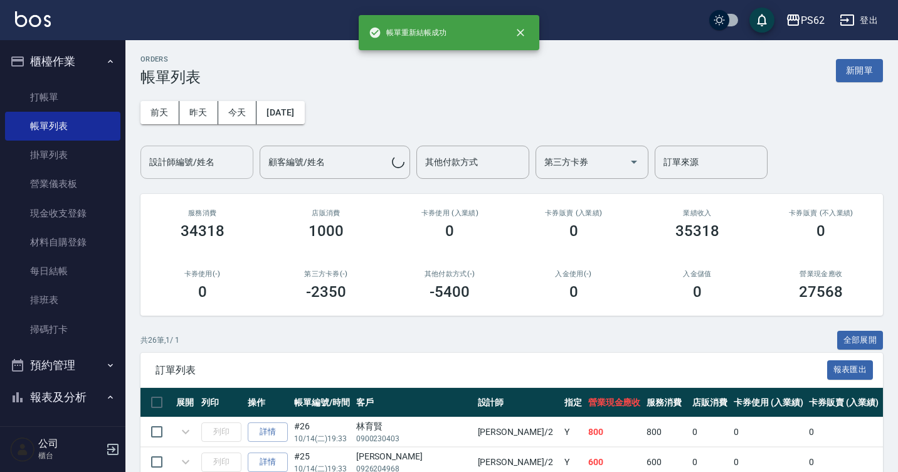
click at [210, 166] on div "設計師編號/姓名 設計師編號/姓名" at bounding box center [196, 161] width 113 height 33
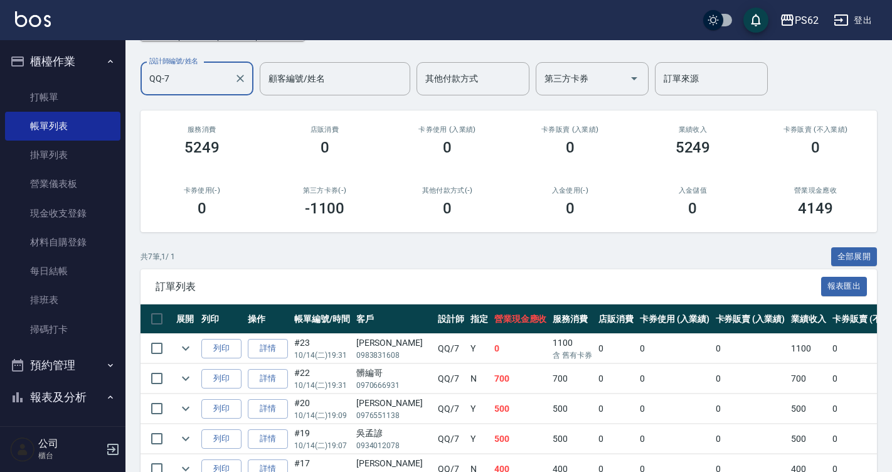
scroll to position [214, 0]
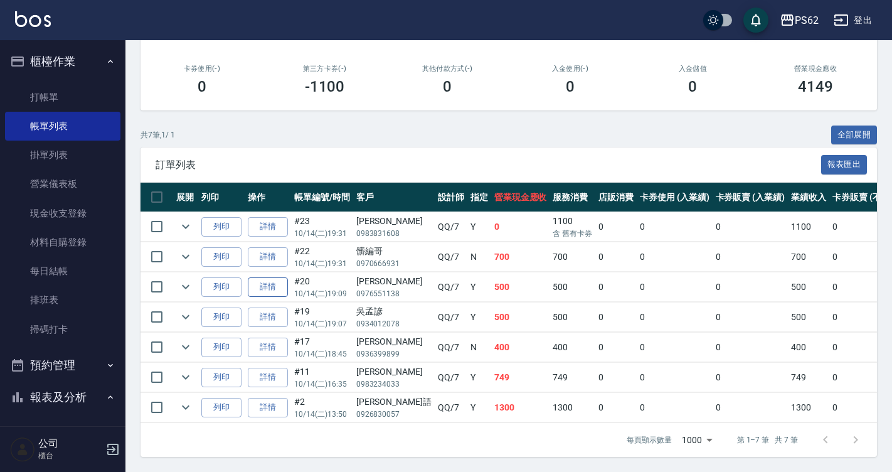
type input "QQ-7"
click at [266, 277] on link "詳情" at bounding box center [268, 286] width 40 height 19
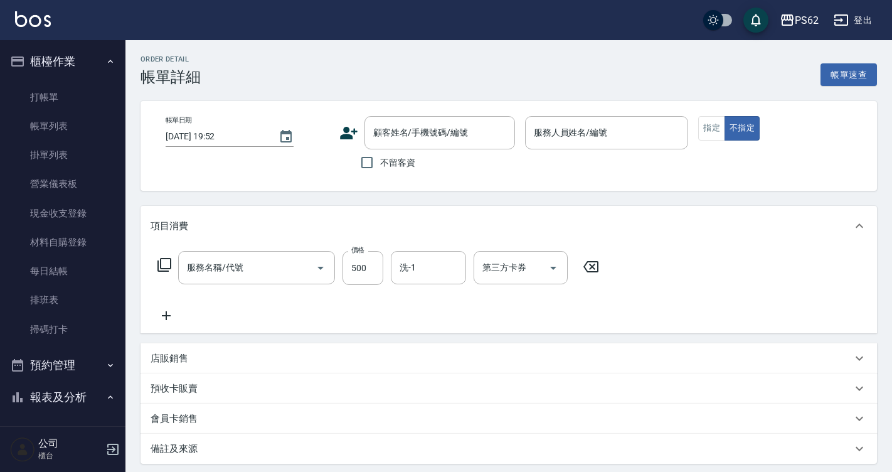
type input "B級洗剪500(103)"
type input "2025/10/14 19:09"
type input "QQ-7"
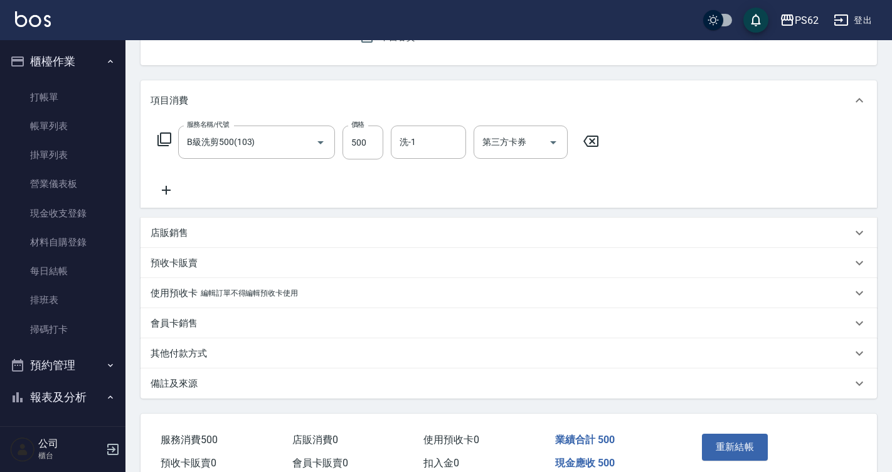
scroll to position [127, 0]
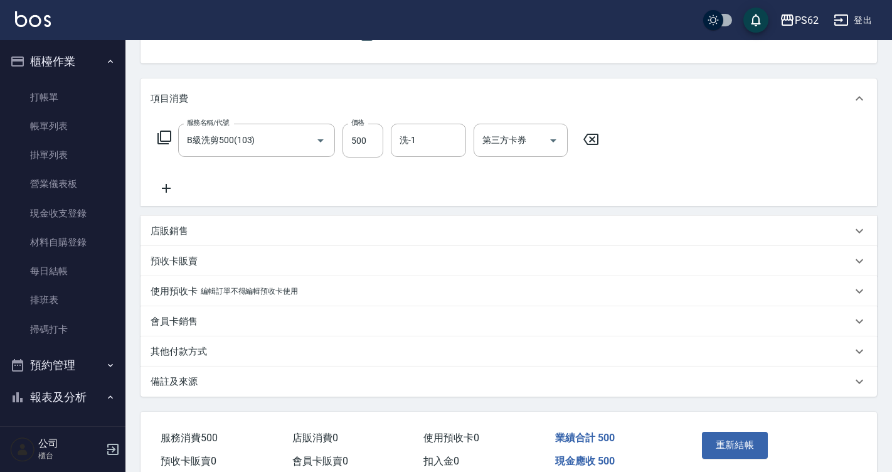
type input "江政賢/0976551138/"
click at [190, 235] on div "店販銷售" at bounding box center [501, 231] width 701 height 13
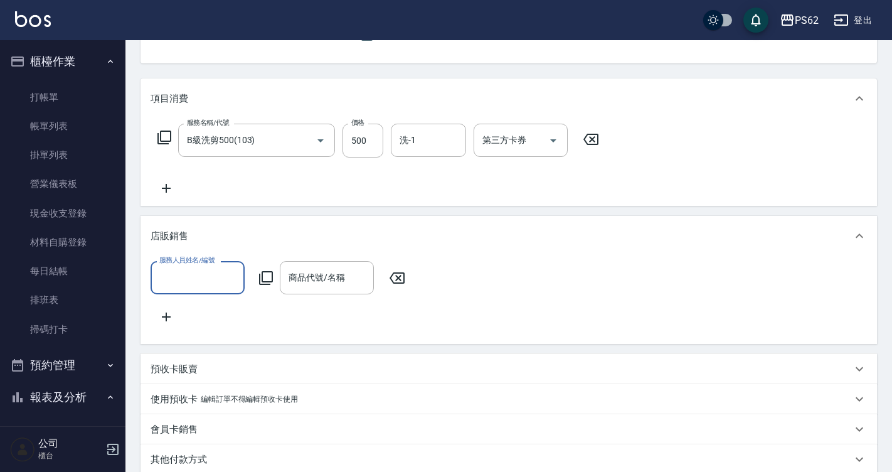
scroll to position [0, 0]
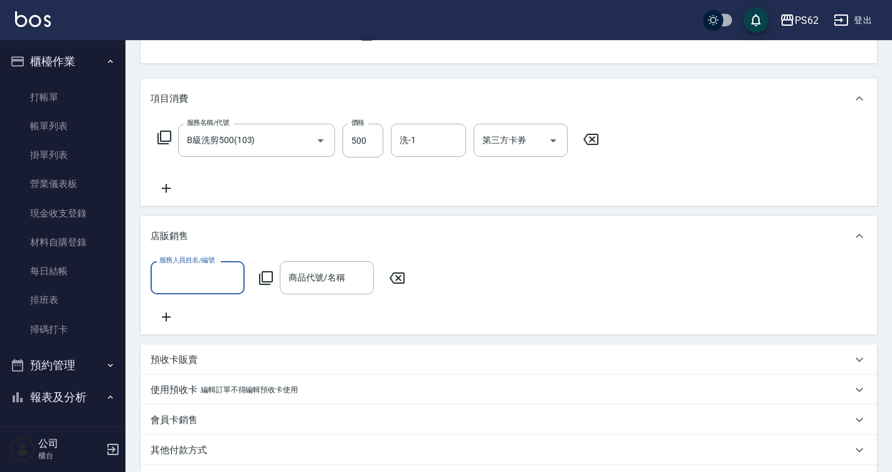
click at [193, 277] on input "服務人員姓名/編號" at bounding box center [197, 278] width 83 height 22
type input "QQ-7"
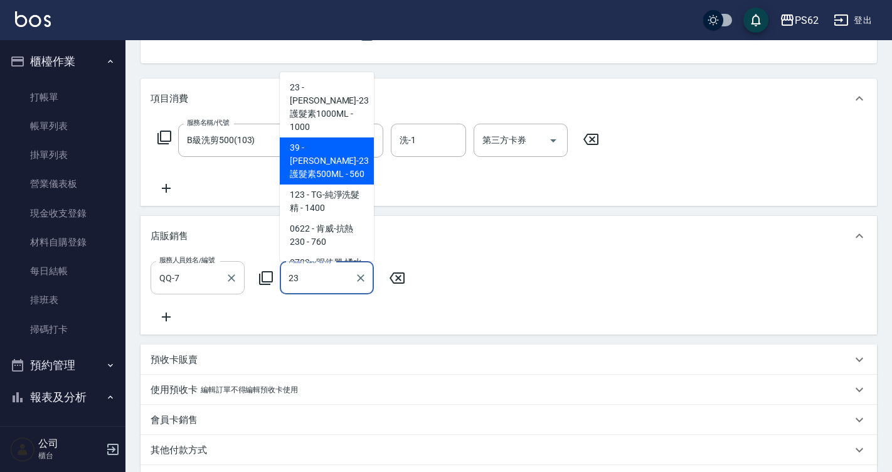
type input "[PERSON_NAME]-23護髮素500ML"
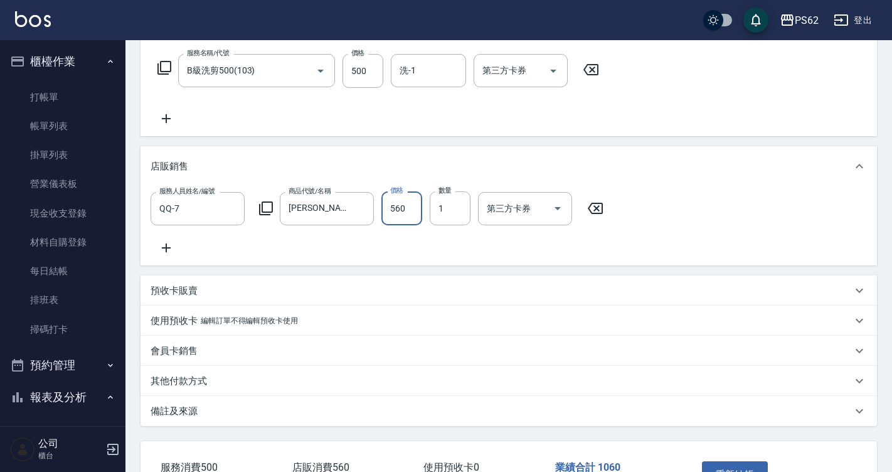
scroll to position [296, 0]
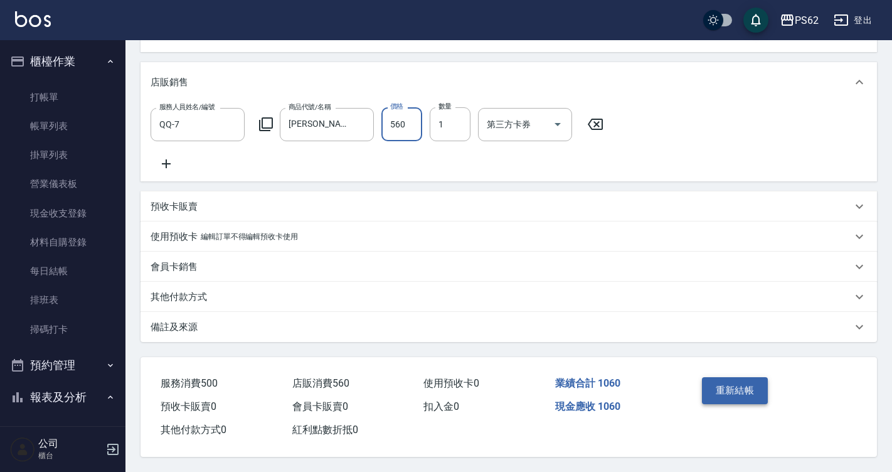
click at [748, 382] on button "重新結帳" at bounding box center [735, 390] width 66 height 26
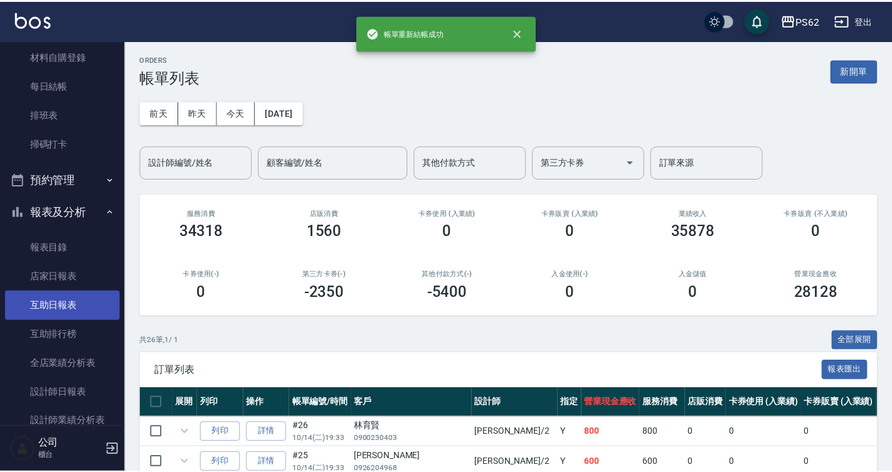
scroll to position [188, 0]
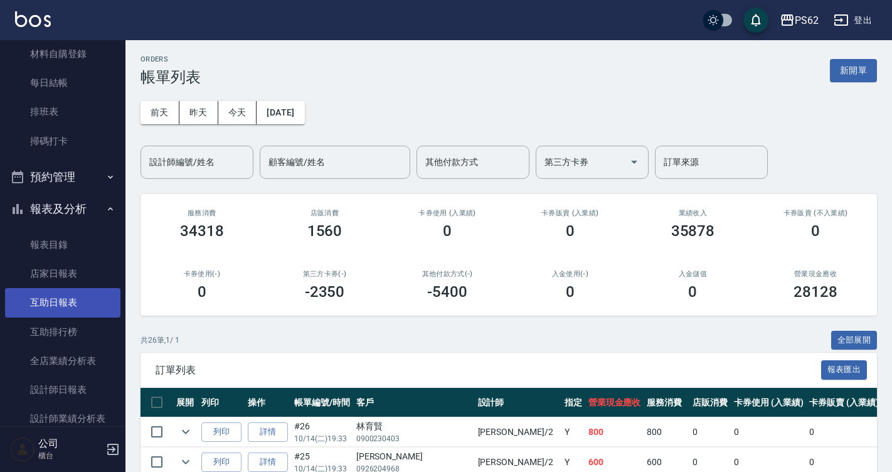
click at [85, 293] on link "互助日報表" at bounding box center [62, 302] width 115 height 29
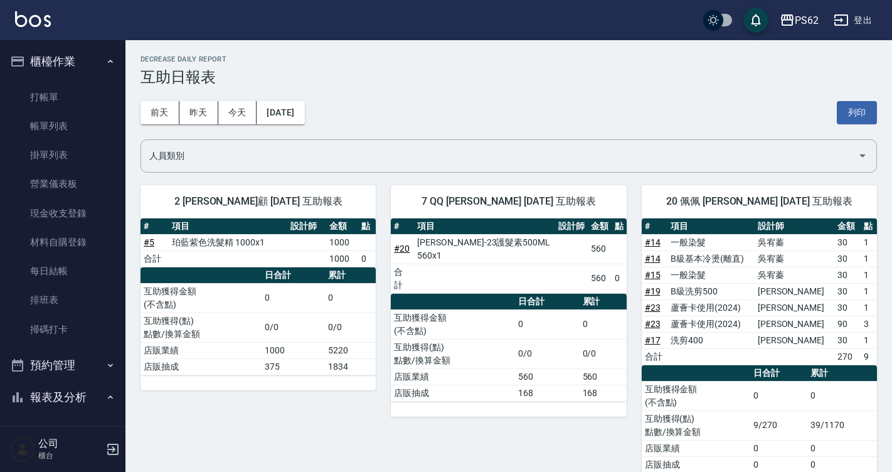
click at [50, 80] on ul "打帳單 帳單列表 掛單列表 營業儀表板 現金收支登錄 材料自購登錄 每日結帳 排班表 掃碼打卡" at bounding box center [62, 213] width 115 height 271
click at [58, 94] on link "打帳單" at bounding box center [62, 97] width 115 height 29
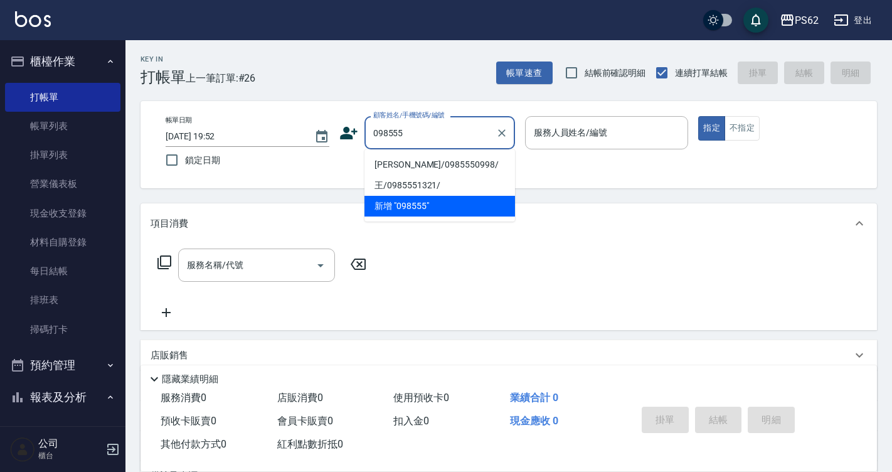
click at [445, 164] on li "黃羽璇/0985550998/" at bounding box center [439, 164] width 151 height 21
type input "黃羽璇/0985550998/"
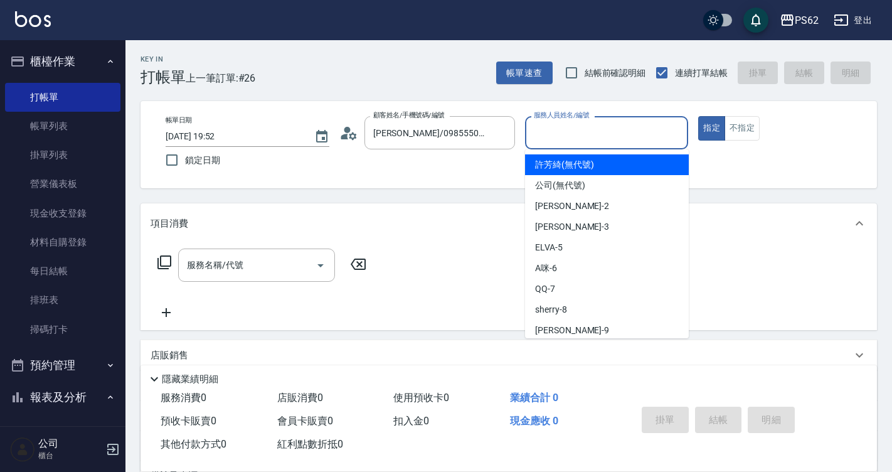
click at [561, 134] on input "服務人員姓名/編號" at bounding box center [607, 133] width 152 height 22
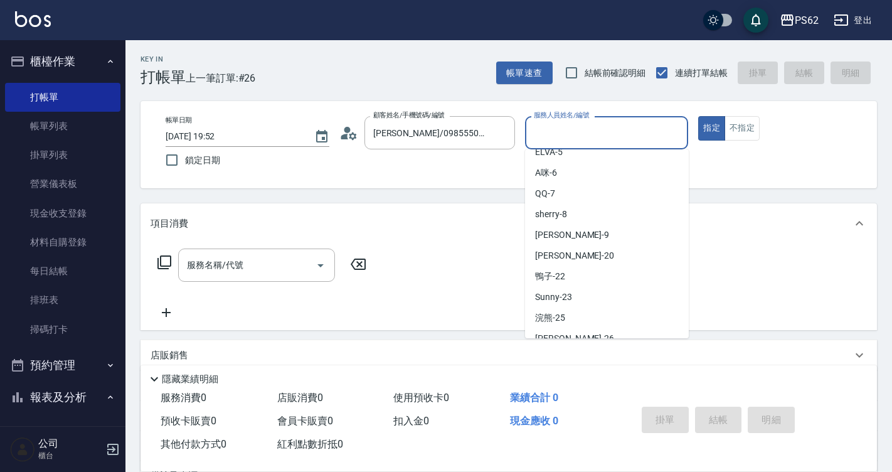
scroll to position [125, 0]
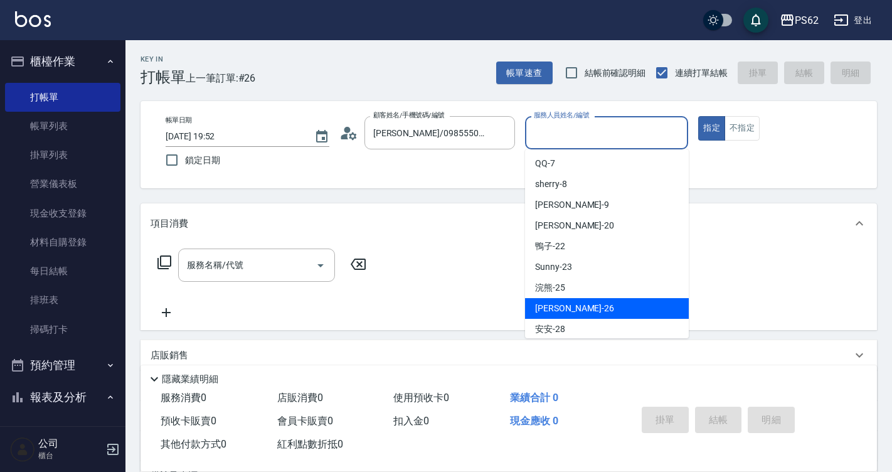
click at [552, 308] on span "小欣 -26" at bounding box center [574, 308] width 79 height 13
type input "小欣-26"
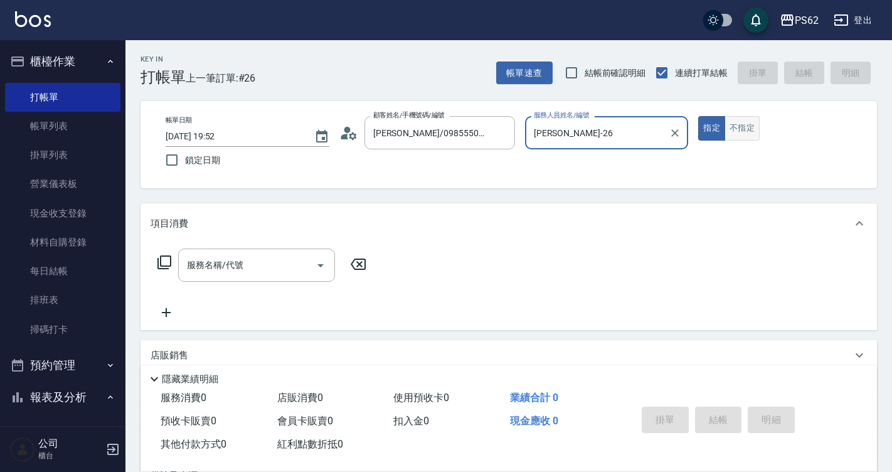
click at [737, 129] on button "不指定" at bounding box center [741, 128] width 35 height 24
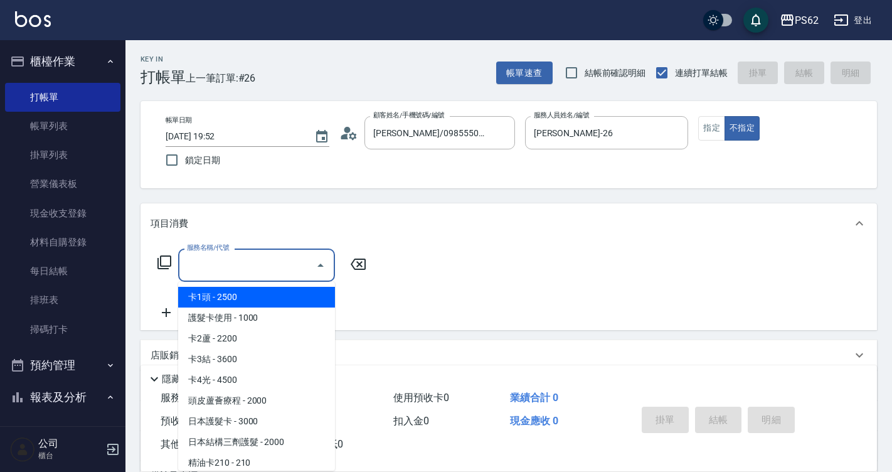
click at [209, 267] on input "服務名稱/代號" at bounding box center [247, 265] width 127 height 22
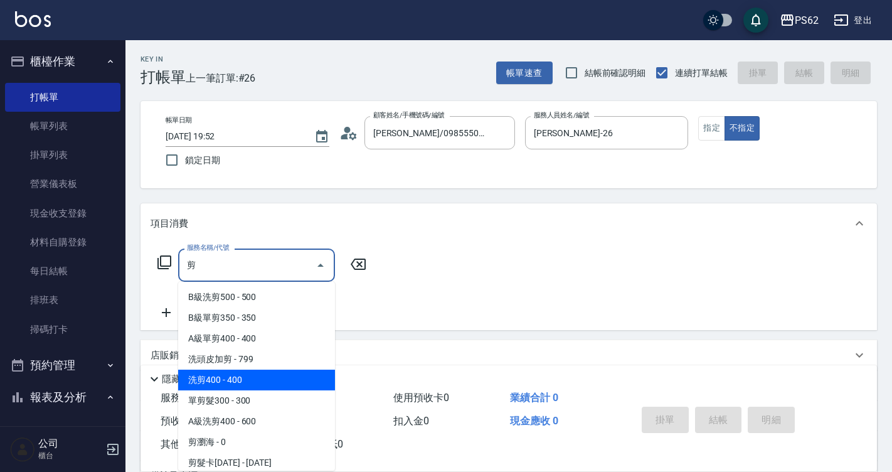
click at [236, 381] on span "洗剪400 - 400" at bounding box center [256, 379] width 157 height 21
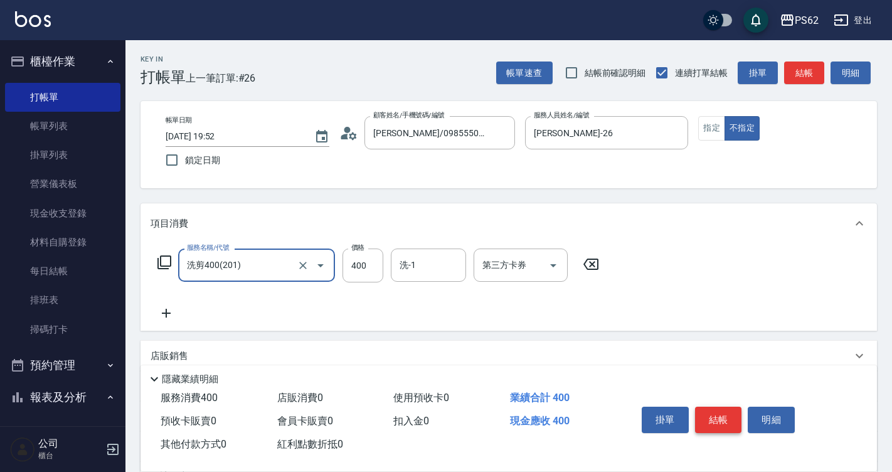
type input "洗剪400(201)"
click at [707, 416] on button "結帳" at bounding box center [718, 419] width 47 height 26
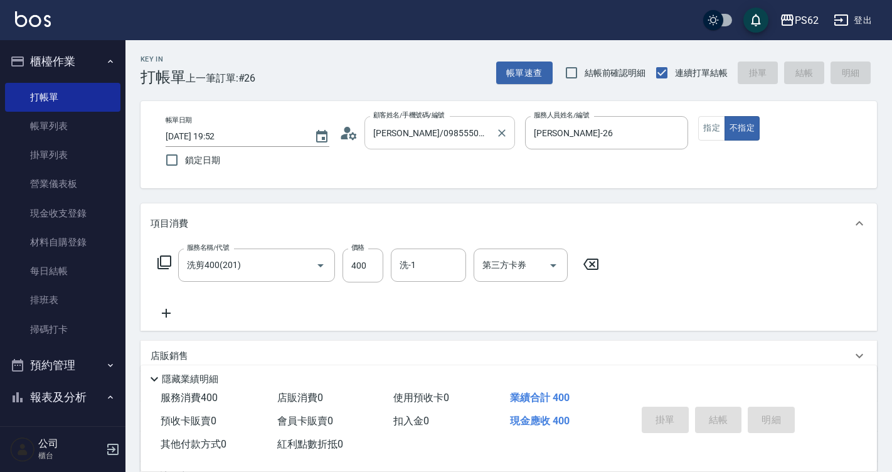
type input "2025/10/14 19:58"
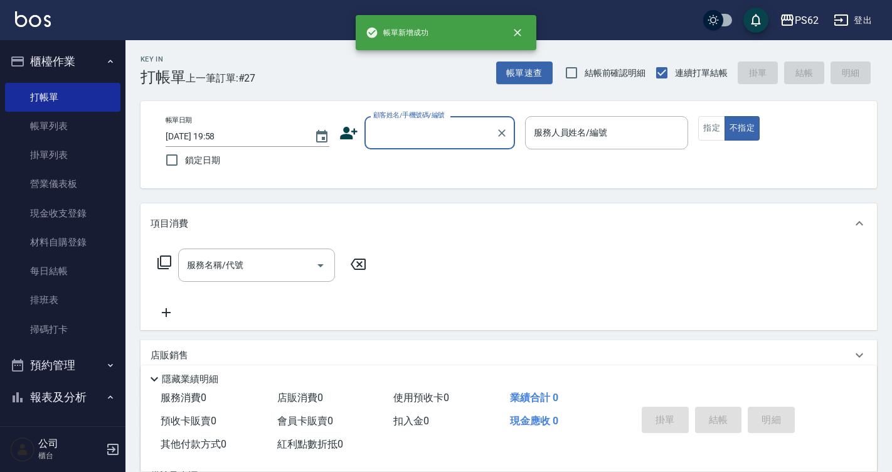
click at [415, 137] on input "顧客姓名/手機號碼/編號" at bounding box center [430, 133] width 120 height 22
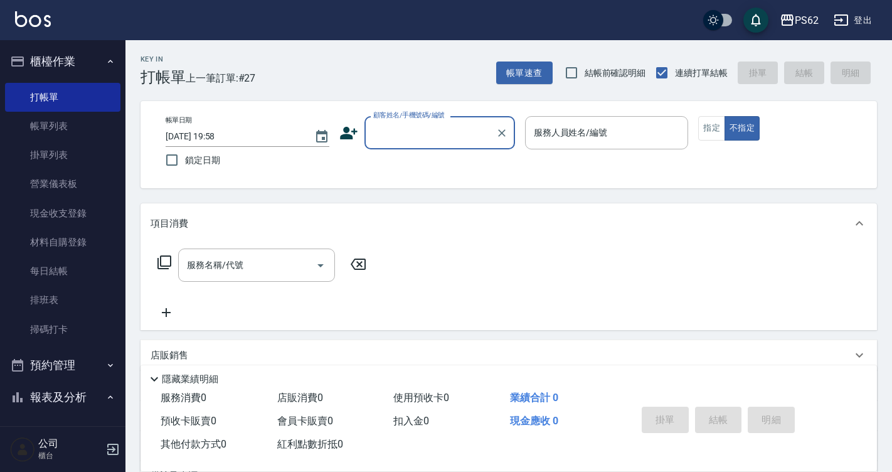
click at [415, 137] on input "顧客姓名/手機號碼/編號" at bounding box center [430, 133] width 120 height 22
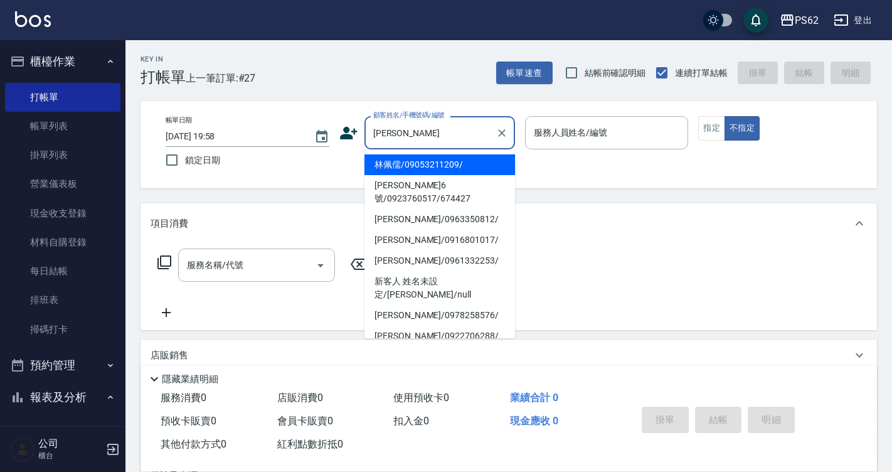
click at [393, 163] on li "林佩儒/09053211209/" at bounding box center [439, 164] width 151 height 21
type input "林佩儒/09053211209/"
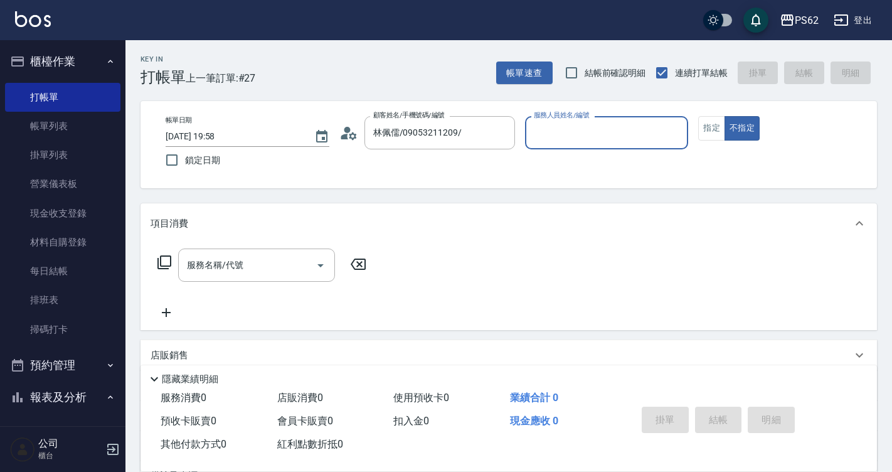
click at [568, 138] on input "服務人員姓名/編號" at bounding box center [607, 133] width 152 height 22
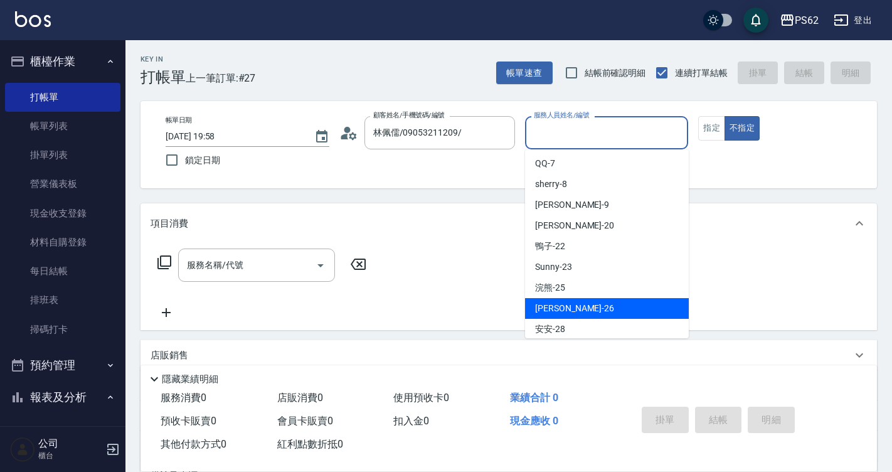
click at [562, 302] on span "小欣 -26" at bounding box center [574, 308] width 79 height 13
type input "小欣-26"
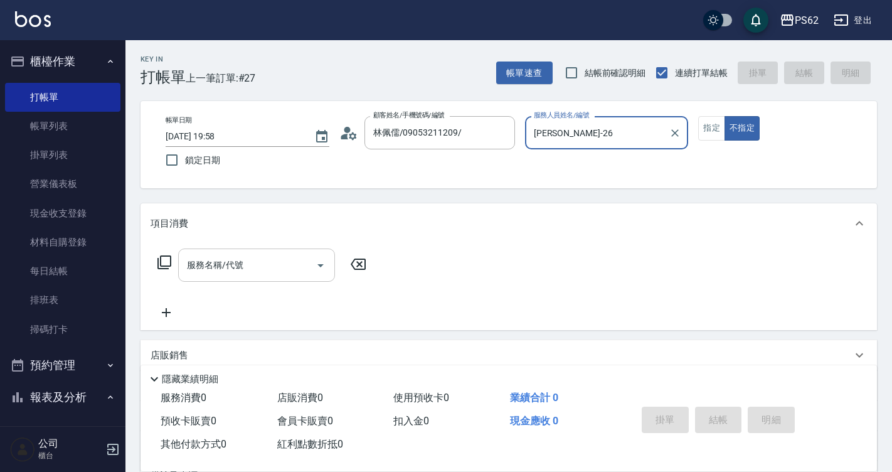
click at [221, 272] on input "服務名稱/代號" at bounding box center [247, 265] width 127 height 22
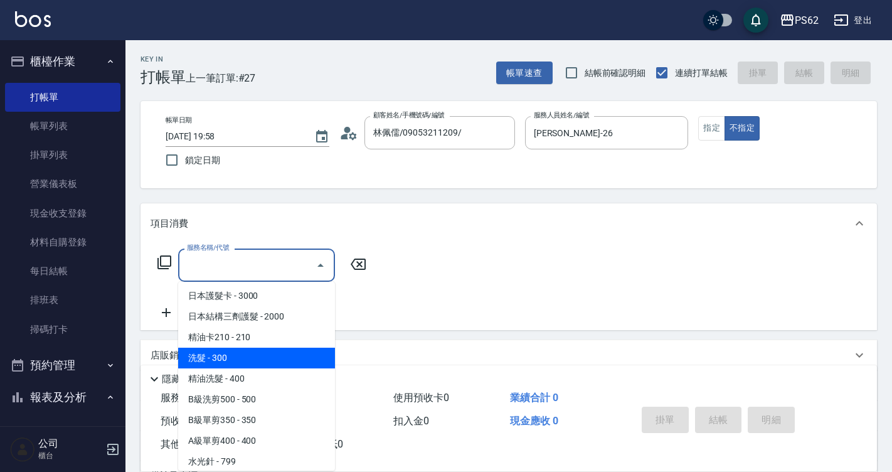
click at [228, 356] on span "洗髮 - 300" at bounding box center [256, 357] width 157 height 21
type input "洗髮(101)"
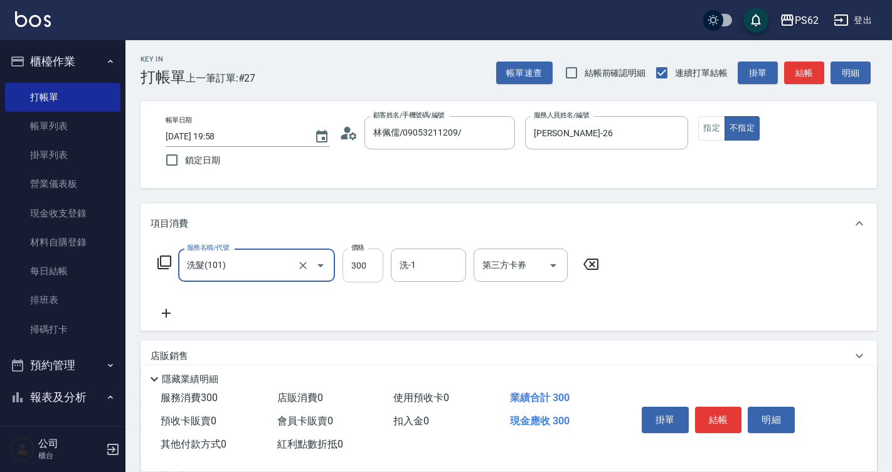
click at [376, 271] on input "300" at bounding box center [362, 265] width 41 height 34
type input "320"
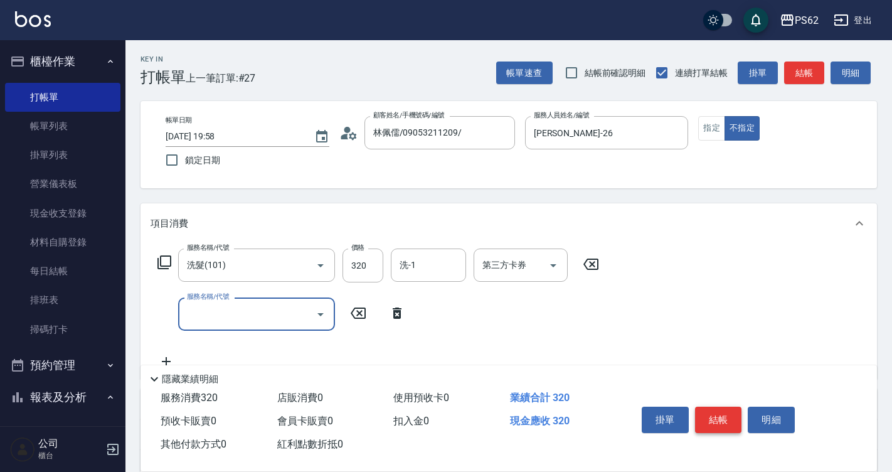
click at [714, 406] on button "結帳" at bounding box center [718, 419] width 47 height 26
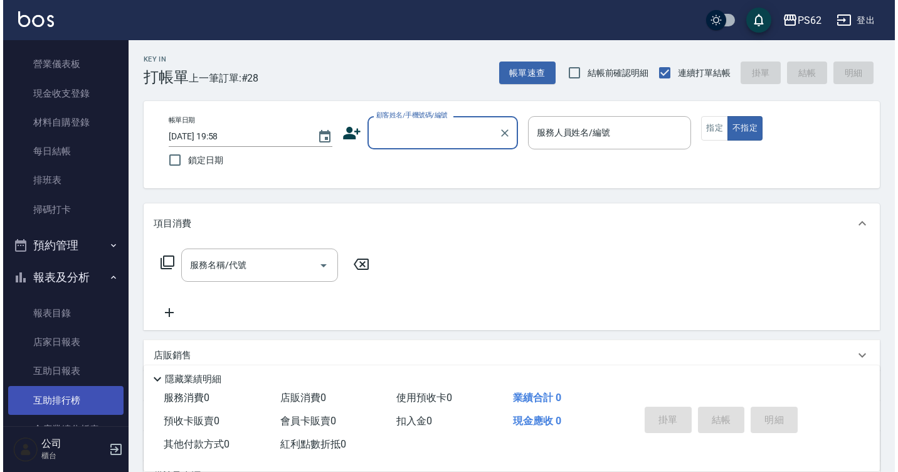
scroll to position [188, 0]
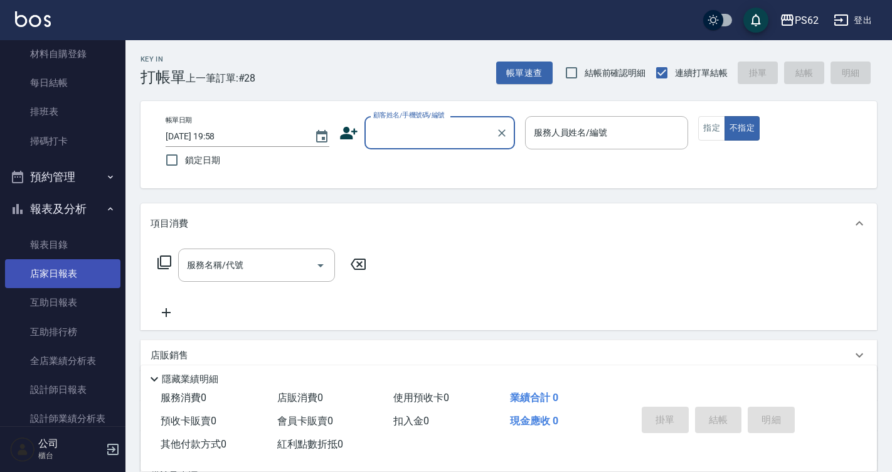
click at [83, 270] on link "店家日報表" at bounding box center [62, 273] width 115 height 29
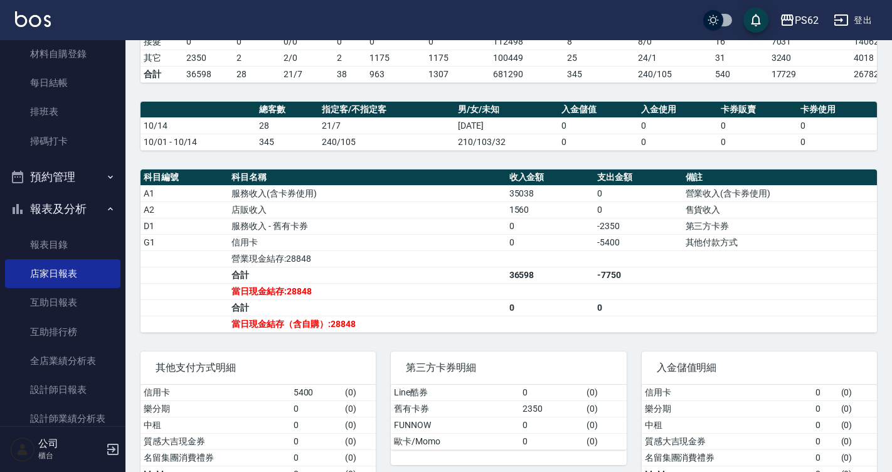
scroll to position [351, 0]
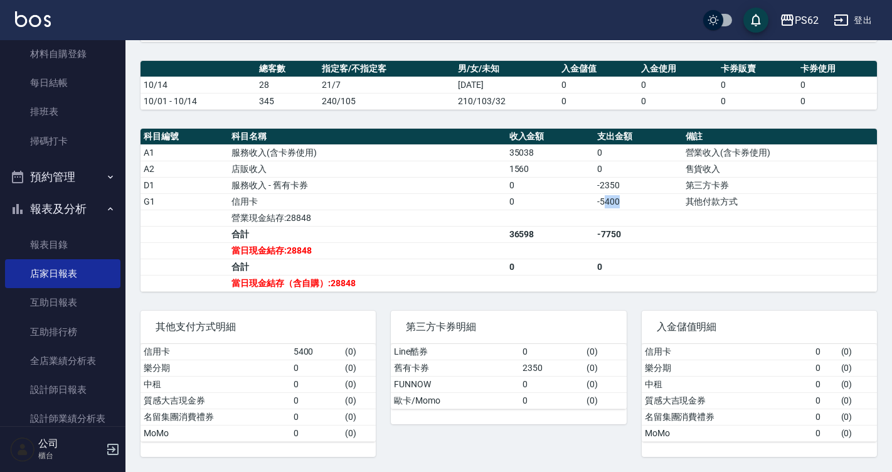
drag, startPoint x: 609, startPoint y: 197, endPoint x: 641, endPoint y: 207, distance: 33.5
click at [641, 207] on td "-5400" at bounding box center [638, 201] width 88 height 16
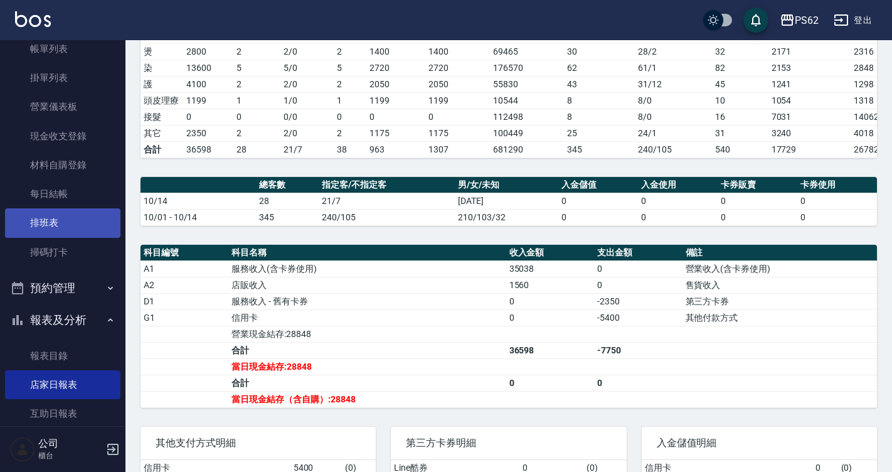
scroll to position [0, 0]
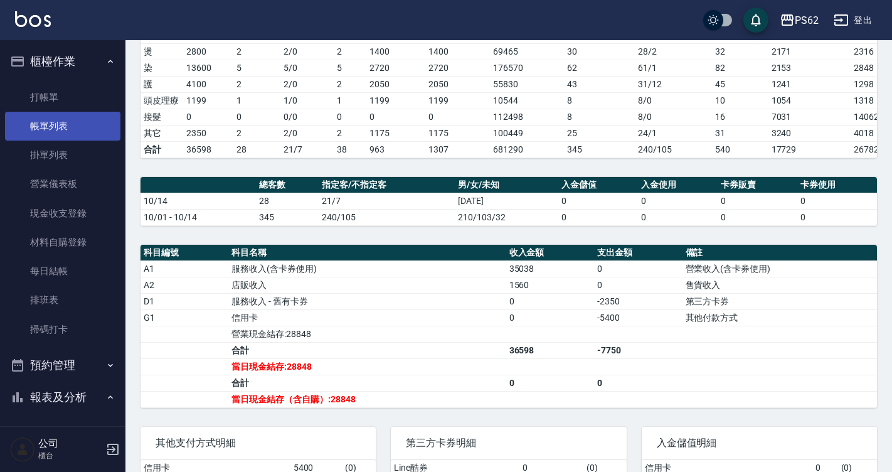
click at [47, 137] on link "帳單列表" at bounding box center [62, 126] width 115 height 29
click at [56, 124] on link "帳單列表" at bounding box center [62, 126] width 115 height 29
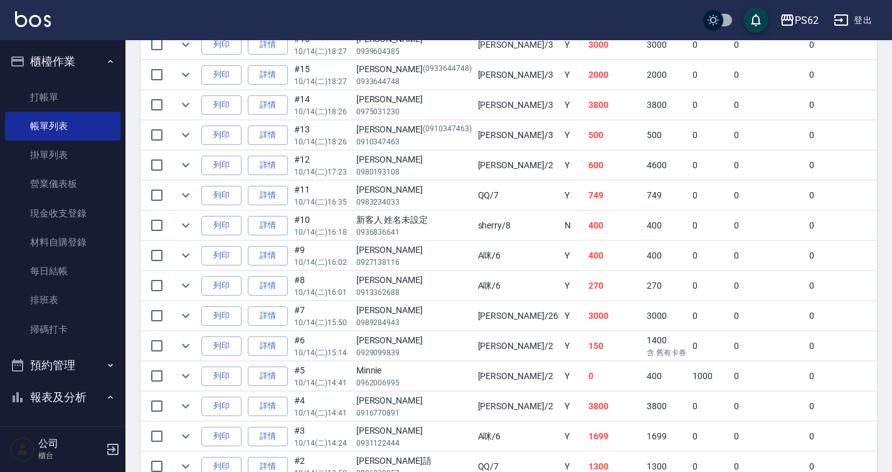
scroll to position [753, 0]
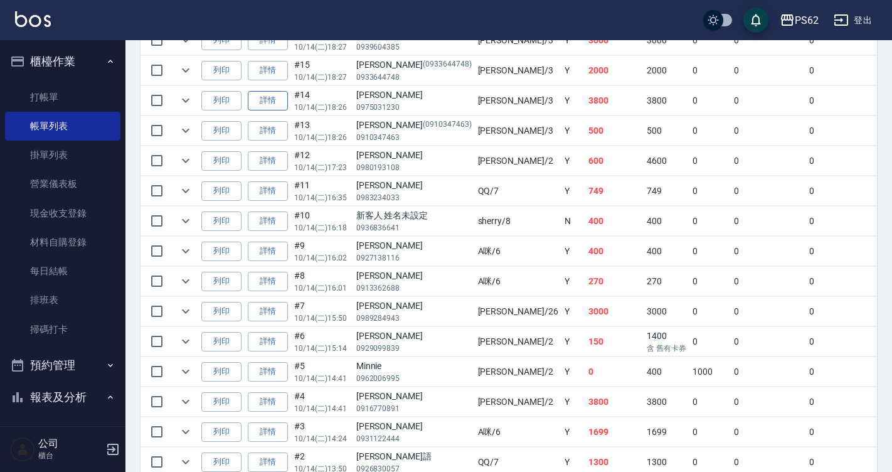
click at [278, 102] on link "詳情" at bounding box center [268, 100] width 40 height 19
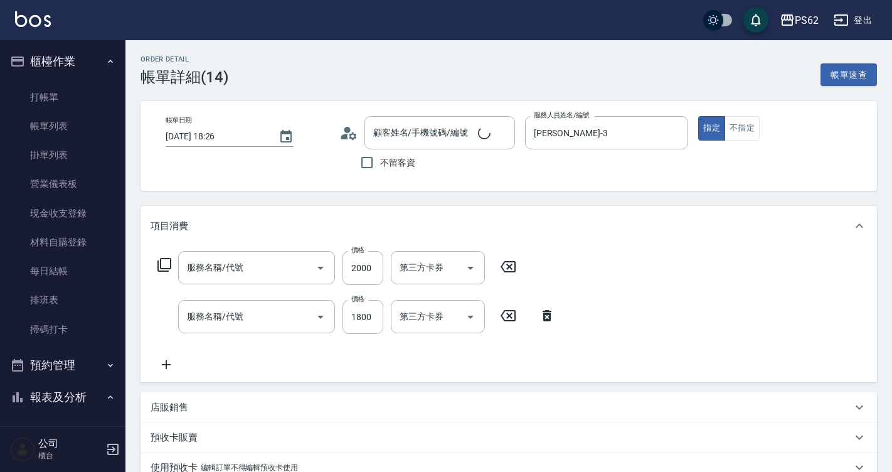
type input "2025/10/14 18:26"
type input "Tina-3"
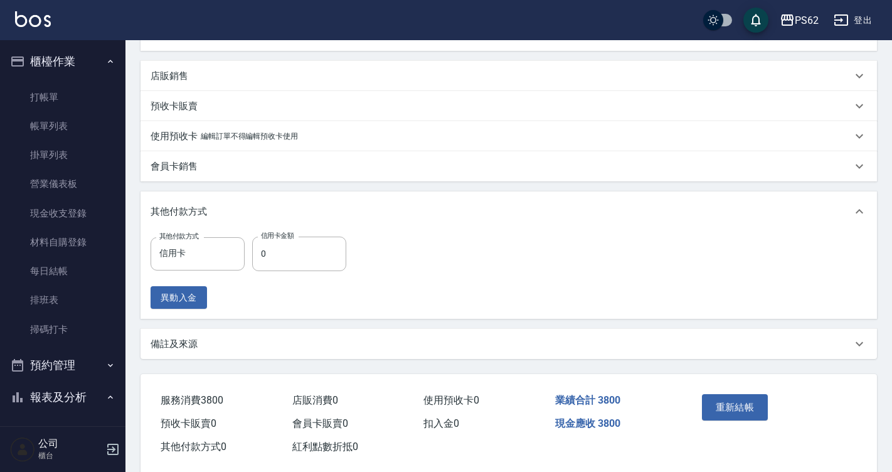
type input "簡良俊/0975031230/"
type input "B級基本冷燙(離直)(806)"
type input "一般染髮(401)"
click at [285, 269] on input "0" at bounding box center [299, 253] width 94 height 34
type input "3800"
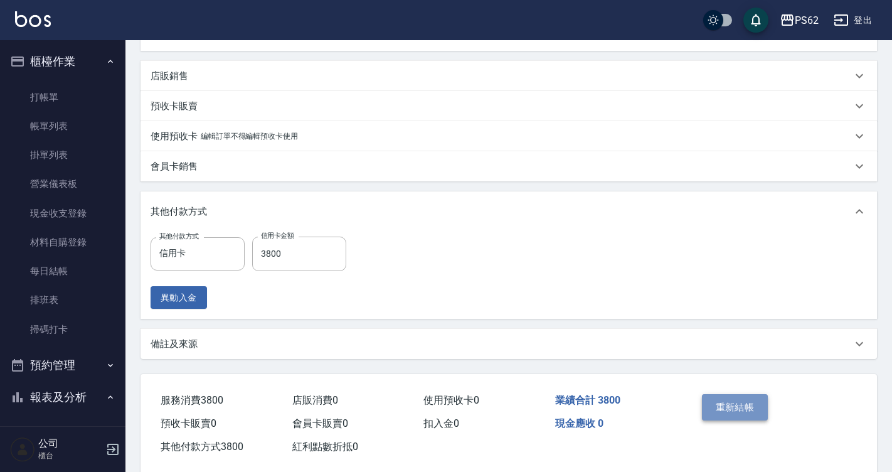
click at [730, 409] on button "重新結帳" at bounding box center [735, 407] width 66 height 26
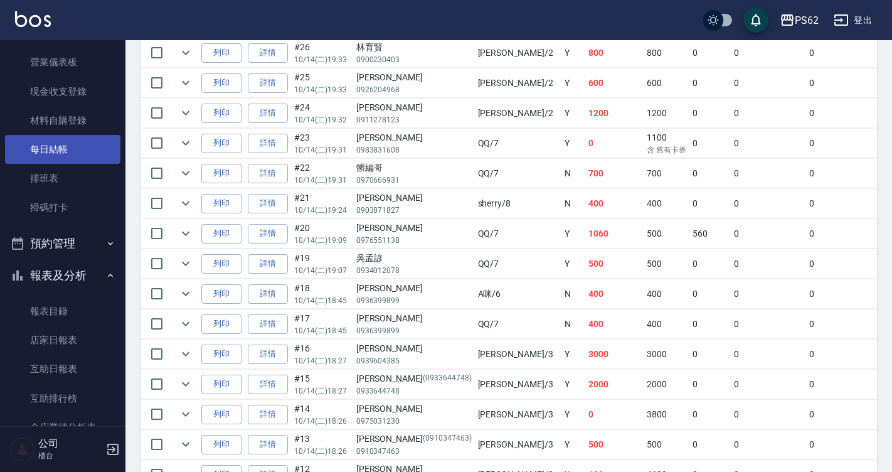
scroll to position [251, 0]
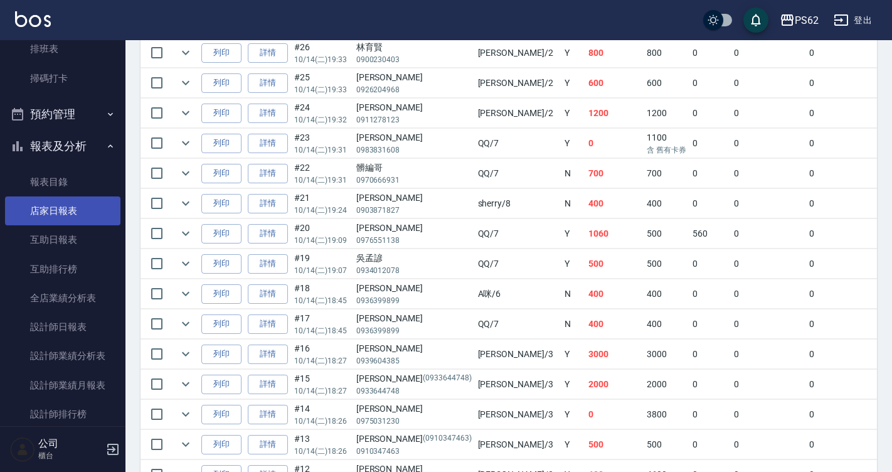
click at [77, 213] on link "店家日報表" at bounding box center [62, 210] width 115 height 29
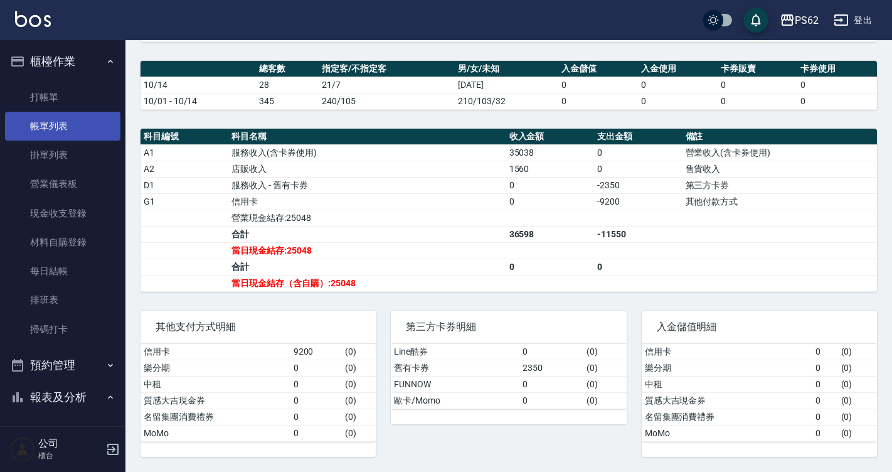
click at [82, 132] on link "帳單列表" at bounding box center [62, 126] width 115 height 29
click at [83, 128] on link "帳單列表" at bounding box center [62, 126] width 115 height 29
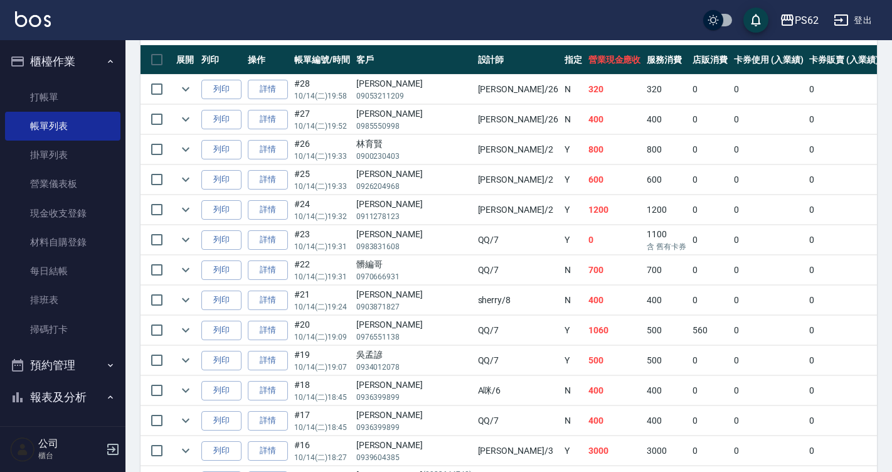
scroll to position [314, 0]
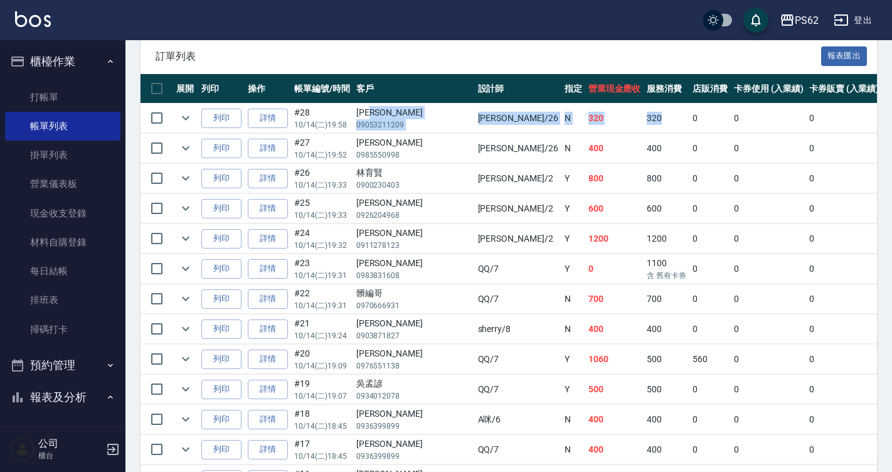
drag, startPoint x: 410, startPoint y: 114, endPoint x: 594, endPoint y: 114, distance: 184.4
click at [594, 114] on tr "列印 詳情 #28 10/14 (二) 19:58 林佩儒 09053211209 小欣 /26 N 320 320 0 0 0 320 0 0 0 0 0" at bounding box center [721, 117] width 1163 height 29
click at [643, 114] on td "320" at bounding box center [666, 117] width 46 height 29
drag, startPoint x: 580, startPoint y: 297, endPoint x: 659, endPoint y: 294, distance: 79.1
click at [659, 294] on tr "列印 詳情 #22 10/14 (二) 19:31 髒編哥 0970666931 QQ /7 N 700 700 0 0 0 700 0 0 0 0 0" at bounding box center [721, 298] width 1163 height 29
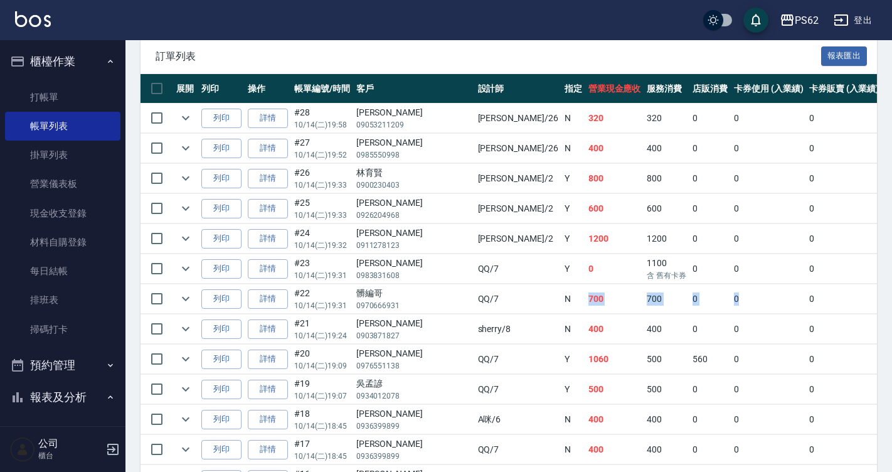
click at [731, 294] on td "0" at bounding box center [769, 298] width 76 height 29
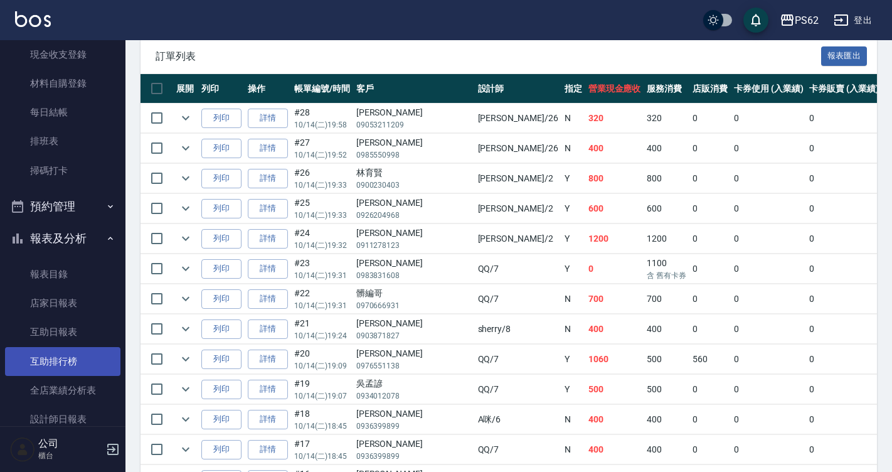
scroll to position [251, 0]
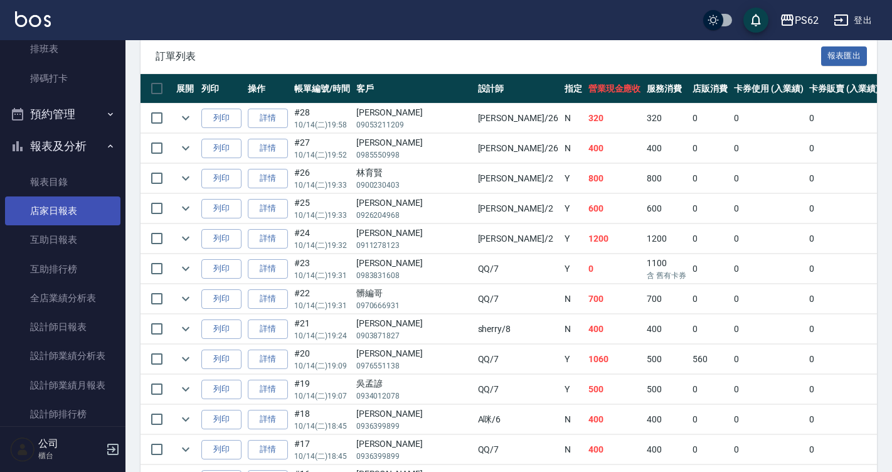
drag, startPoint x: 80, startPoint y: 219, endPoint x: 86, endPoint y: 209, distance: 11.0
click at [80, 219] on link "店家日報表" at bounding box center [62, 210] width 115 height 29
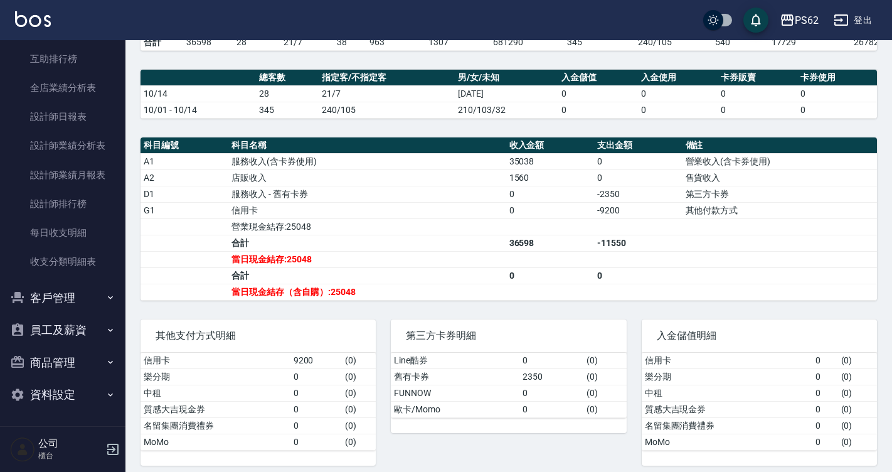
scroll to position [351, 0]
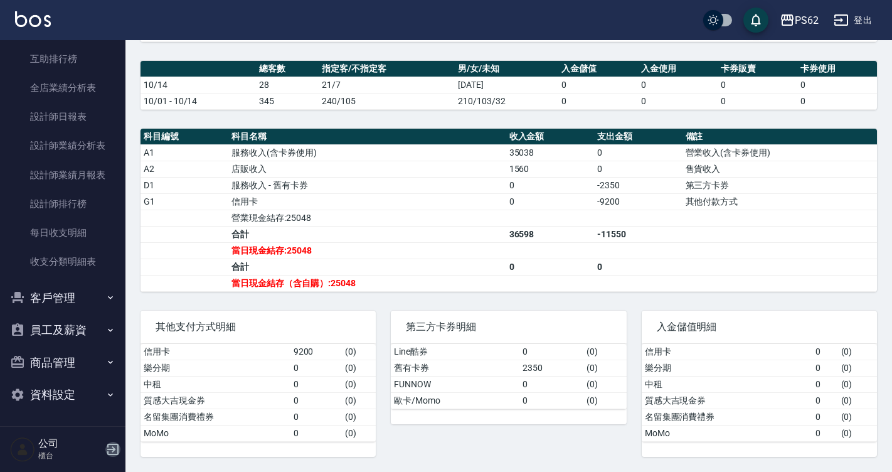
click at [112, 455] on icon "button" at bounding box center [112, 448] width 11 height 11
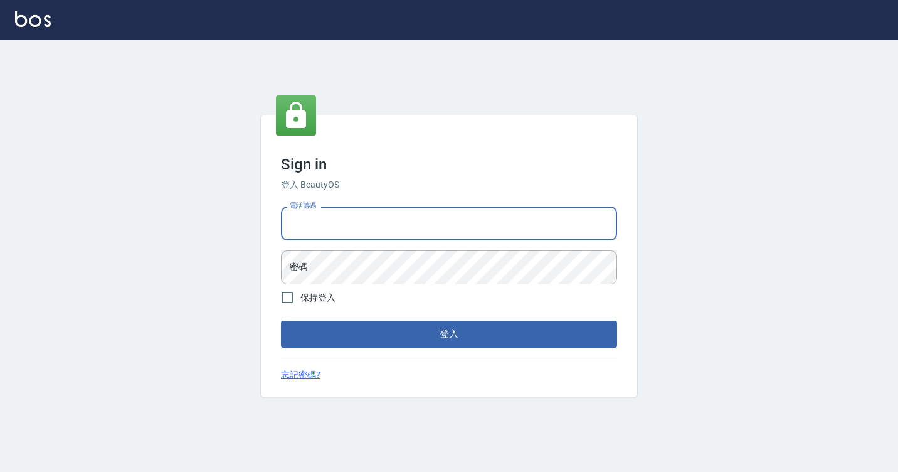
click at [337, 233] on input "電話號碼" at bounding box center [449, 223] width 336 height 34
type input "0958979592"
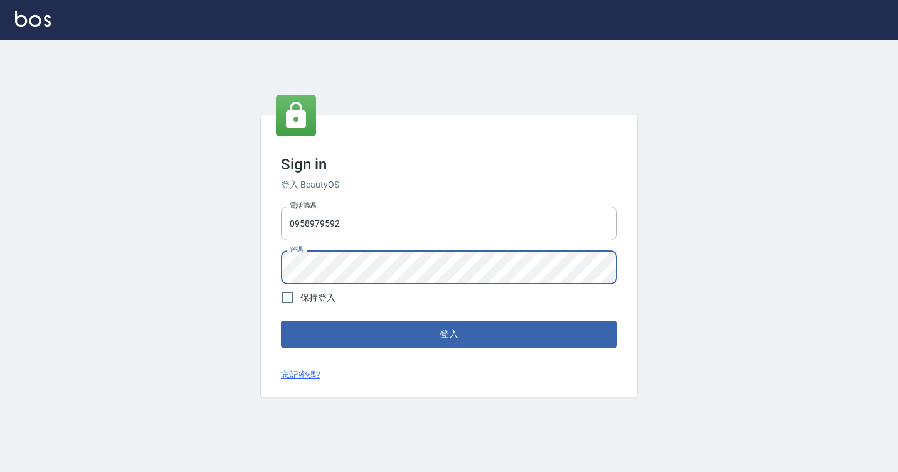
click at [281, 320] on button "登入" at bounding box center [449, 333] width 336 height 26
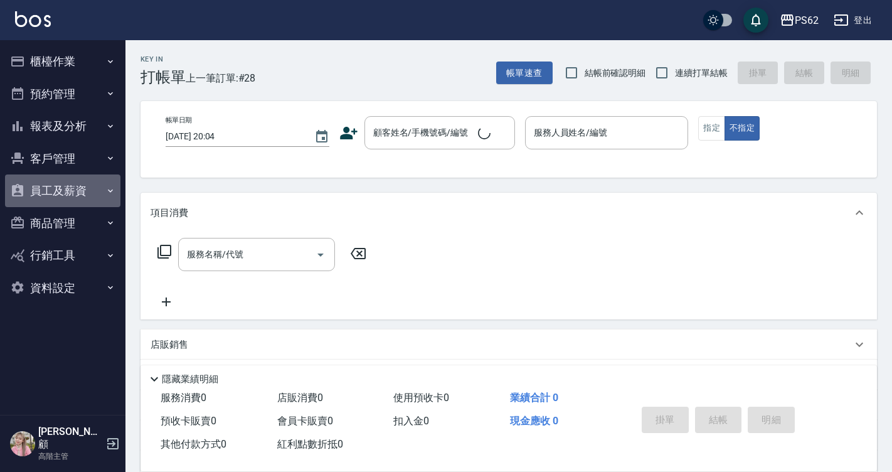
click at [60, 199] on button "員工及薪資" at bounding box center [62, 190] width 115 height 33
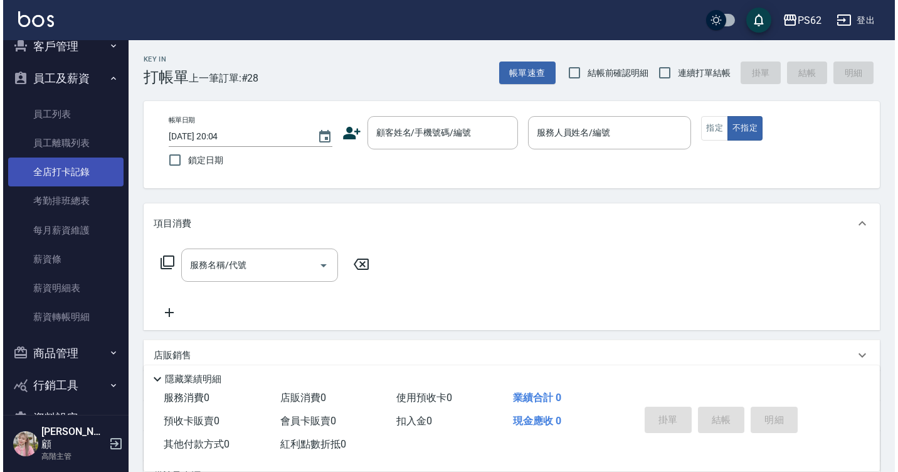
scroll to position [135, 0]
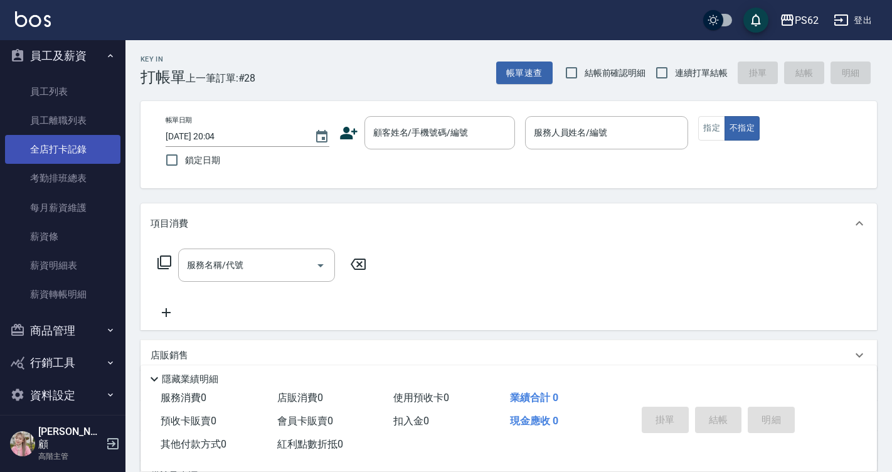
click at [70, 151] on link "全店打卡記錄" at bounding box center [62, 149] width 115 height 29
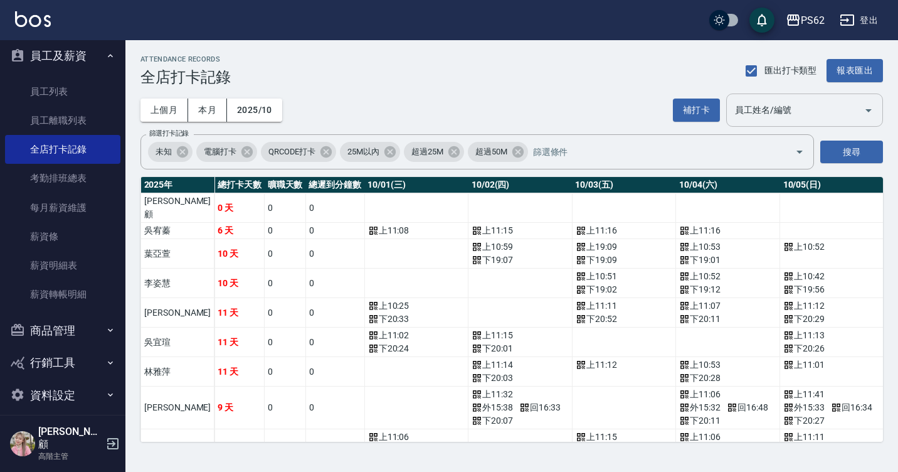
click at [751, 107] on input "員工姓名/編號" at bounding box center [795, 110] width 127 height 22
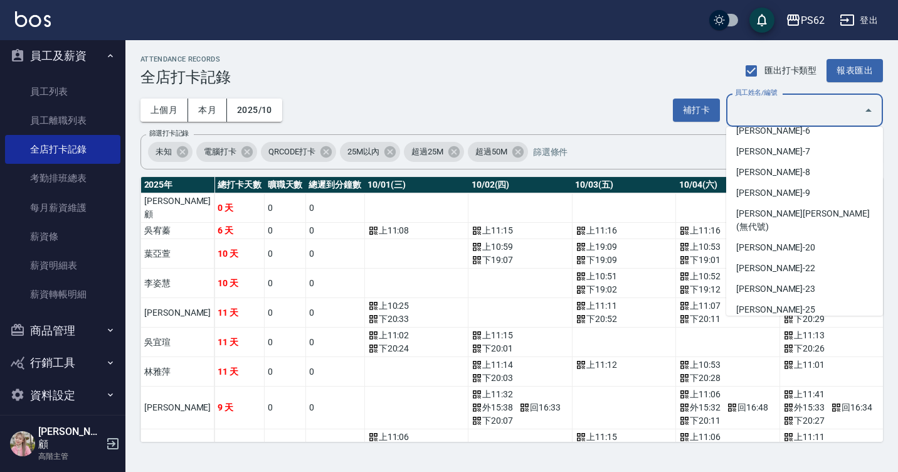
scroll to position [214, 0]
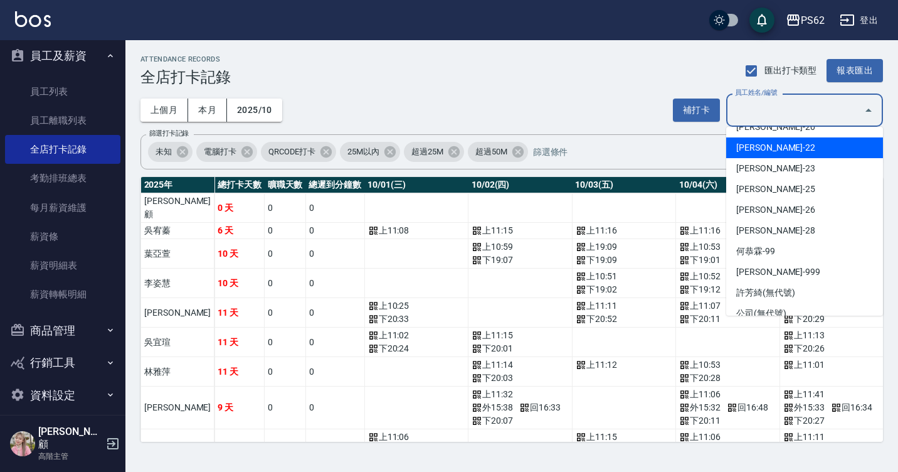
click at [807, 139] on li "[PERSON_NAME]-22" at bounding box center [804, 147] width 157 height 21
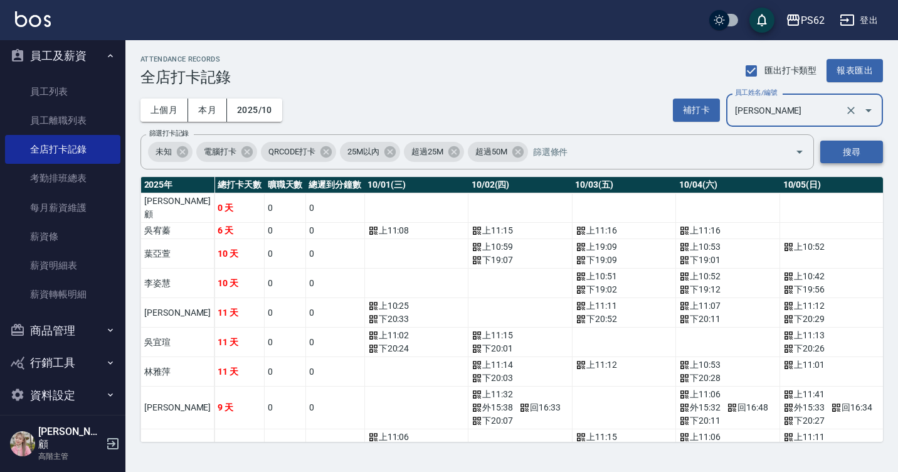
click at [840, 151] on button "搜尋" at bounding box center [851, 151] width 63 height 23
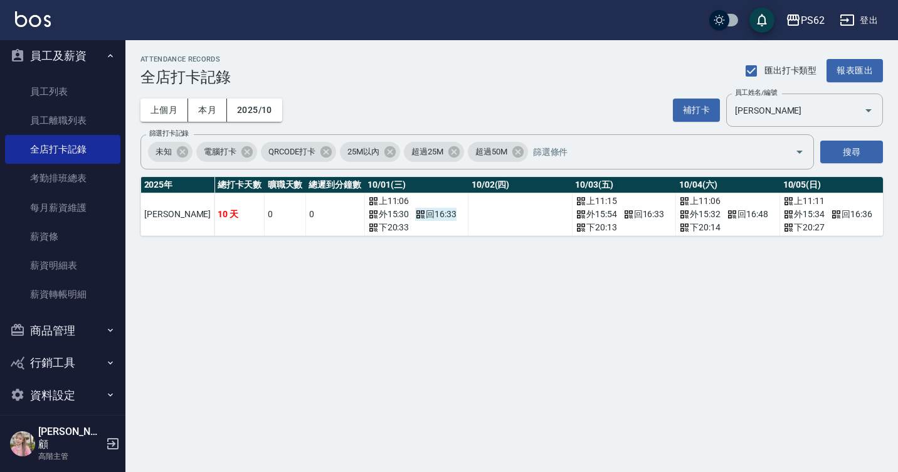
drag, startPoint x: 373, startPoint y: 210, endPoint x: 400, endPoint y: 216, distance: 27.7
click at [387, 214] on div "外 15:30 回 16:33" at bounding box center [416, 214] width 97 height 13
click at [468, 229] on td "a dense table" at bounding box center [520, 214] width 104 height 43
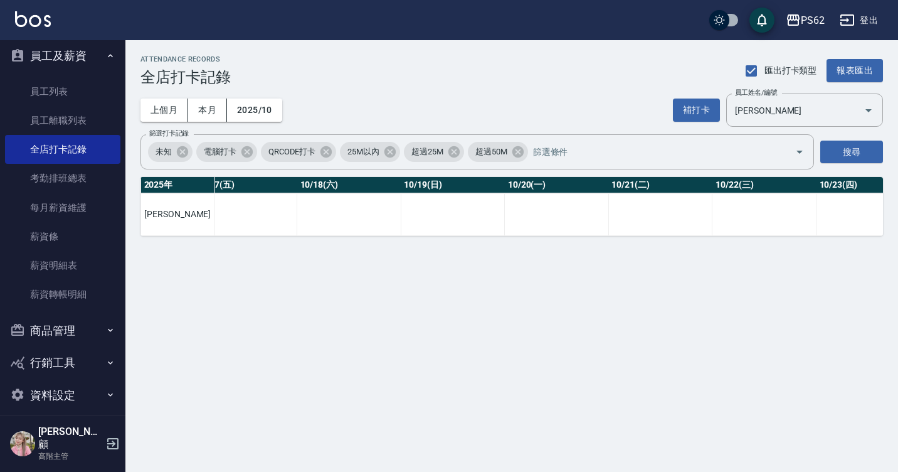
scroll to position [0, 2214]
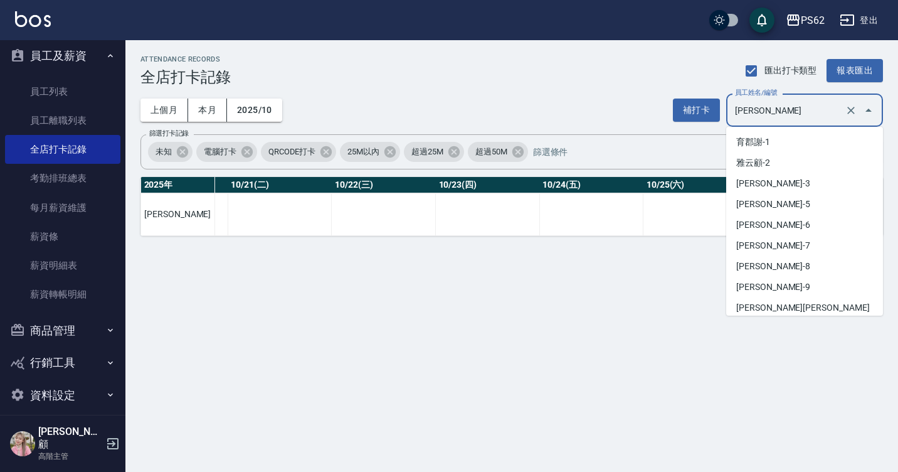
click at [817, 114] on input "[PERSON_NAME]" at bounding box center [787, 110] width 110 height 22
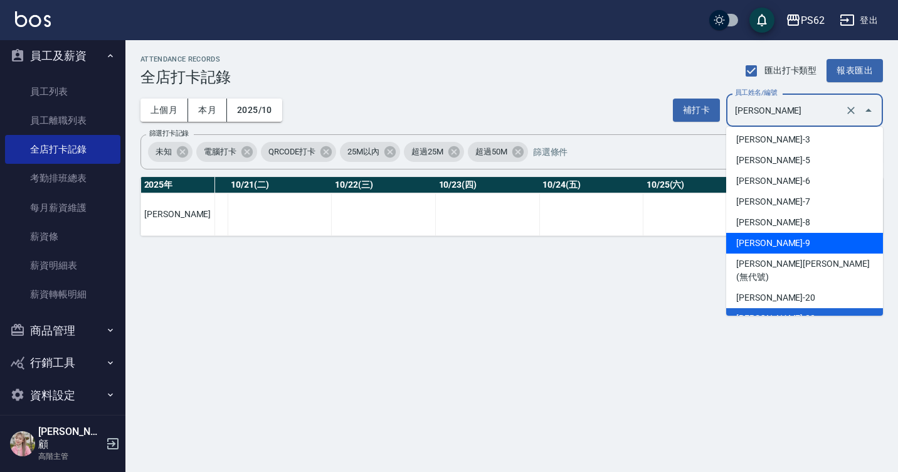
scroll to position [169, 0]
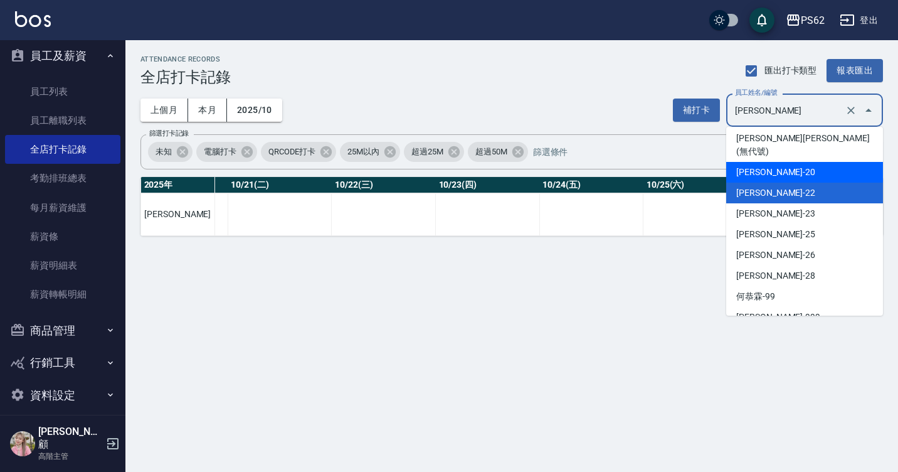
click at [800, 164] on li "[PERSON_NAME]-20" at bounding box center [804, 172] width 157 height 21
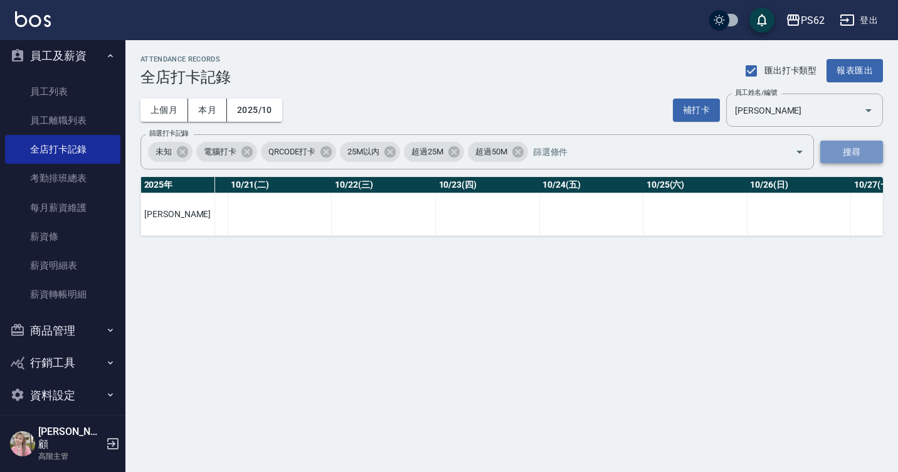
click at [873, 142] on button "搜尋" at bounding box center [851, 151] width 63 height 23
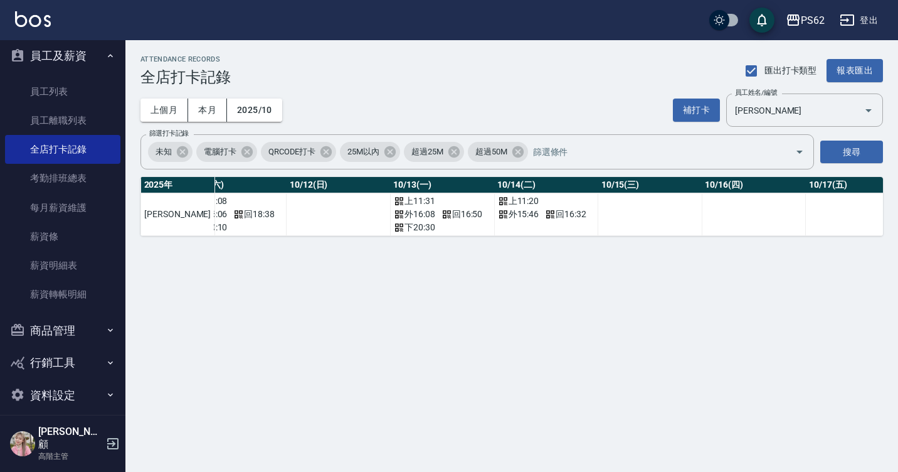
scroll to position [0, 0]
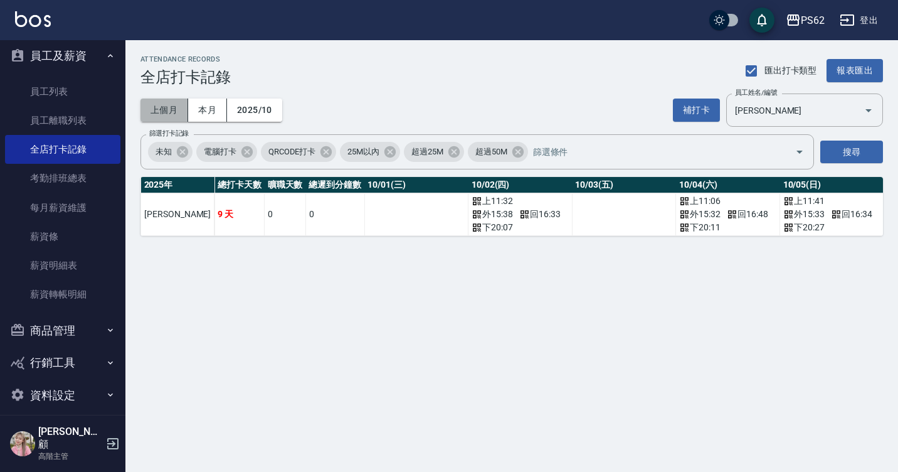
click at [184, 108] on button "上個月" at bounding box center [164, 109] width 48 height 23
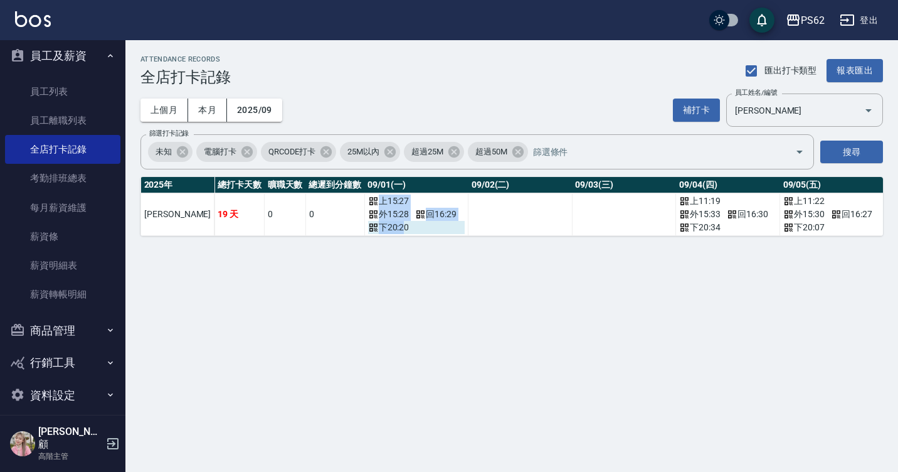
drag, startPoint x: 297, startPoint y: 235, endPoint x: 366, endPoint y: 231, distance: 69.7
click at [392, 251] on div "ATTENDANCE RECORDS 全店打卡記錄 匯出打卡類型 報表匯出 上個月 本月 2025/09 補打卡 員工姓名/編號 [PERSON_NAME] …" at bounding box center [511, 145] width 773 height 211
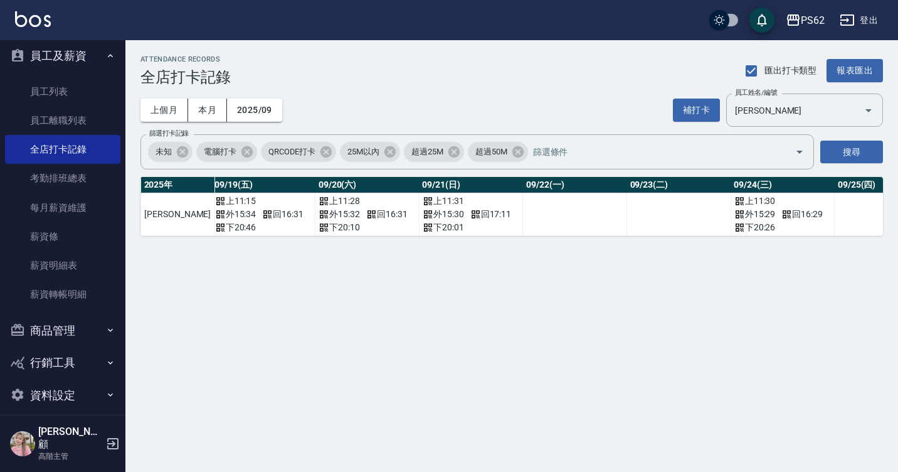
scroll to position [0, 2148]
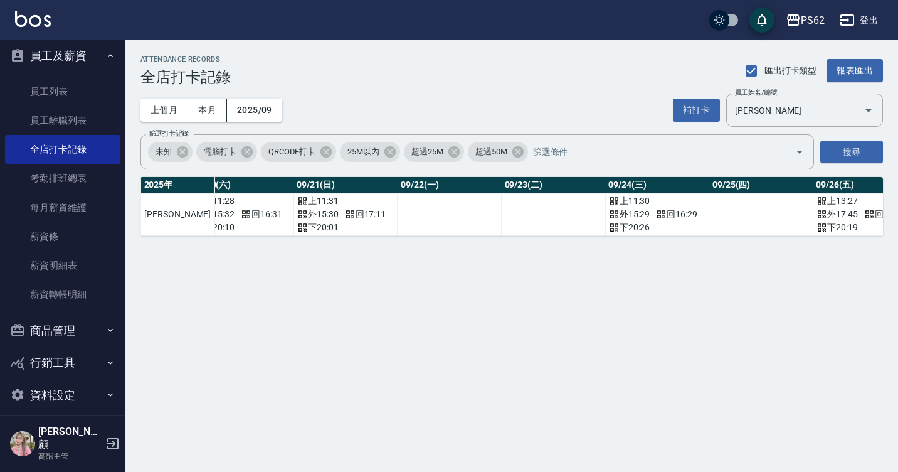
click at [777, 251] on div "ATTENDANCE RECORDS 全店打卡記錄 匯出打卡類型 報表匯出 上個月 本月 2025/09 補打卡 員工姓名/編號 [PERSON_NAME] …" at bounding box center [511, 145] width 773 height 211
click at [779, 123] on div "[PERSON_NAME] 員工姓名/編號" at bounding box center [804, 109] width 157 height 33
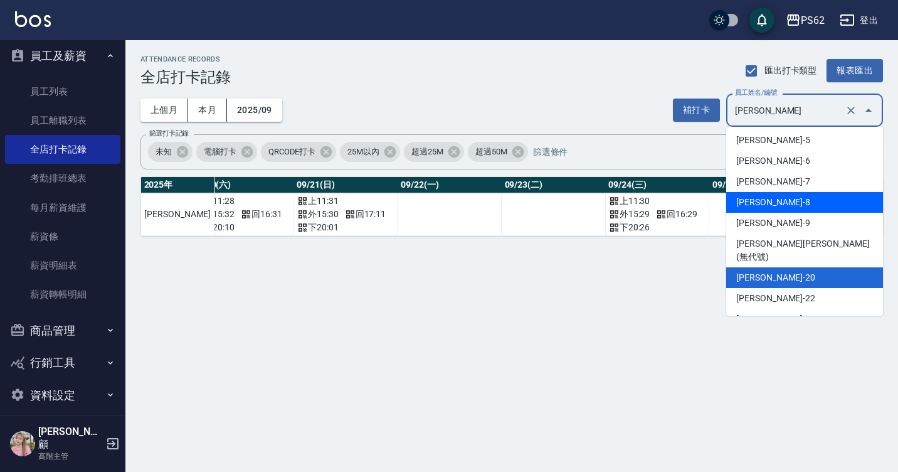
scroll to position [86, 0]
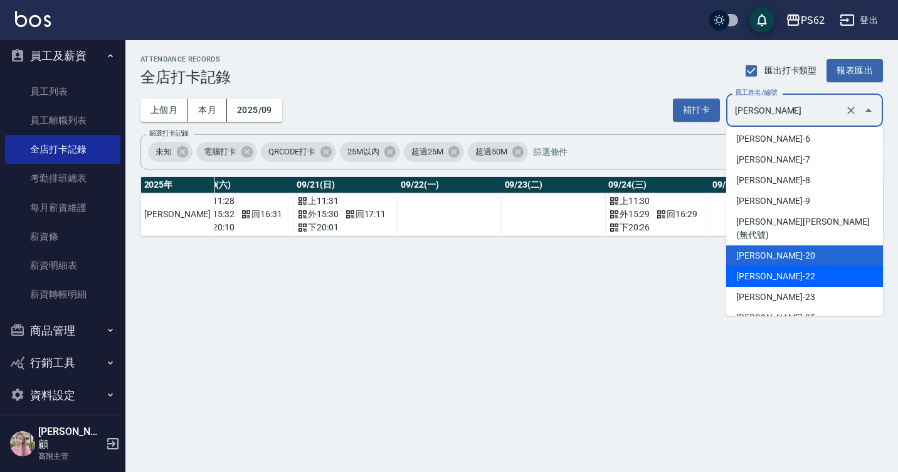
click at [791, 266] on li "[PERSON_NAME]-22" at bounding box center [804, 276] width 157 height 21
type input "[PERSON_NAME]"
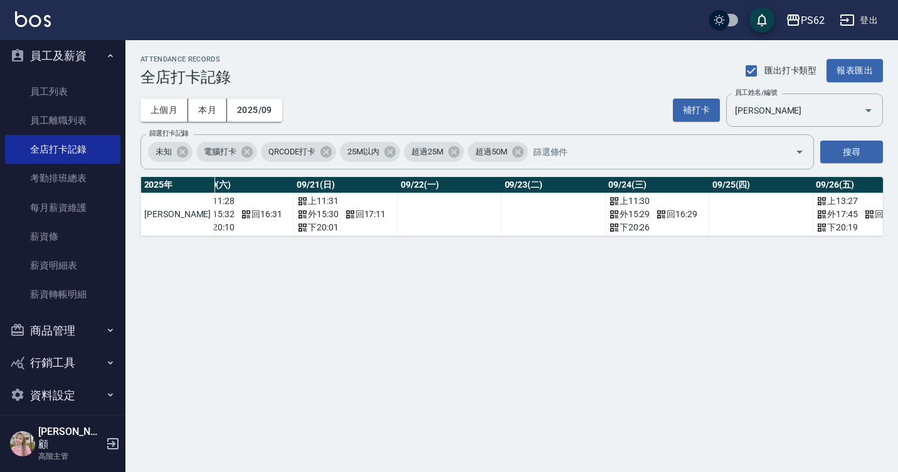
click at [734, 278] on div "ATTENDANCE RECORDS 全店打卡記錄 匯出打卡類型 報表匯出 上個月 本月 2025/09 補打卡 員工姓名/編號 唐羽希 員工姓名/編號 篩選…" at bounding box center [449, 236] width 898 height 472
click at [860, 139] on div "搜尋" at bounding box center [851, 151] width 63 height 35
click at [864, 144] on button "搜尋" at bounding box center [851, 151] width 63 height 23
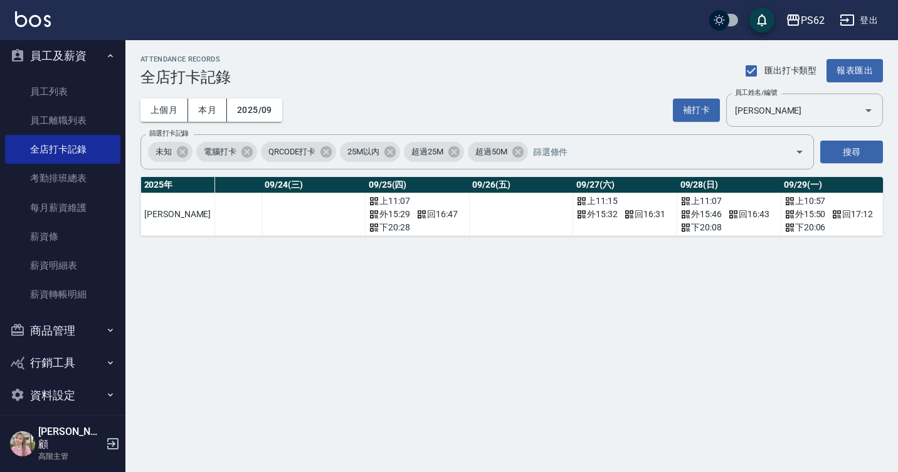
scroll to position [0, 2561]
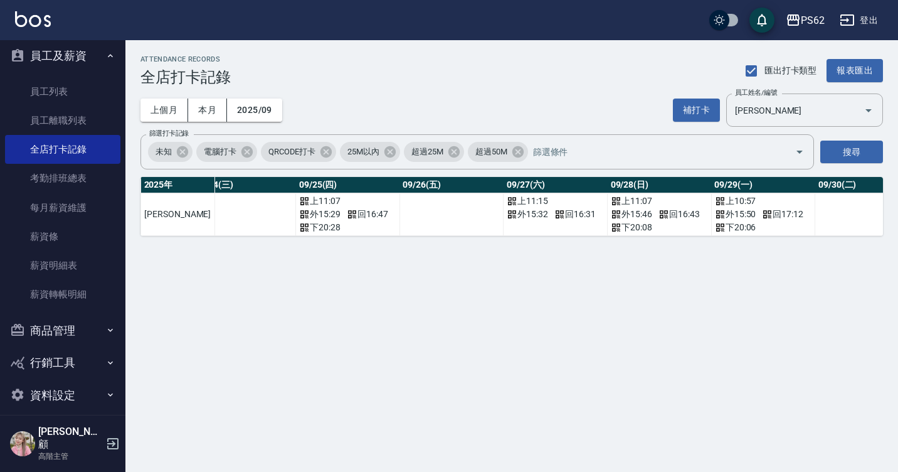
click at [838, 299] on div "ATTENDANCE RECORDS 全店打卡記錄 匯出打卡類型 報表匯出 上個月 本月 2025/09 補打卡 員工姓名/編號 唐羽希 員工姓名/編號 篩選…" at bounding box center [449, 236] width 898 height 472
click at [58, 117] on link "員工離職列表" at bounding box center [62, 120] width 115 height 29
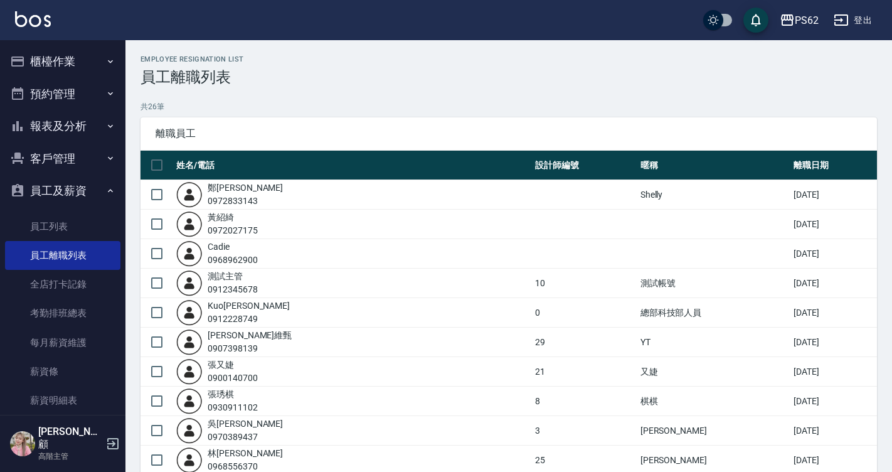
click at [73, 75] on button "櫃檯作業" at bounding box center [62, 61] width 115 height 33
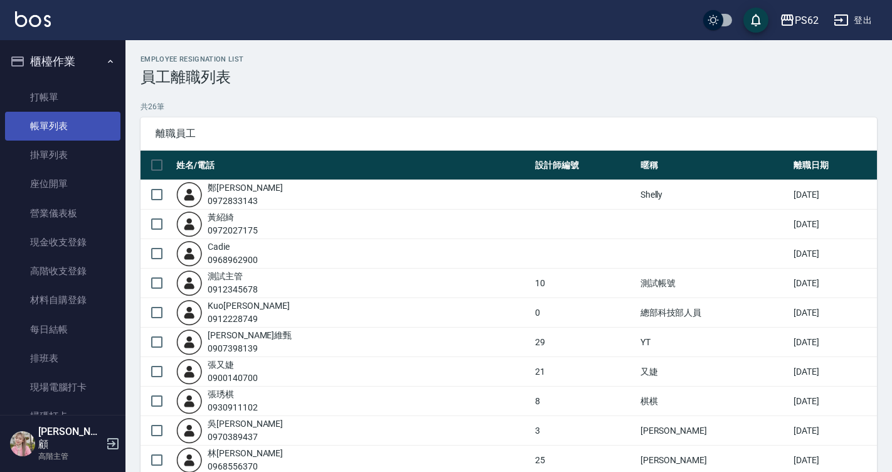
click at [87, 131] on link "帳單列表" at bounding box center [62, 126] width 115 height 29
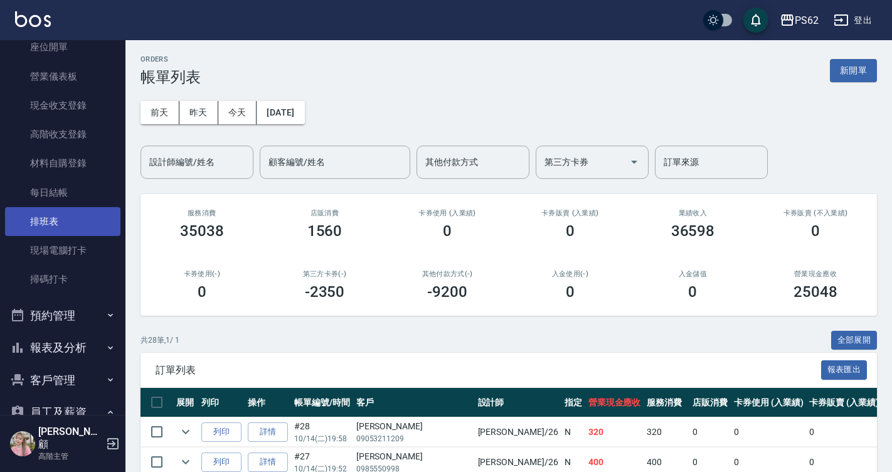
scroll to position [251, 0]
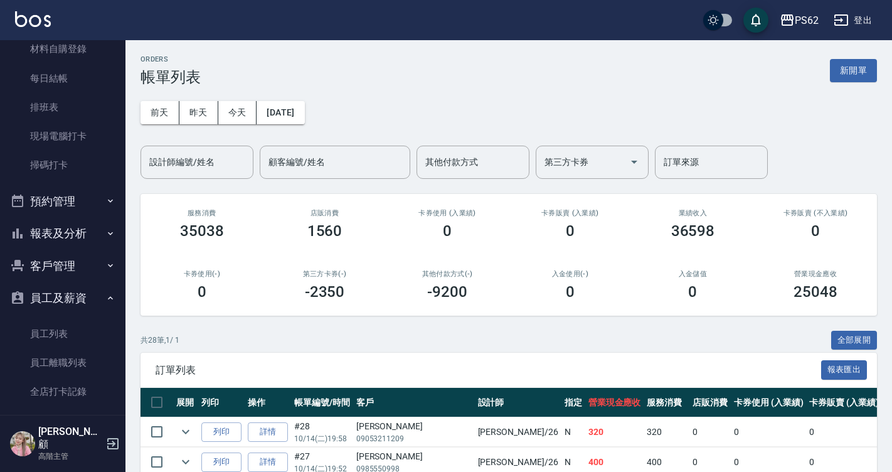
click at [81, 246] on button "報表及分析" at bounding box center [62, 233] width 115 height 33
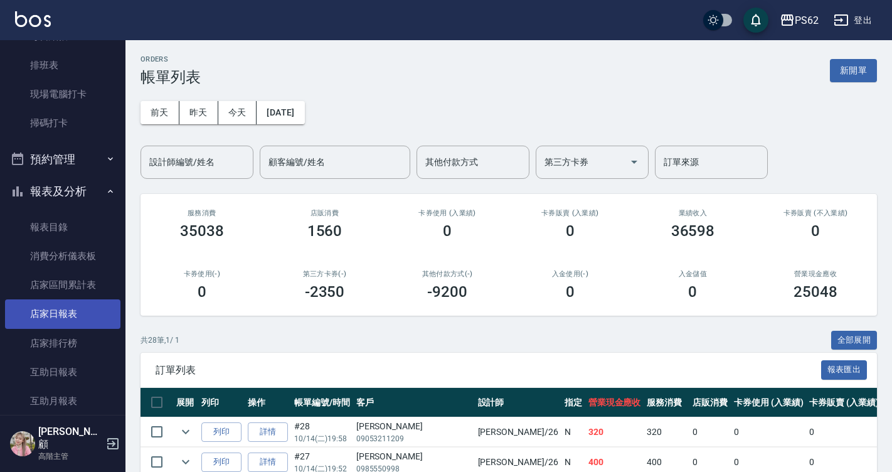
scroll to position [314, 0]
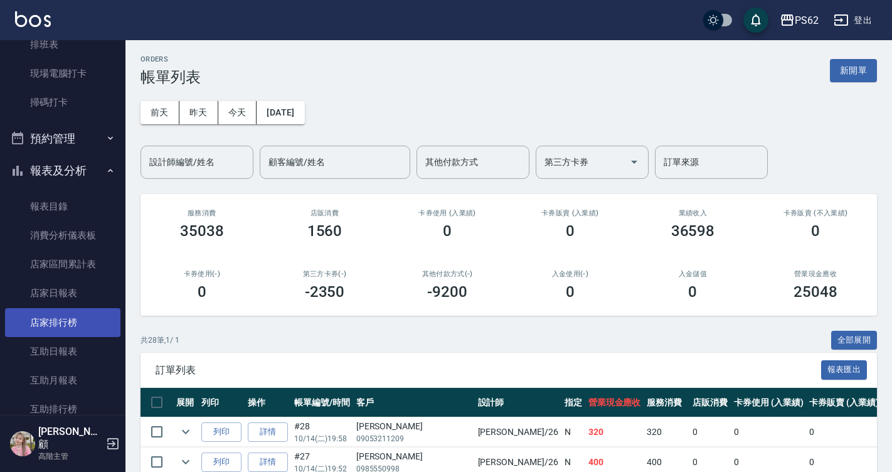
click at [71, 296] on link "店家日報表" at bounding box center [62, 292] width 115 height 29
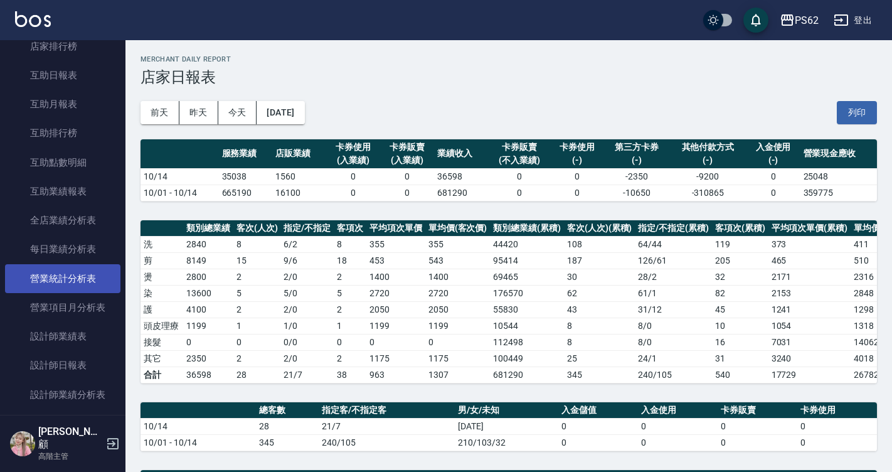
scroll to position [627, 0]
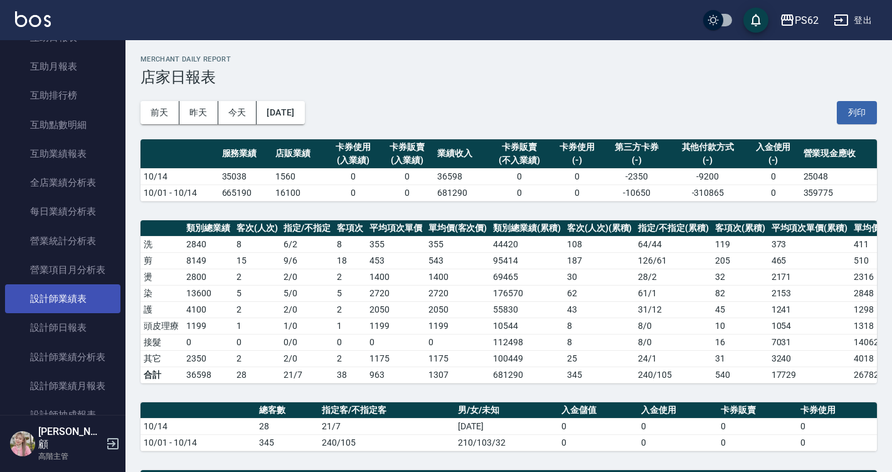
click at [58, 286] on link "設計師業績表" at bounding box center [62, 298] width 115 height 29
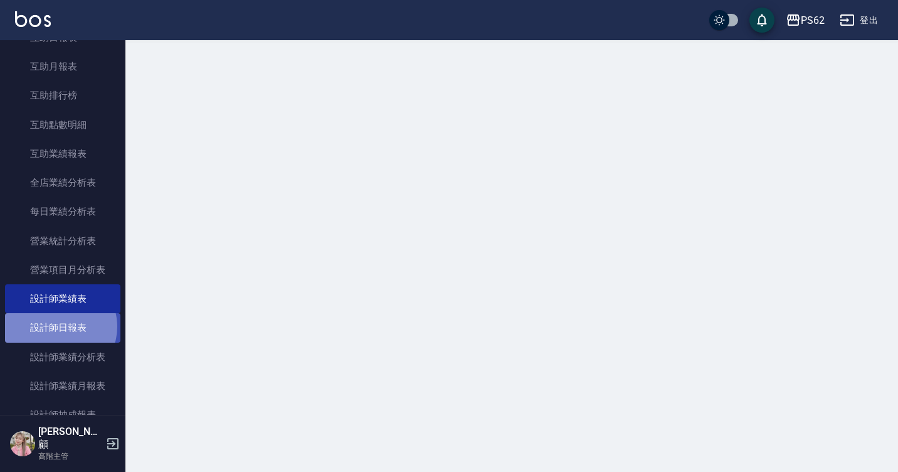
click at [58, 326] on link "設計師日報表" at bounding box center [62, 327] width 115 height 29
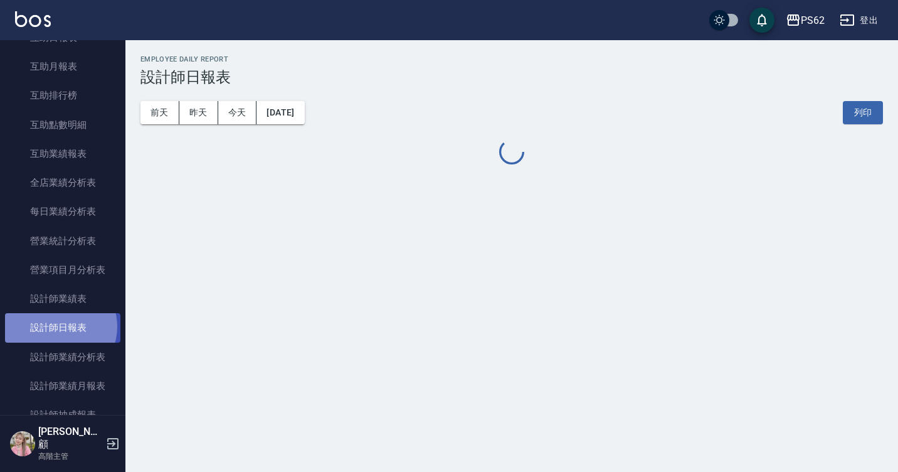
click at [58, 326] on link "設計師日報表" at bounding box center [62, 327] width 115 height 29
click at [58, 327] on link "設計師日報表" at bounding box center [62, 327] width 115 height 29
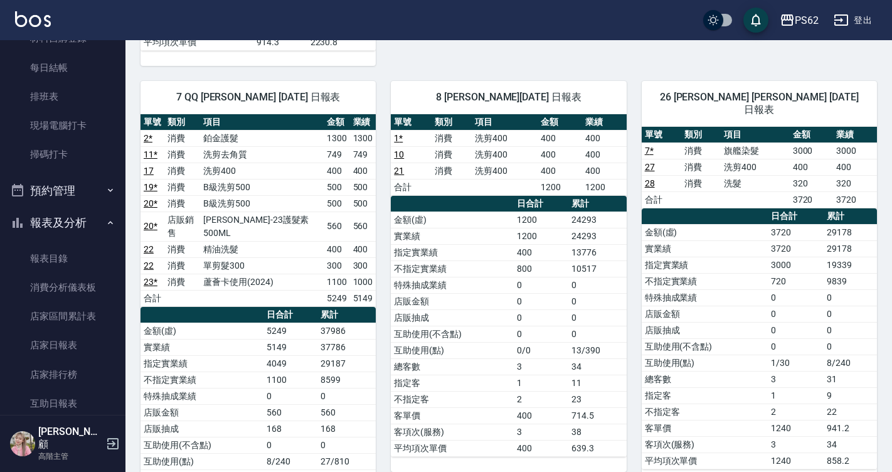
scroll to position [251, 0]
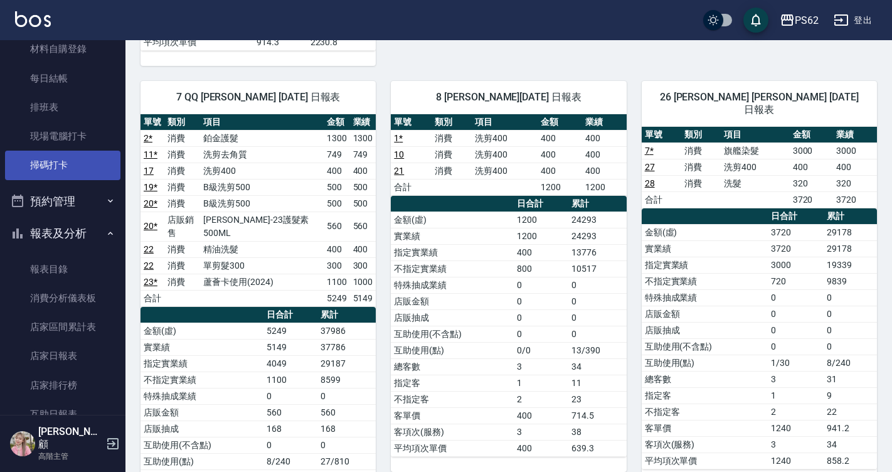
click at [56, 173] on link "掃碼打卡" at bounding box center [62, 165] width 115 height 29
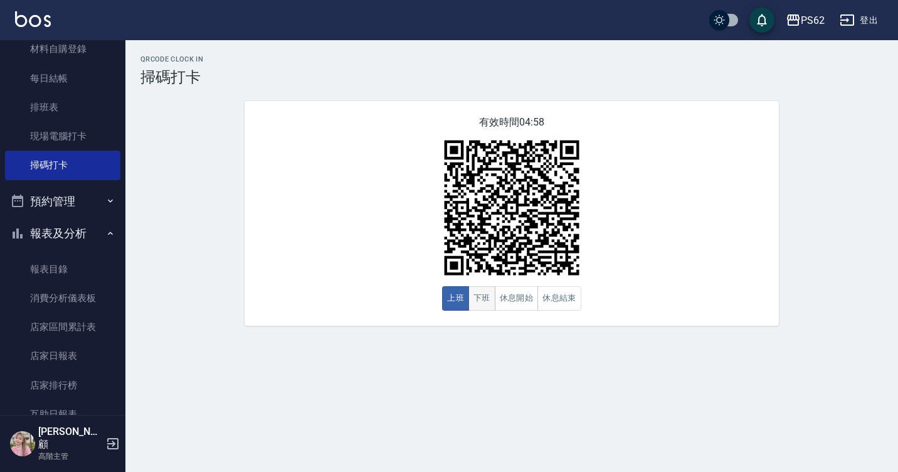
click at [483, 300] on button "下班" at bounding box center [481, 298] width 27 height 24
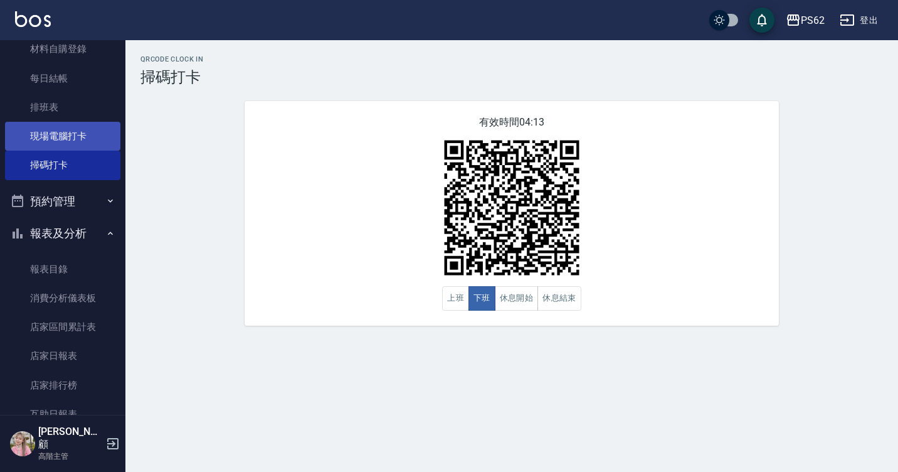
drag, startPoint x: 48, startPoint y: 132, endPoint x: 49, endPoint y: 143, distance: 11.3
click at [48, 132] on link "現場電腦打卡" at bounding box center [62, 136] width 115 height 29
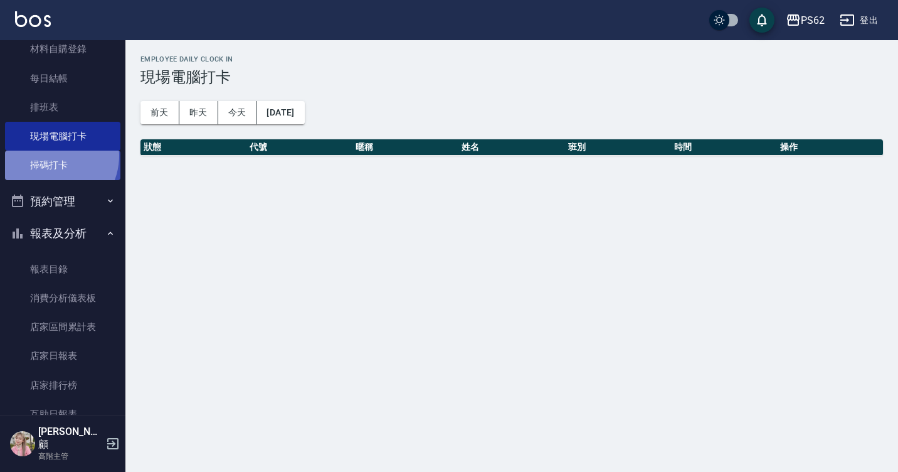
click at [49, 156] on link "掃碼打卡" at bounding box center [62, 165] width 115 height 29
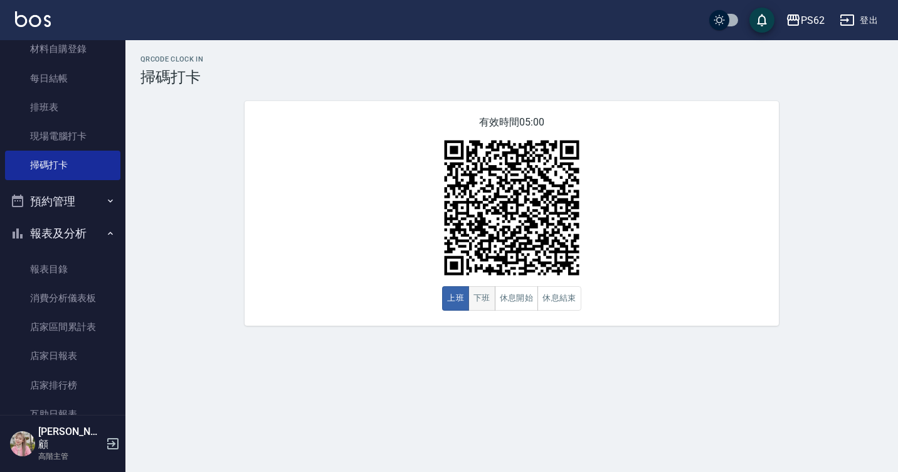
click at [477, 290] on button "下班" at bounding box center [481, 298] width 27 height 24
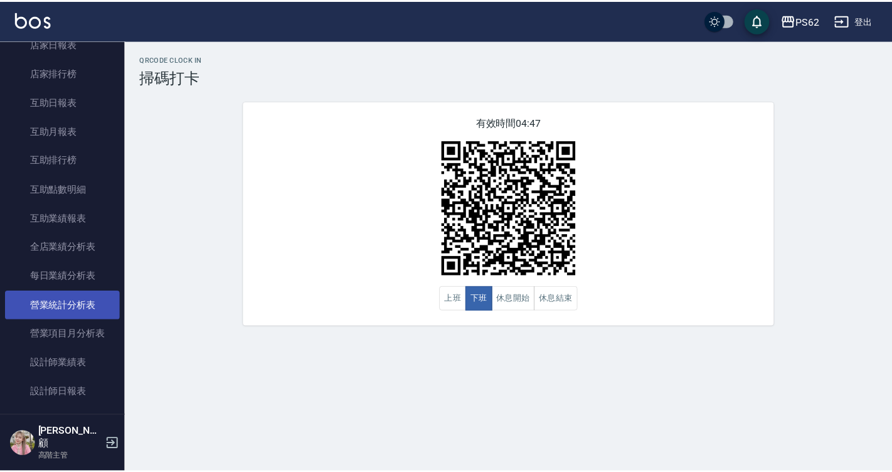
scroll to position [564, 0]
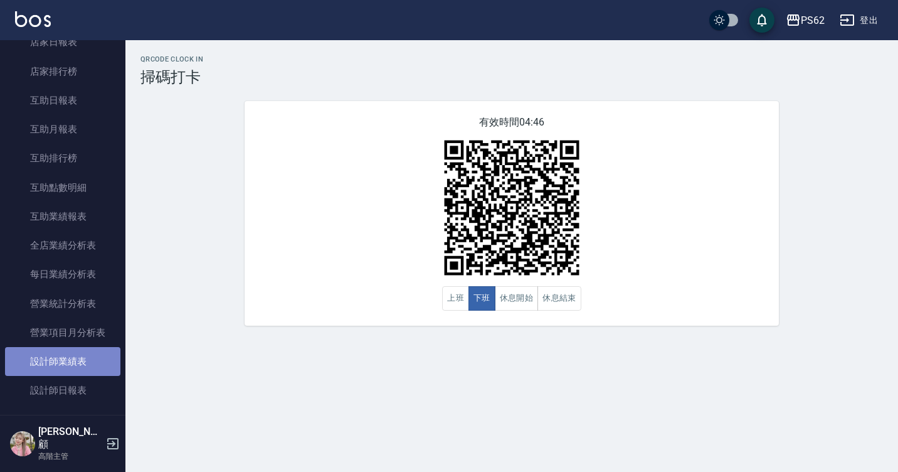
click at [79, 349] on link "設計師業績表" at bounding box center [62, 361] width 115 height 29
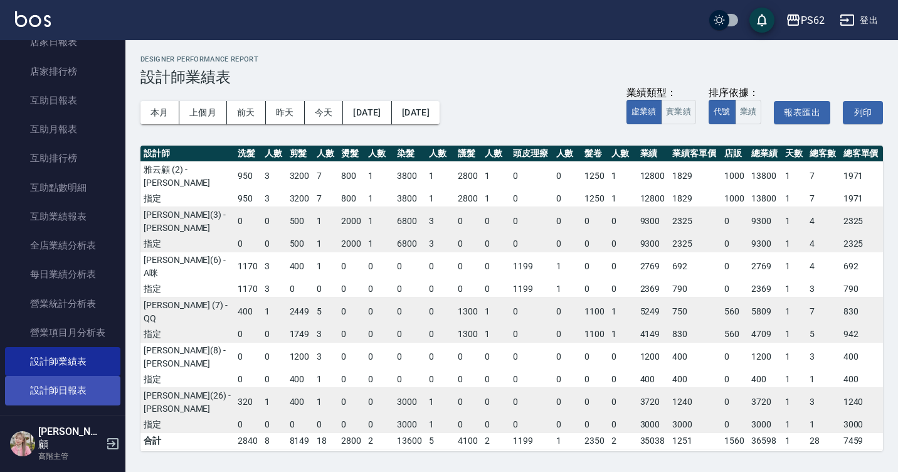
click at [71, 379] on link "設計師日報表" at bounding box center [62, 390] width 115 height 29
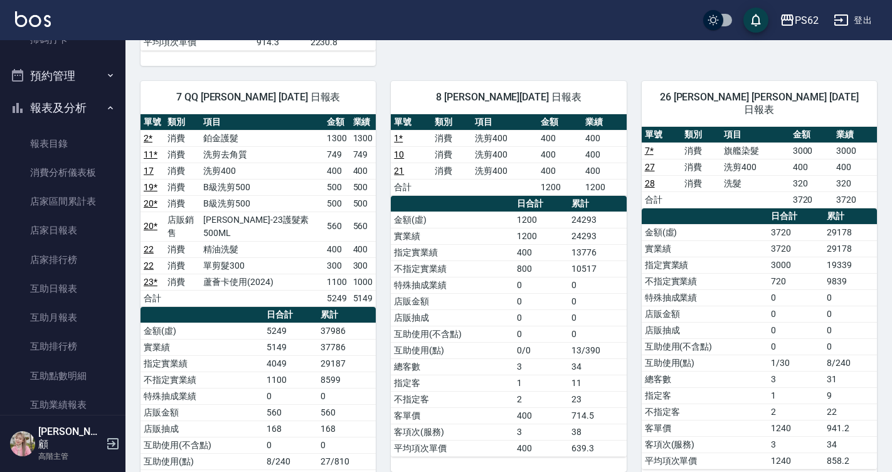
scroll to position [251, 0]
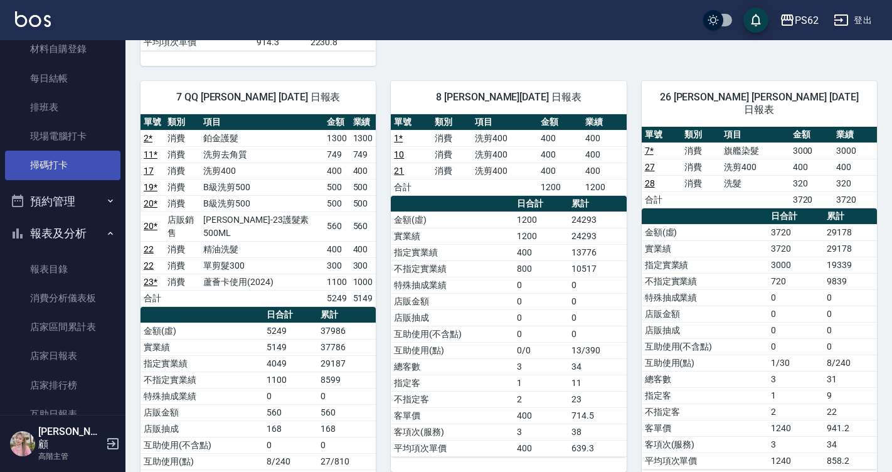
click at [79, 172] on link "掃碼打卡" at bounding box center [62, 165] width 115 height 29
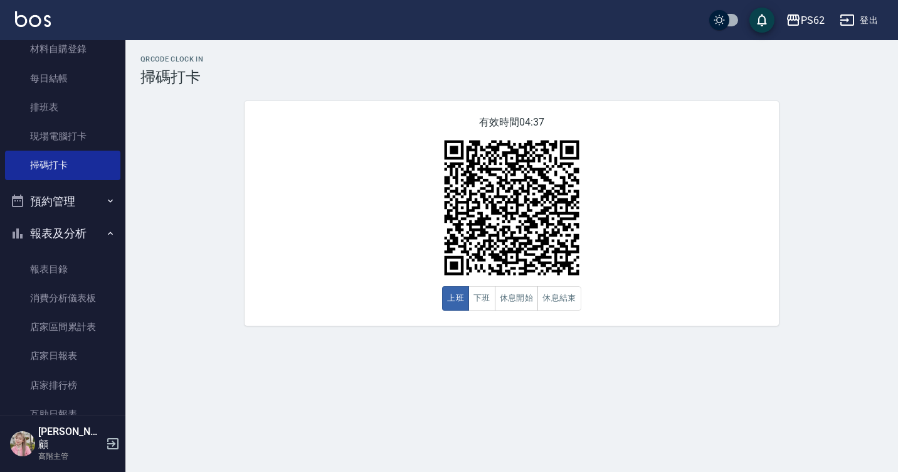
drag, startPoint x: 475, startPoint y: 296, endPoint x: 502, endPoint y: 262, distance: 43.8
click at [475, 296] on button "下班" at bounding box center [481, 298] width 27 height 24
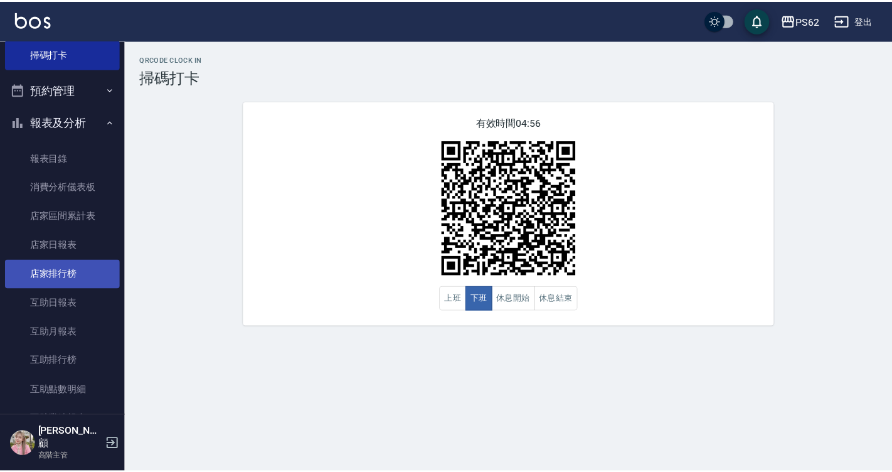
scroll to position [376, 0]
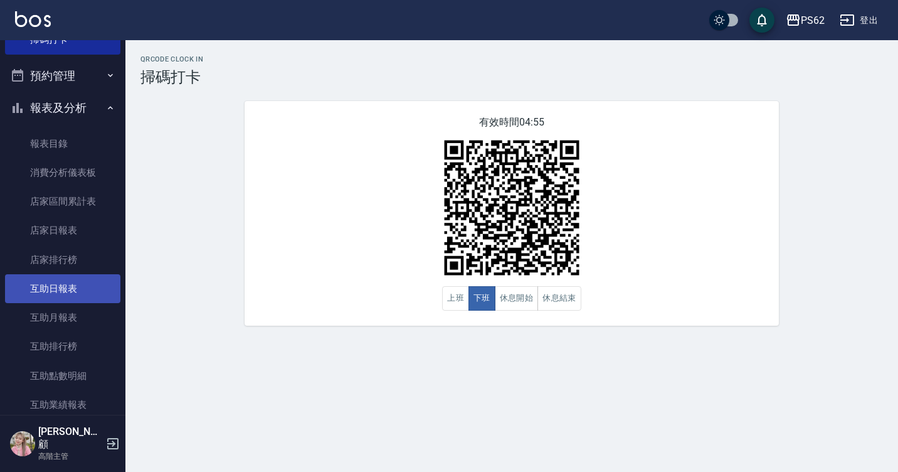
click at [48, 288] on link "互助日報表" at bounding box center [62, 288] width 115 height 29
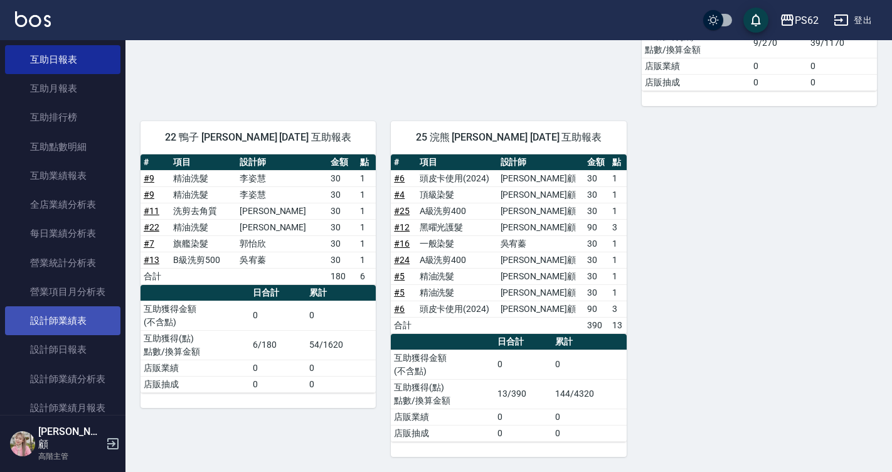
scroll to position [627, 0]
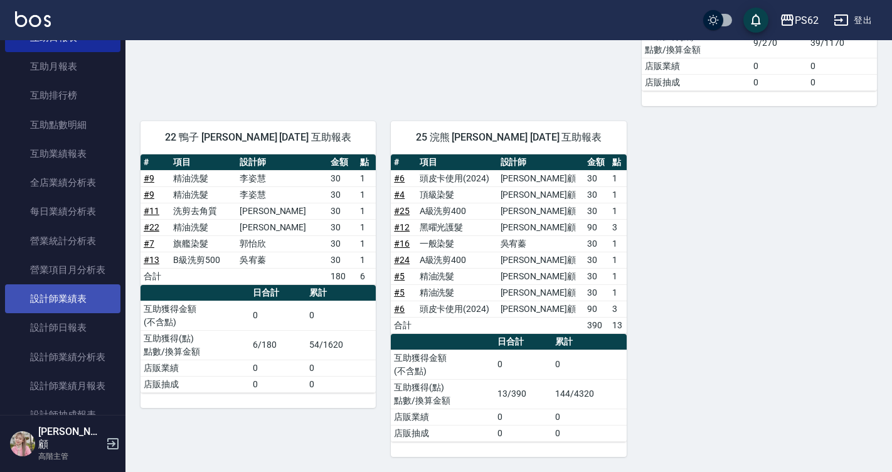
click at [84, 299] on link "設計師業績表" at bounding box center [62, 298] width 115 height 29
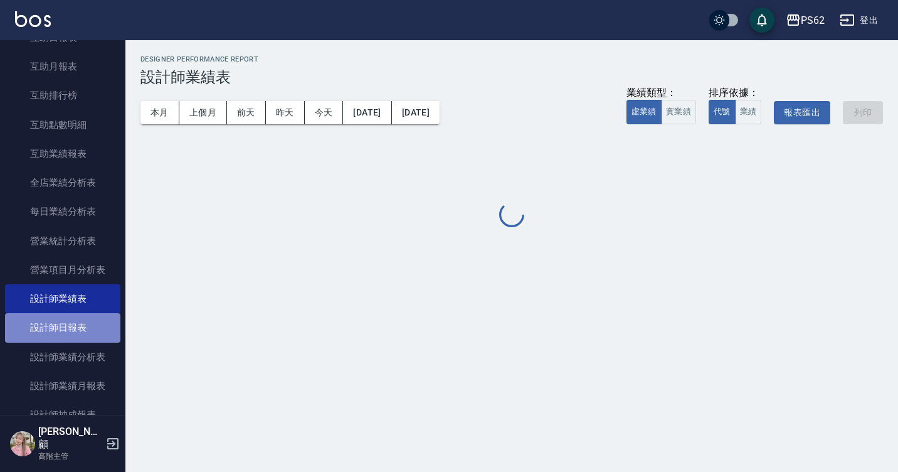
click at [82, 319] on link "設計師日報表" at bounding box center [62, 327] width 115 height 29
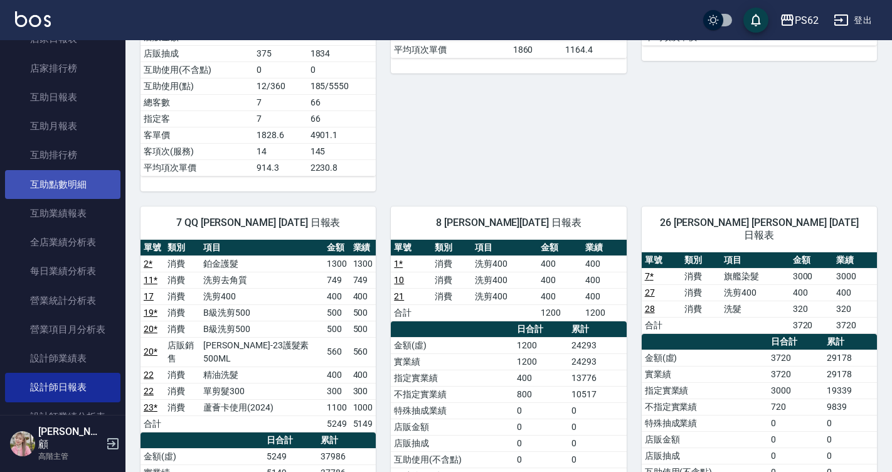
scroll to position [502, 0]
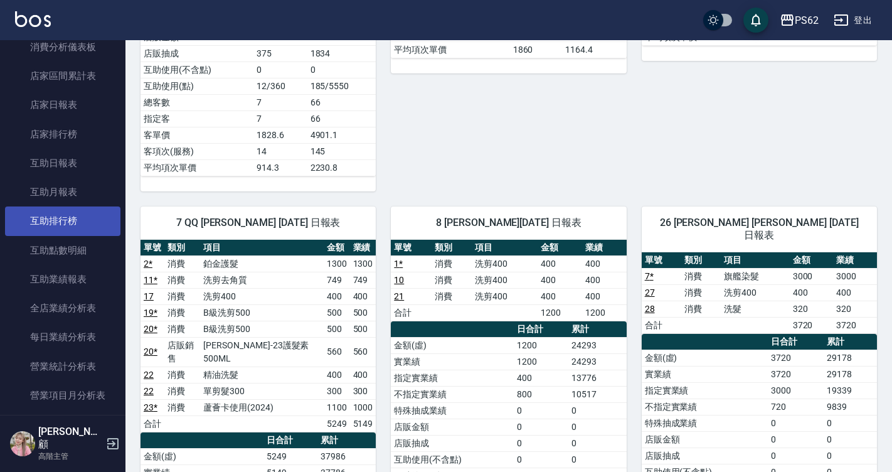
click at [82, 225] on link "互助排行榜" at bounding box center [62, 220] width 115 height 29
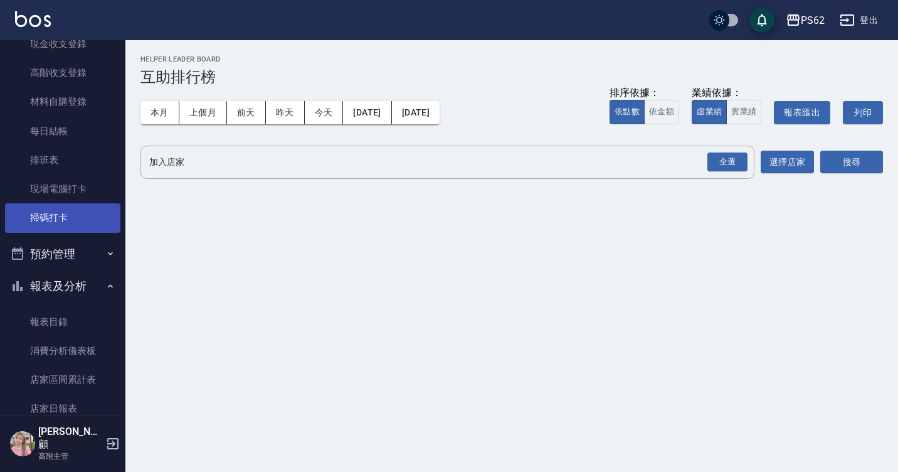
scroll to position [188, 0]
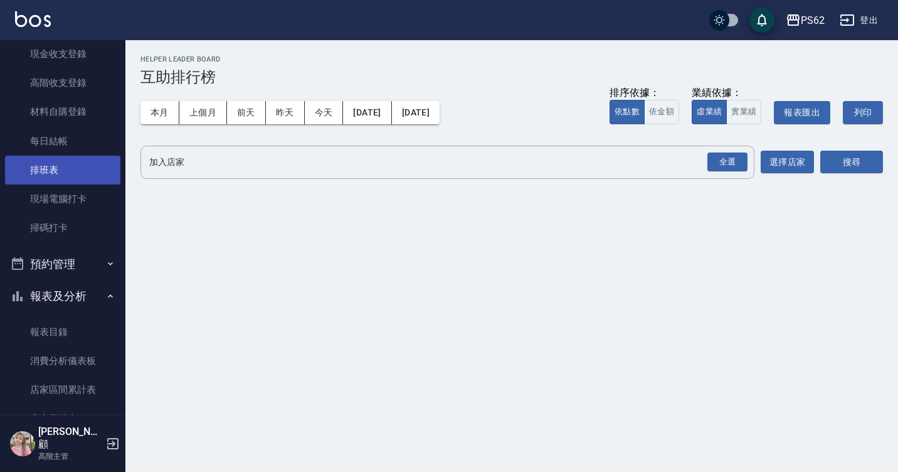
click at [60, 171] on link "排班表" at bounding box center [62, 170] width 115 height 29
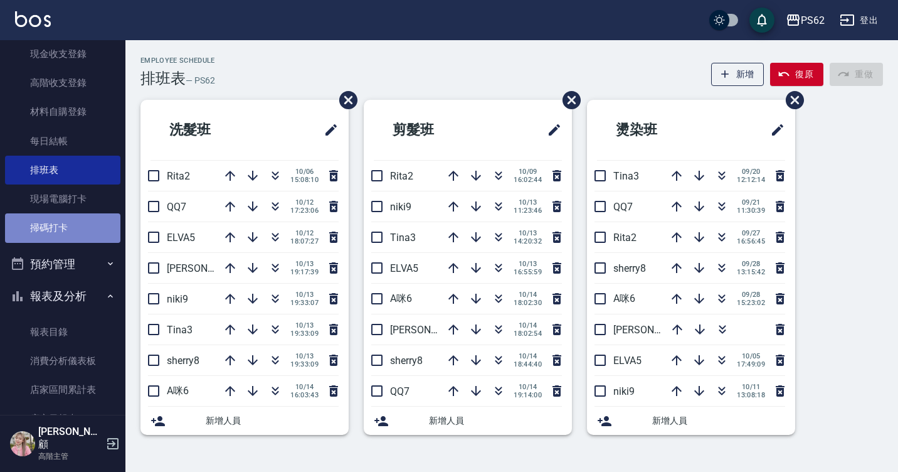
click at [80, 230] on link "掃碼打卡" at bounding box center [62, 227] width 115 height 29
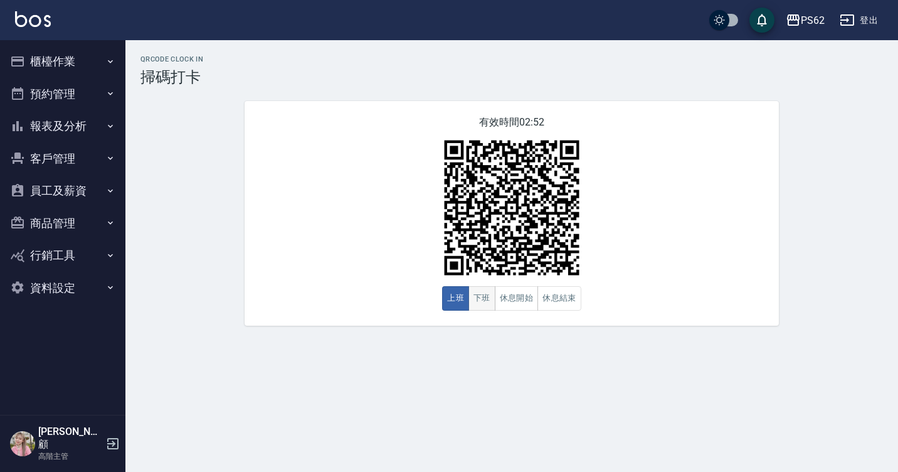
click at [477, 295] on button "下班" at bounding box center [481, 298] width 27 height 24
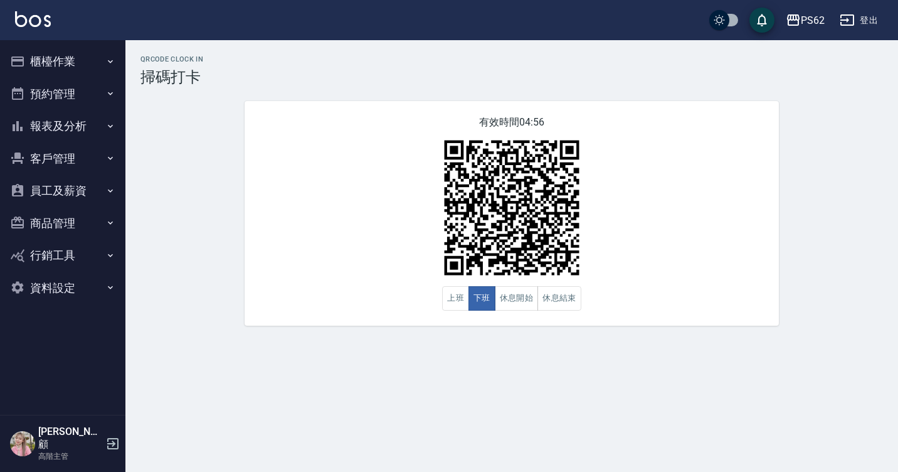
click at [58, 140] on button "報表及分析" at bounding box center [62, 126] width 115 height 33
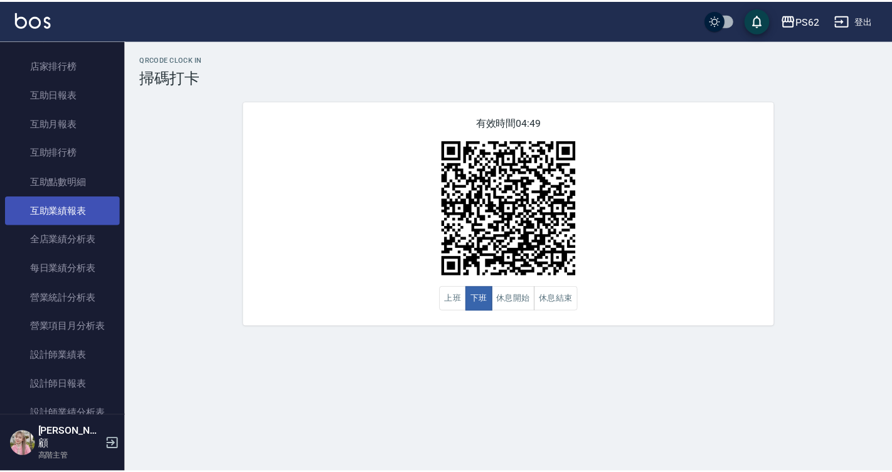
scroll to position [251, 0]
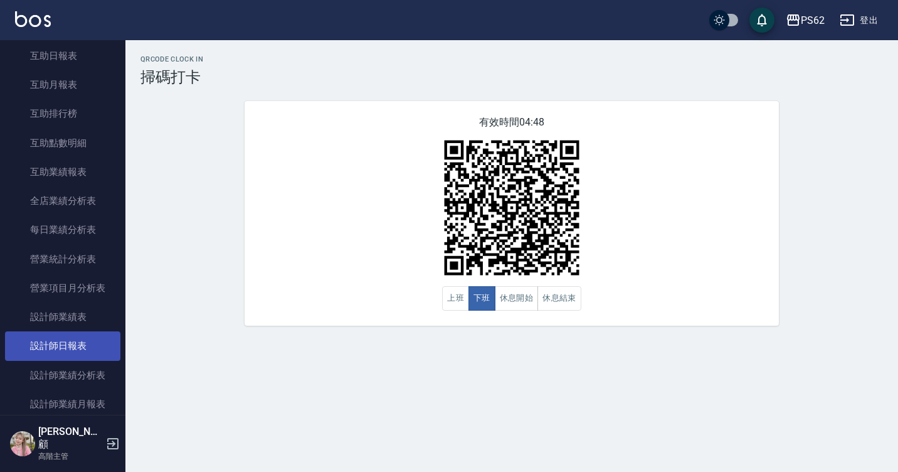
click at [87, 341] on link "設計師日報表" at bounding box center [62, 345] width 115 height 29
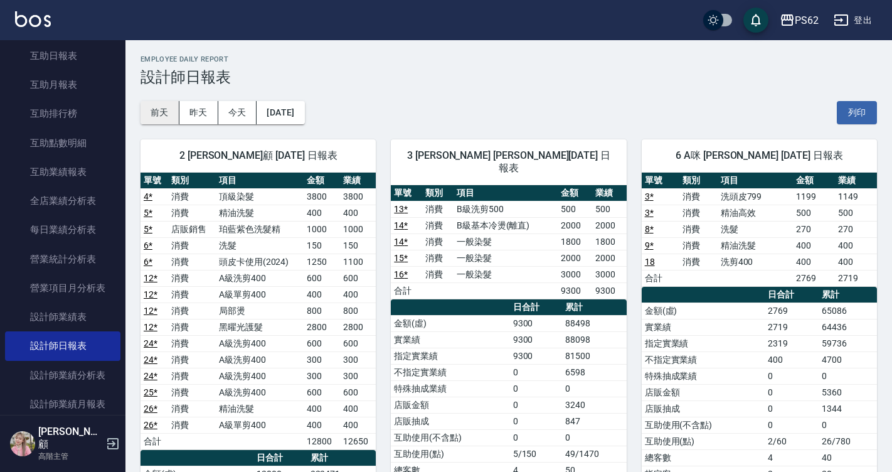
click at [168, 109] on button "前天" at bounding box center [159, 112] width 39 height 23
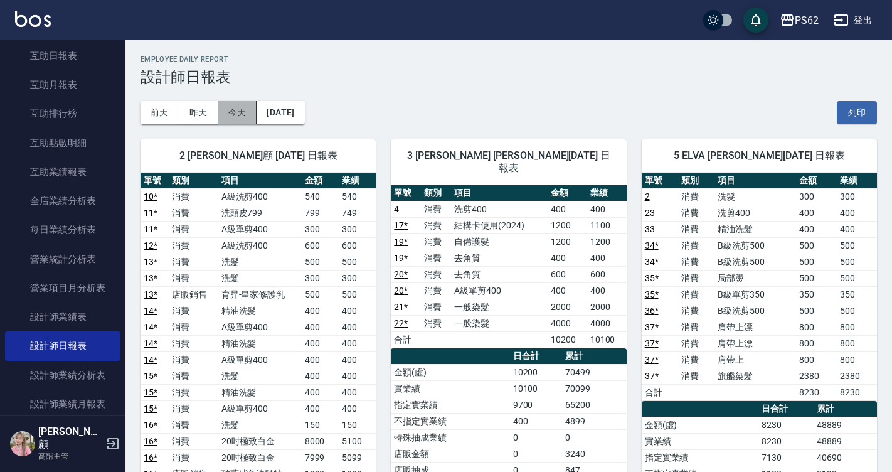
click at [244, 120] on button "今天" at bounding box center [237, 112] width 39 height 23
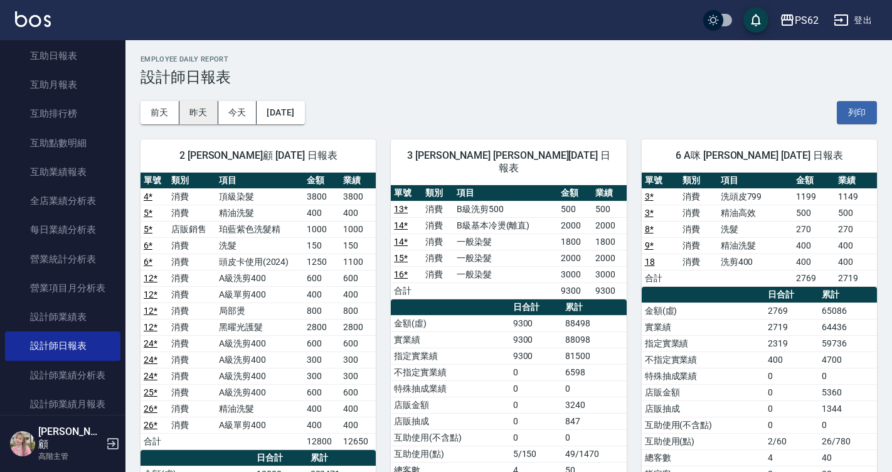
click at [200, 117] on button "昨天" at bounding box center [198, 112] width 39 height 23
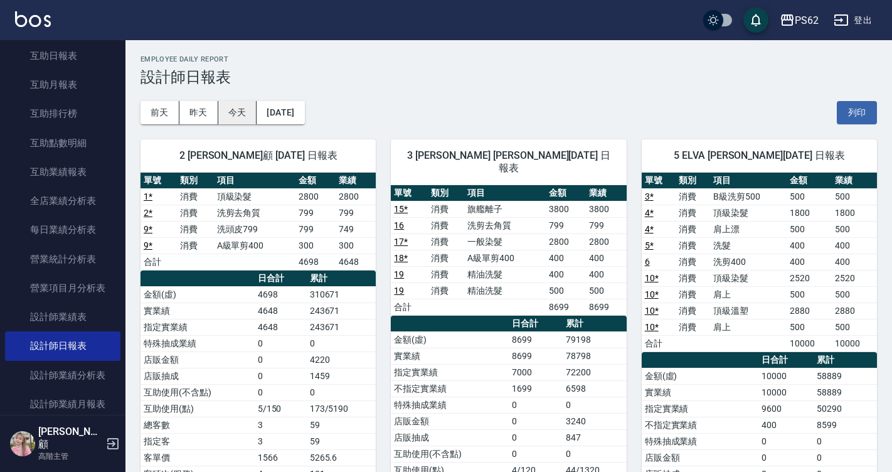
click at [238, 114] on button "今天" at bounding box center [237, 112] width 39 height 23
